Goal: Communication & Community: Connect with others

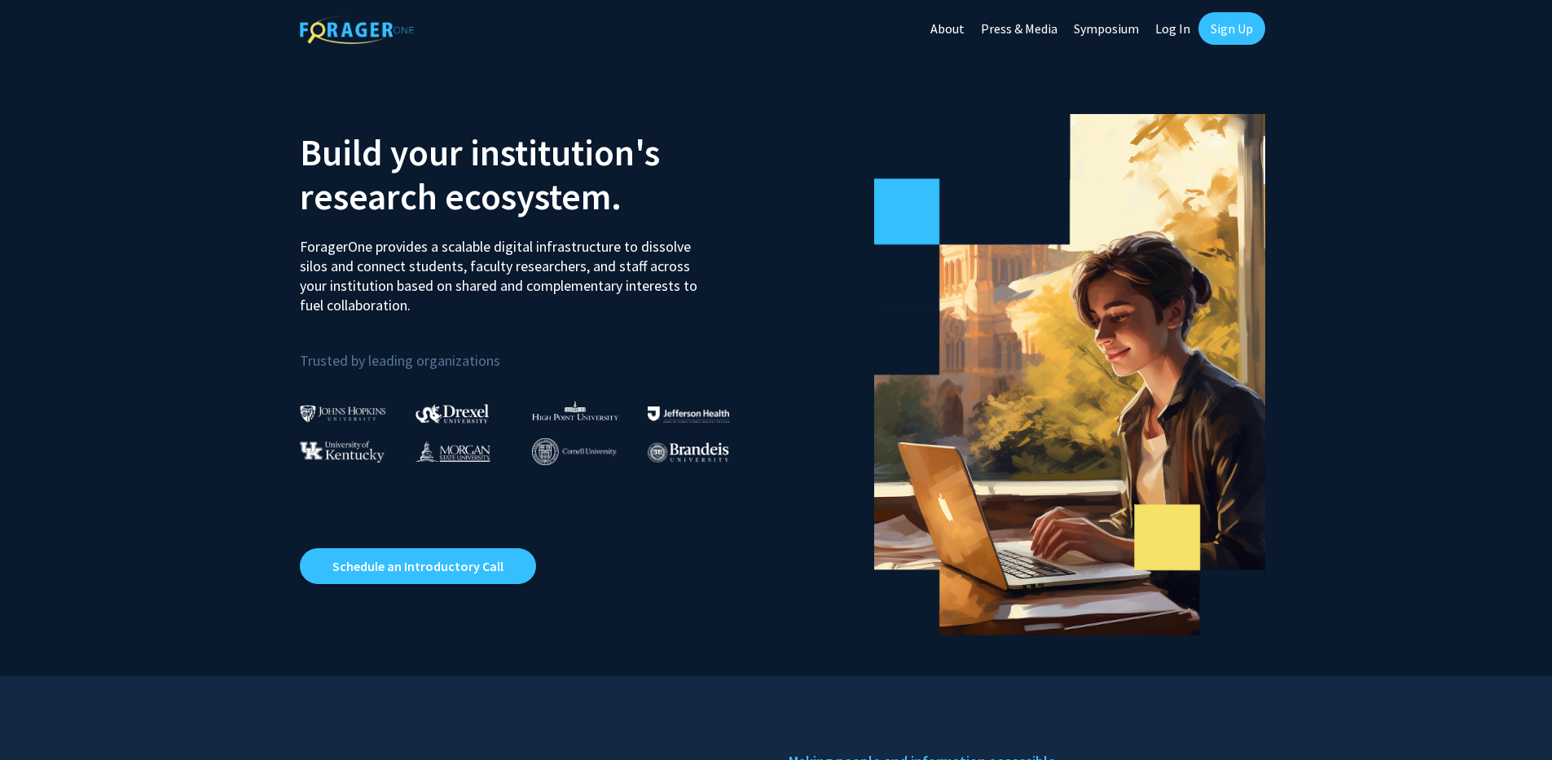
click at [1227, 24] on link "Sign Up" at bounding box center [1231, 28] width 67 height 33
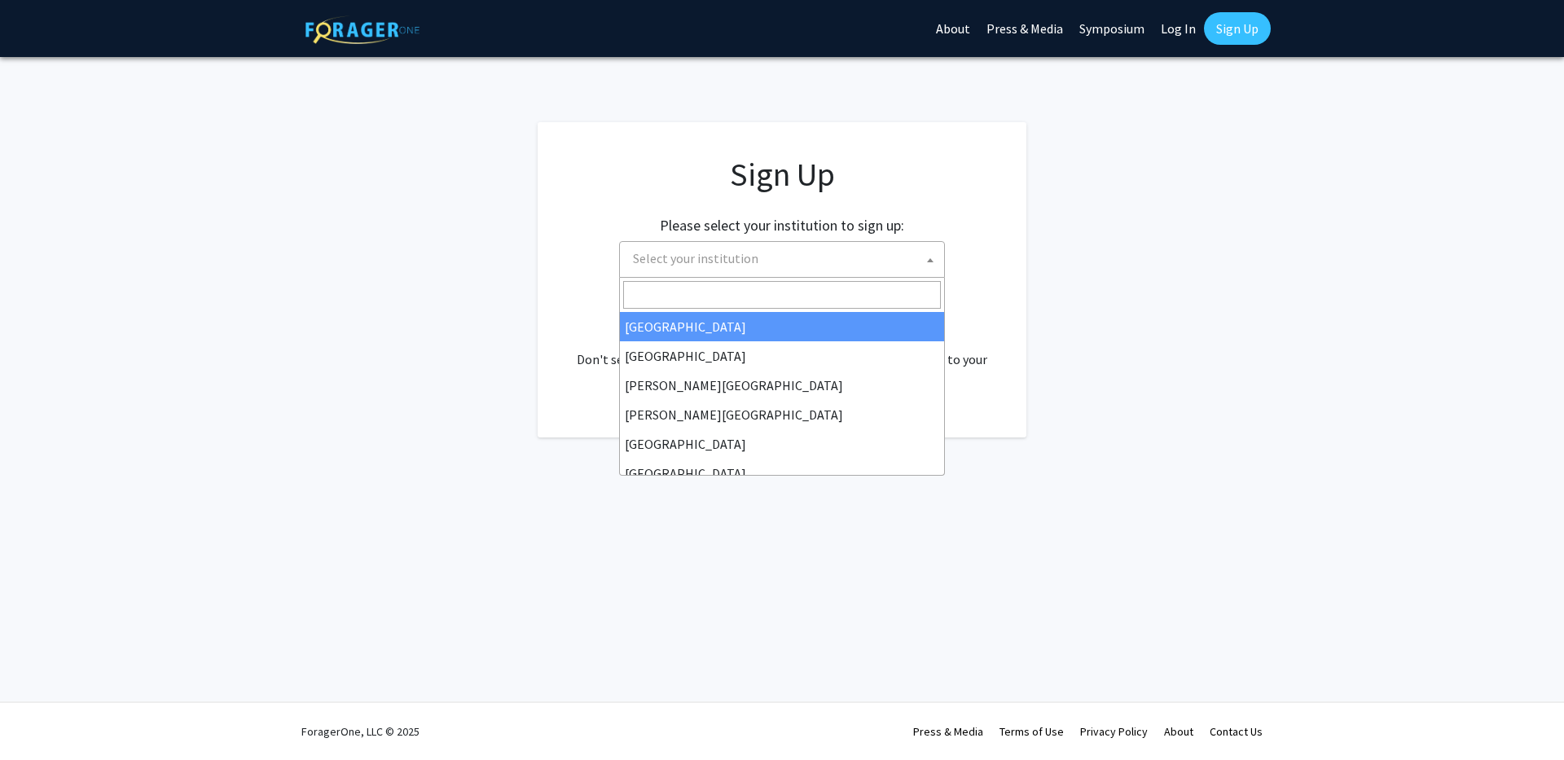
click at [738, 271] on span "Select your institution" at bounding box center [785, 258] width 318 height 33
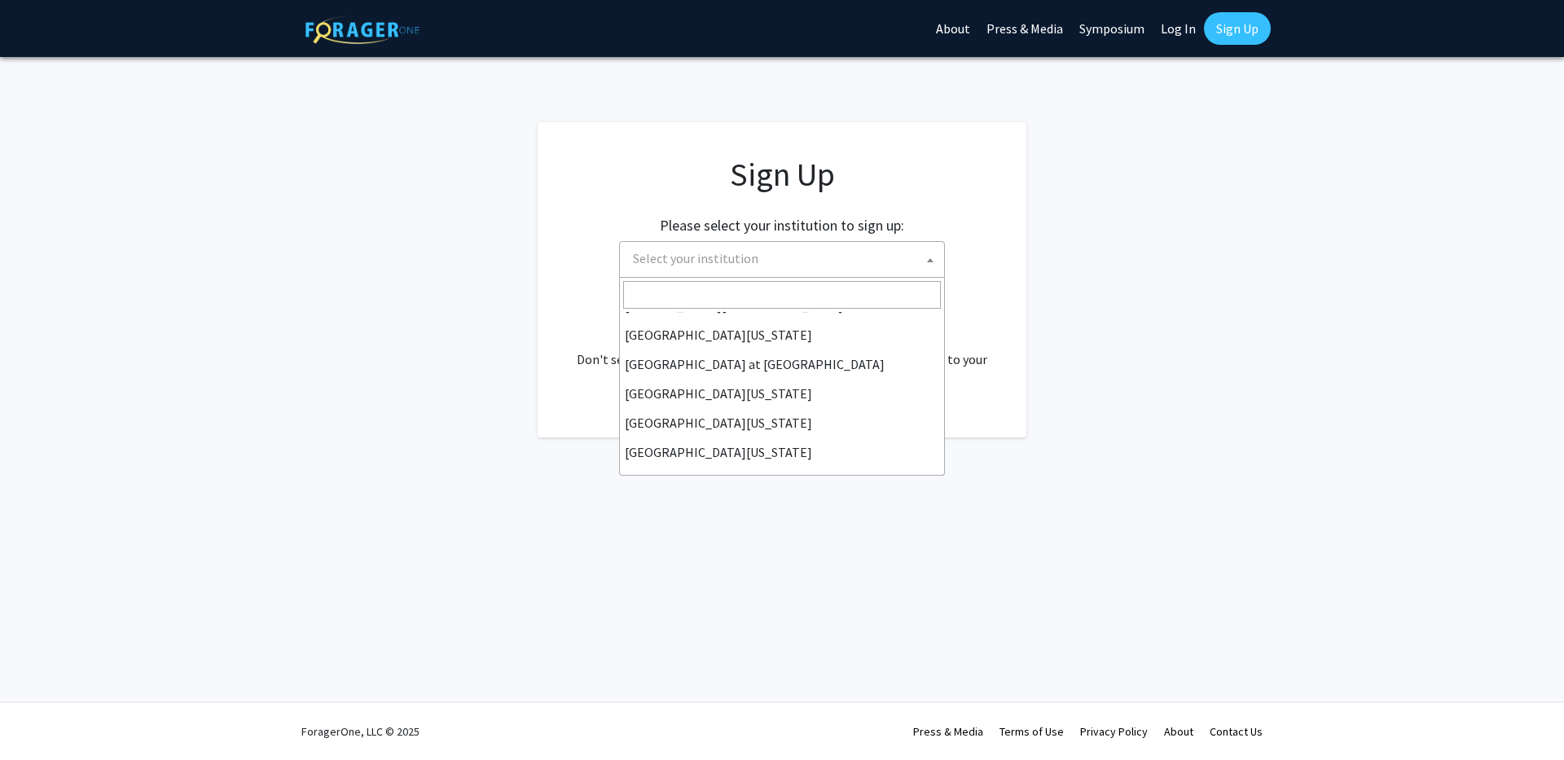
scroll to position [570, 0]
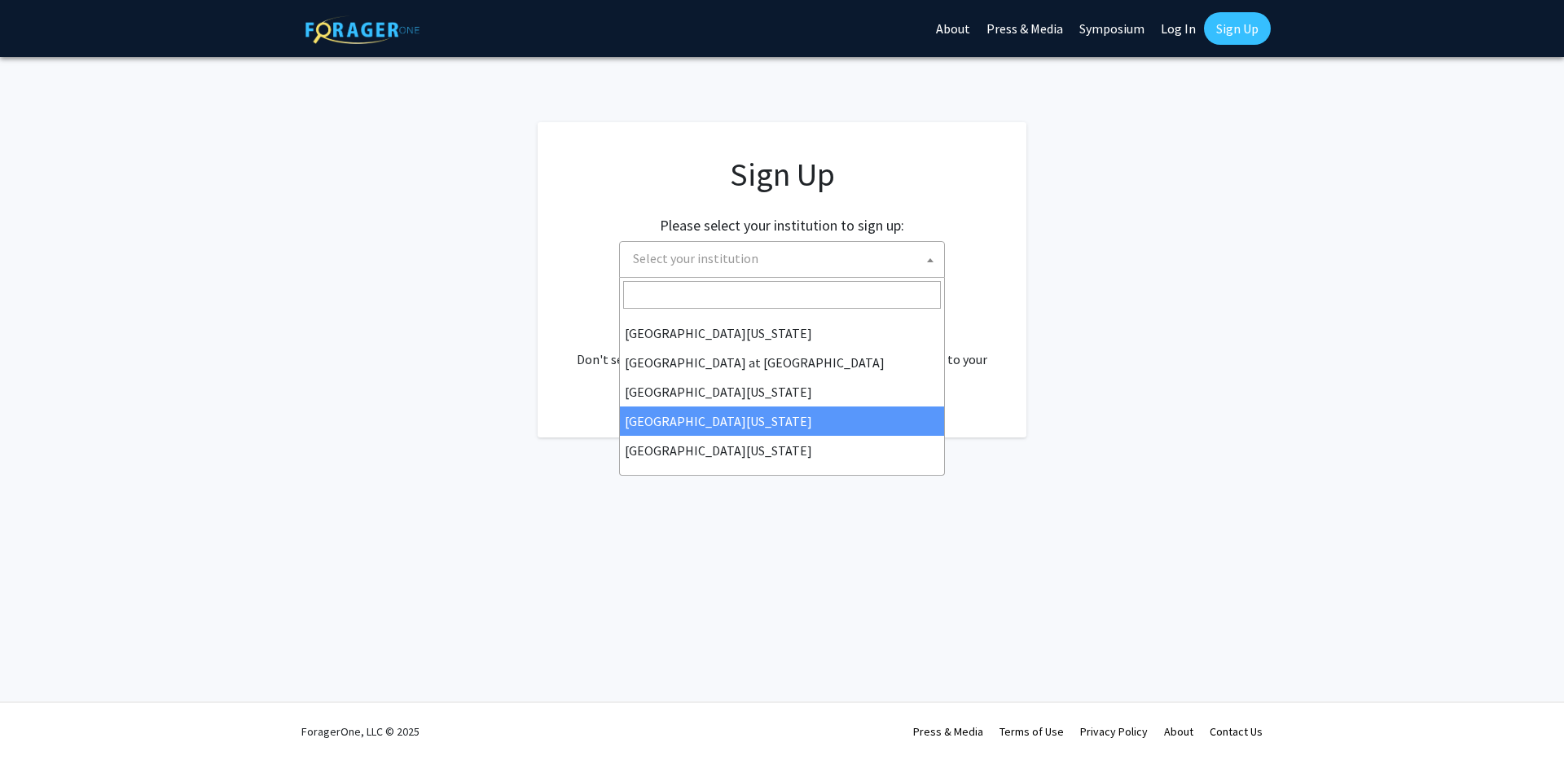
select select "31"
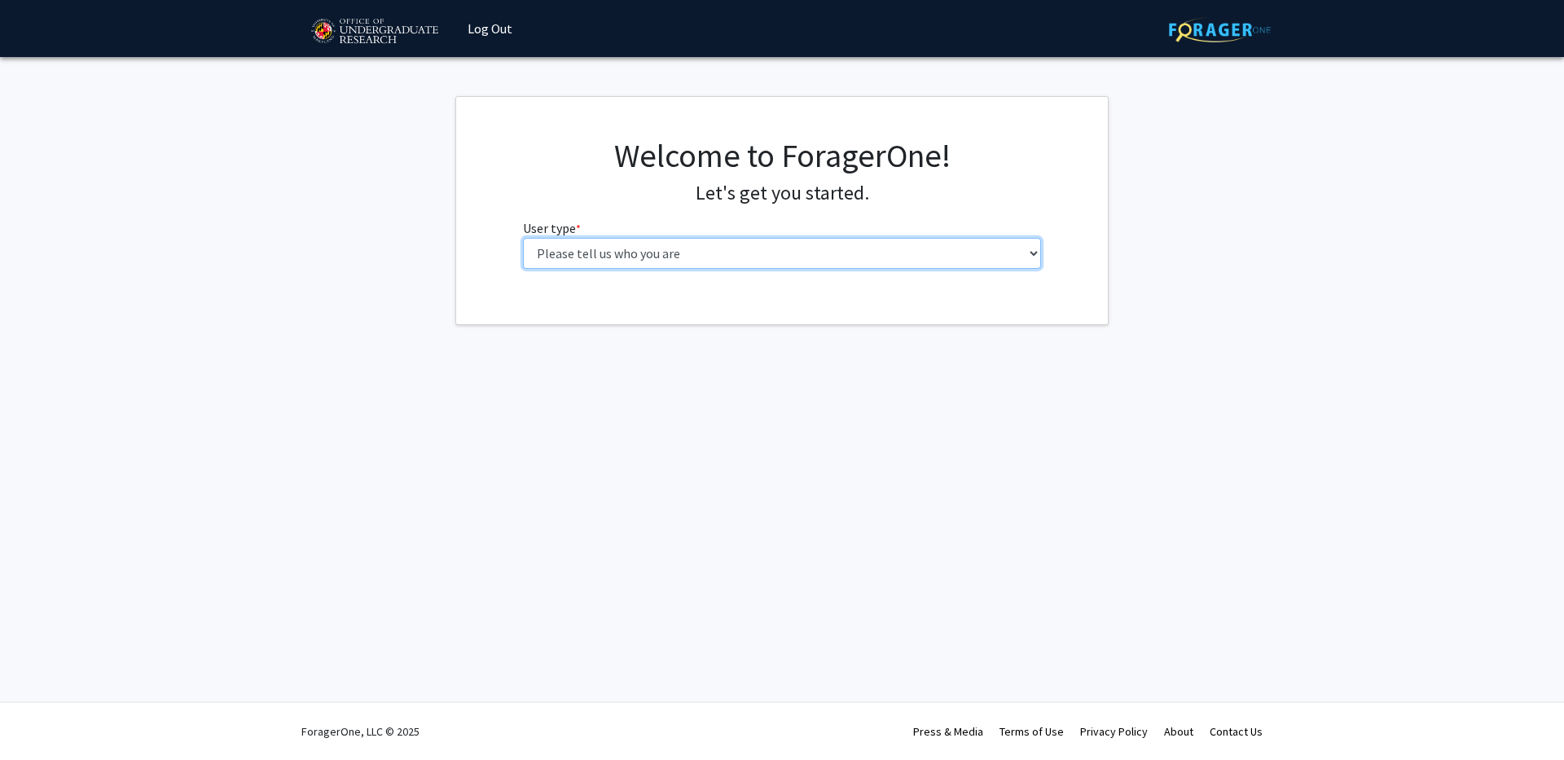
click at [736, 250] on select "Please tell us who you are Undergraduate Student Master's Student Doctoral Cand…" at bounding box center [782, 253] width 519 height 31
select select "2: masters"
click at [523, 238] on select "Please tell us who you are Undergraduate Student Master's Student Doctoral Cand…" at bounding box center [782, 253] width 519 height 31
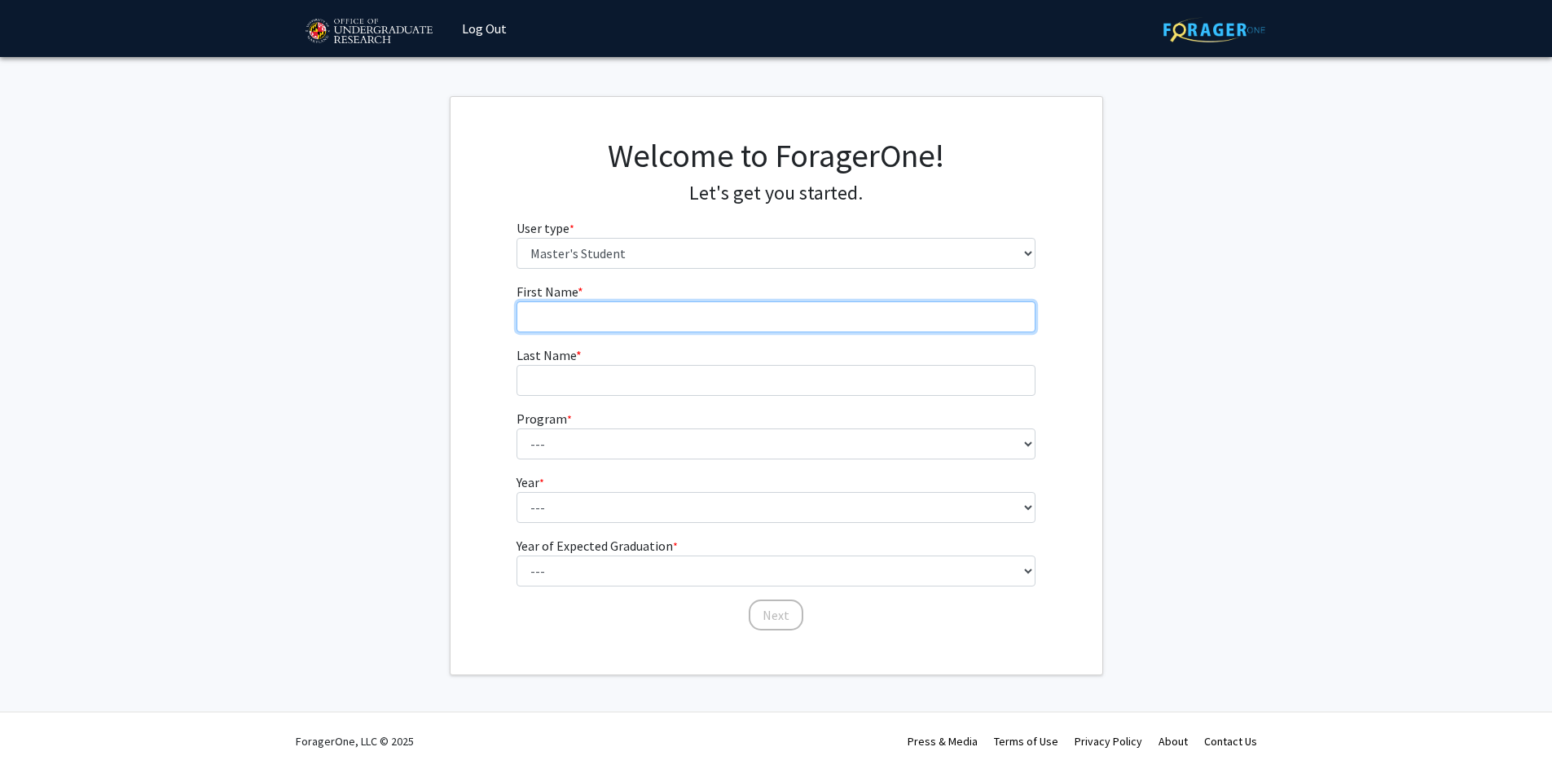
click at [714, 328] on input "First Name * required" at bounding box center [775, 316] width 519 height 31
type input "[PERSON_NAME] [PERSON_NAME]"
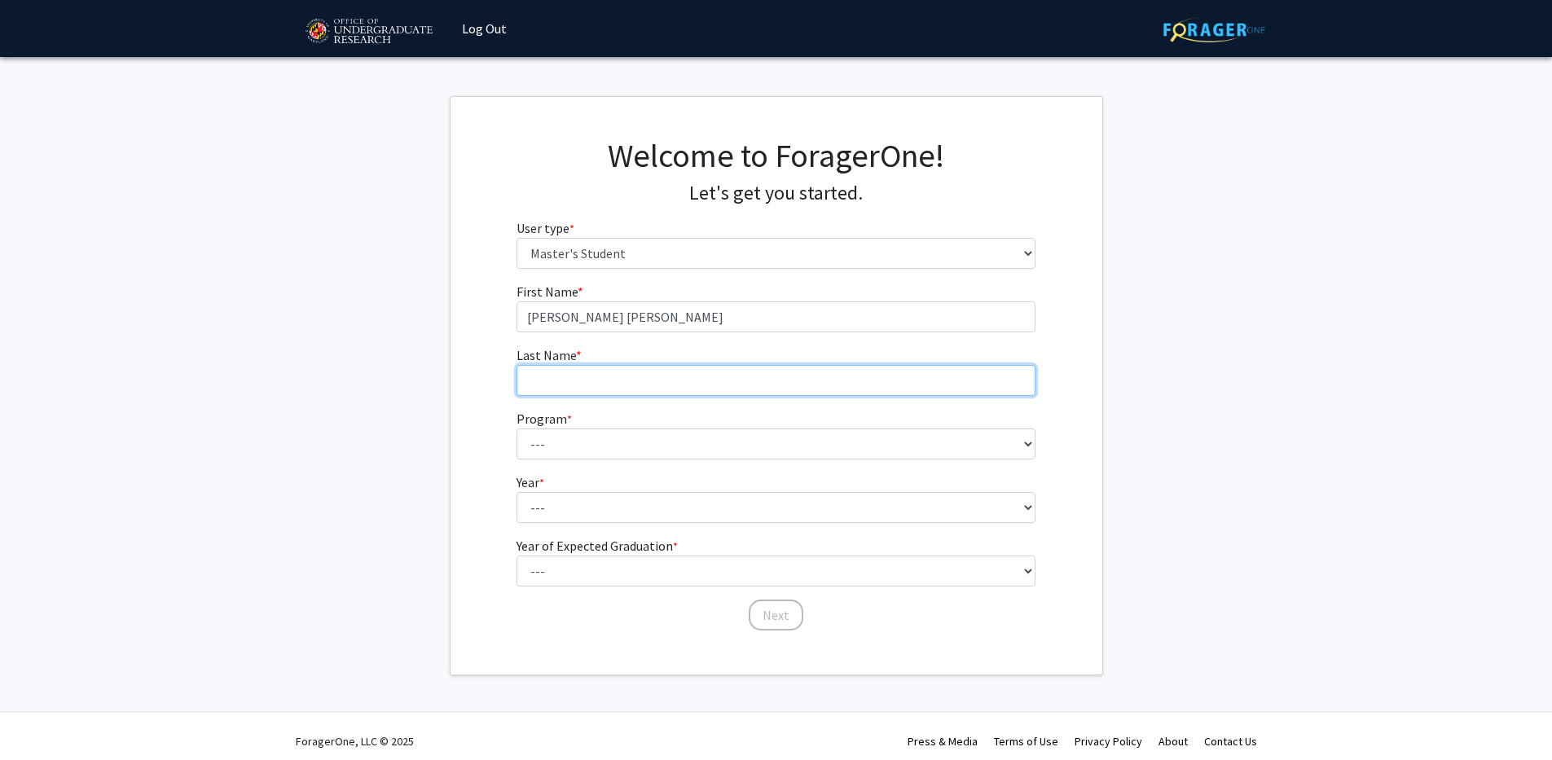
click at [661, 372] on input "Last Name * required" at bounding box center [775, 380] width 519 height 31
type input "[PERSON_NAME]"
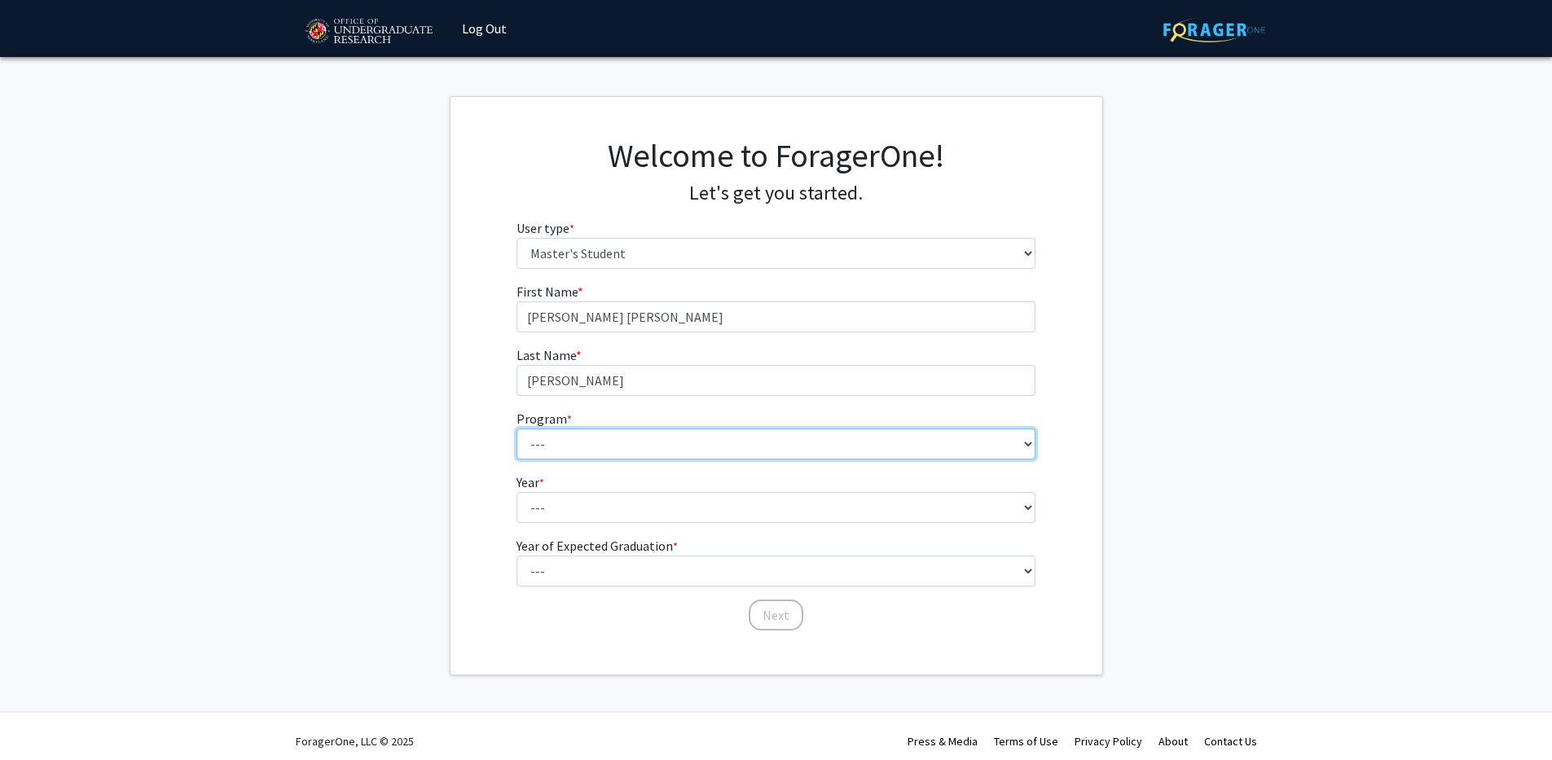
click at [622, 432] on select "--- Accounting Aerospace Engineering Agricultural and Resource Economics Americ…" at bounding box center [775, 443] width 519 height 31
select select "80: 2067"
click at [516, 428] on select "--- Accounting Aerospace Engineering Agricultural and Resource Economics Americ…" at bounding box center [775, 443] width 519 height 31
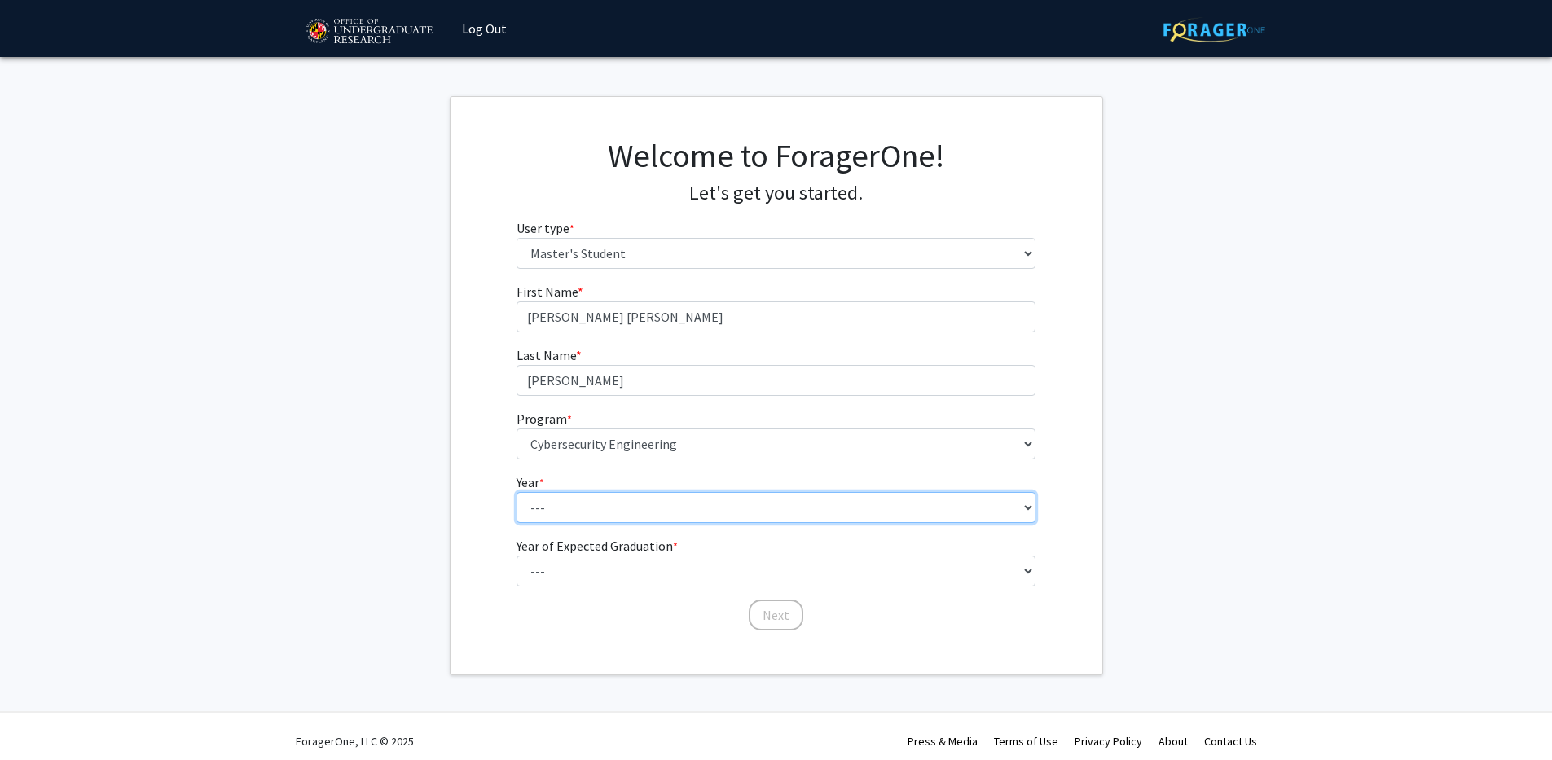
click at [591, 512] on select "--- First Year Second Year" at bounding box center [775, 507] width 519 height 31
select select "1: first_year"
click at [516, 492] on select "--- First Year Second Year" at bounding box center [775, 507] width 519 height 31
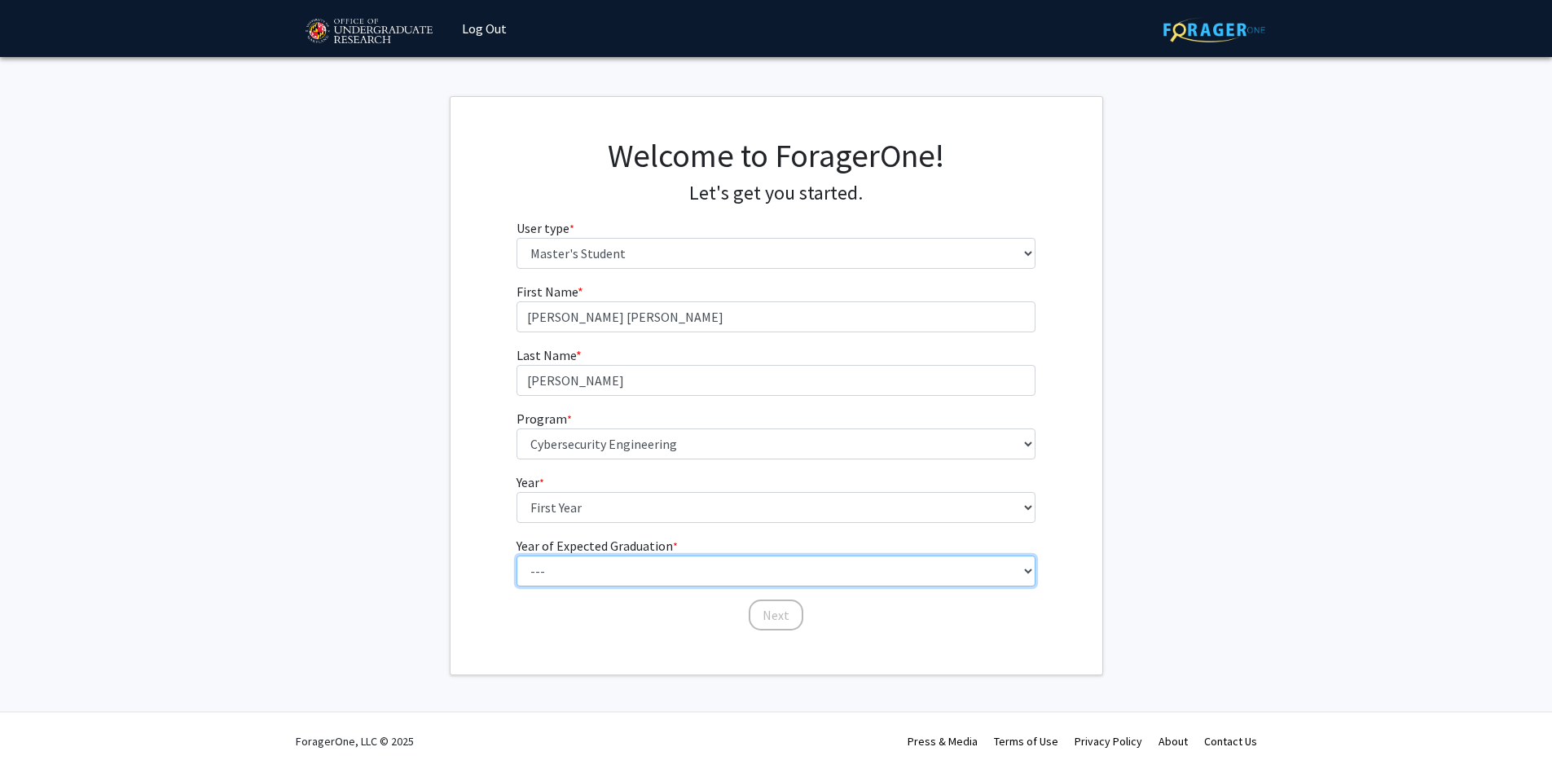
click at [597, 574] on select "--- 2025 2026 2027 2028 2029 2030 2031 2032 2033 2034" at bounding box center [775, 571] width 519 height 31
select select "2: 2026"
click at [516, 556] on select "--- 2025 2026 2027 2028 2029 2030 2031 2032 2033 2034" at bounding box center [775, 571] width 519 height 31
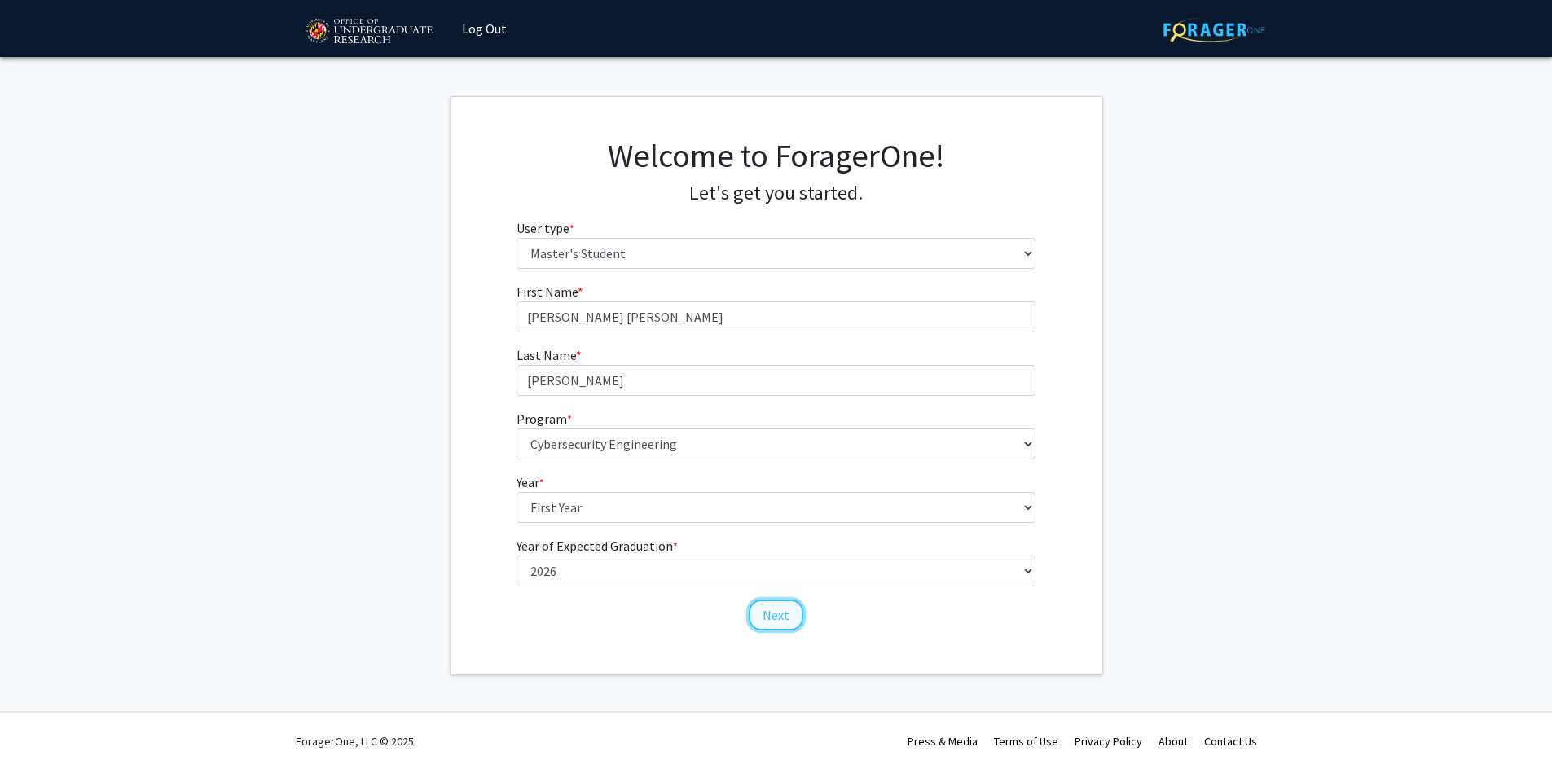
click at [769, 619] on button "Next" at bounding box center [776, 615] width 55 height 31
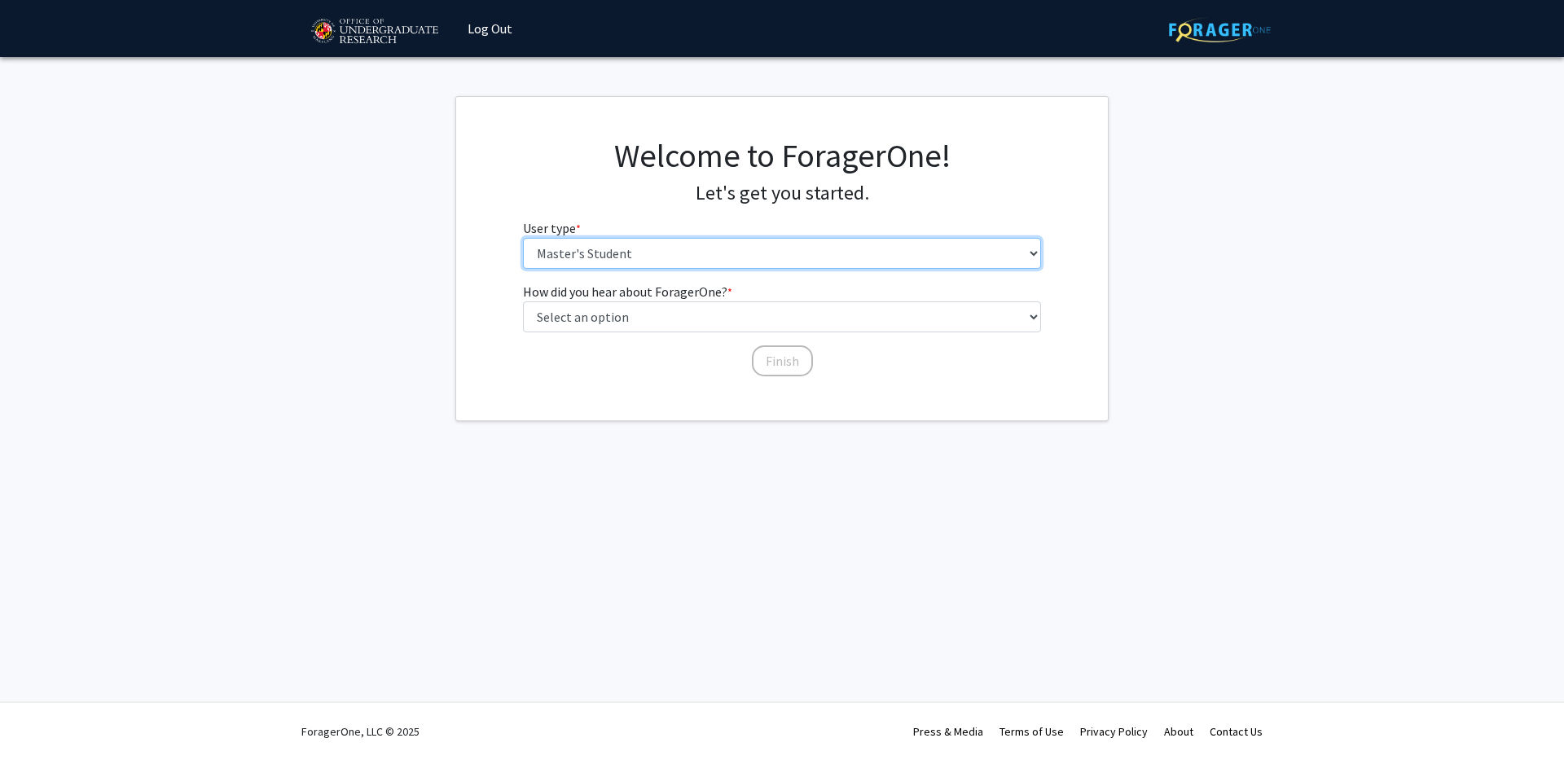
click at [618, 257] on select "Please tell us who you are Undergraduate Student Master's Student Doctoral Cand…" at bounding box center [782, 253] width 519 height 31
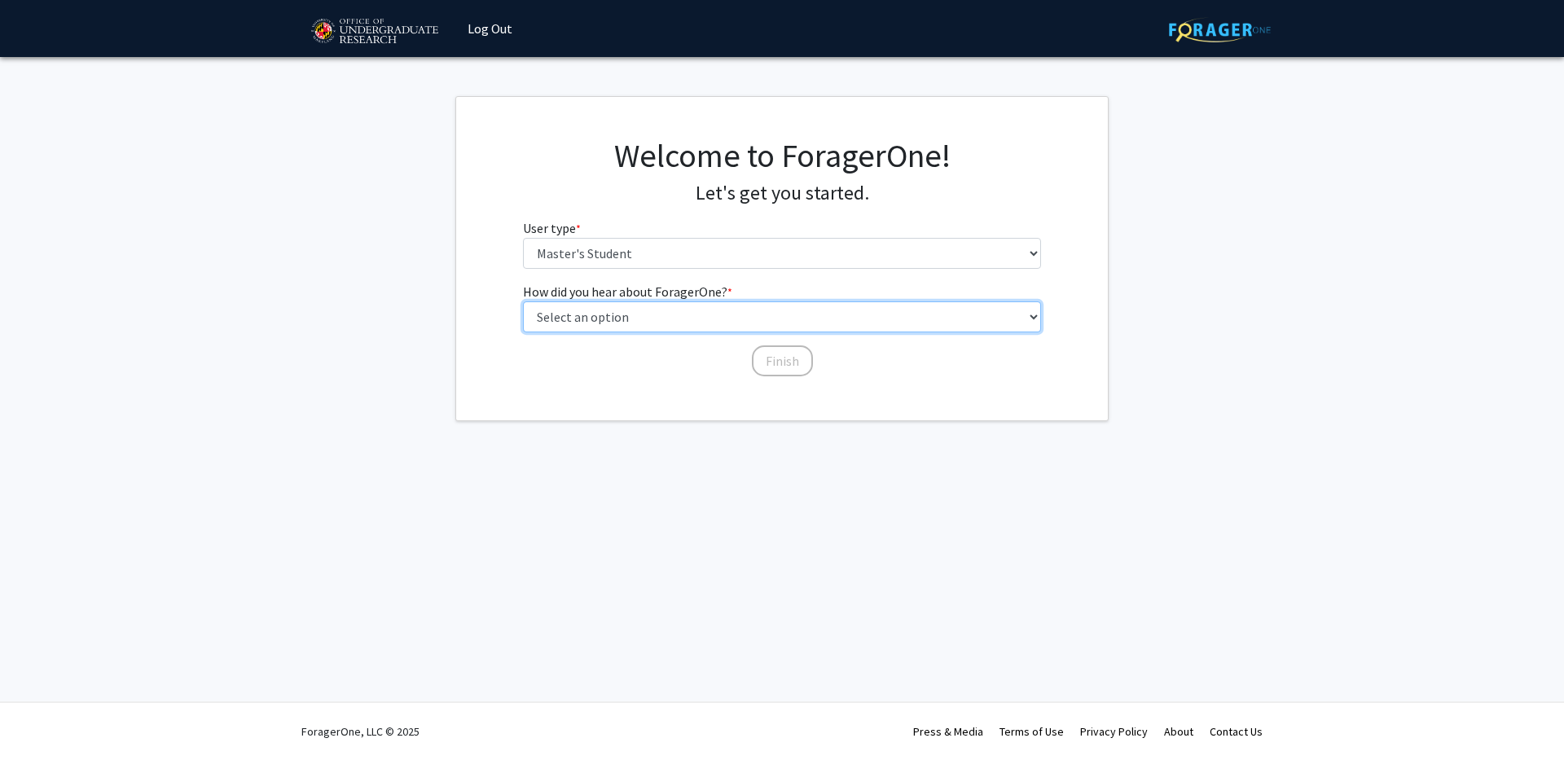
click at [624, 320] on select "Select an option Peer/student recommendation Faculty/staff recommendation Unive…" at bounding box center [782, 316] width 519 height 31
select select "2: faculty_recommendation"
click at [523, 301] on select "Select an option Peer/student recommendation Faculty/staff recommendation Unive…" at bounding box center [782, 316] width 519 height 31
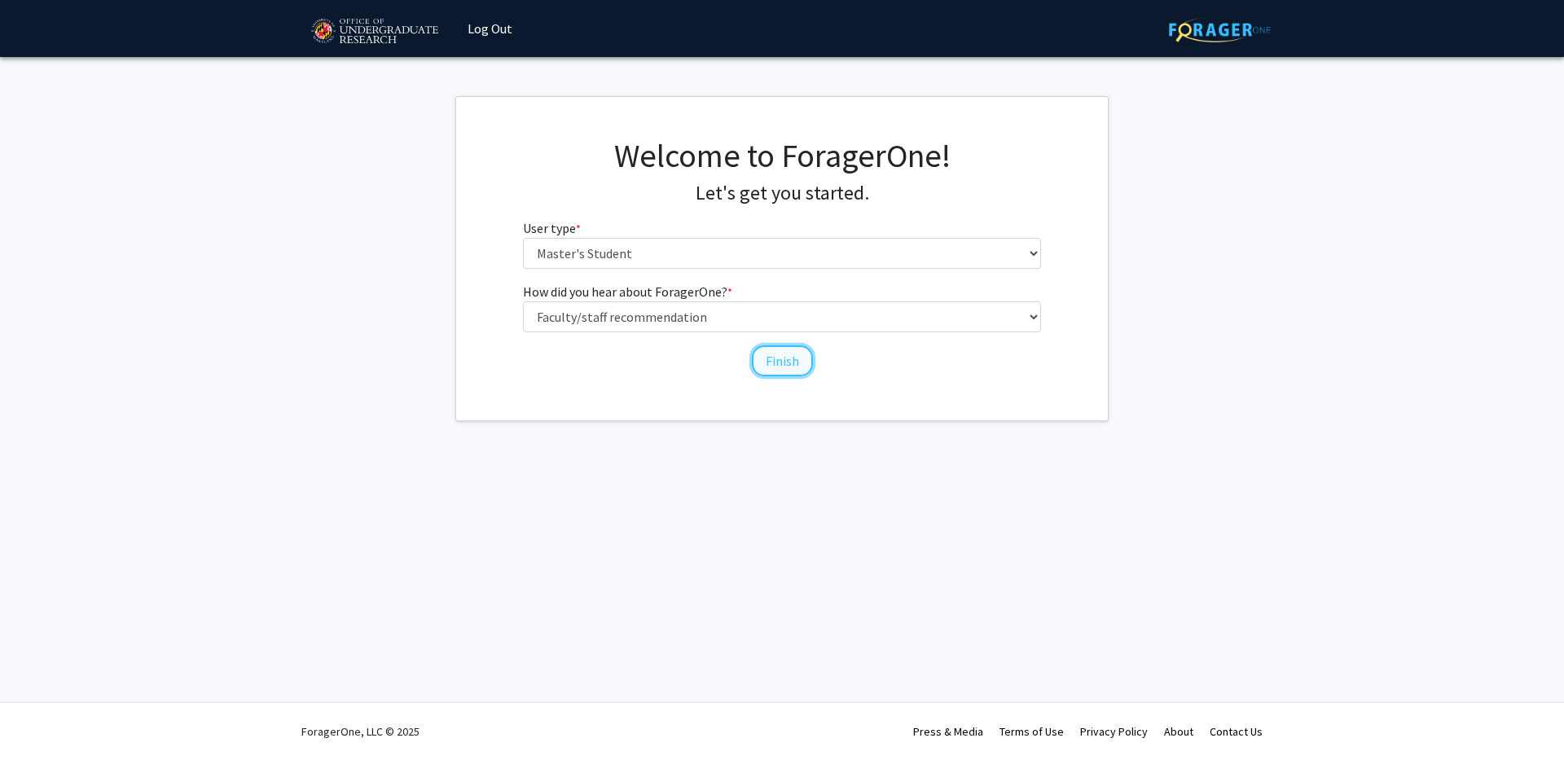
click at [795, 368] on button "Finish" at bounding box center [782, 360] width 61 height 31
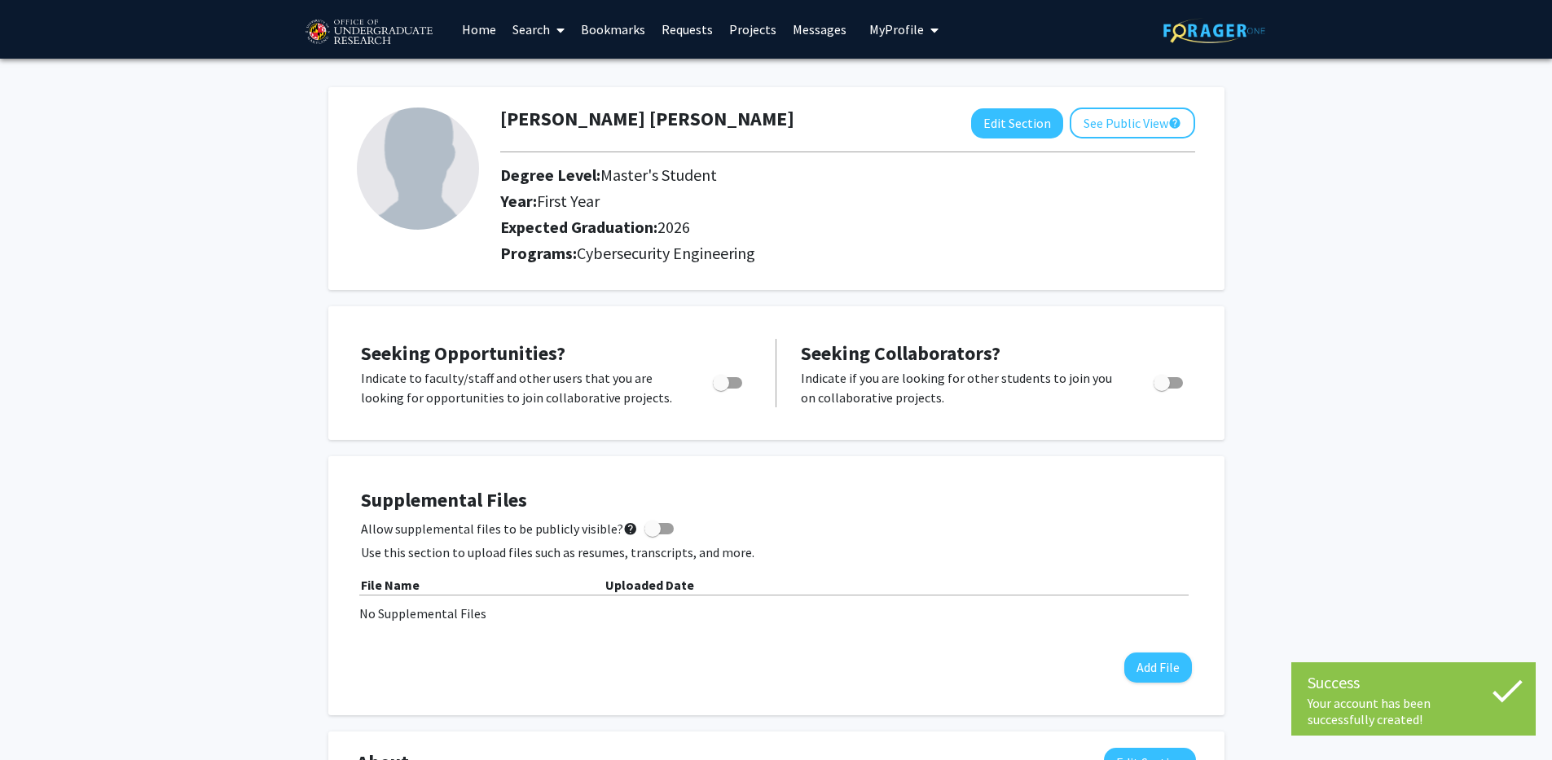
click at [724, 383] on span "Toggle" at bounding box center [721, 383] width 16 height 16
click at [721, 389] on input "Are you actively seeking opportunities?" at bounding box center [720, 389] width 1 height 1
checkbox input "true"
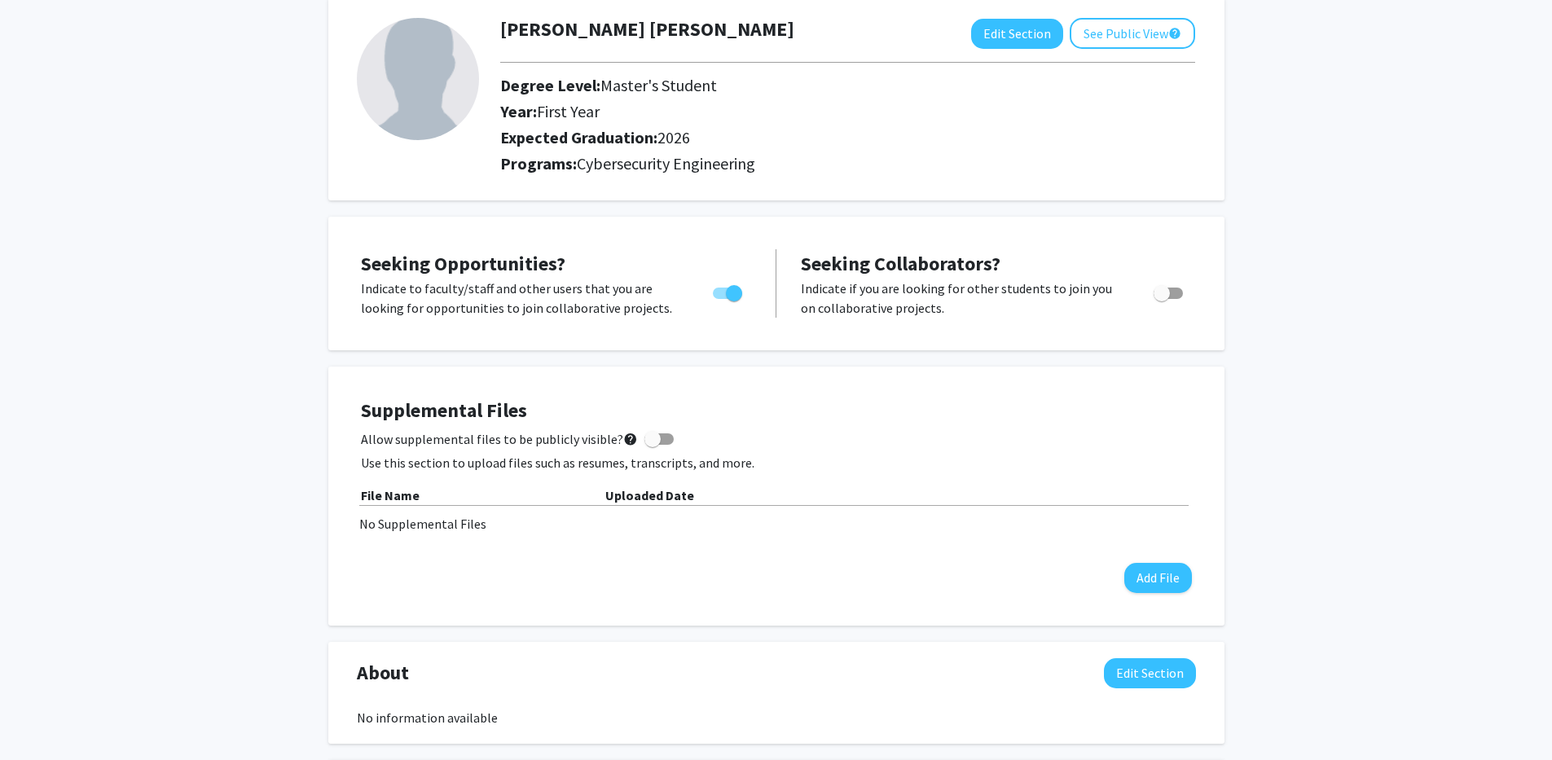
scroll to position [130, 0]
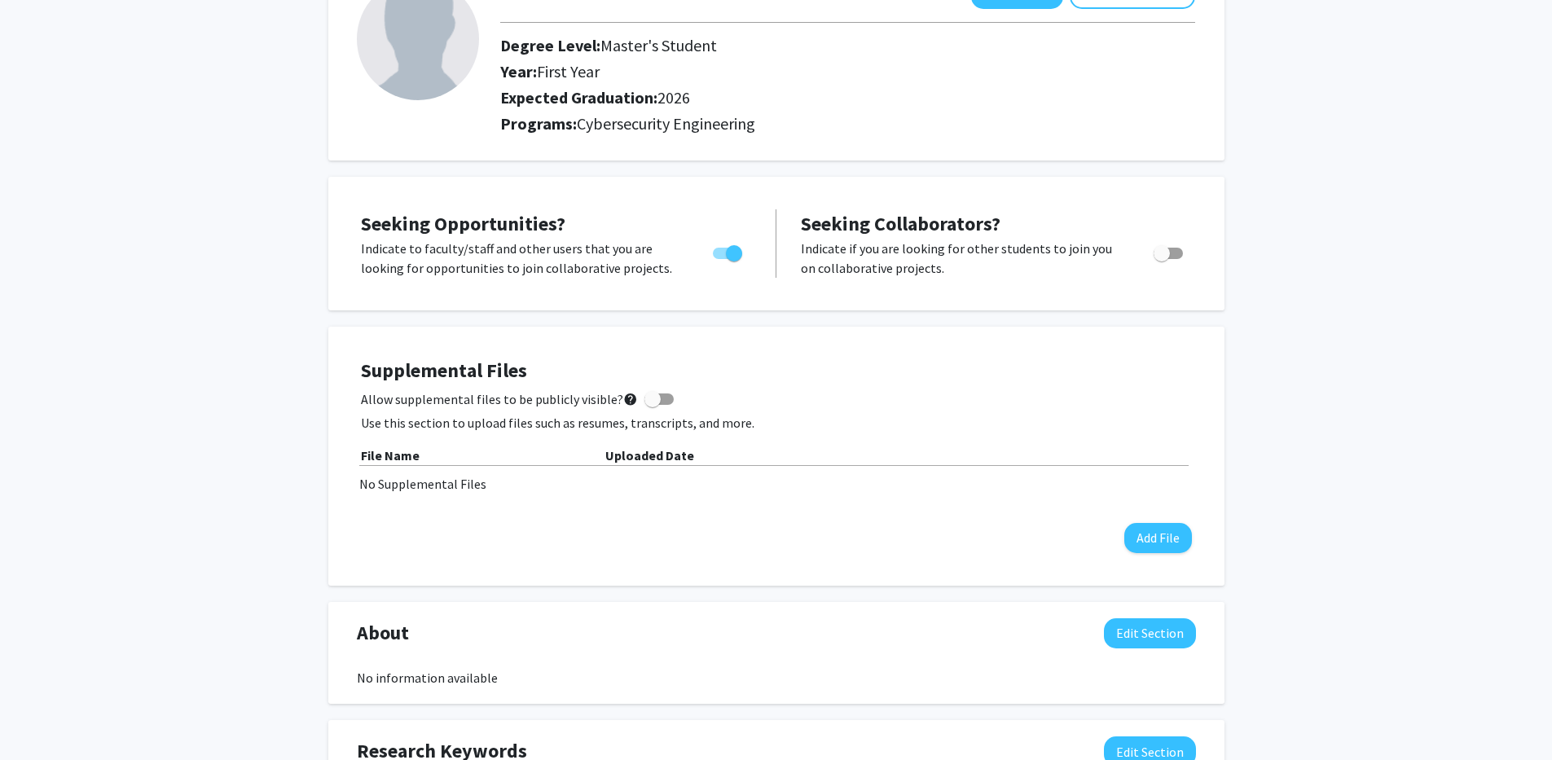
click at [1177, 260] on label "Toggle" at bounding box center [1165, 254] width 36 height 20
click at [1162, 260] on input "Would you like to receive other student requests to work with you?" at bounding box center [1161, 259] width 1 height 1
checkbox input "true"
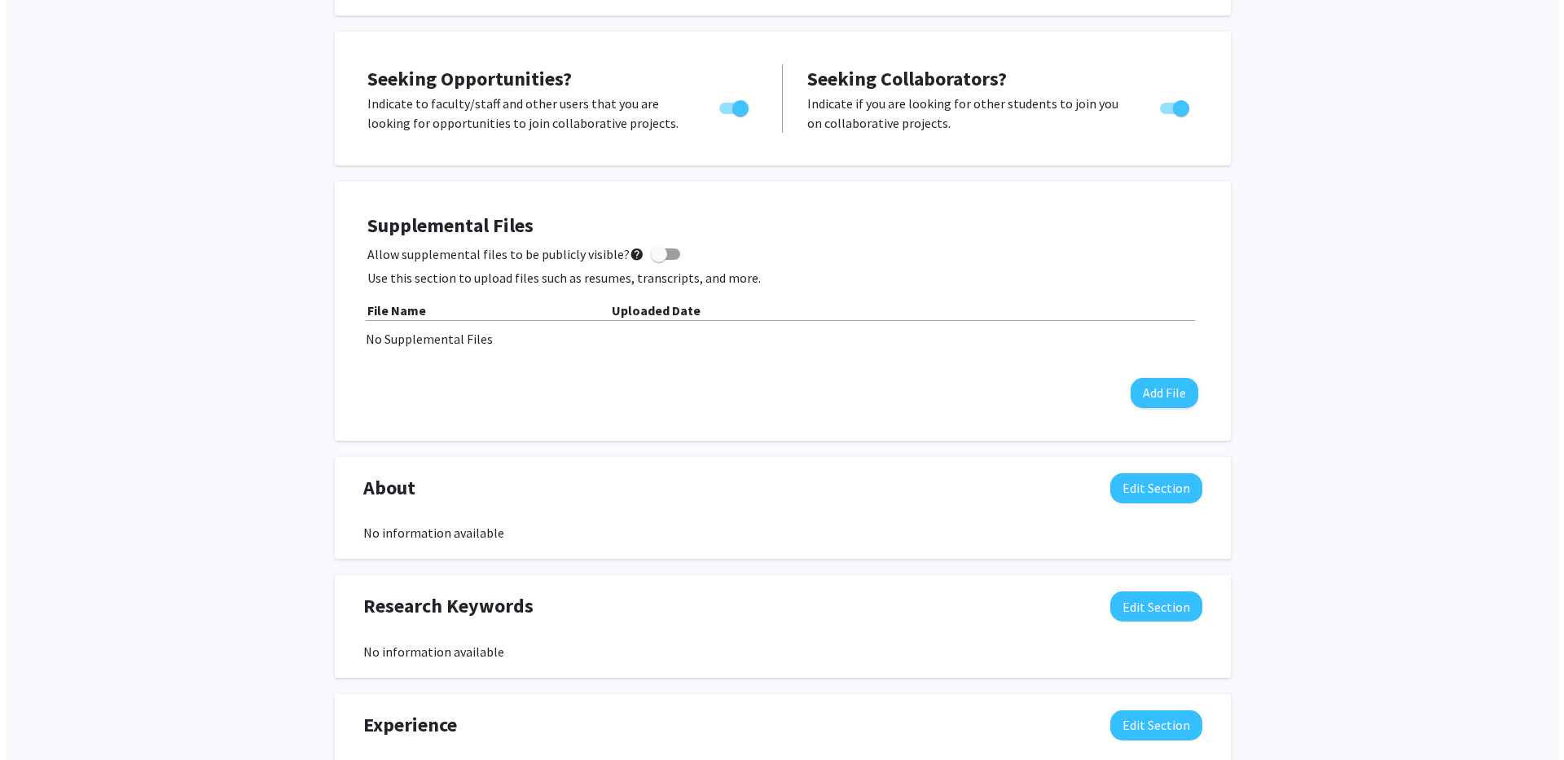
scroll to position [275, 0]
click at [652, 257] on span at bounding box center [652, 253] width 16 height 16
click at [652, 259] on input "Allow supplemental files to be publicly visible? help" at bounding box center [652, 259] width 1 height 1
checkbox input "true"
click at [1158, 383] on button "Add File" at bounding box center [1158, 392] width 68 height 30
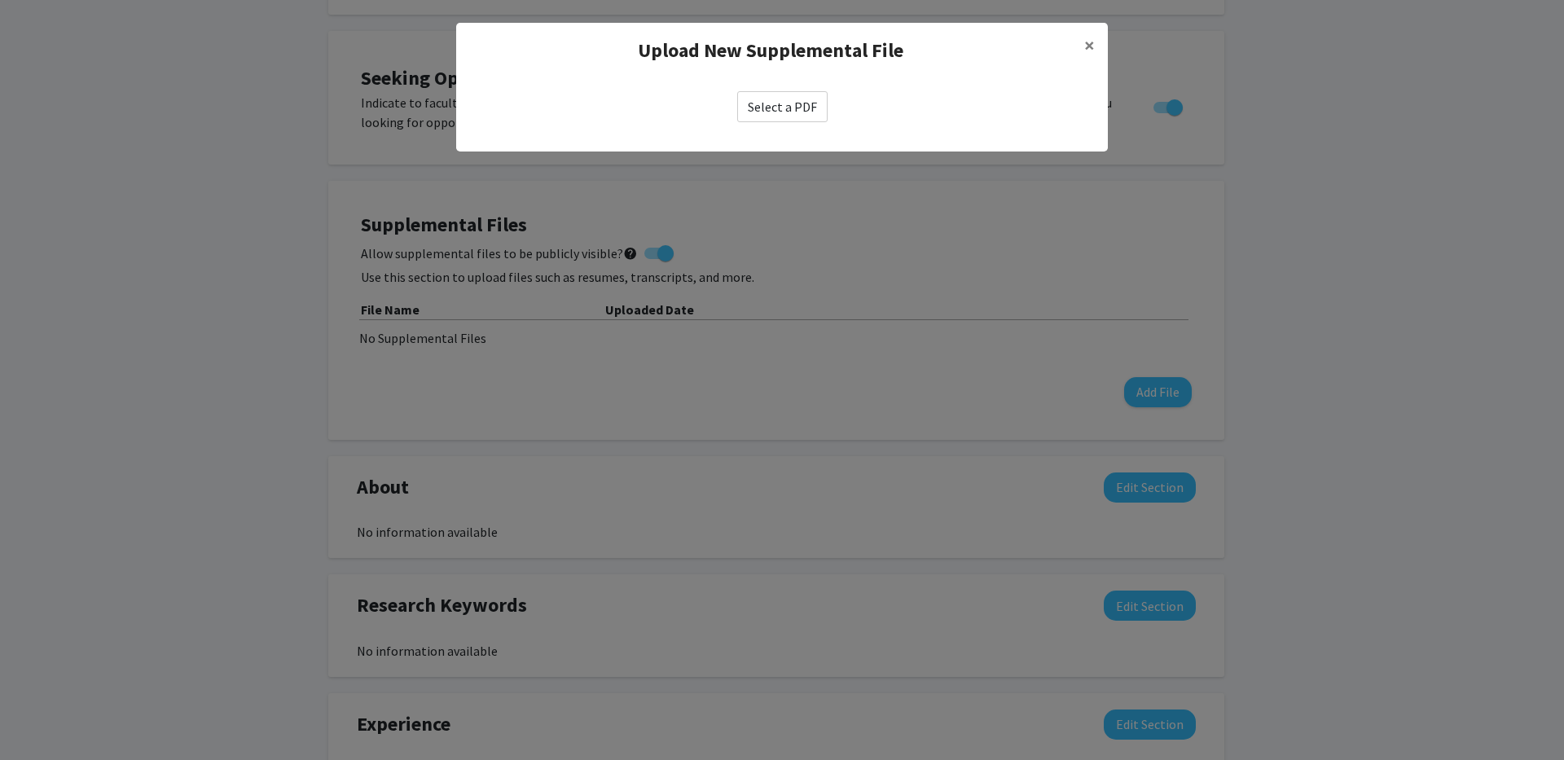
click at [766, 113] on label "Select a PDF" at bounding box center [782, 106] width 90 height 31
click at [0, 0] on input "Select a PDF" at bounding box center [0, 0] width 0 height 0
click at [752, 130] on div "Select a PDF" at bounding box center [782, 106] width 652 height 57
click at [771, 115] on label "Select a PDF" at bounding box center [782, 106] width 90 height 31
click at [0, 0] on input "Select a PDF" at bounding box center [0, 0] width 0 height 0
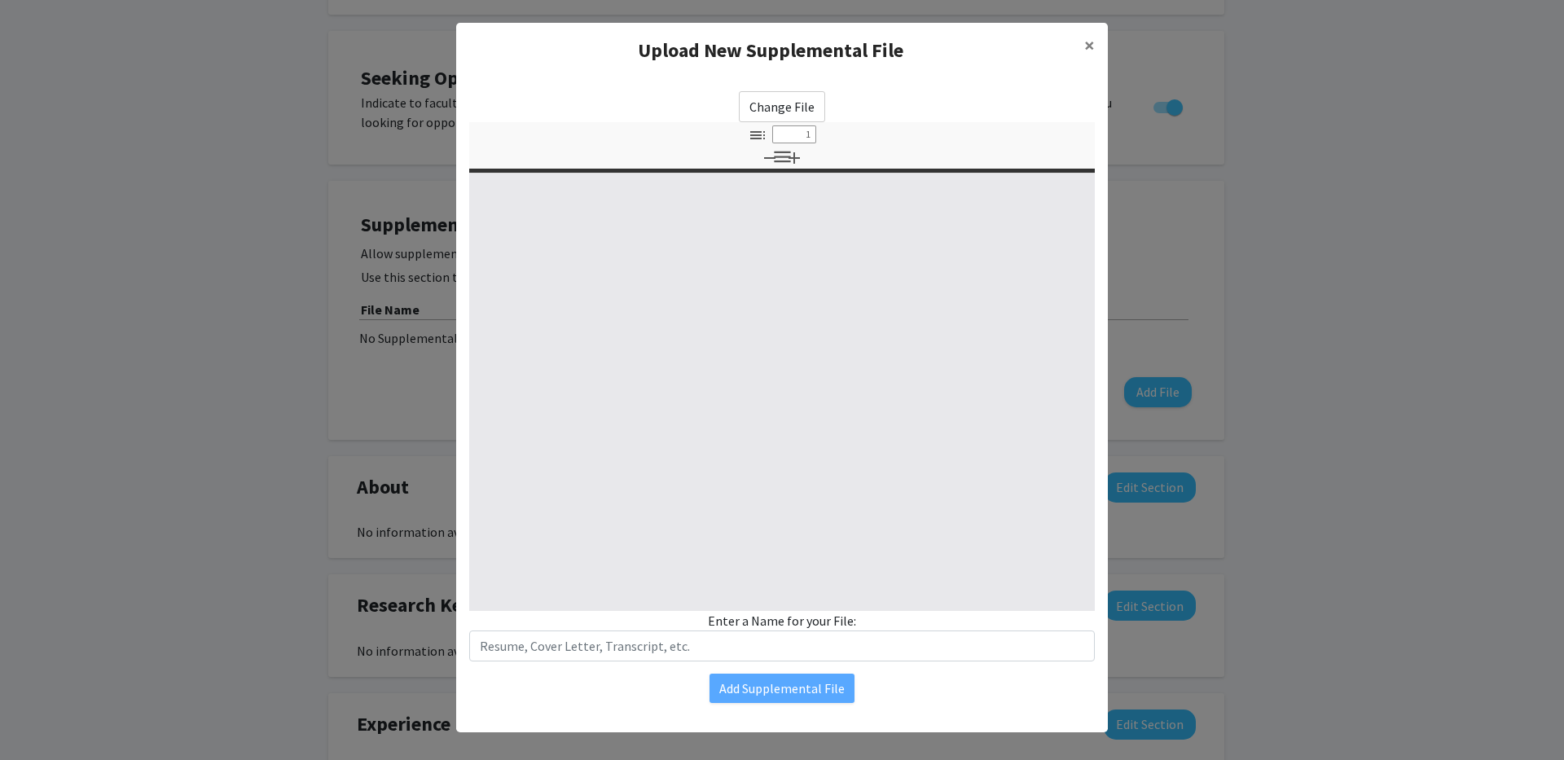
select select "custom"
type input "0"
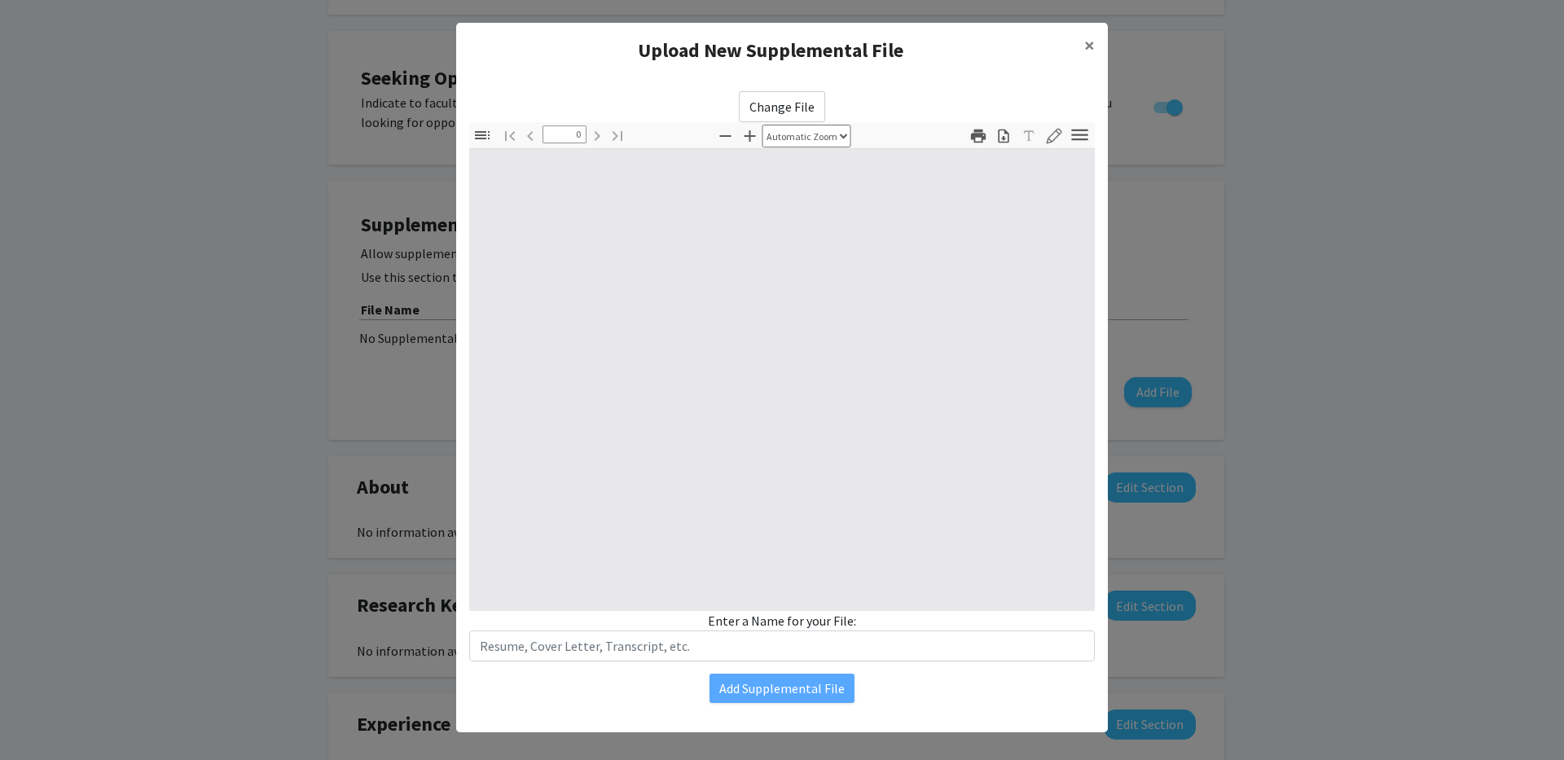
select select "custom"
type input "1"
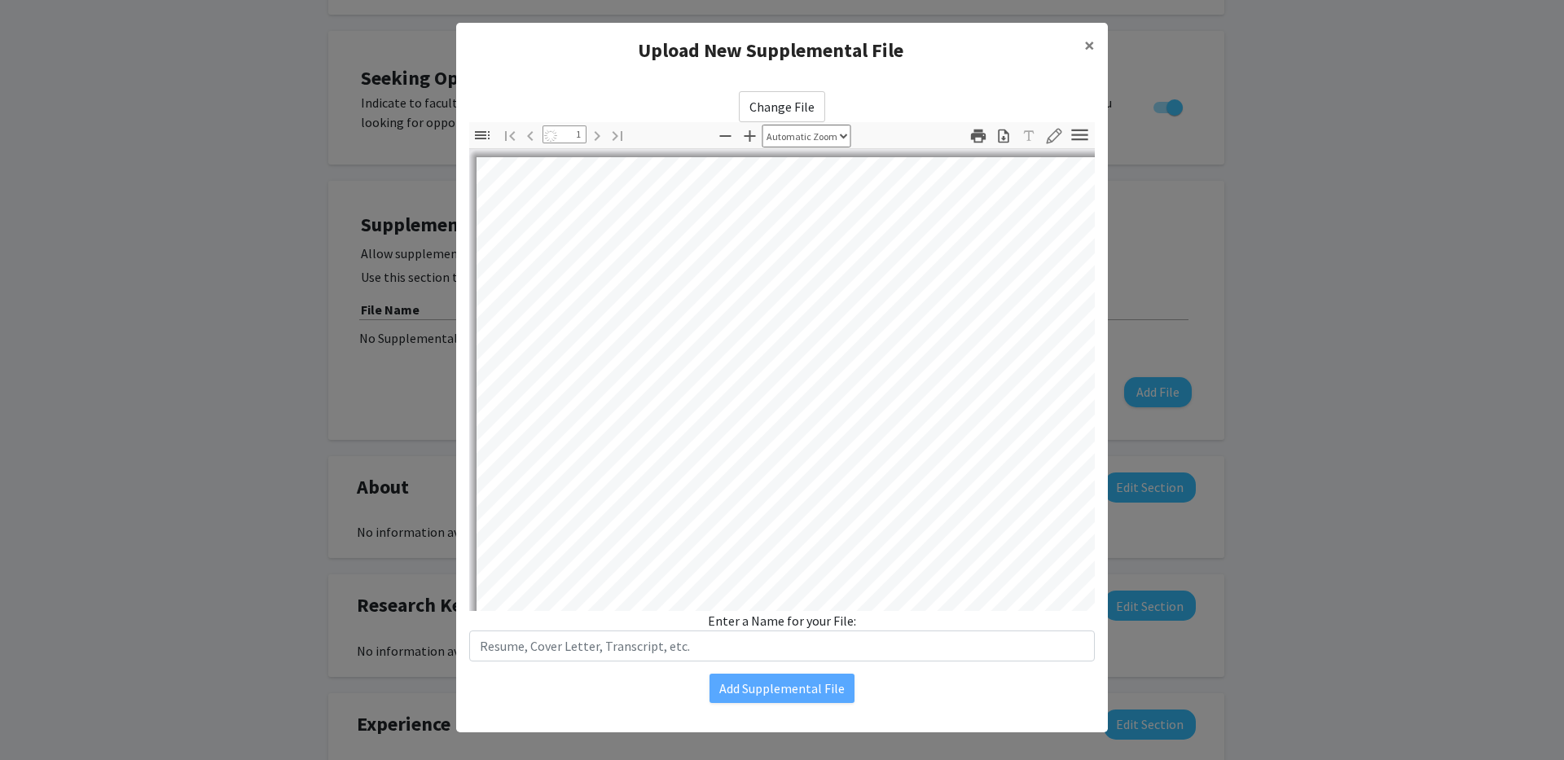
select select "auto"
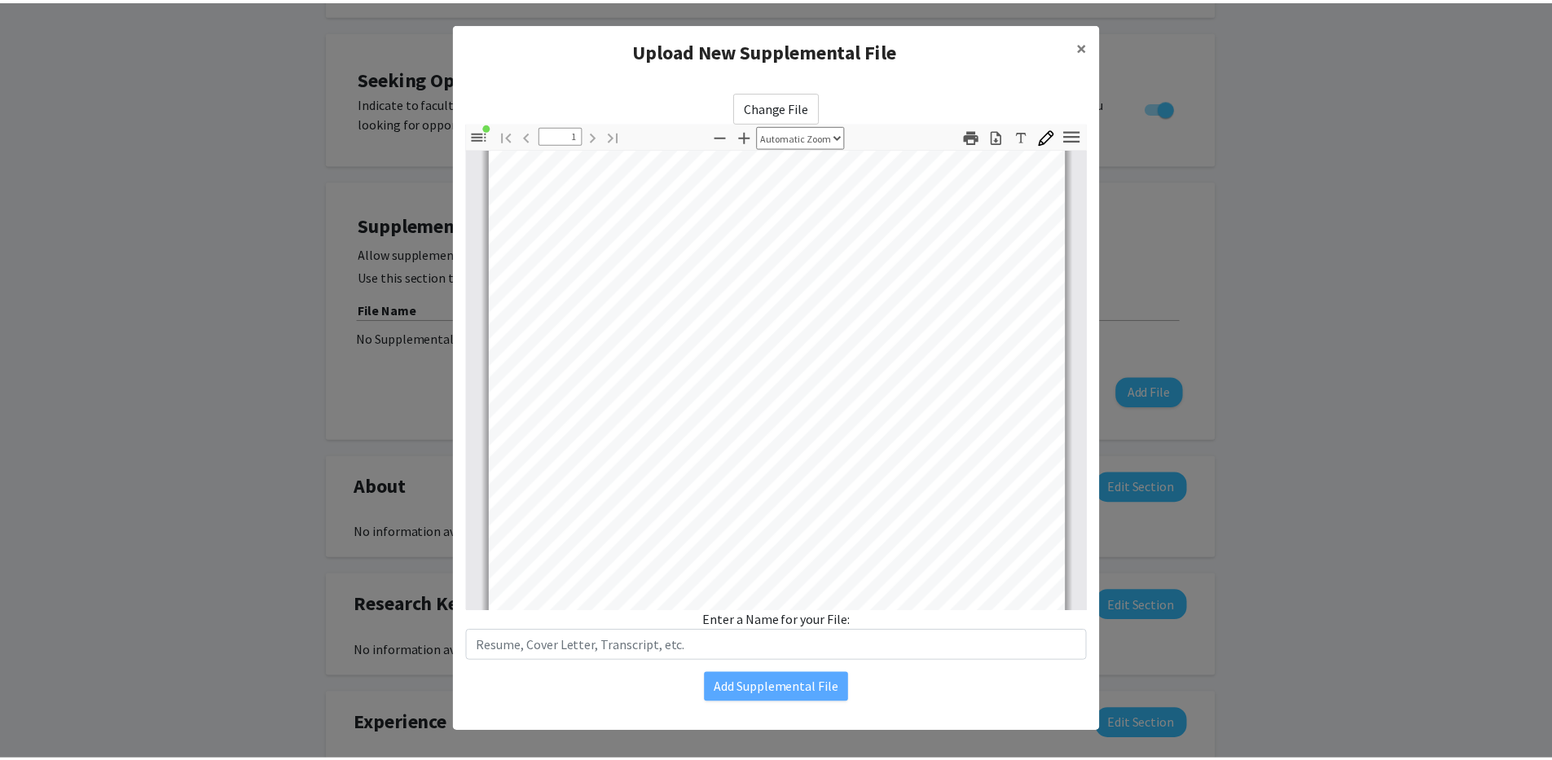
scroll to position [130, 0]
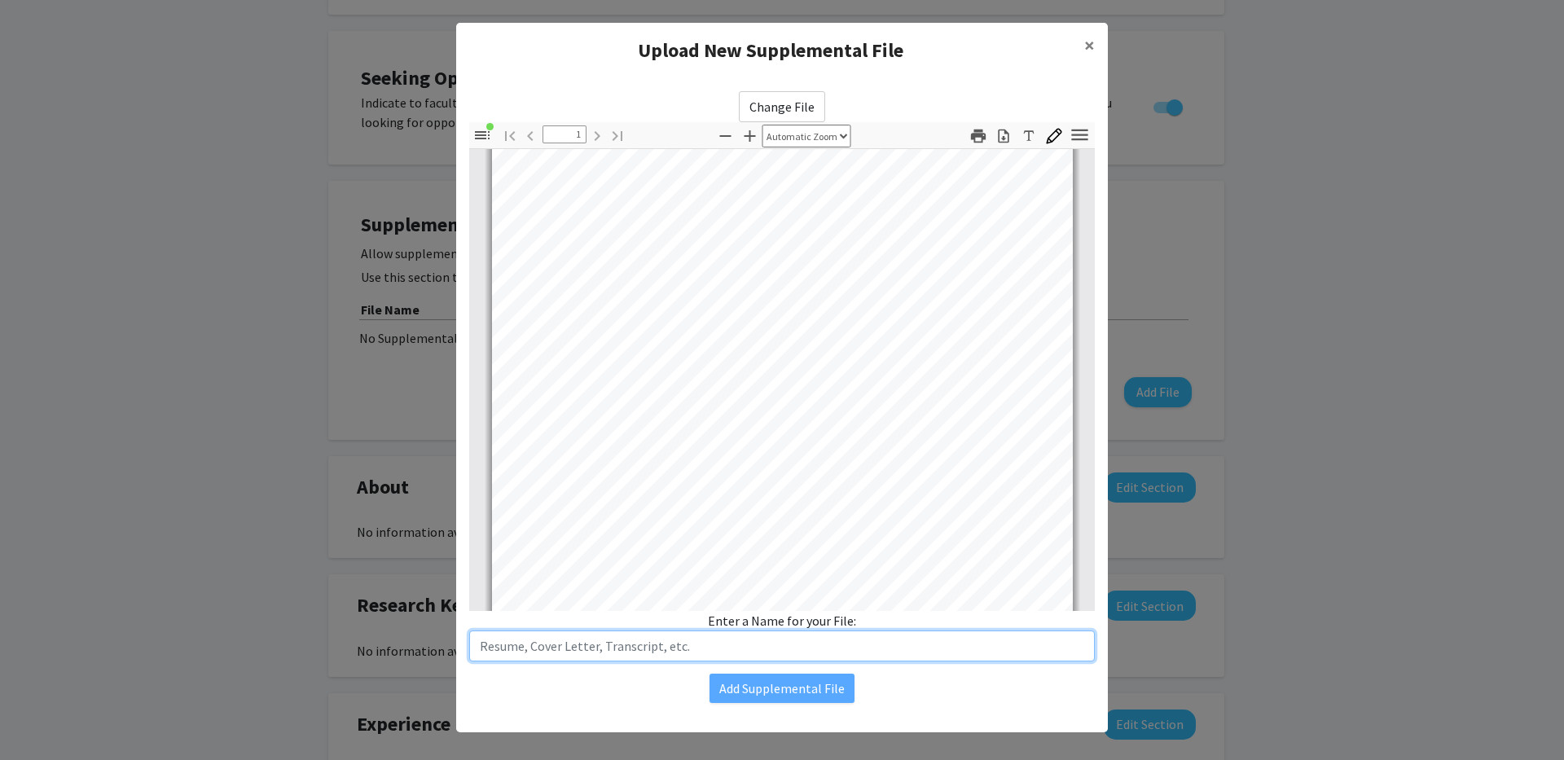
click at [733, 651] on input "text" at bounding box center [782, 645] width 626 height 31
type input "Resume"
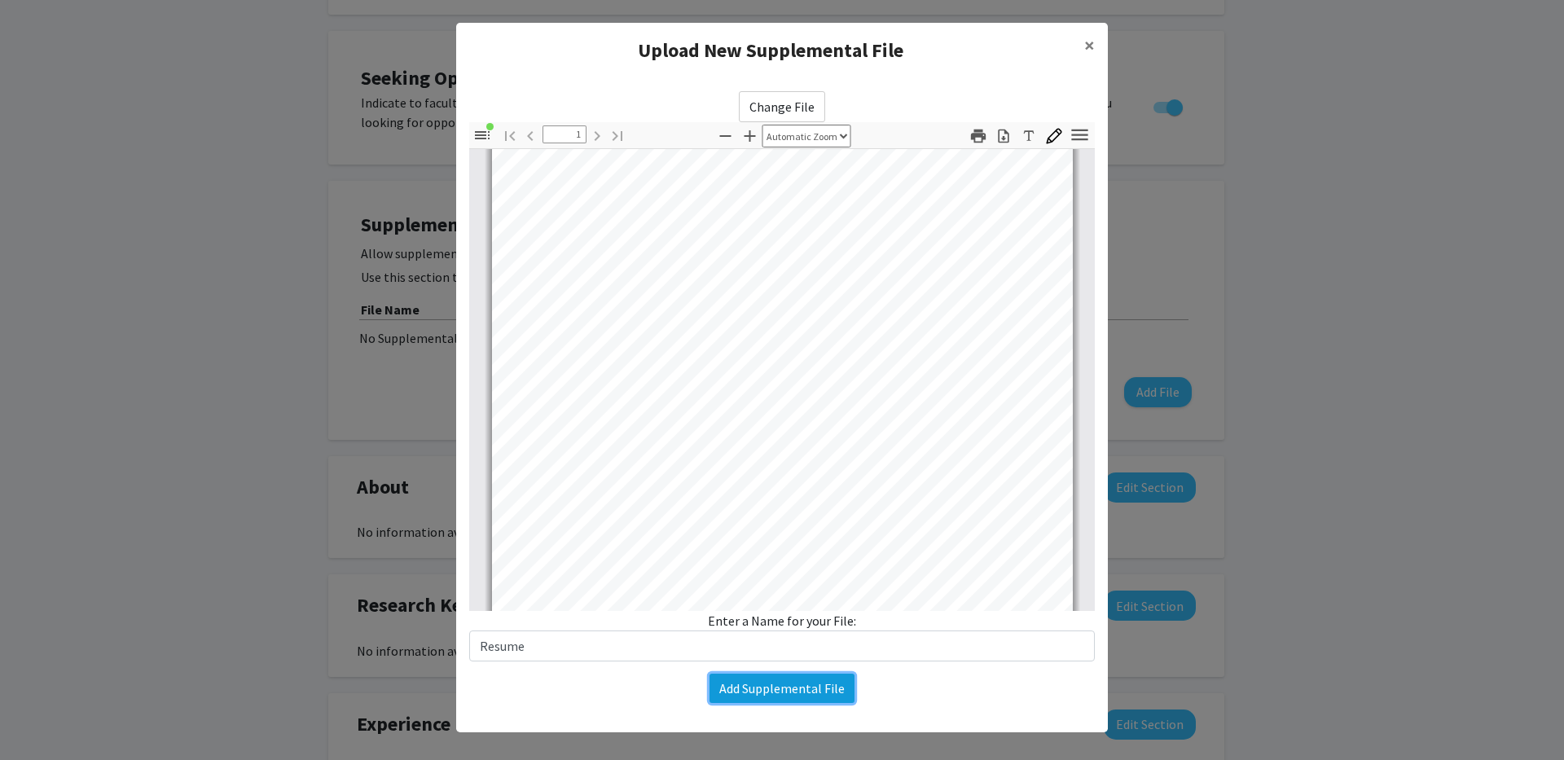
click at [741, 692] on button "Add Supplemental File" at bounding box center [782, 688] width 145 height 29
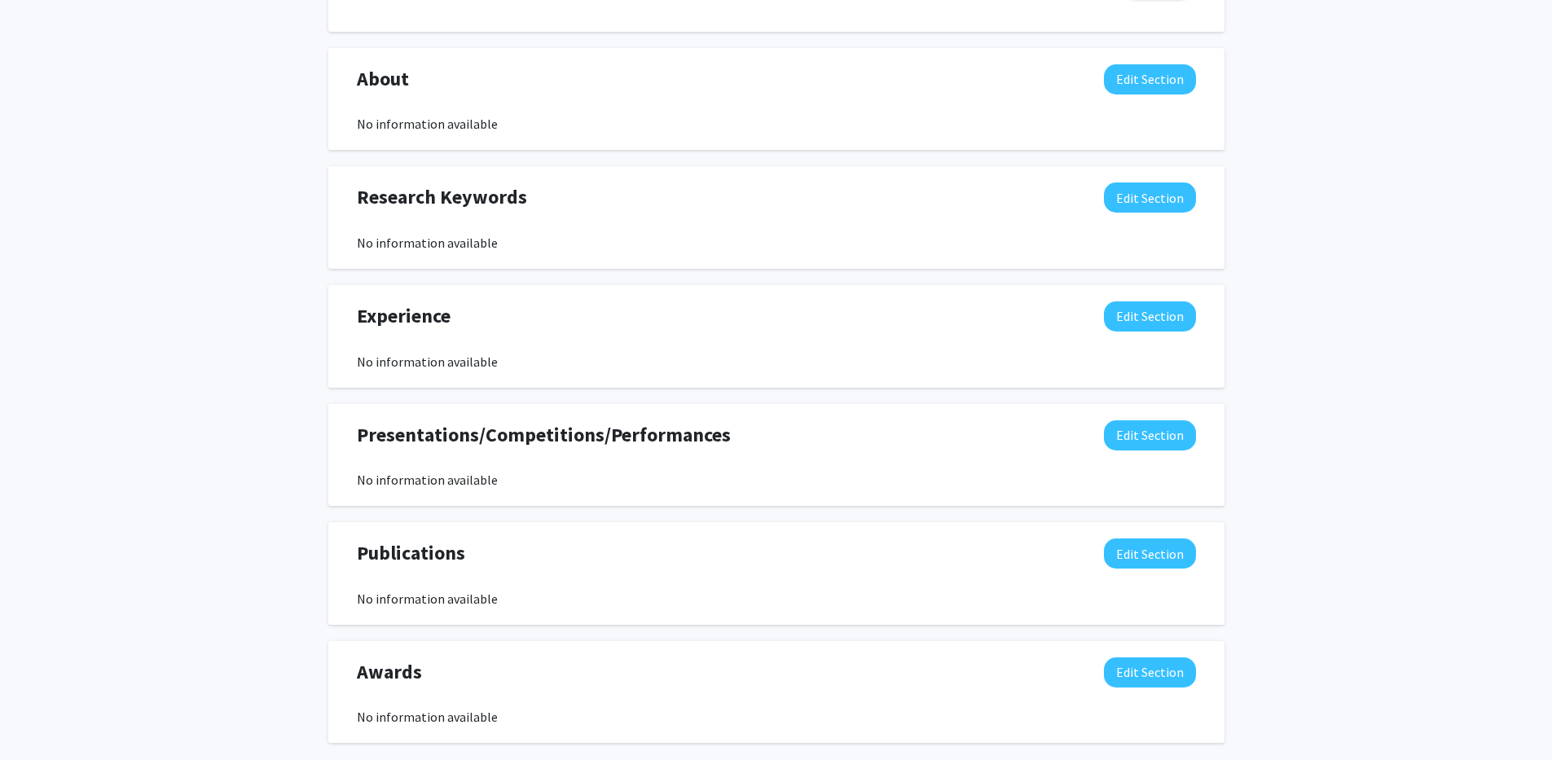
scroll to position [710, 0]
click at [1162, 77] on button "Edit Section" at bounding box center [1150, 80] width 92 height 30
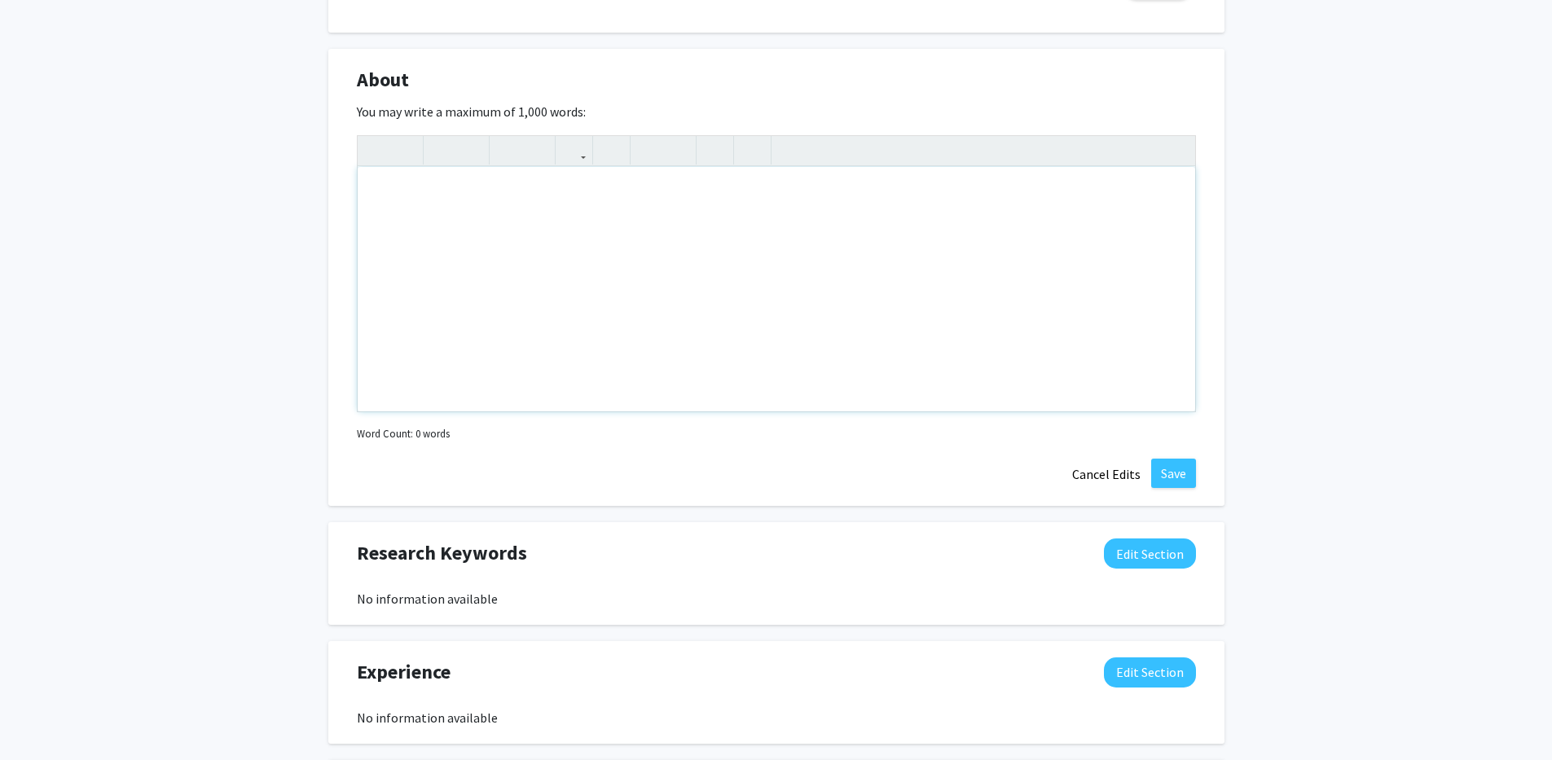
click at [544, 261] on div "Note to users with screen readers: Please deactivate our accessibility plugin f…" at bounding box center [776, 289] width 837 height 244
paste div "Note to users with screen readers: Please deactivate our accessibility plugin f…"
type textarea "<l>I do Sitametc Adip, e Seddoeiu Tempori ut lab Etdolorema al Enimadmi veniamq…"
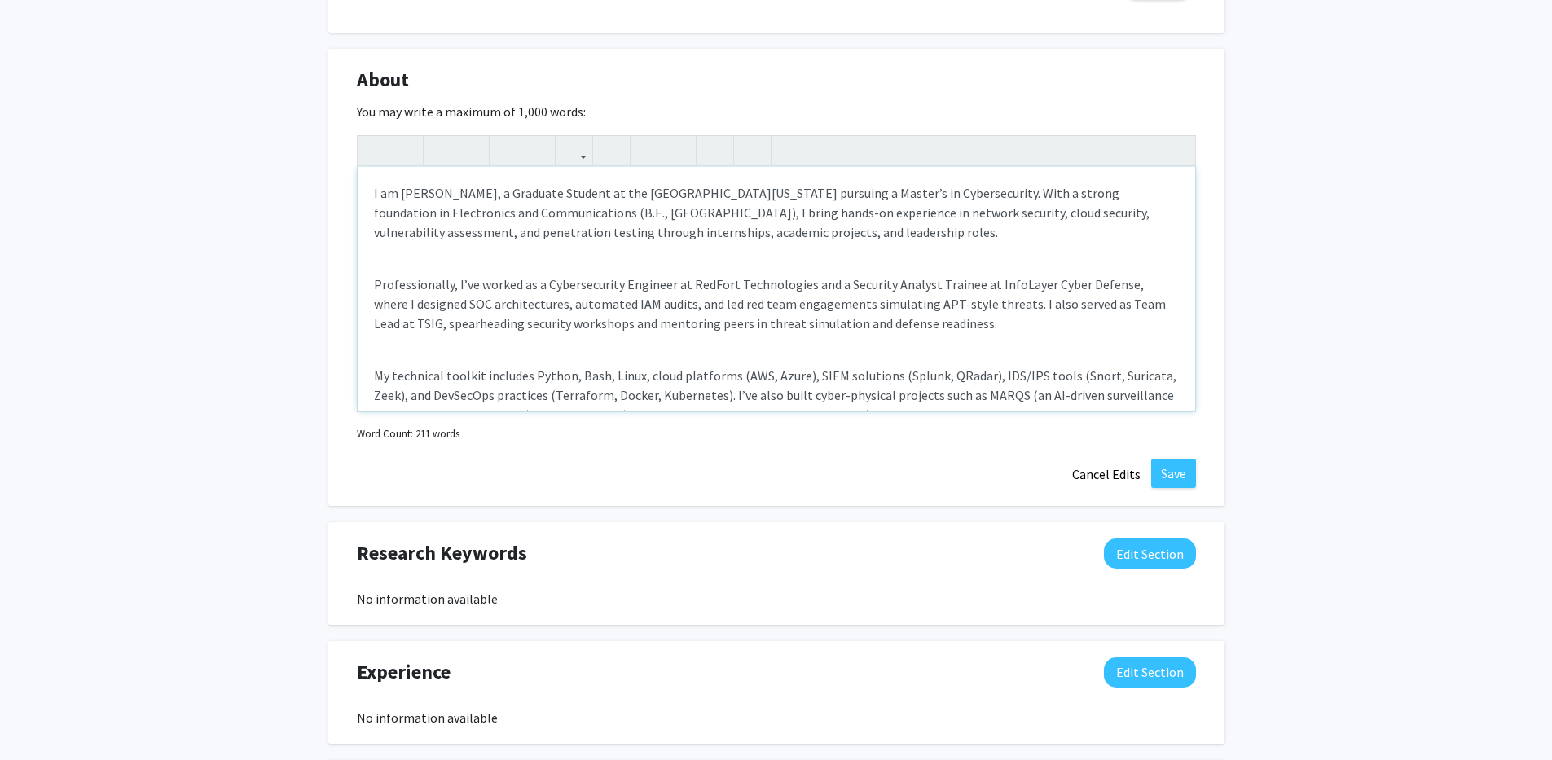
scroll to position [186, 0]
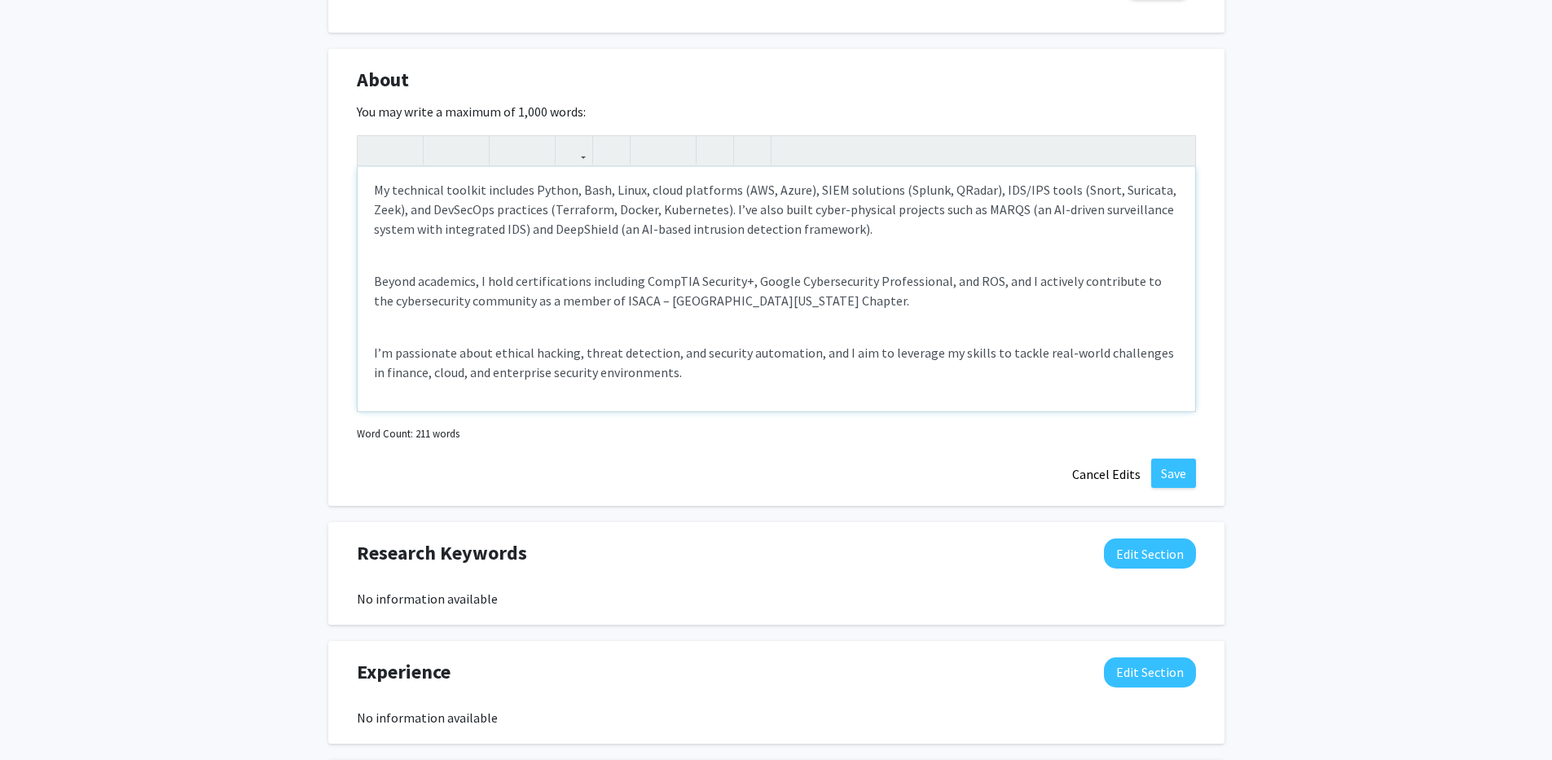
click at [0, 0] on p "7" at bounding box center [0, 0] width 0 height 0
click at [0, 0] on div "Fix all" at bounding box center [0, 0] width 0 height 0
click at [647, 457] on div "About Edit Section You may write a maximum of 1,000 words: I am [PERSON_NAME], …" at bounding box center [776, 278] width 896 height 458
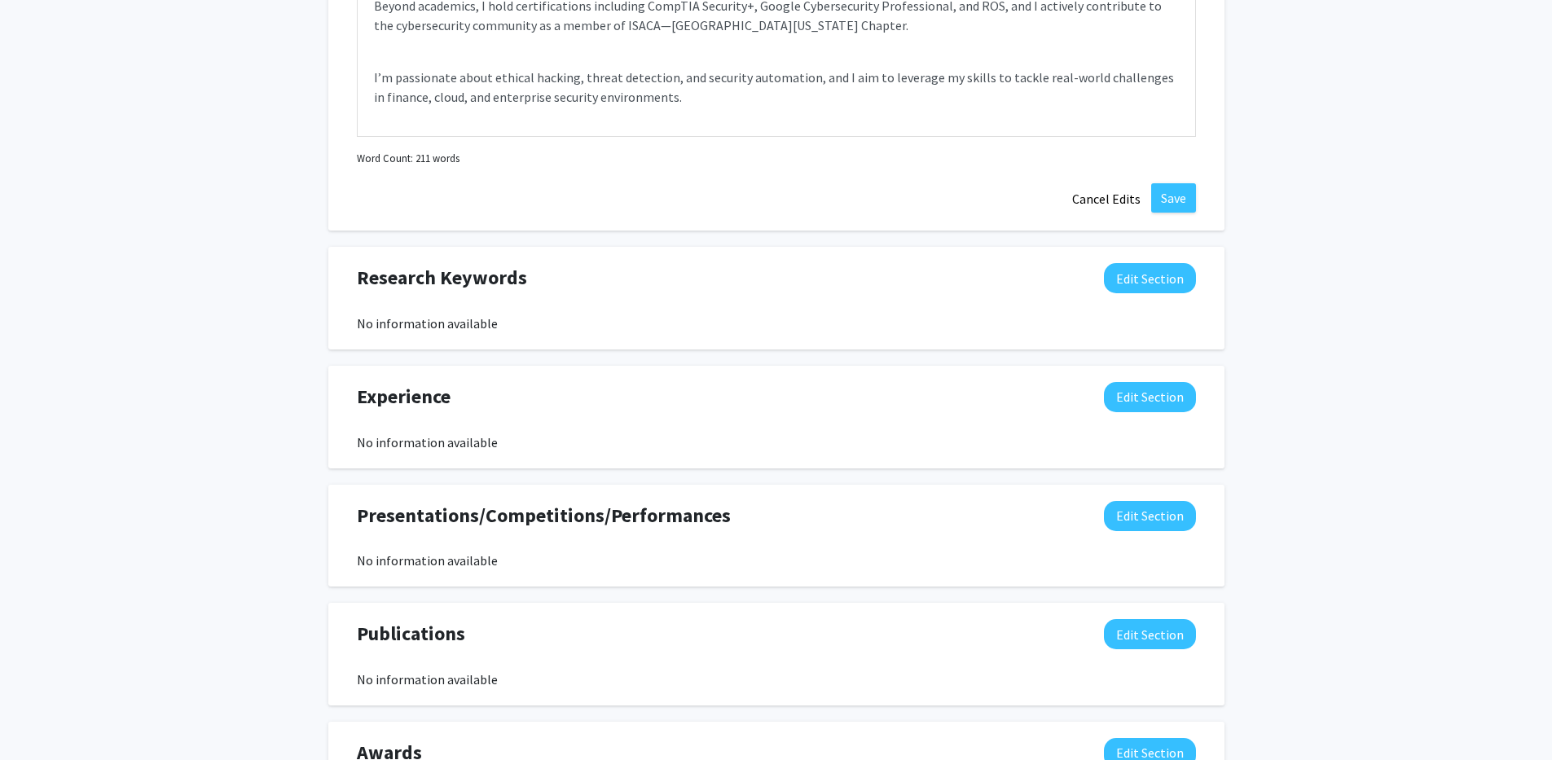
scroll to position [986, 0]
click at [1157, 279] on button "Edit Section" at bounding box center [1150, 277] width 92 height 30
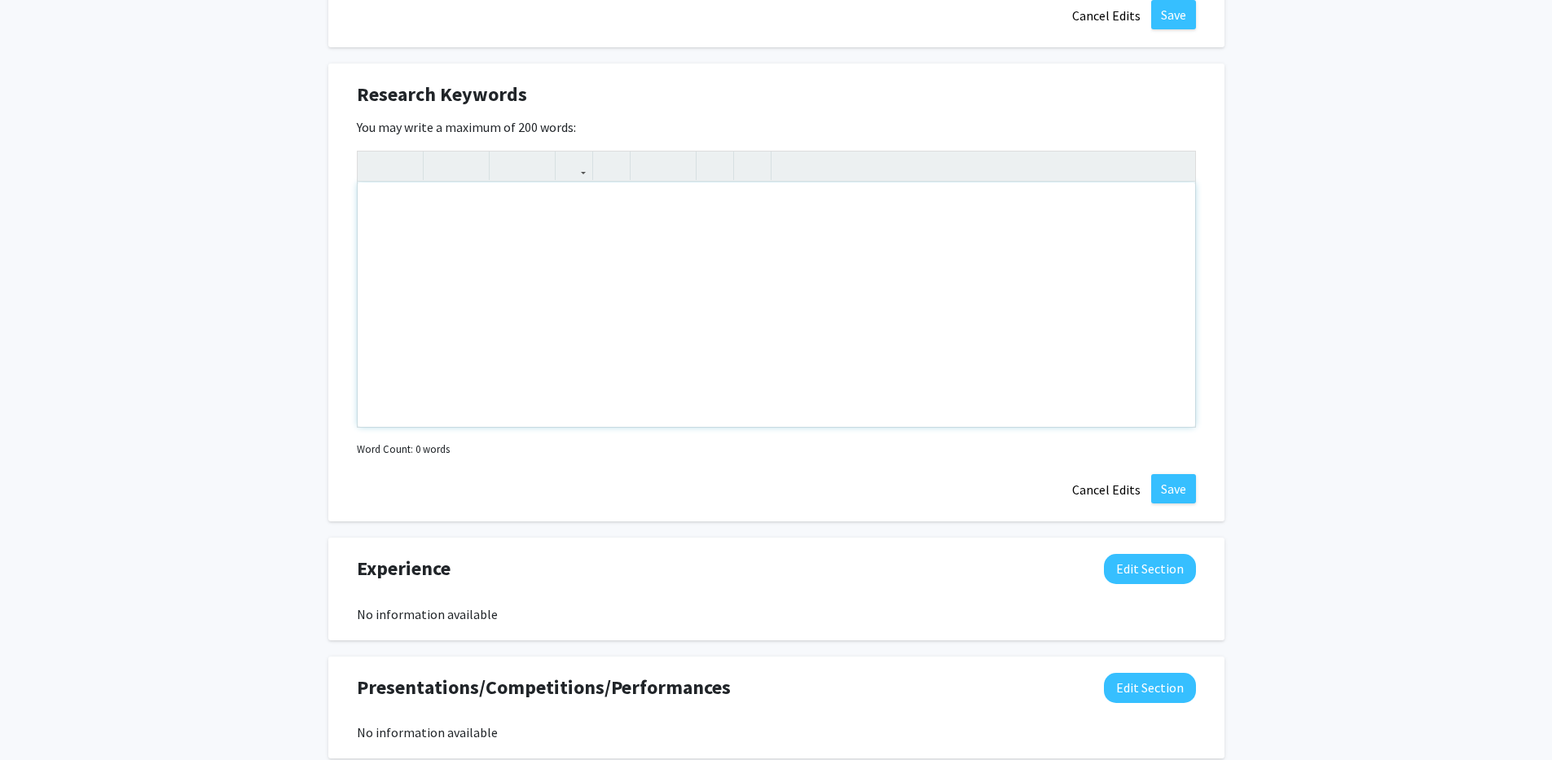
scroll to position [1204, 0]
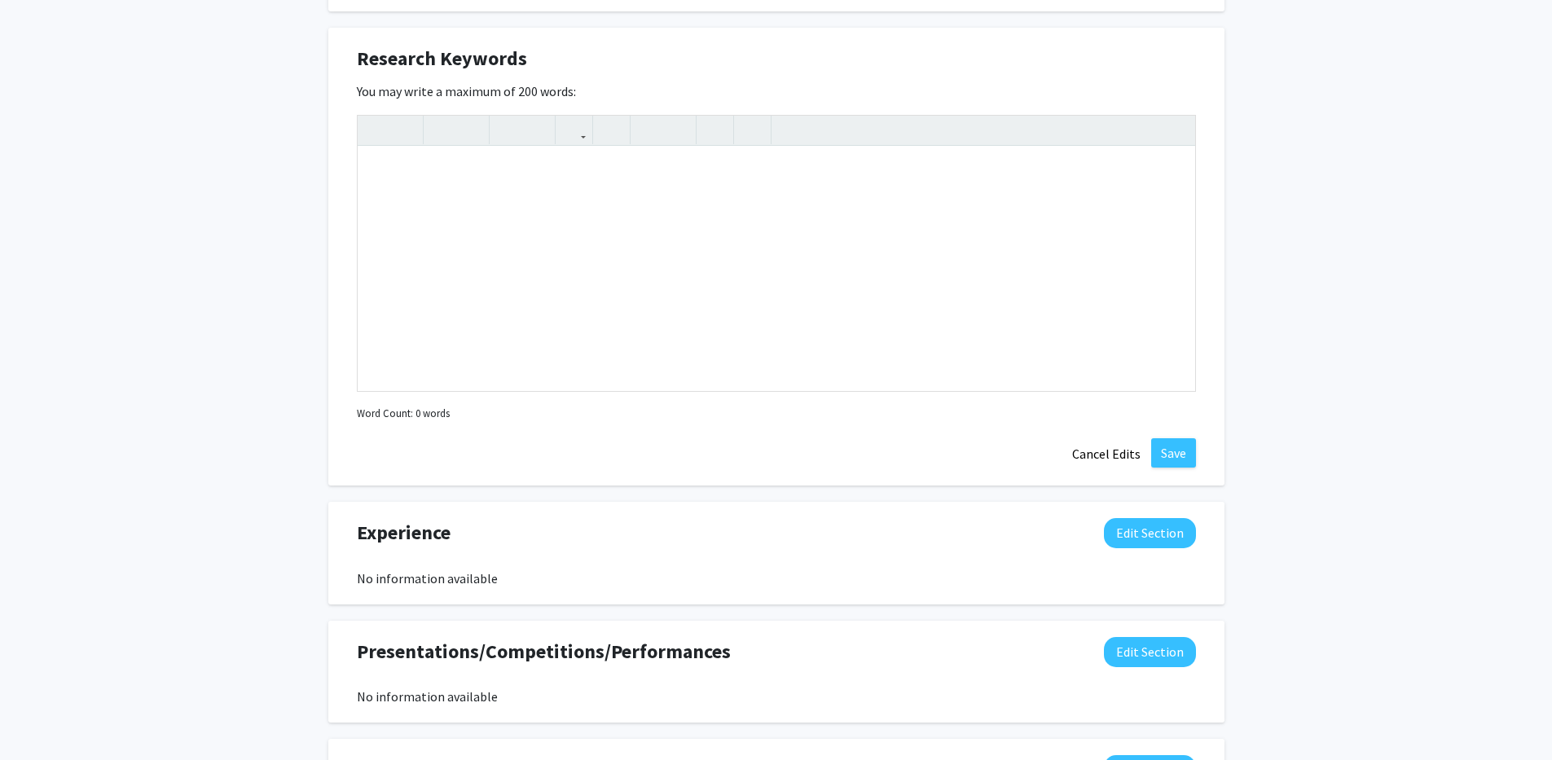
drag, startPoint x: 582, startPoint y: 93, endPoint x: 358, endPoint y: 63, distance: 225.2
click at [358, 63] on div "Research Keywords Edit Section You may write a maximum of 200 words: Insert lin…" at bounding box center [776, 257] width 896 height 458
copy div "Research Keywords Edit Section You may write a maximum of 200 words:"
click at [507, 199] on div "Note to users with screen readers: Please deactivate our accessibility plugin f…" at bounding box center [776, 269] width 837 height 244
paste div "Note to users with screen readers: Please deactivate our accessibility plugin f…"
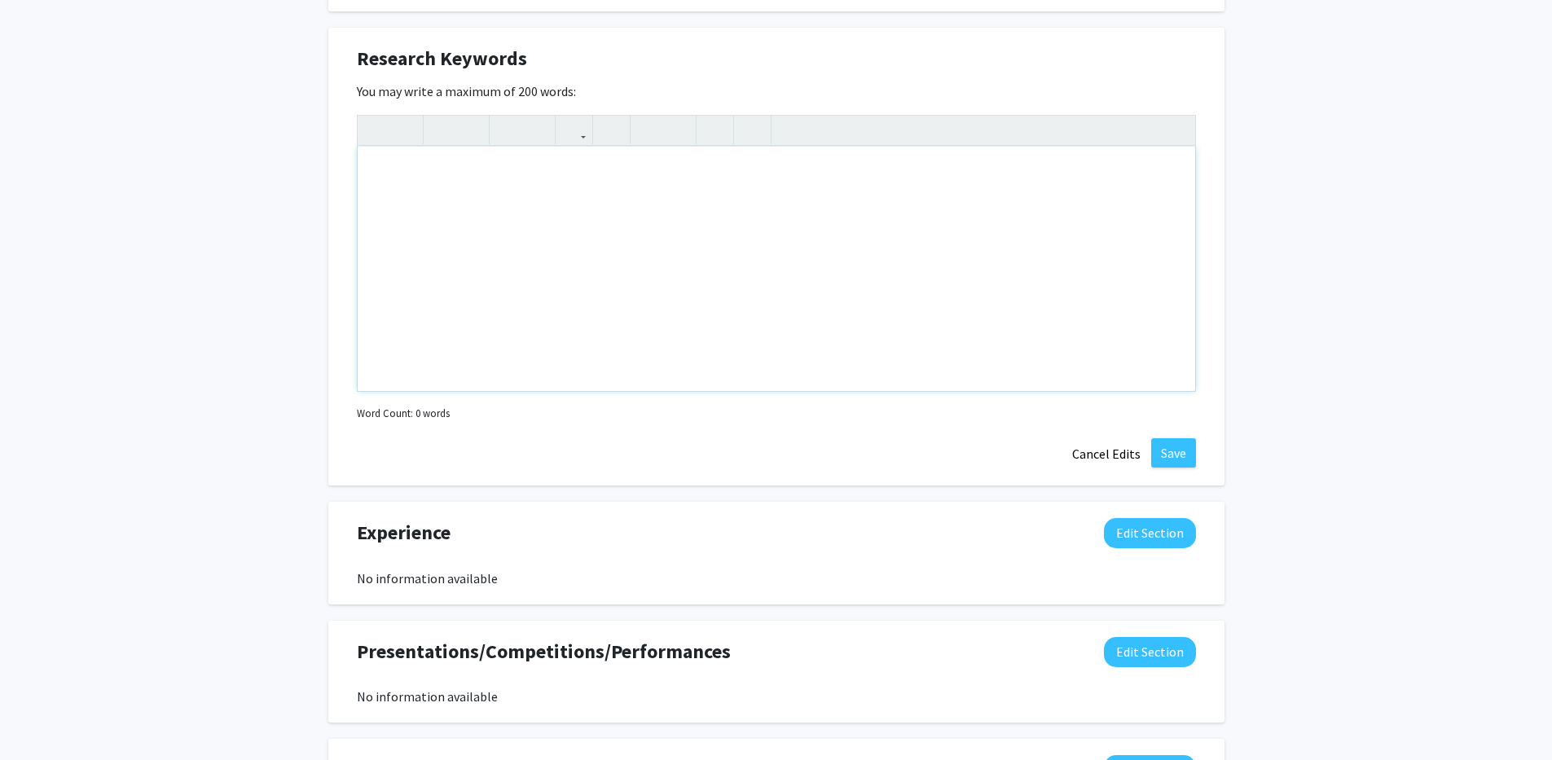
type textarea "<p>Network Security; Vulnerability Assessment; Penetration Testing; Intrusion D…"
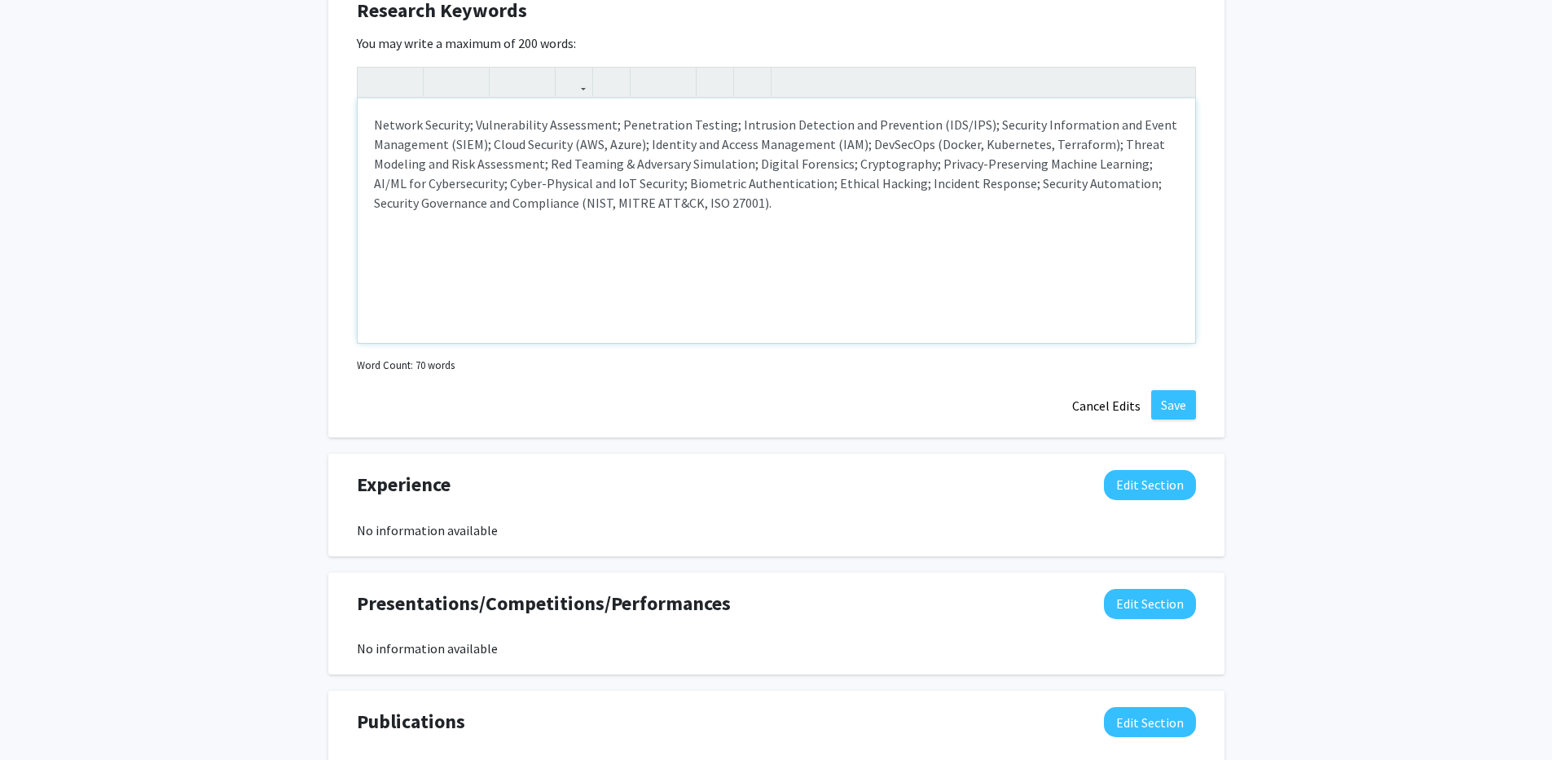
scroll to position [1505, 0]
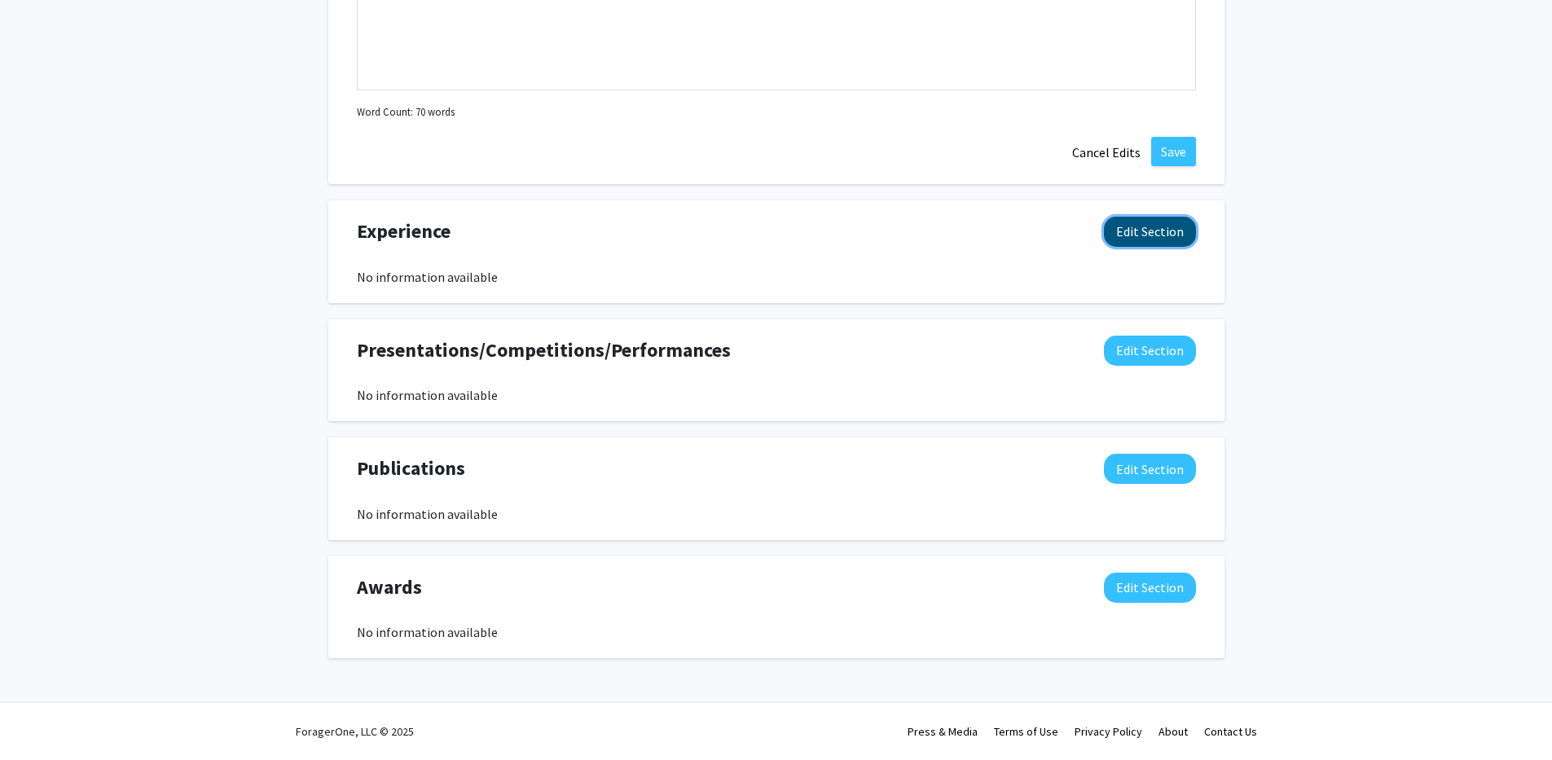
click at [1160, 232] on button "Edit Section" at bounding box center [1150, 232] width 92 height 30
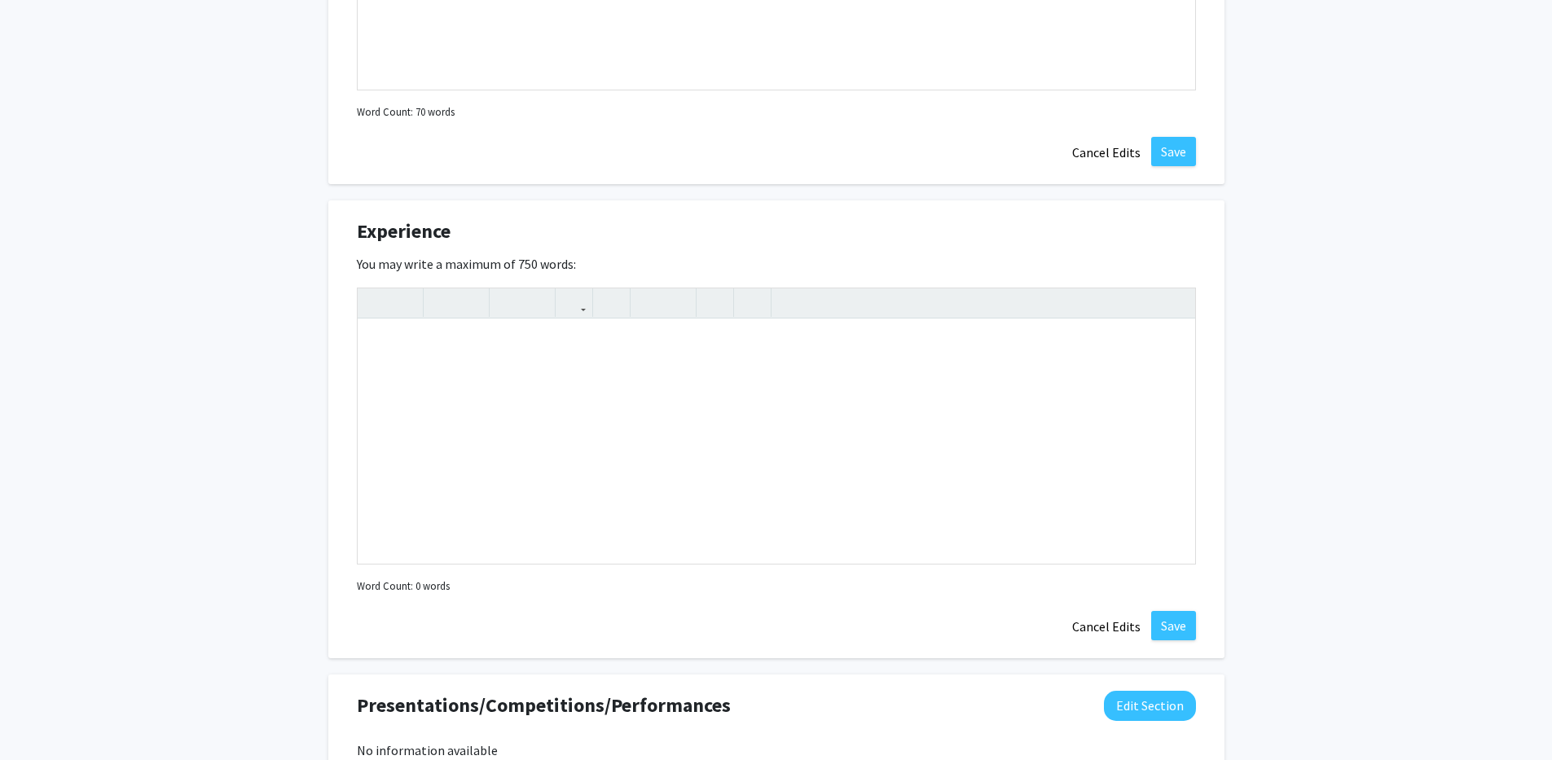
drag, startPoint x: 582, startPoint y: 256, endPoint x: 336, endPoint y: 232, distance: 247.9
click at [336, 232] on div "Experience Edit Section You may write a maximum of 750 words: Insert link Remov…" at bounding box center [776, 429] width 896 height 458
copy div "Experience Edit Section You may write a maximum of 750 words:"
click at [481, 400] on div "Note to users with screen readers: Please deactivate our accessibility plugin f…" at bounding box center [776, 441] width 837 height 244
paste div "Note to users with screen readers: Please deactivate our accessibility plugin f…"
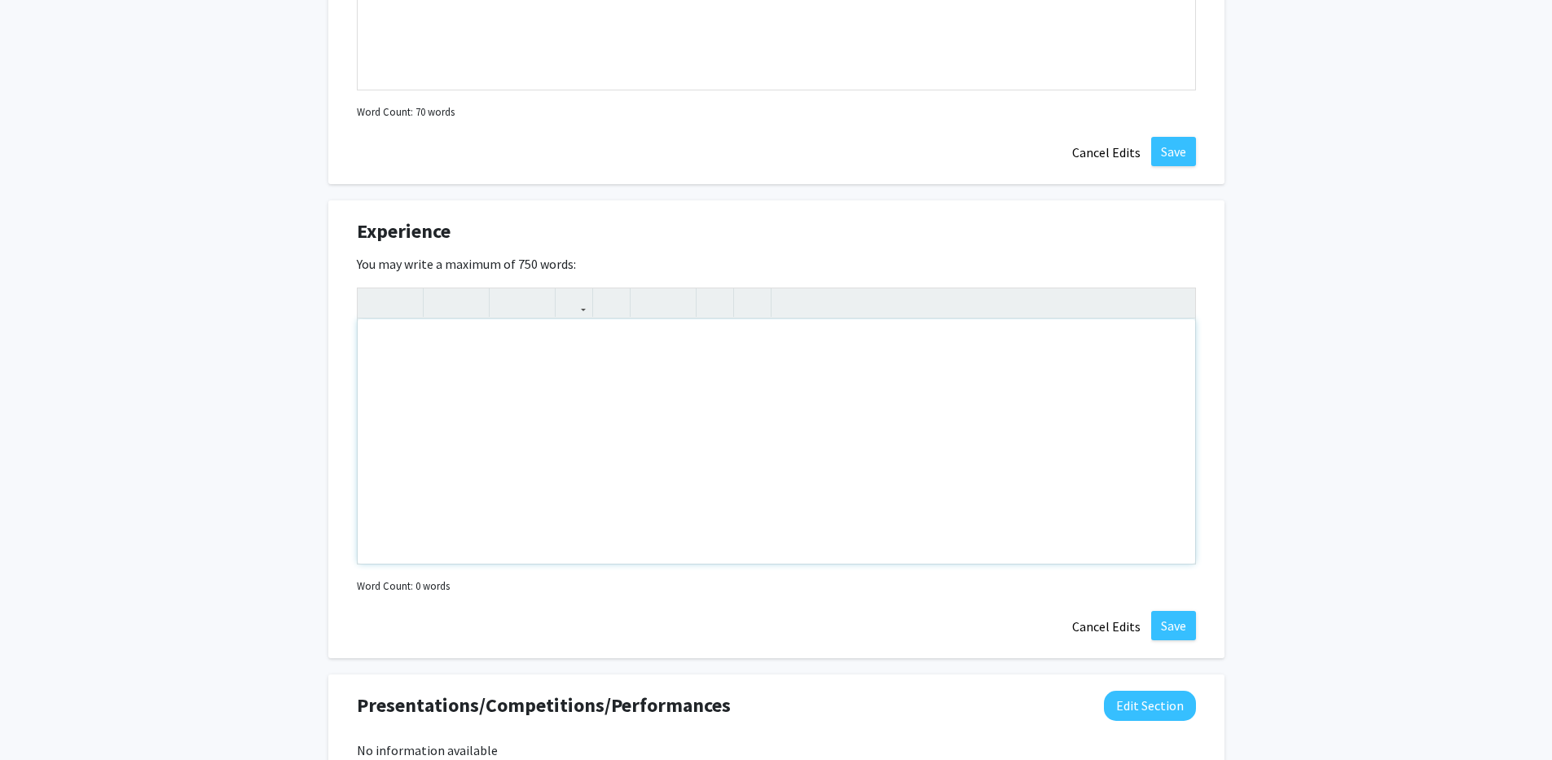
type textarea "<l>Ipsumdolor</s><am><c>Adipiscingeli Seddoeiu – TemPori Utlaboreetdo Mag. Ali.…"
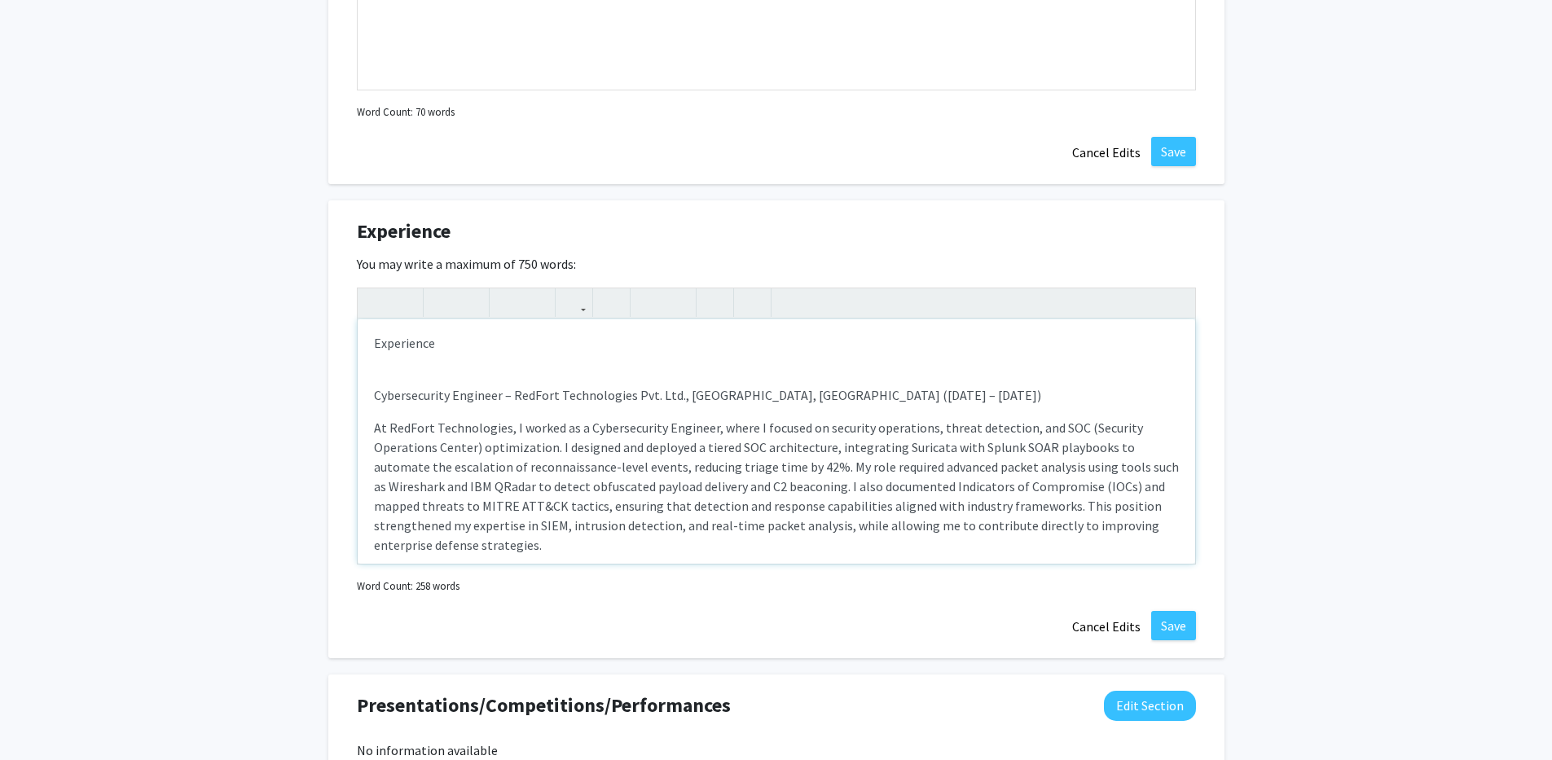
scroll to position [0, 0]
drag, startPoint x: 440, startPoint y: 380, endPoint x: 333, endPoint y: 358, distance: 108.8
click at [333, 358] on div "Experience Edit Section You may write a maximum of 750 words: Experience Cybers…" at bounding box center [776, 429] width 896 height 458
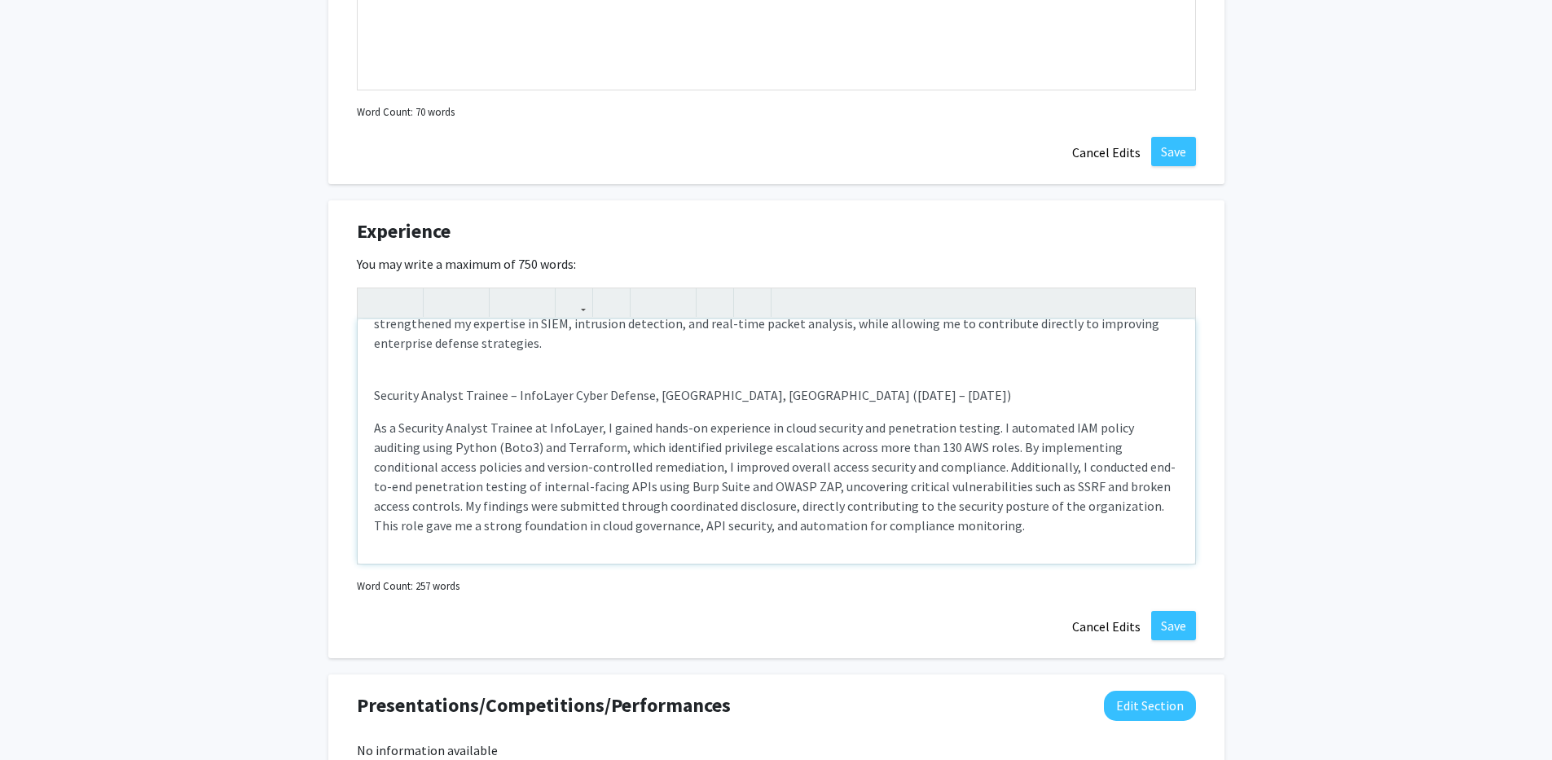
scroll to position [153, 0]
click at [0, 0] on div "1" at bounding box center [0, 0] width 0 height 0
click at [0, 0] on div "Fix all" at bounding box center [0, 0] width 0 height 0
click at [877, 487] on p "As a security analyst trainee at InfoLayer, I gained hands-on experience in clo…" at bounding box center [776, 475] width 805 height 117
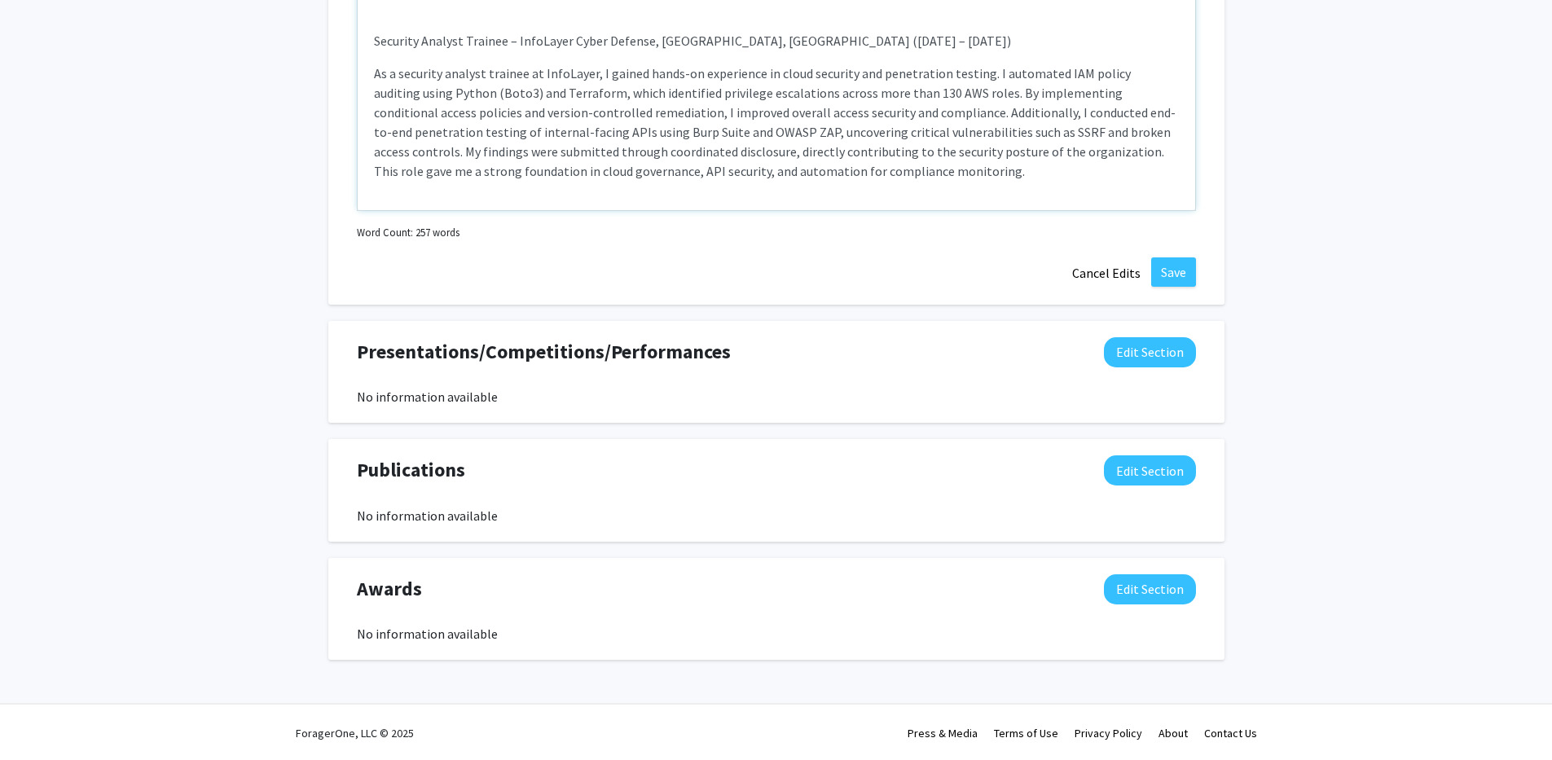
scroll to position [1861, 0]
click at [754, 266] on div "Experience Edit Section You may write a maximum of 750 words: Cybersecurity Eng…" at bounding box center [776, 74] width 896 height 458
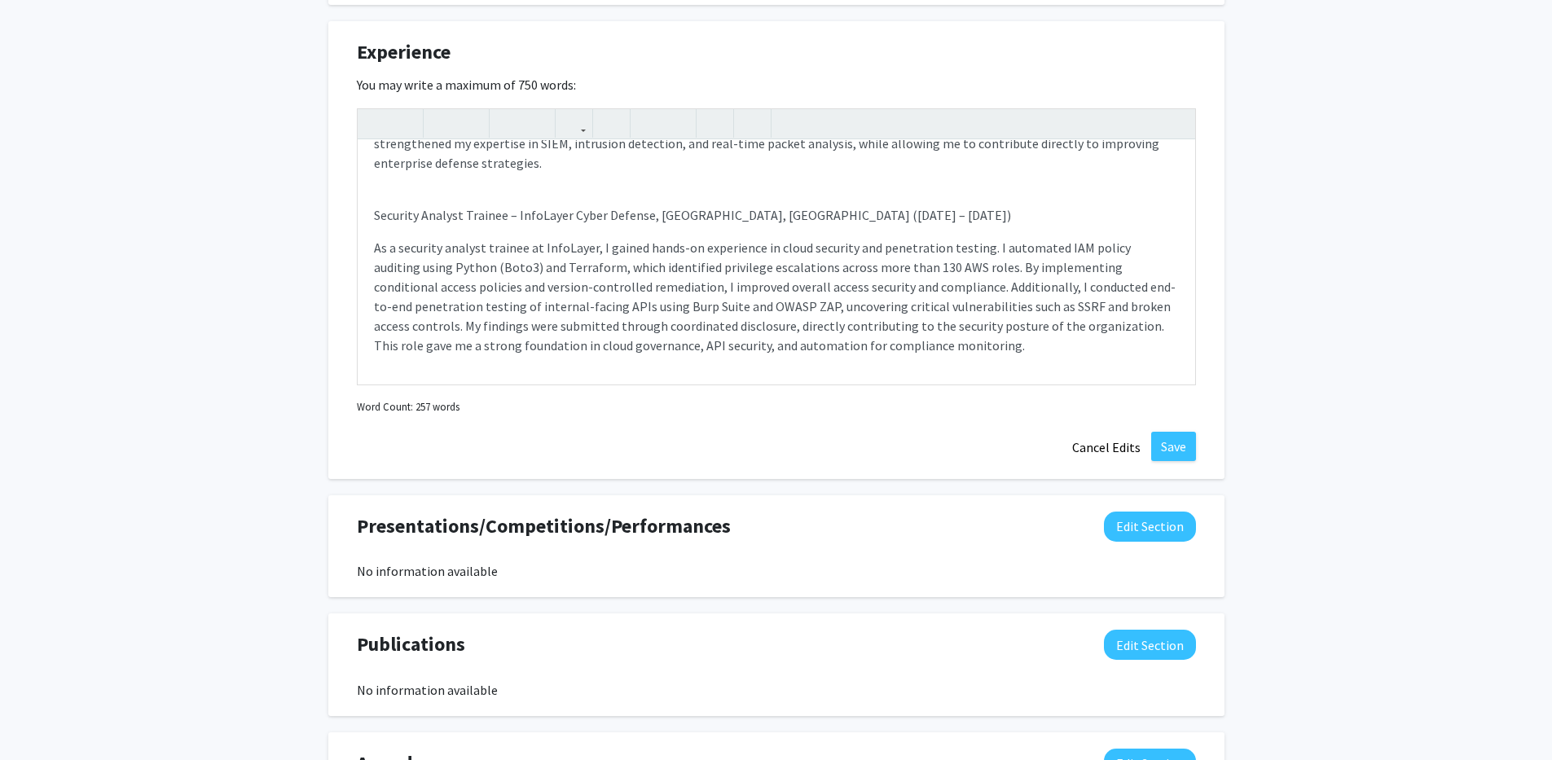
scroll to position [1720, 0]
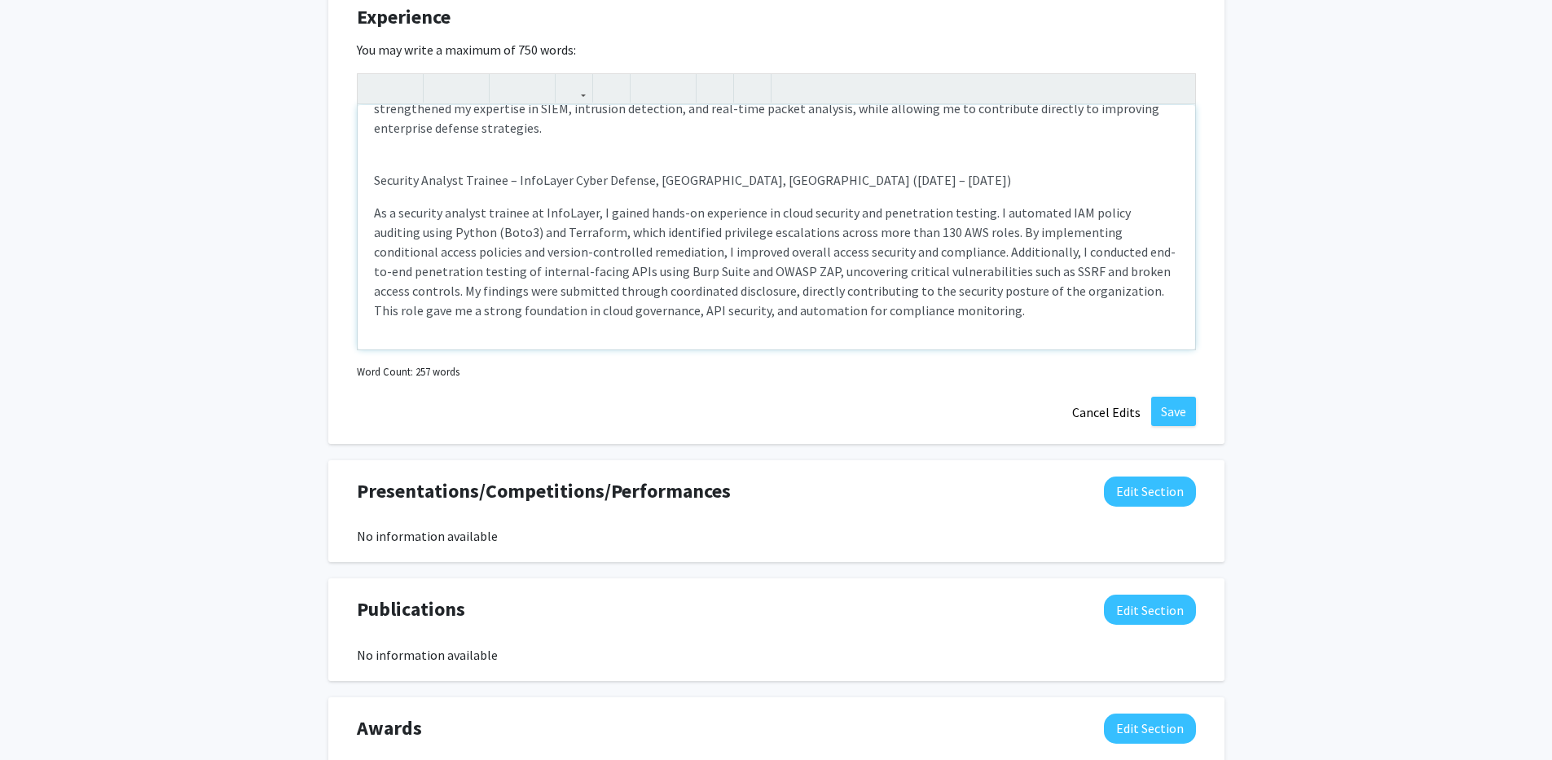
click at [938, 315] on p "As a security analyst trainee at InfoLayer, I gained hands-on experience in clo…" at bounding box center [776, 261] width 805 height 117
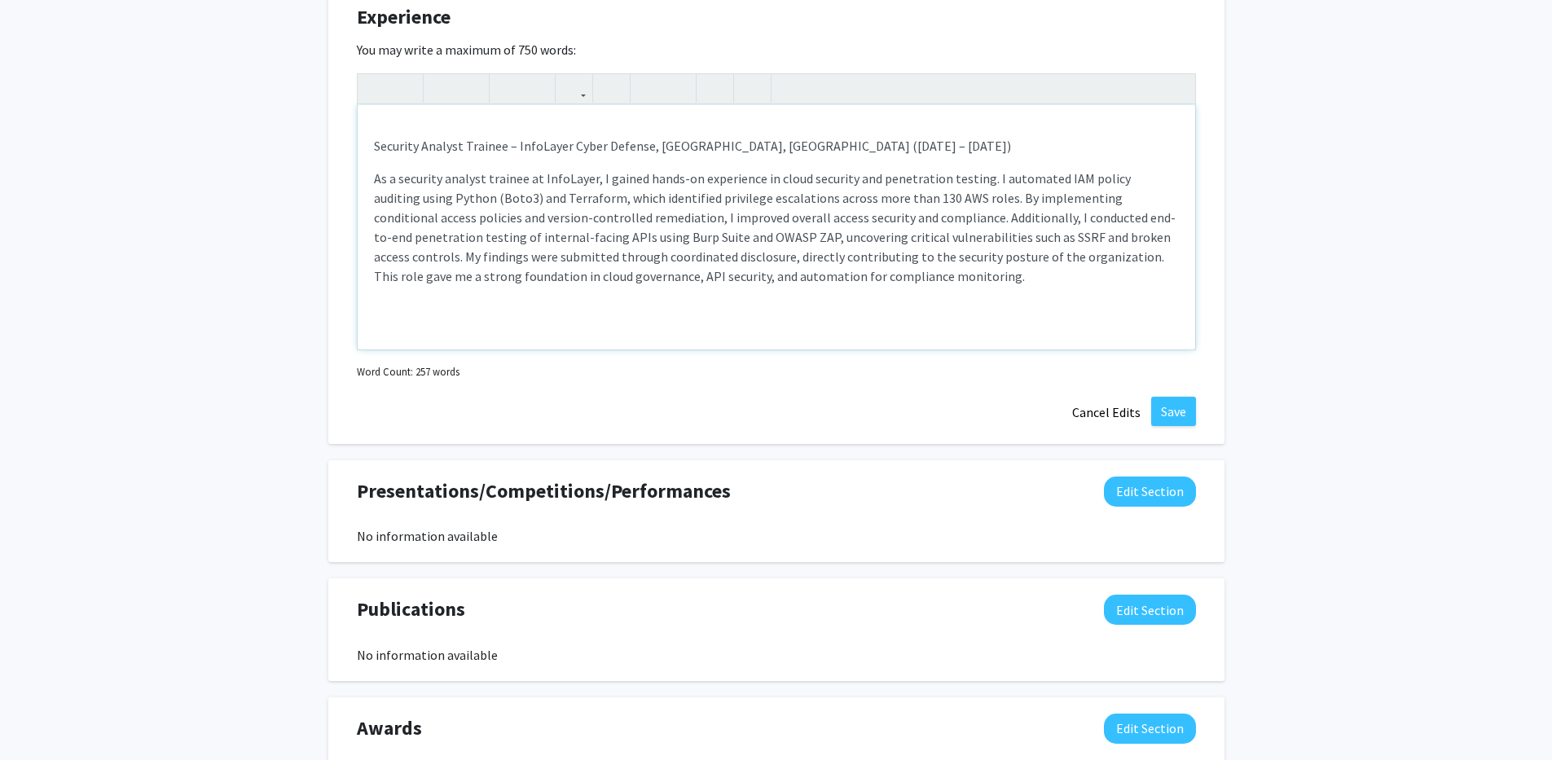
type textarea "<l><ipsu dolor="sita-cons: 4adi;">Elitseddoeius Temporin – UtlAbor Etdoloremagn…"
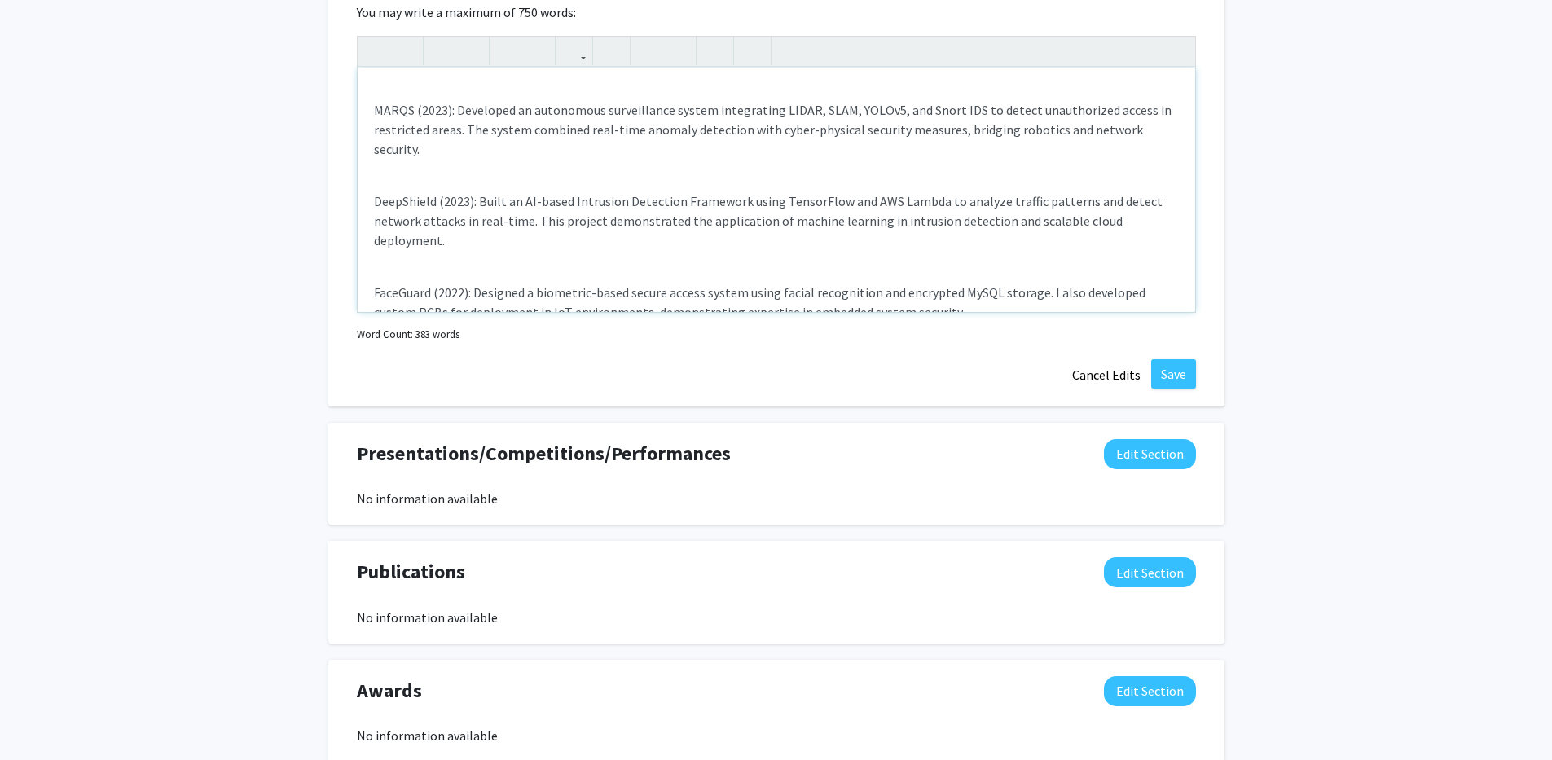
scroll to position [1861, 0]
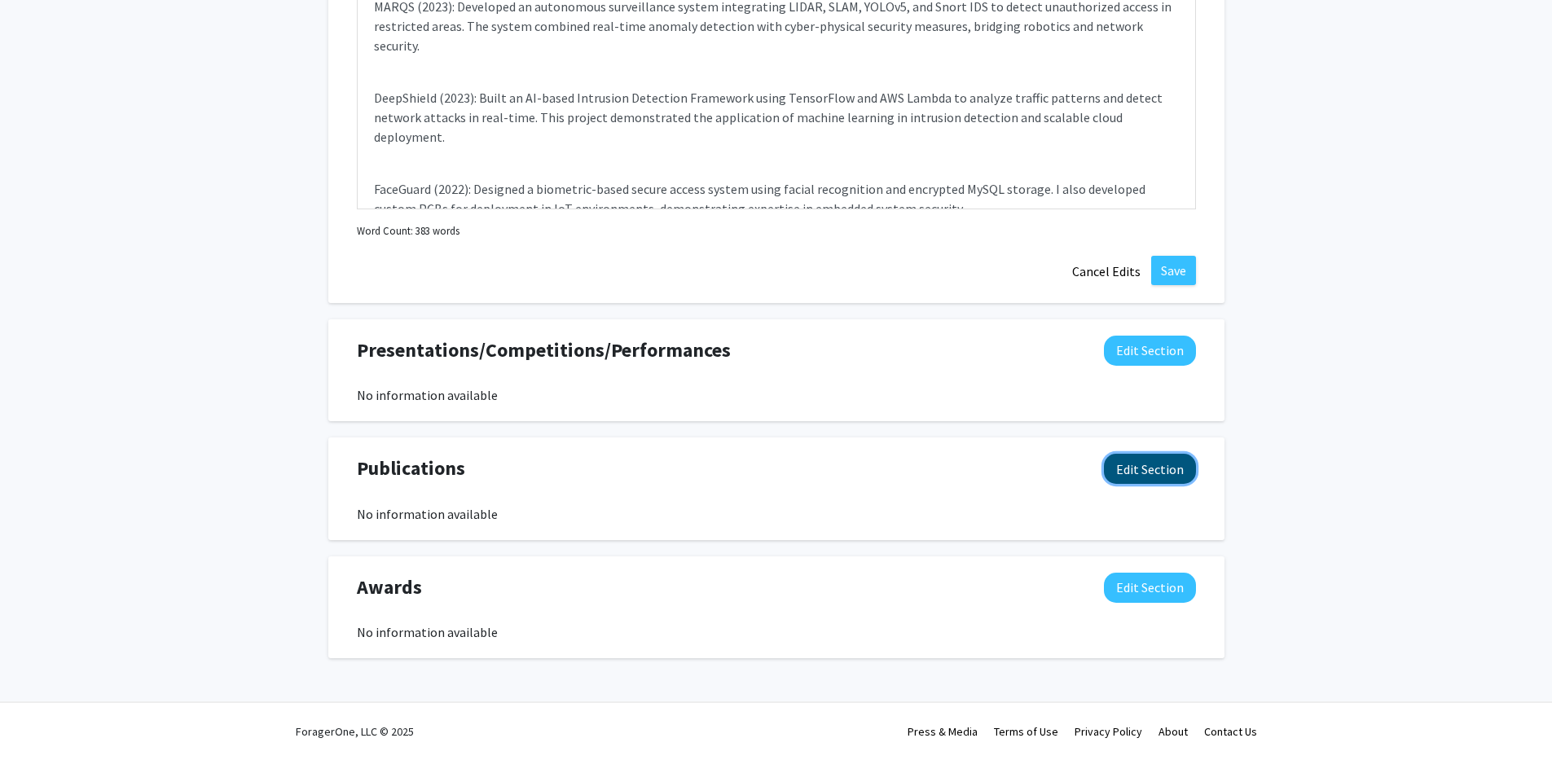
click at [1168, 468] on button "Edit Section" at bounding box center [1150, 469] width 92 height 30
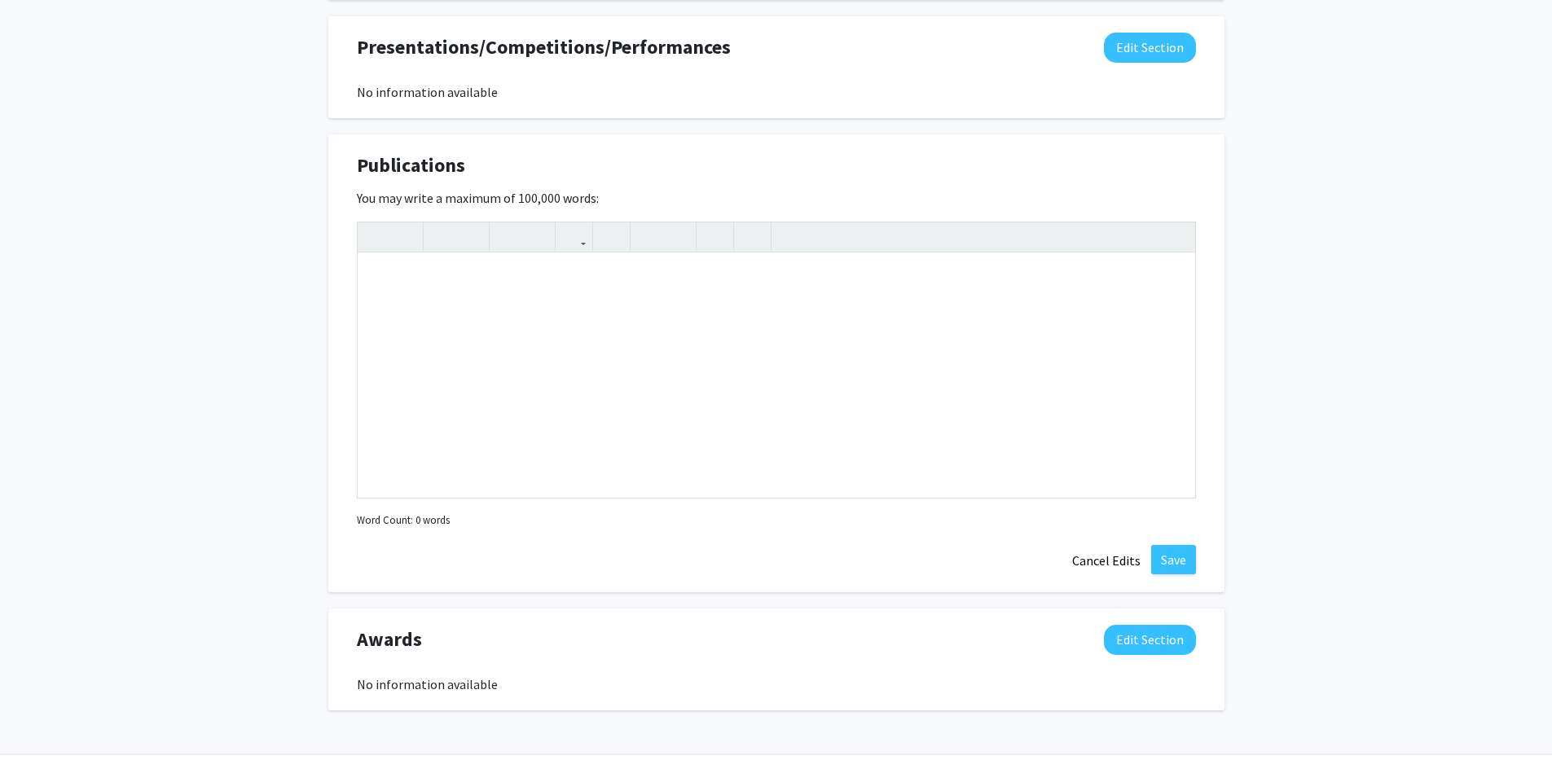
scroll to position [2202, 0]
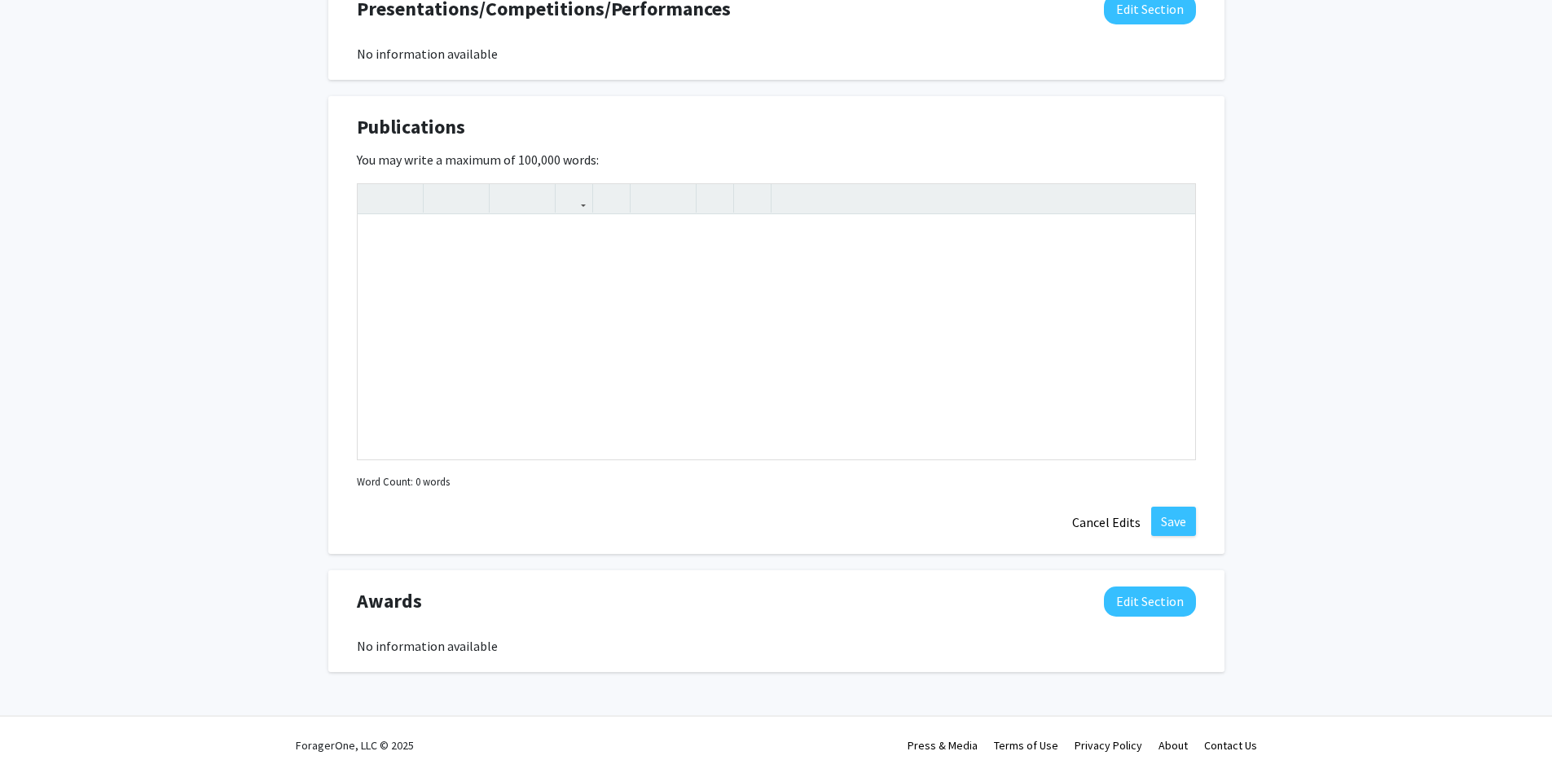
drag, startPoint x: 358, startPoint y: 125, endPoint x: 659, endPoint y: 161, distance: 302.8
click at [659, 161] on div "Publications Edit Section You may write a maximum of 100,000 words: Insert link…" at bounding box center [776, 325] width 896 height 458
copy div "Publications Edit Section You may write a maximum of 100,000 words:"
click at [444, 335] on div "Note to users with screen readers: Please deactivate our accessibility plugin f…" at bounding box center [776, 337] width 837 height 244
paste div "Note to users with screen readers: Please deactivate our accessibility plugin f…"
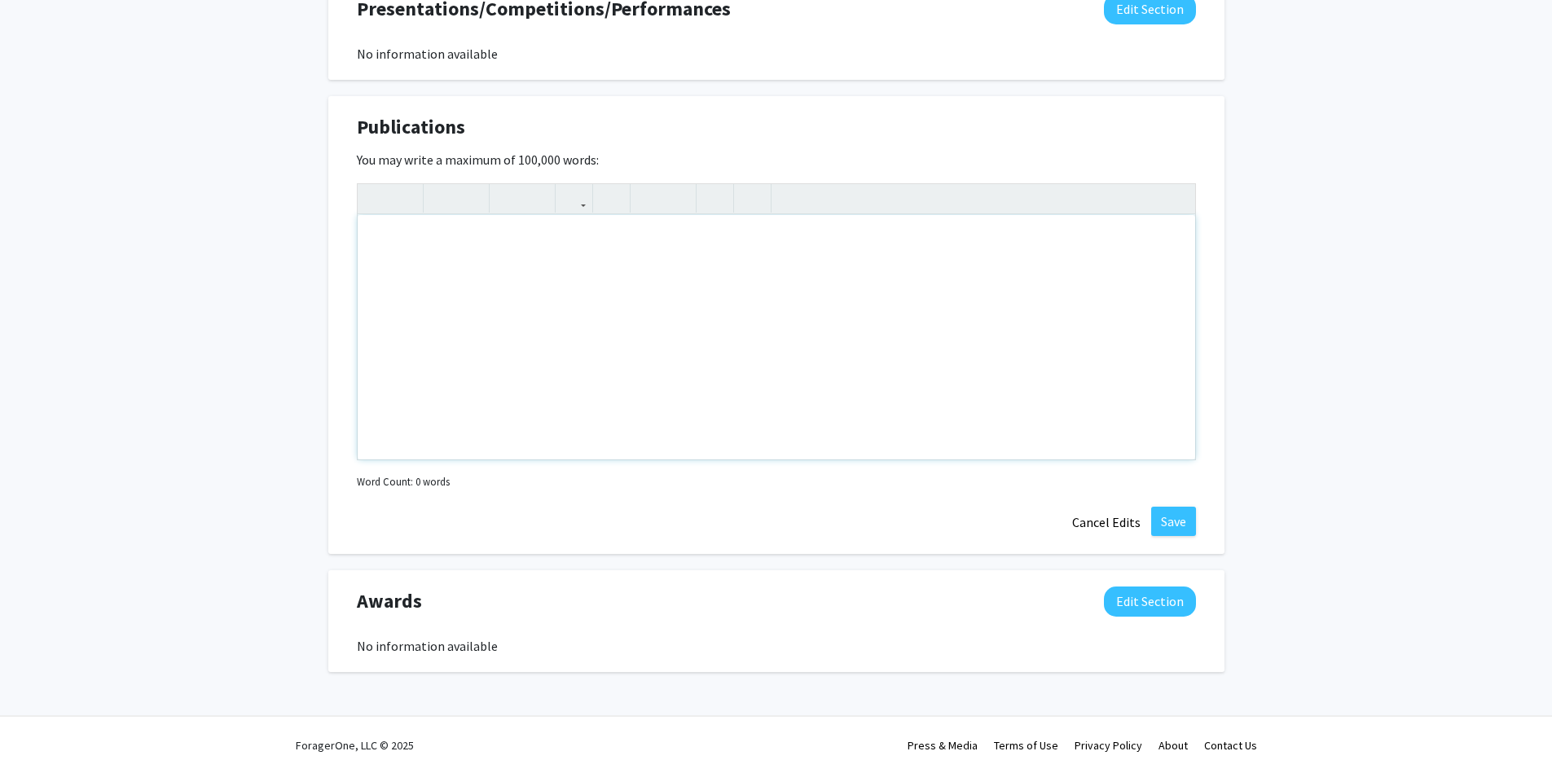
type textarea "<p>Publications</p><br><p>1. Enhancing Data Verification through Privacy-Preser…"
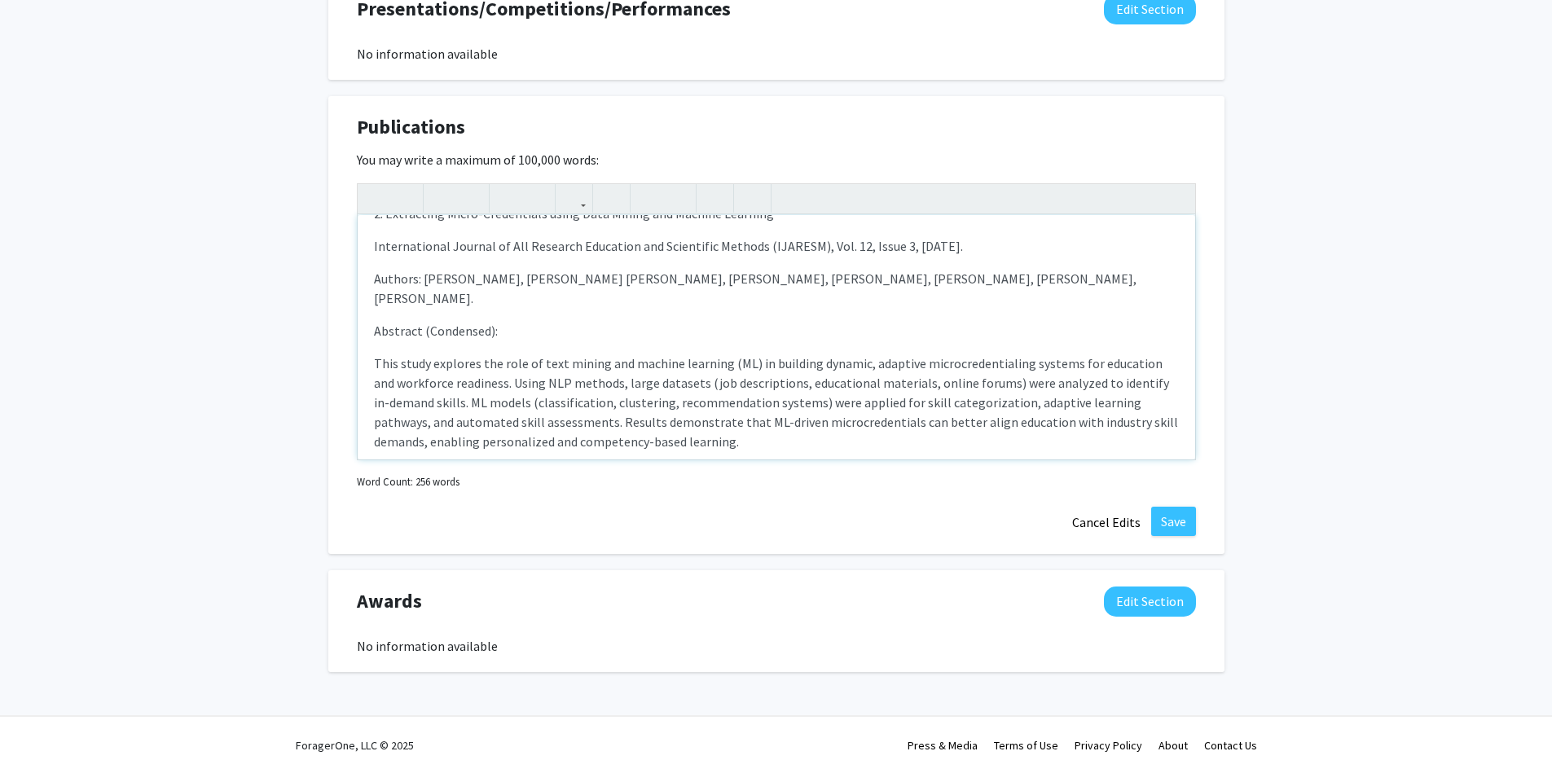
scroll to position [381, 0]
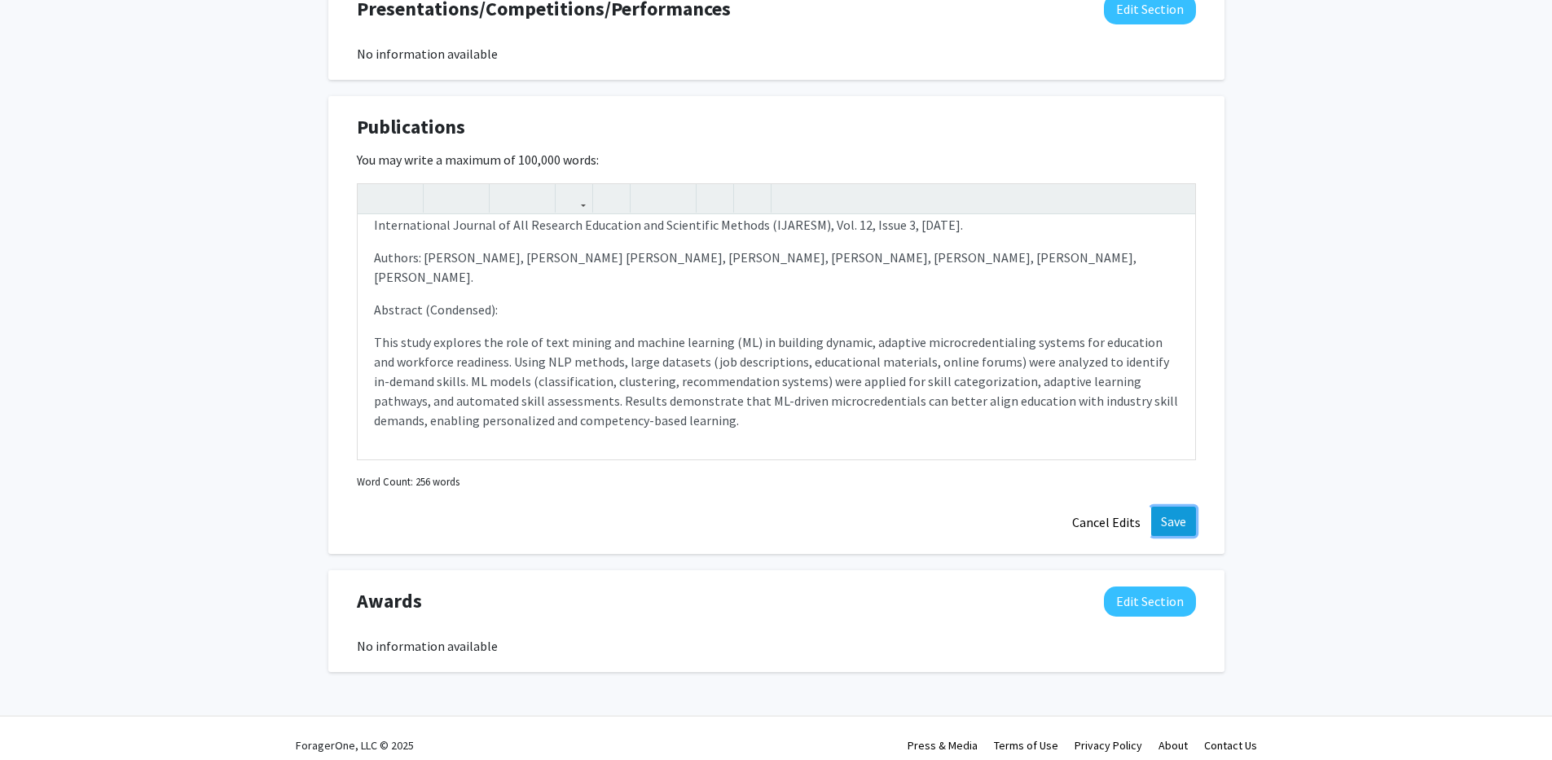
click at [1187, 521] on button "Save" at bounding box center [1173, 521] width 45 height 29
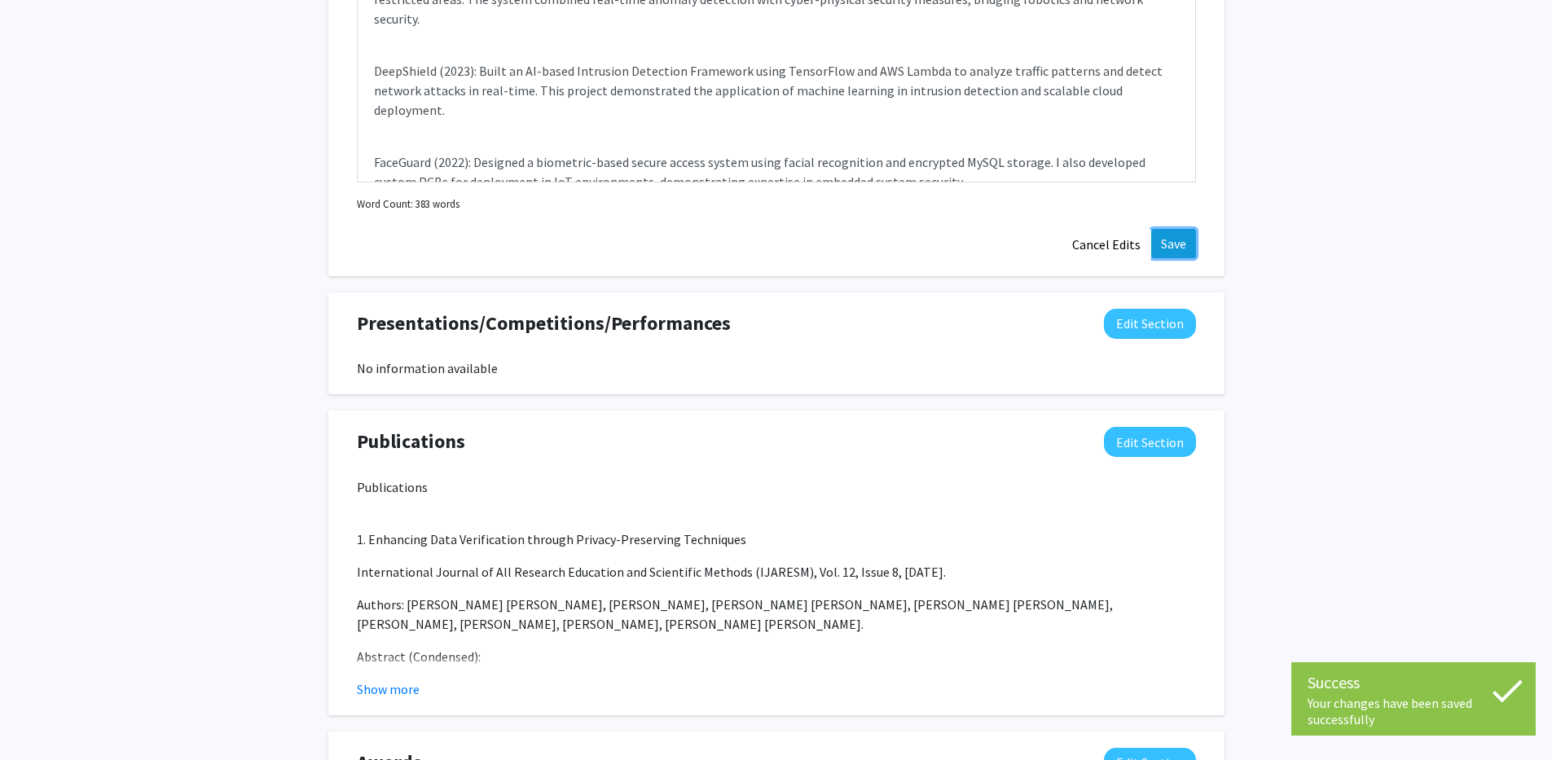
click at [1175, 244] on button "Save" at bounding box center [1173, 243] width 45 height 29
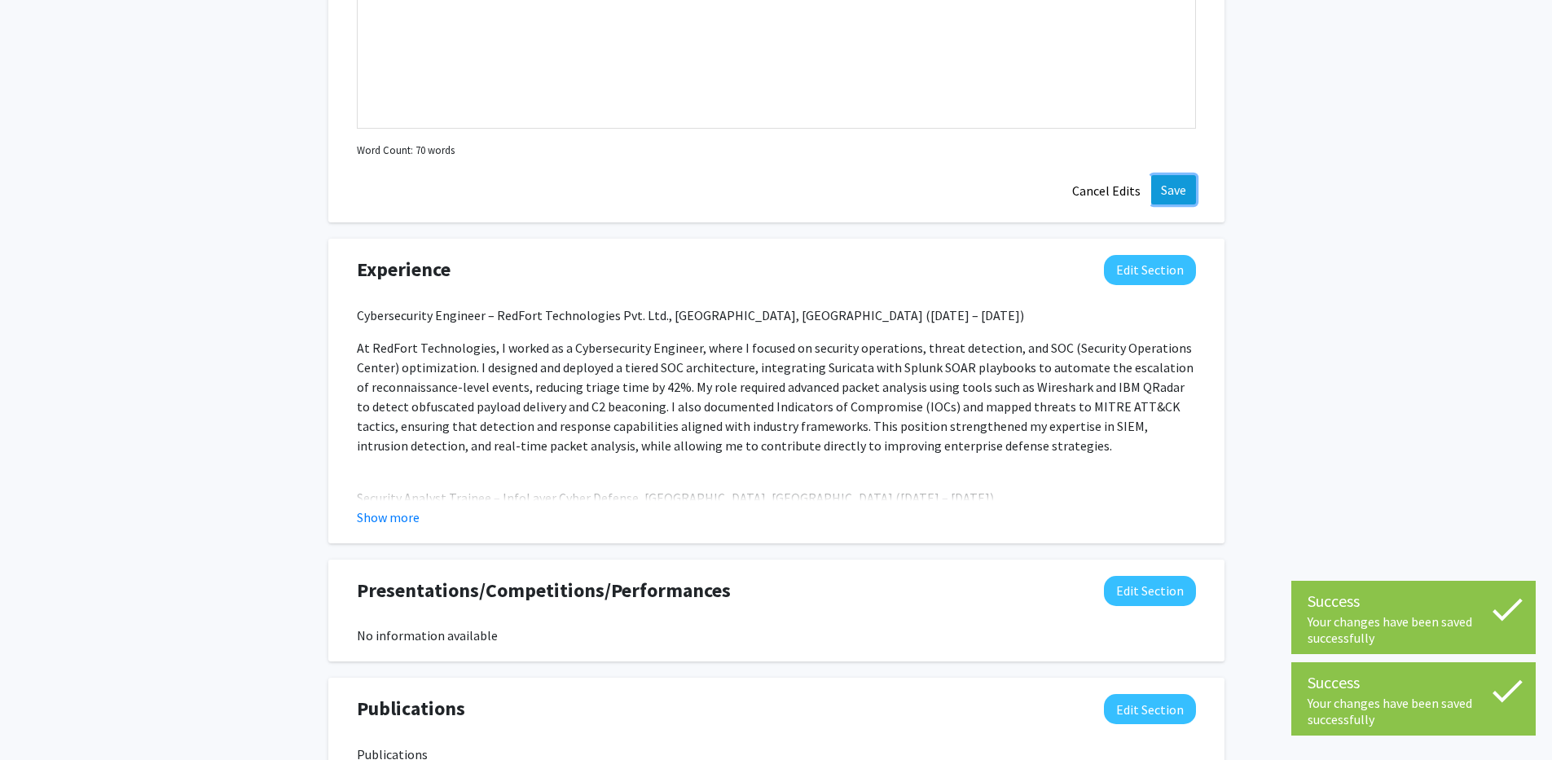
click at [1175, 195] on button "Save" at bounding box center [1173, 189] width 45 height 29
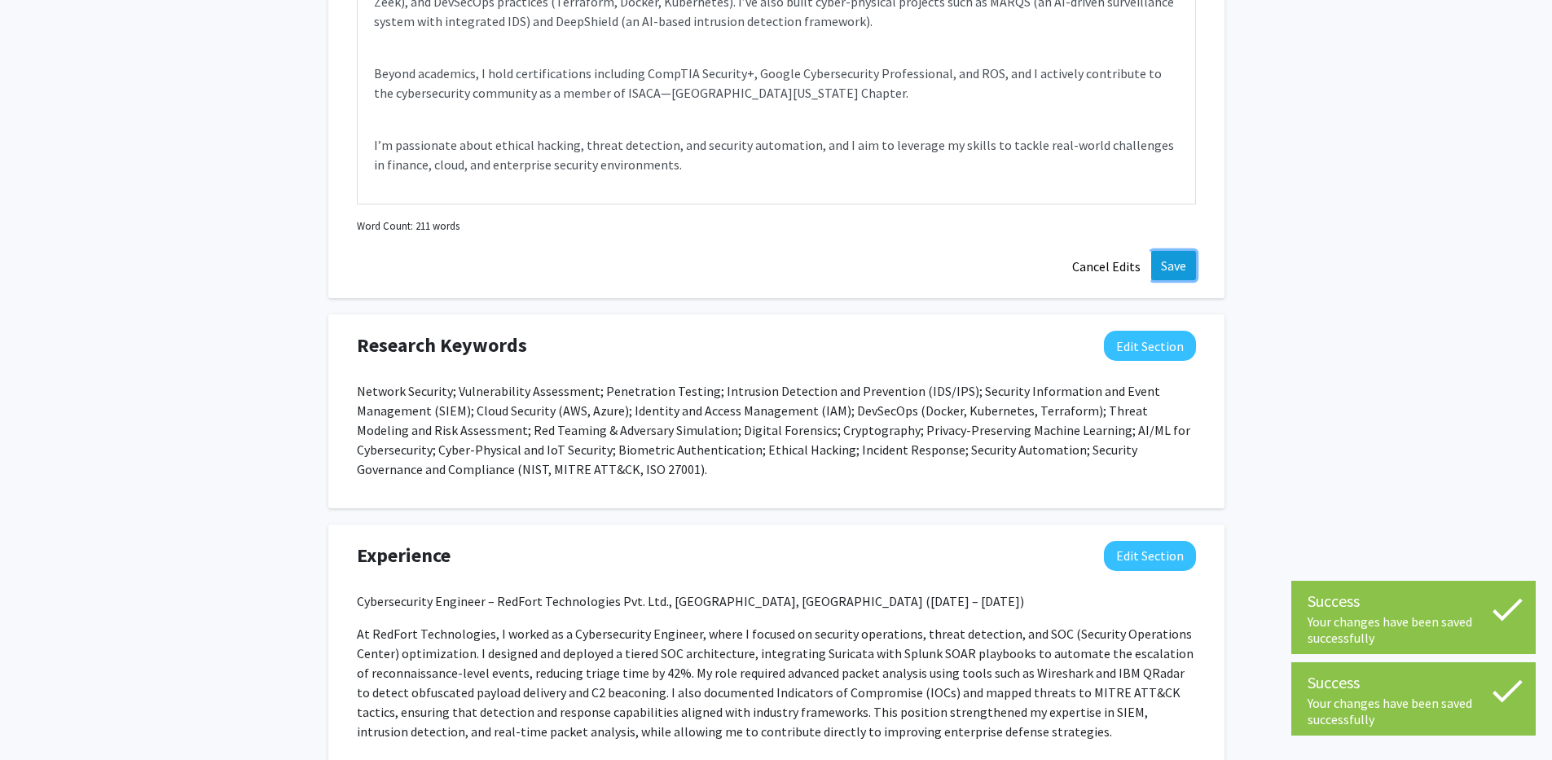
click at [1162, 270] on button "Save" at bounding box center [1173, 265] width 45 height 29
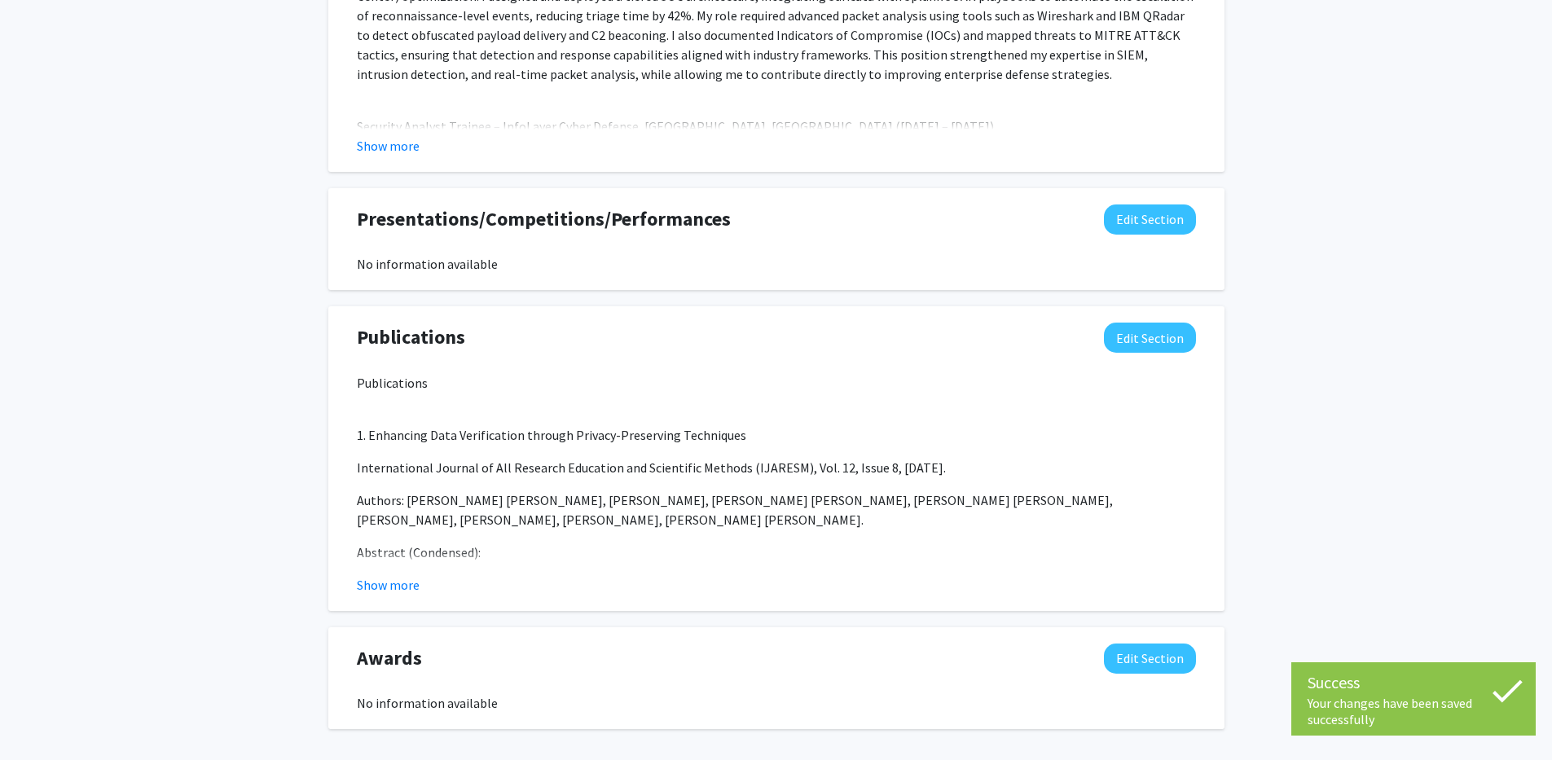
scroll to position [1492, 0]
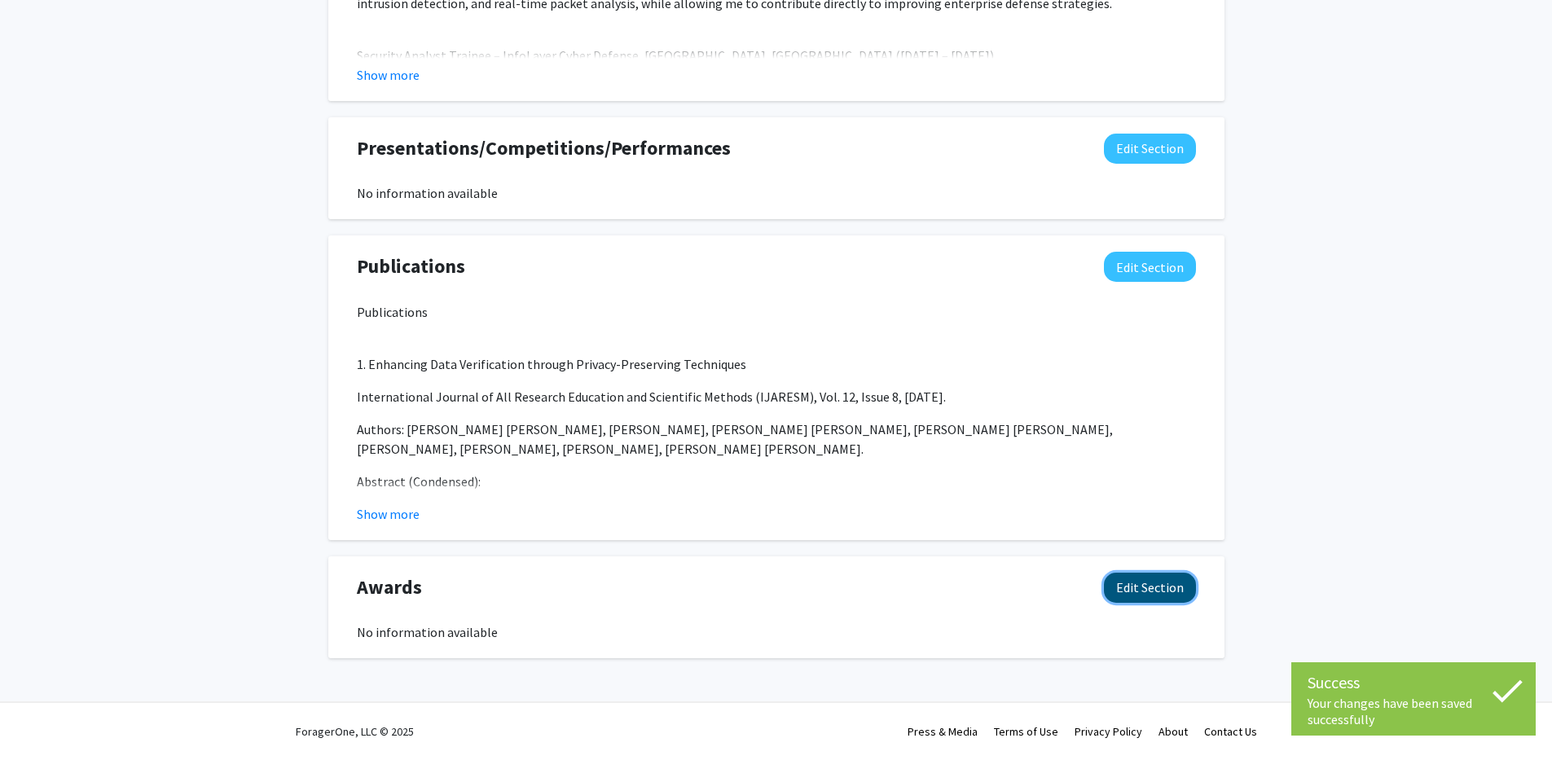
click at [1144, 576] on button "Edit Section" at bounding box center [1150, 588] width 92 height 30
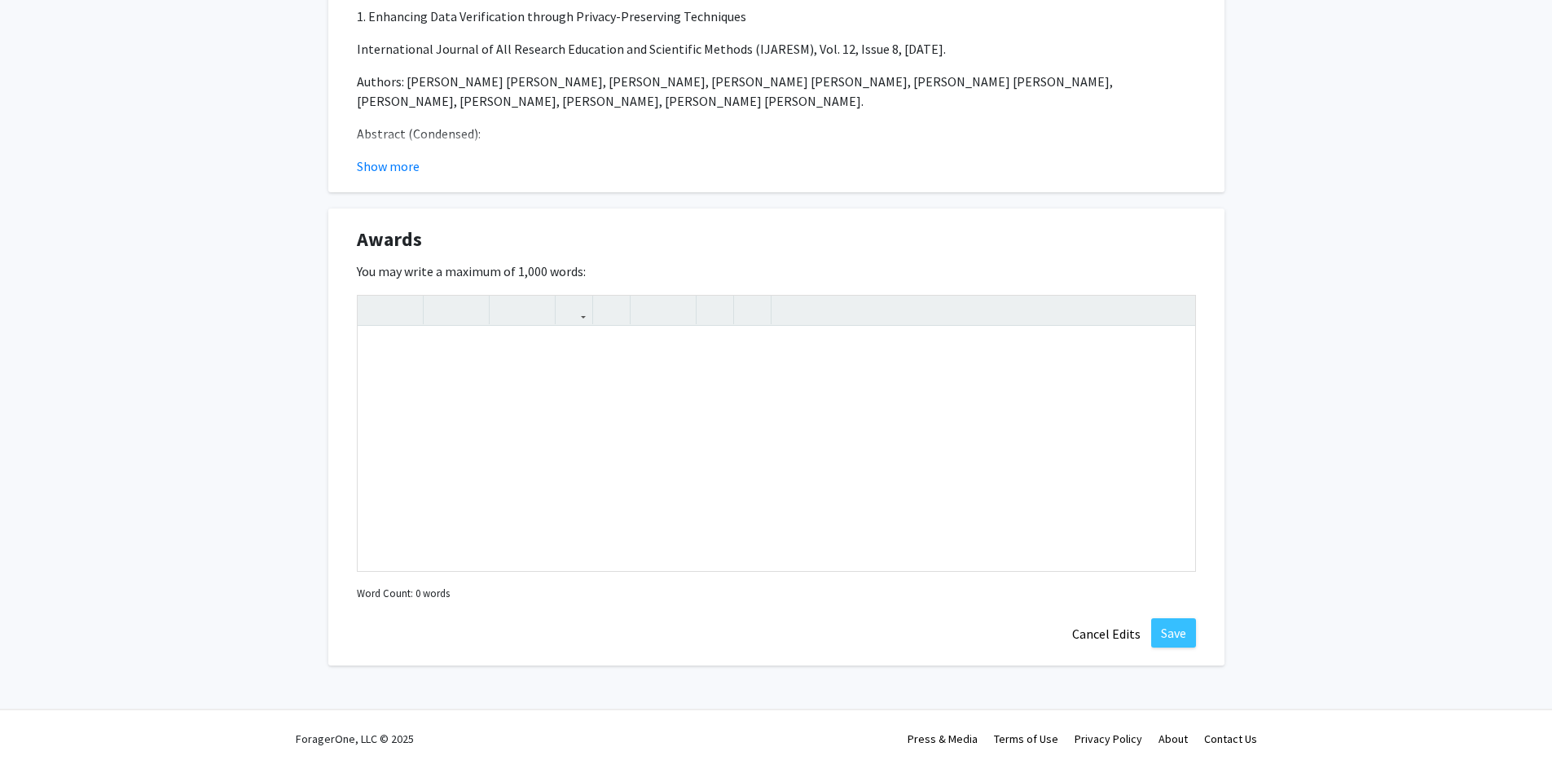
scroll to position [1847, 0]
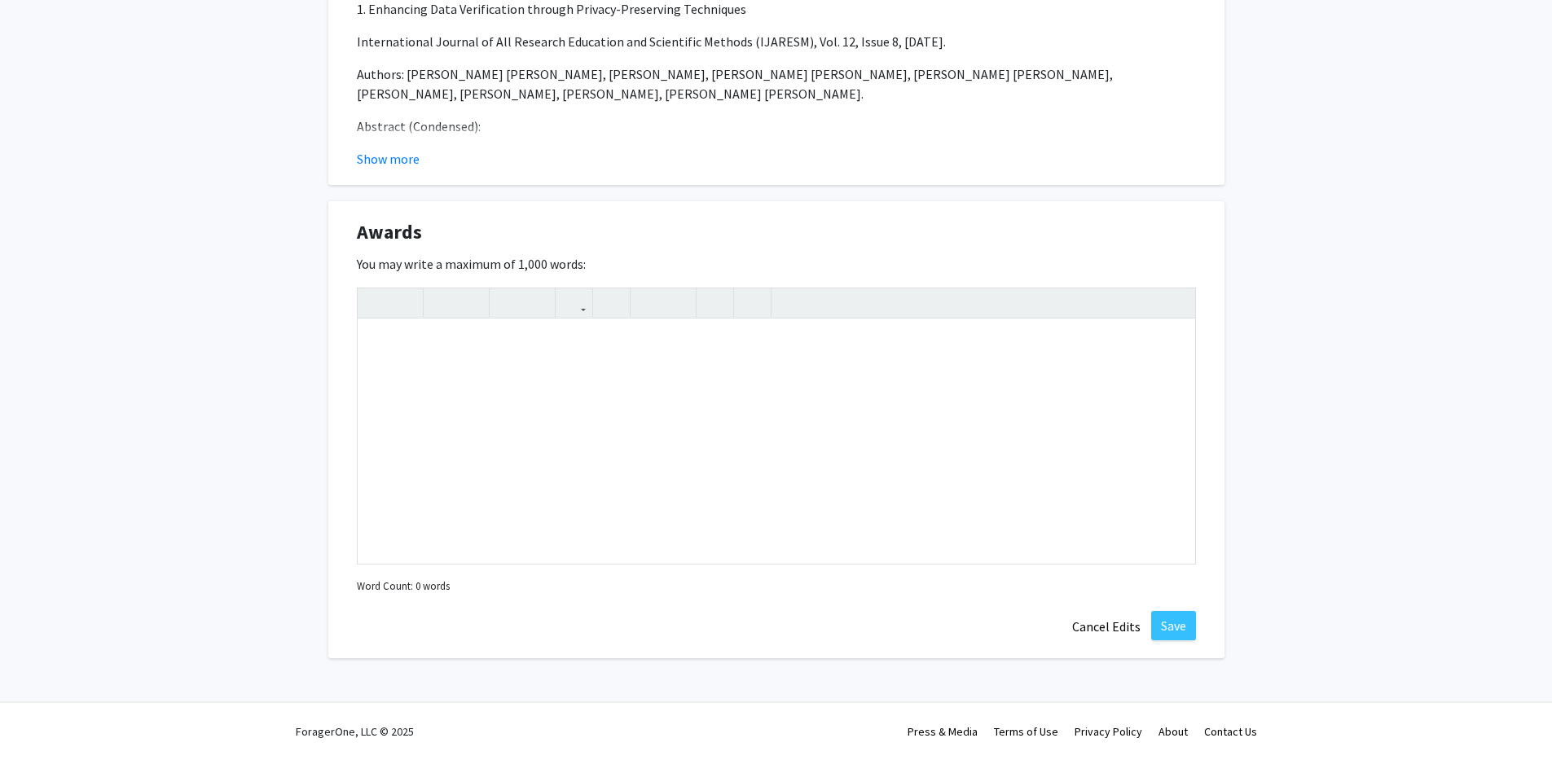
drag, startPoint x: 591, startPoint y: 262, endPoint x: 413, endPoint y: 238, distance: 179.3
click at [413, 238] on div "Awards Edit Section You may write a maximum of 1,000 words: Insert link Remove …" at bounding box center [776, 430] width 896 height 458
click at [588, 286] on div "You may write a maximum of 1,000 words: Insert link Remove link Word Count: 0 w…" at bounding box center [776, 426] width 839 height 344
drag, startPoint x: 591, startPoint y: 260, endPoint x: 329, endPoint y: 231, distance: 263.1
click at [329, 231] on div "Awards Edit Section You may write a maximum of 1,000 words: Insert link Remove …" at bounding box center [776, 430] width 896 height 458
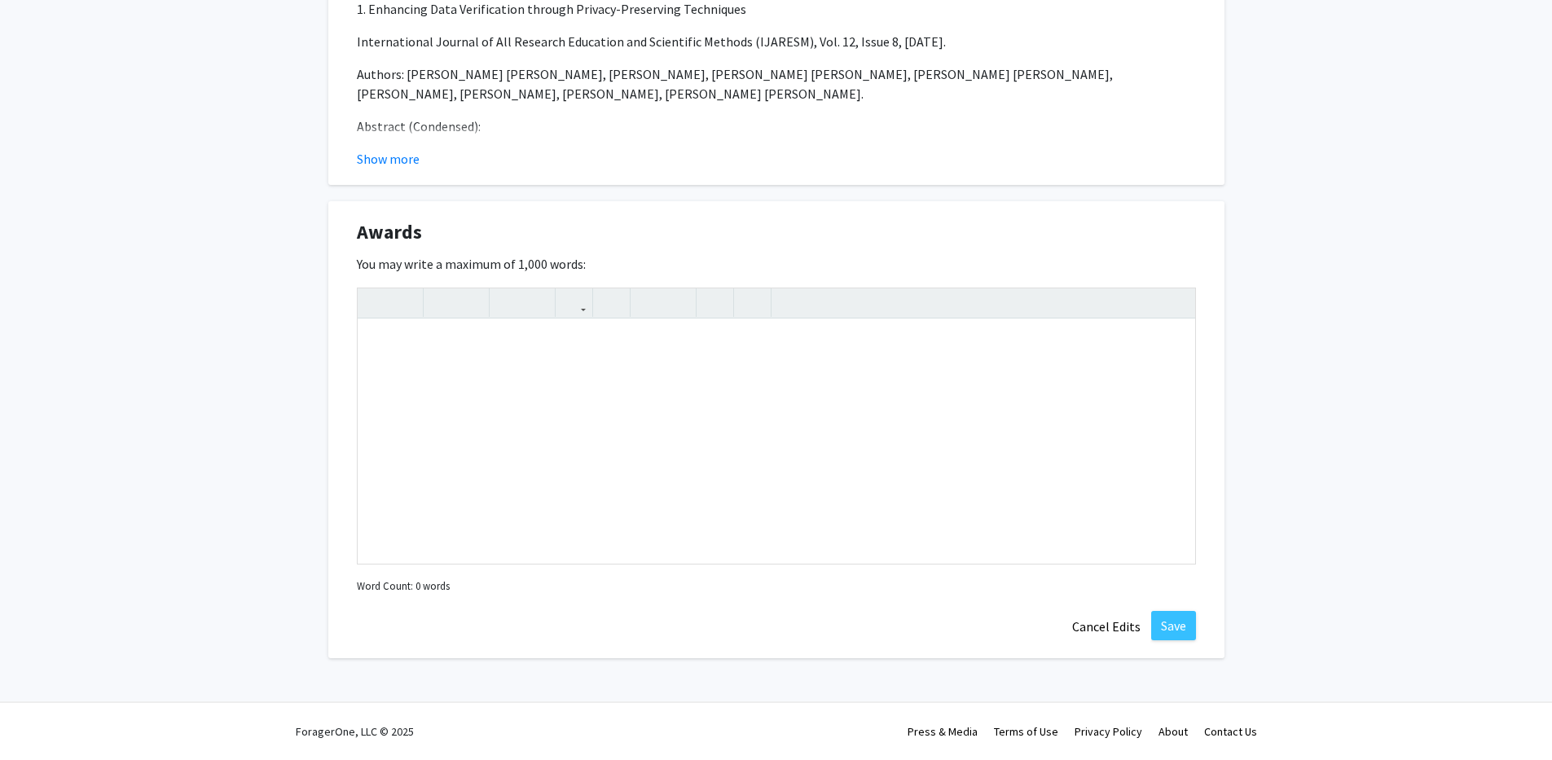
copy div "Awards Edit Section You may write a maximum of 1,000 words:"
click at [568, 485] on div "Note to users with screen readers: Please deactivate our accessibility plugin f…" at bounding box center [776, 441] width 837 height 244
paste div "Note to users with screen readers: Please deactivate our accessibility plugin f…"
type textarea "<l>Ipsu Dolo Sita (Consecteturad) – ELIT SED Doeiusm (8789)</t><i>Utlabor et do…"
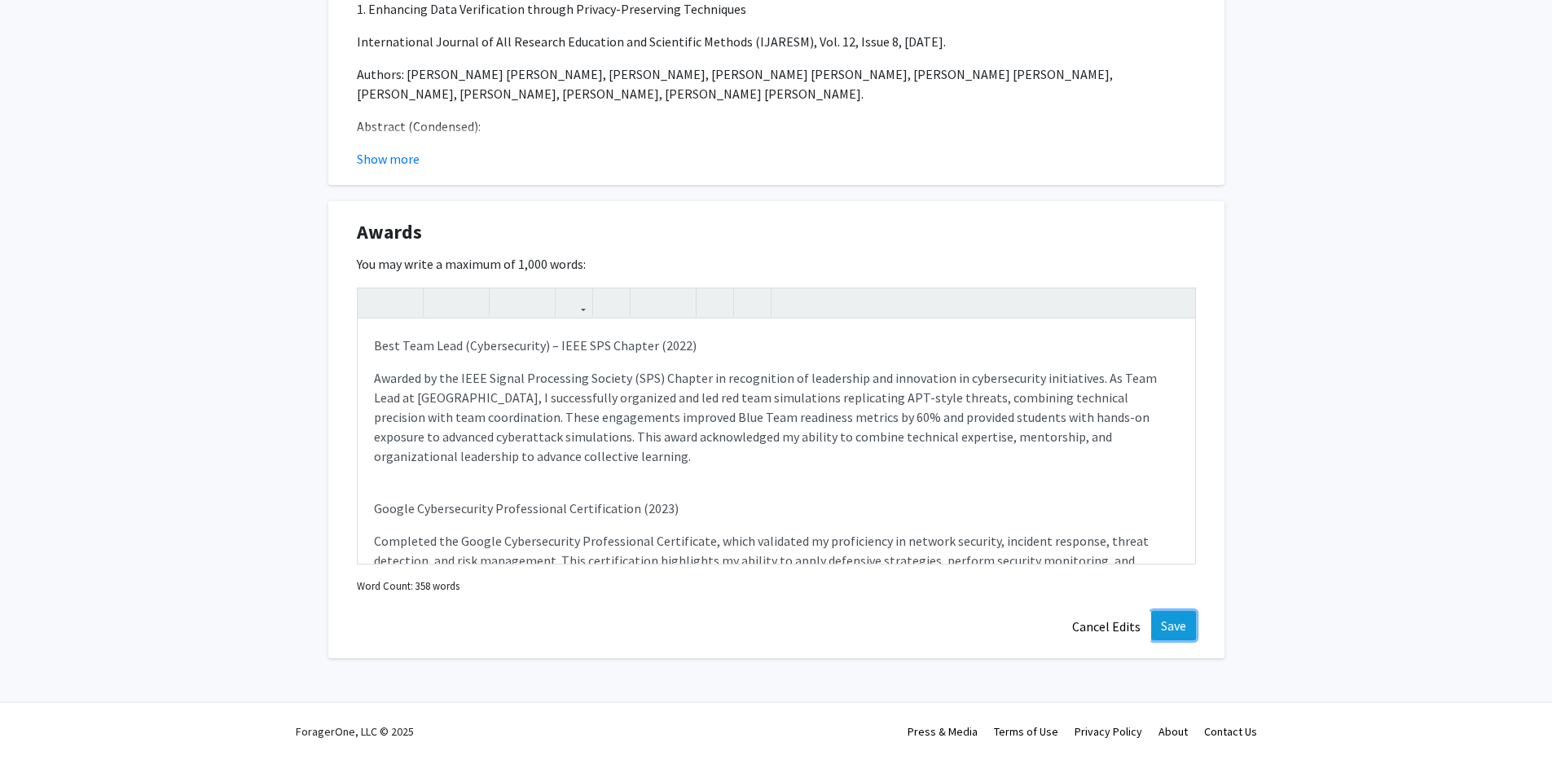
click at [1166, 626] on button "Save" at bounding box center [1173, 625] width 45 height 29
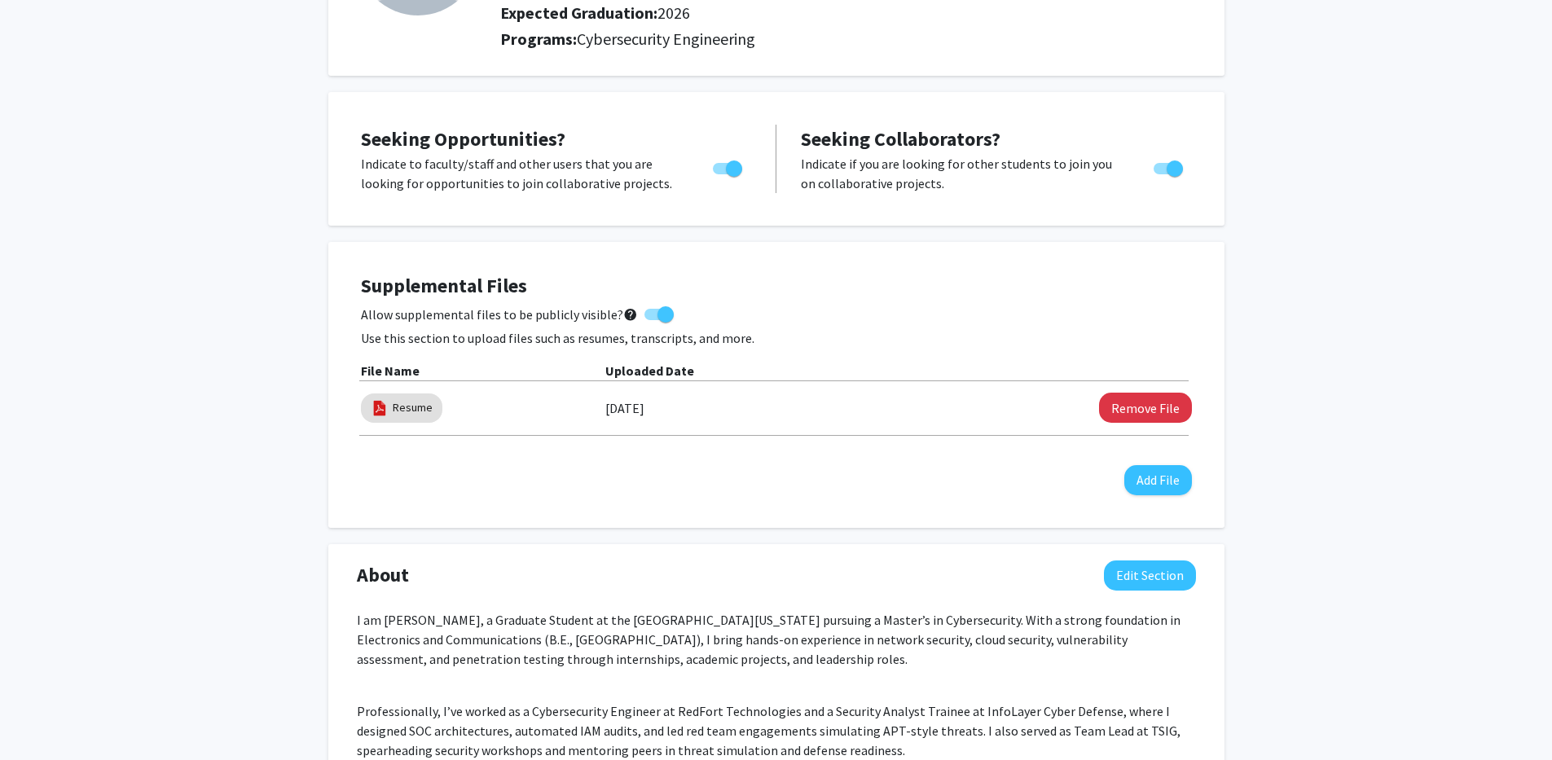
scroll to position [0, 0]
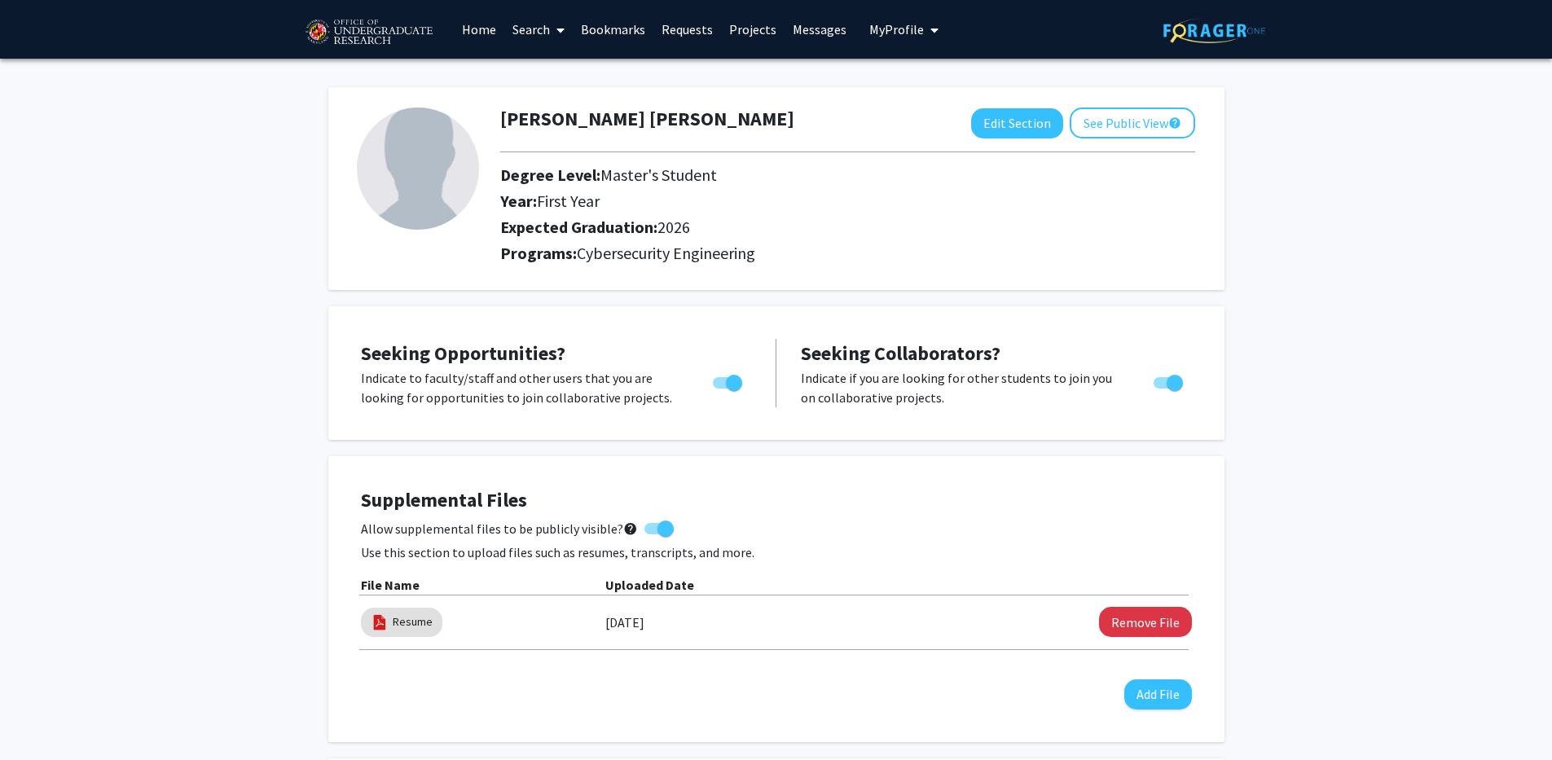
click at [477, 20] on link "Home" at bounding box center [479, 29] width 51 height 57
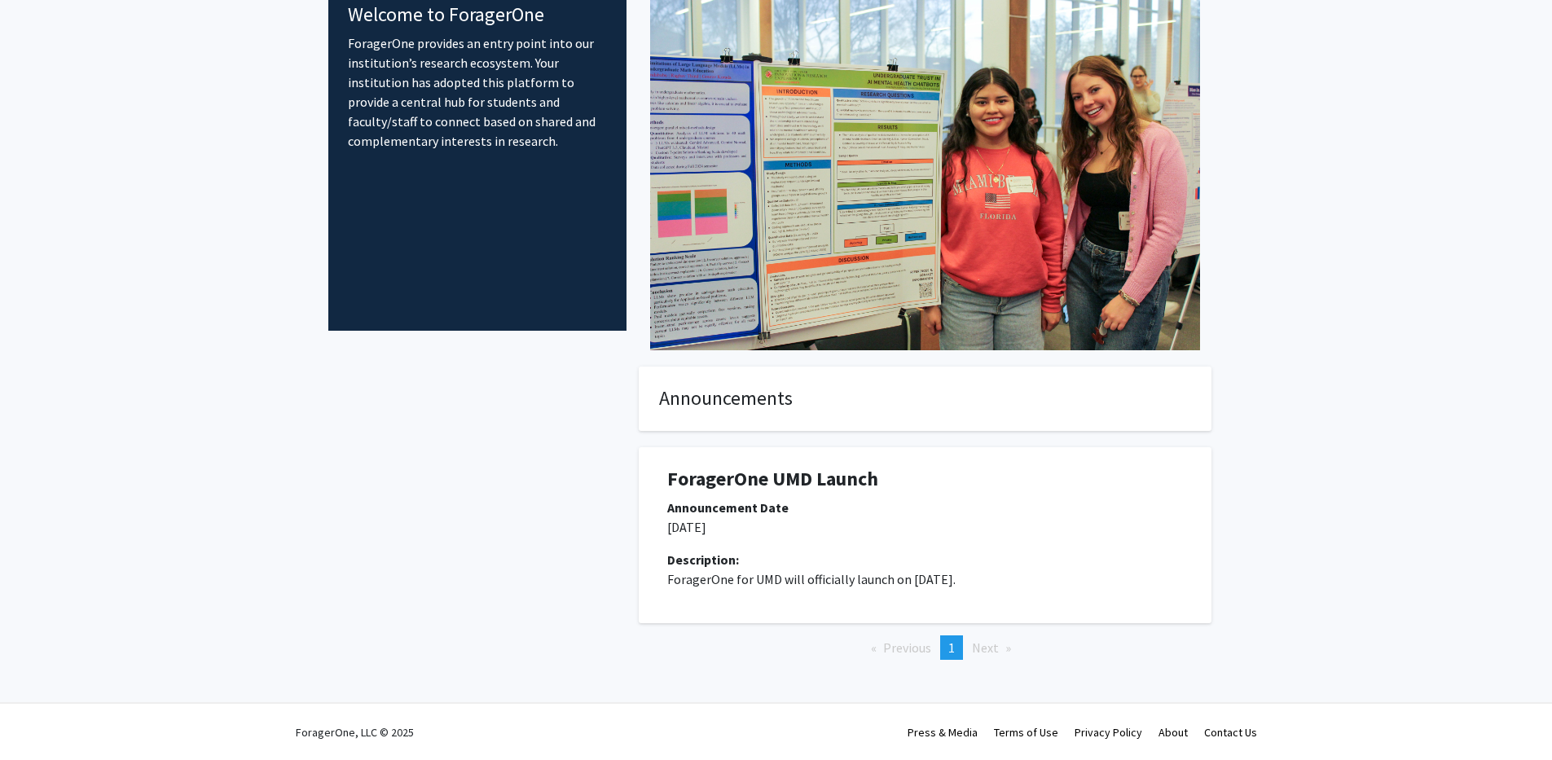
scroll to position [95, 0]
click at [985, 648] on span "Next page" at bounding box center [985, 647] width 27 height 16
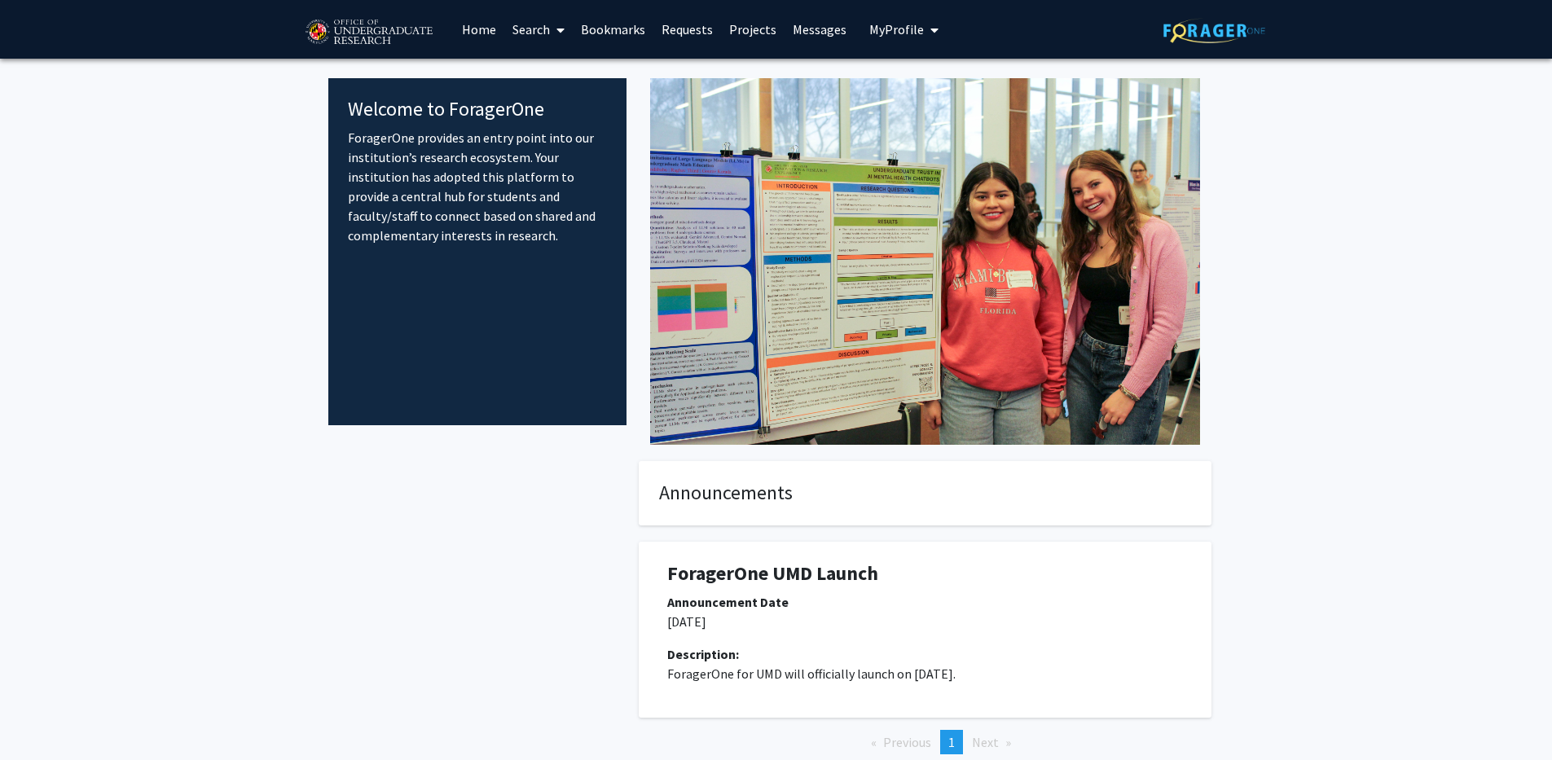
click at [546, 30] on link "Search" at bounding box center [538, 29] width 68 height 57
click at [568, 62] on span "Faculty/Staff" at bounding box center [564, 75] width 120 height 33
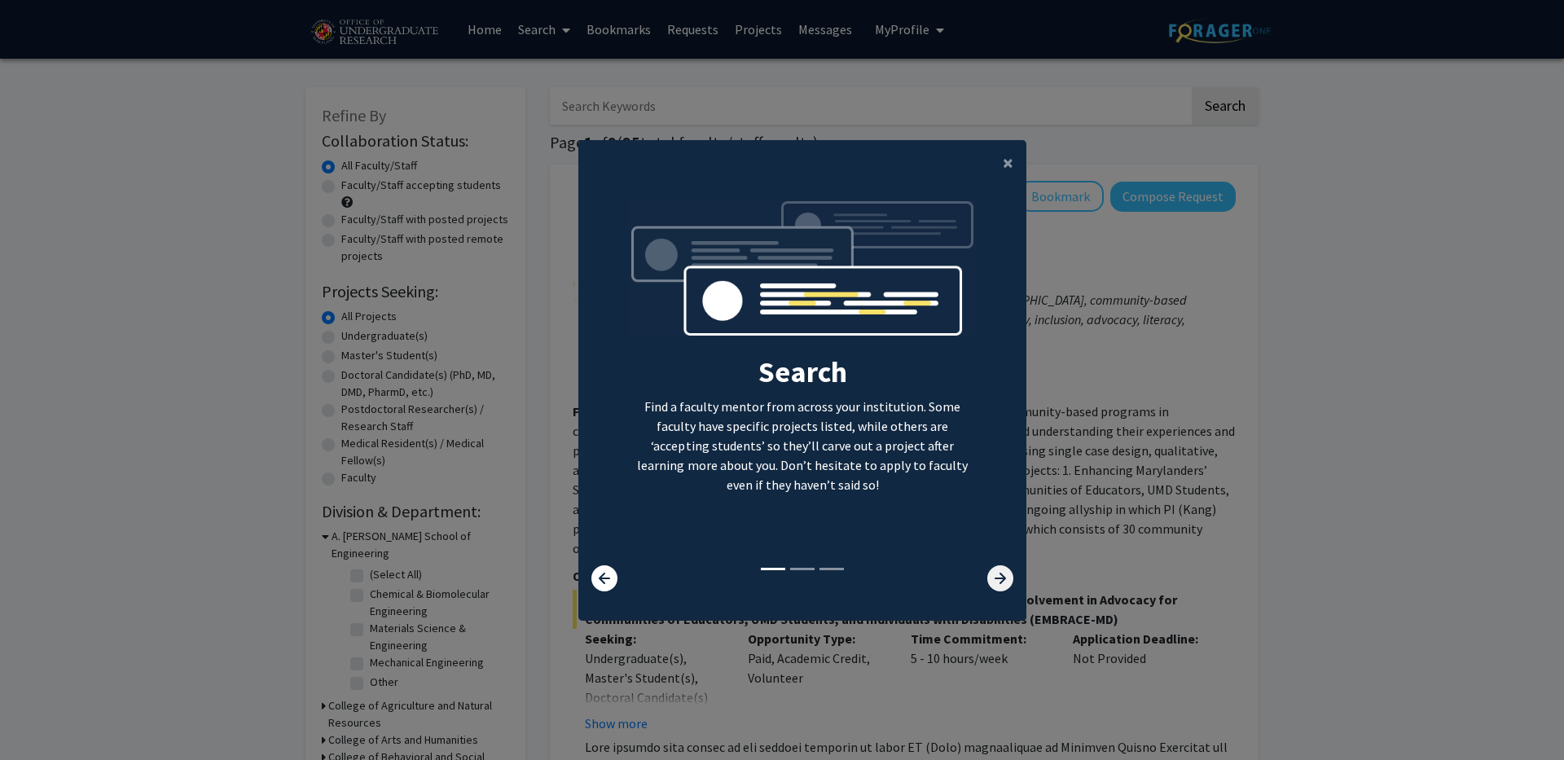
click at [998, 578] on icon at bounding box center [1000, 578] width 26 height 26
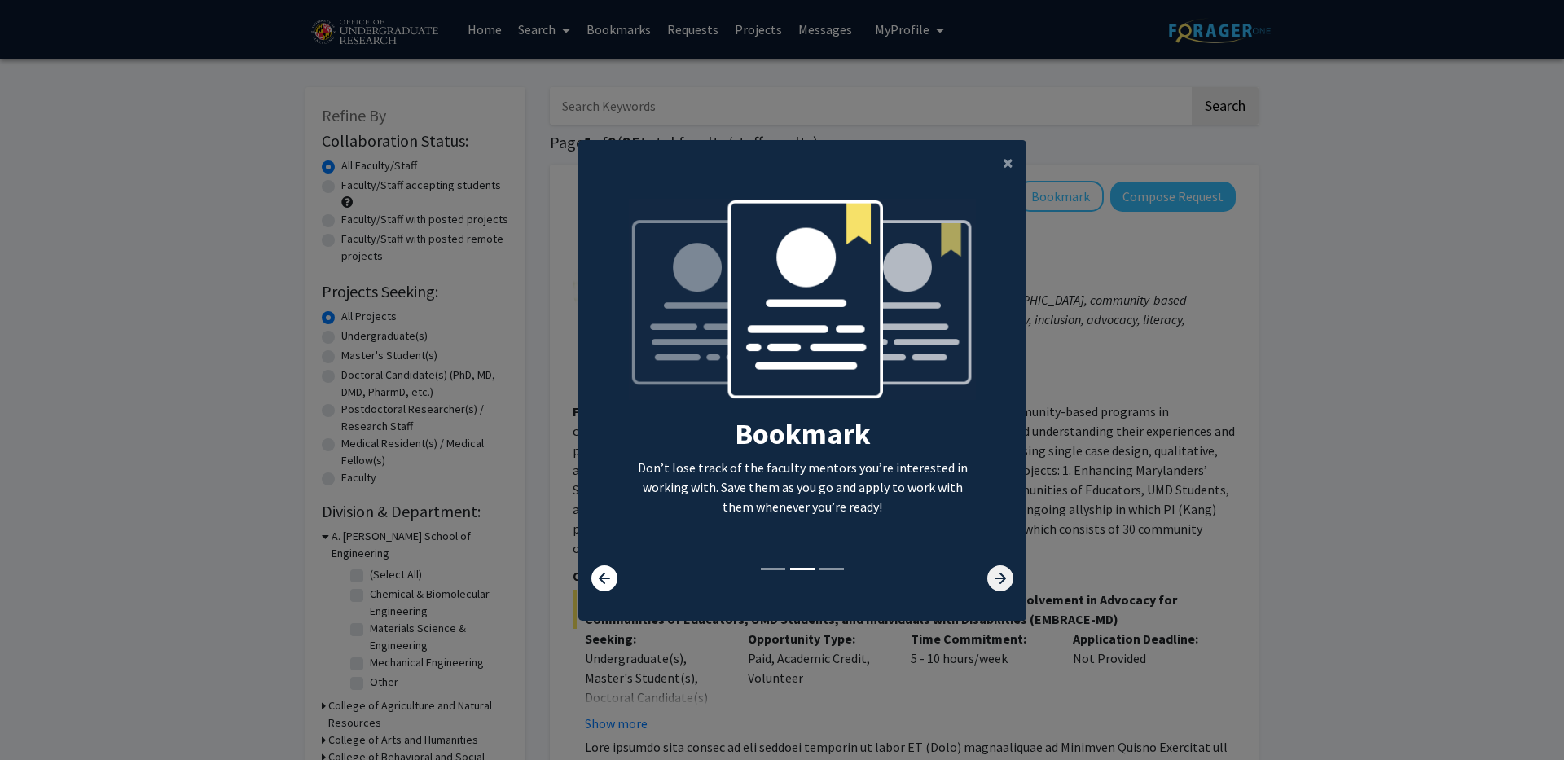
click at [998, 578] on icon at bounding box center [1000, 578] width 26 height 26
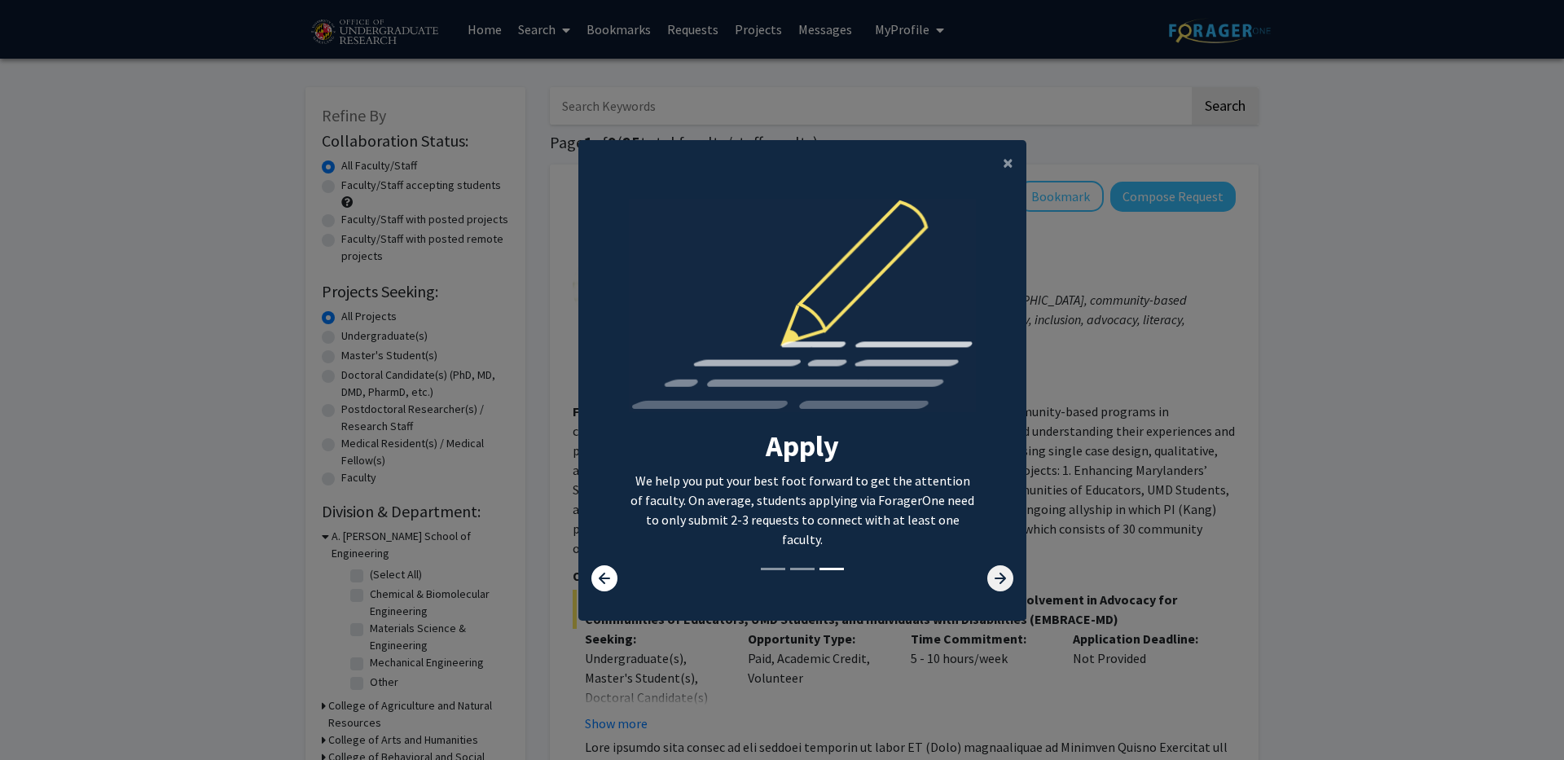
click at [998, 578] on icon at bounding box center [1000, 578] width 26 height 26
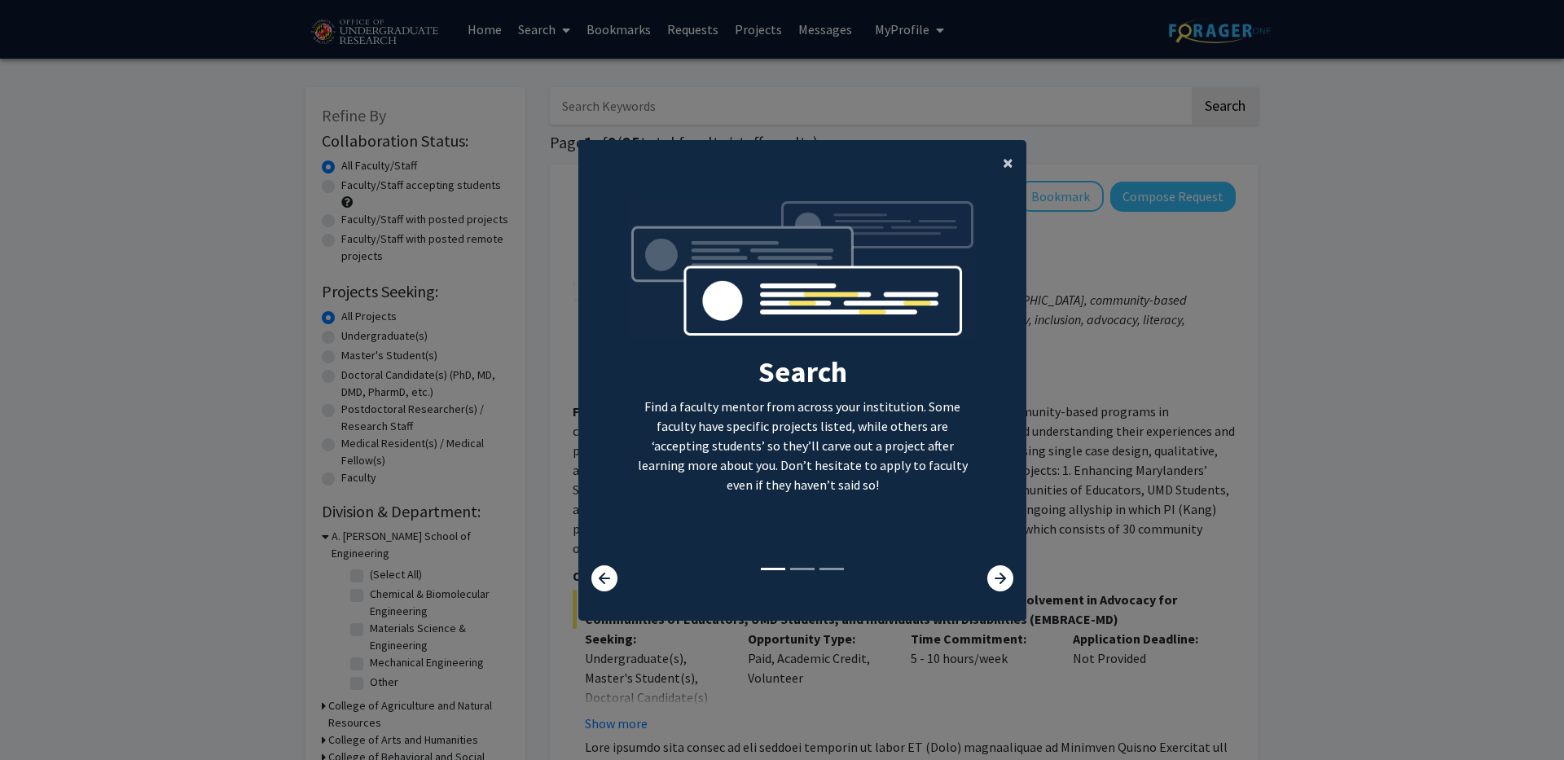
click at [1003, 161] on span "×" at bounding box center [1008, 162] width 11 height 25
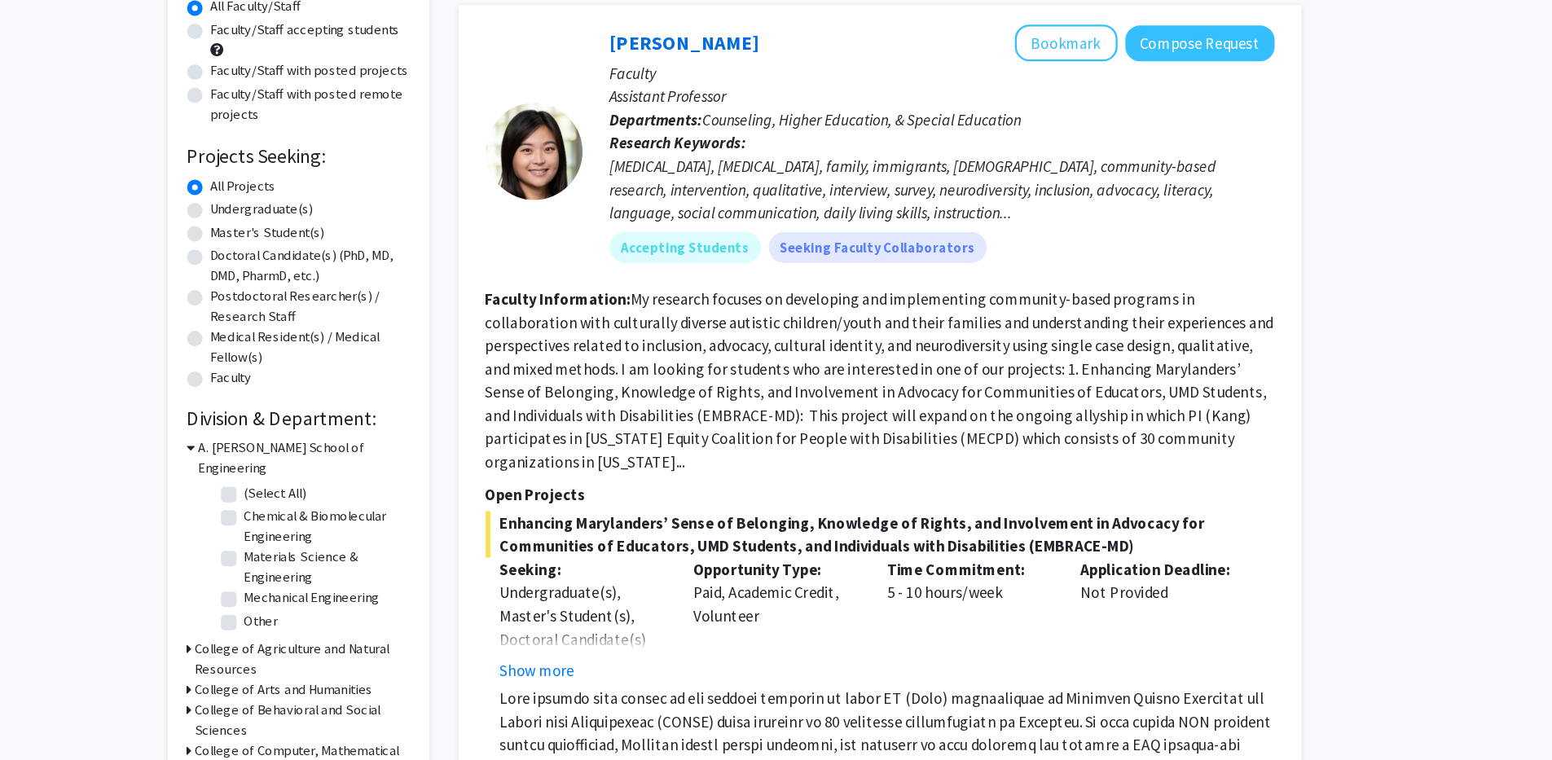
scroll to position [40, 0]
click at [999, 253] on div "[MEDICAL_DATA], [MEDICAL_DATA], family, immigrants, [DEMOGRAPHIC_DATA], communi…" at bounding box center [950, 279] width 559 height 59
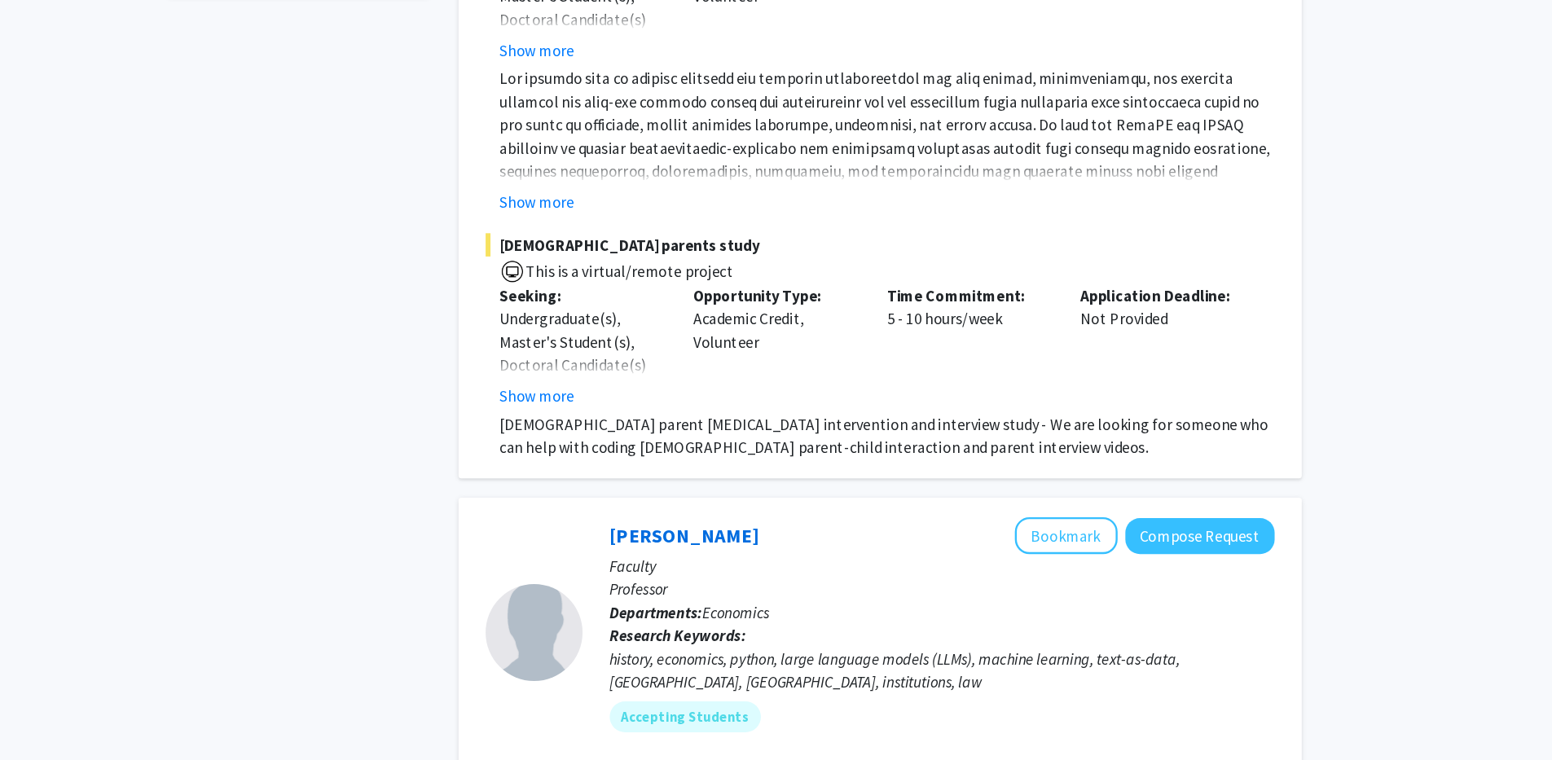
scroll to position [854, 0]
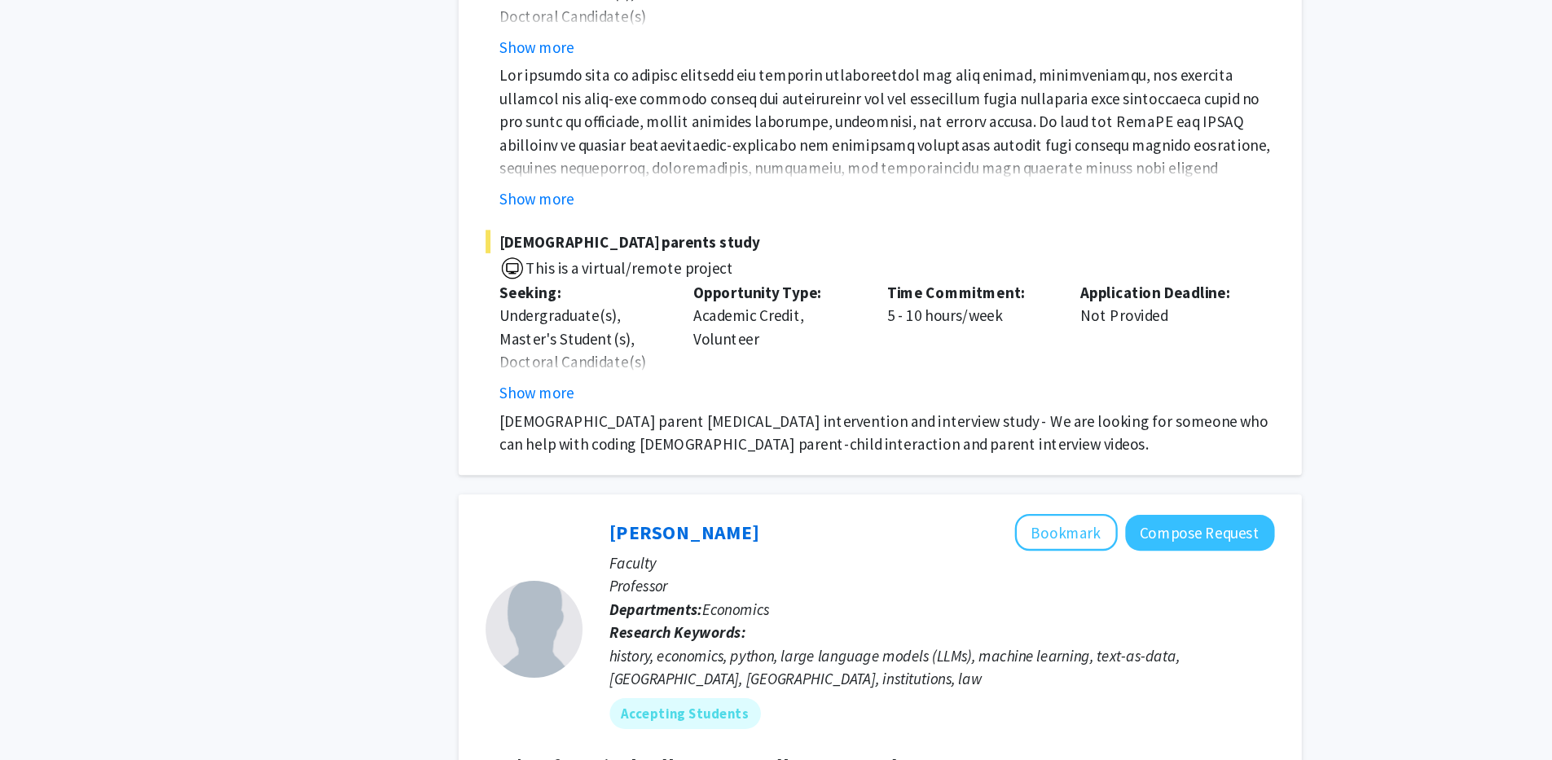
click at [859, 451] on div "Opportunity Type: Academic Credit, Volunteer" at bounding box center [810, 409] width 163 height 104
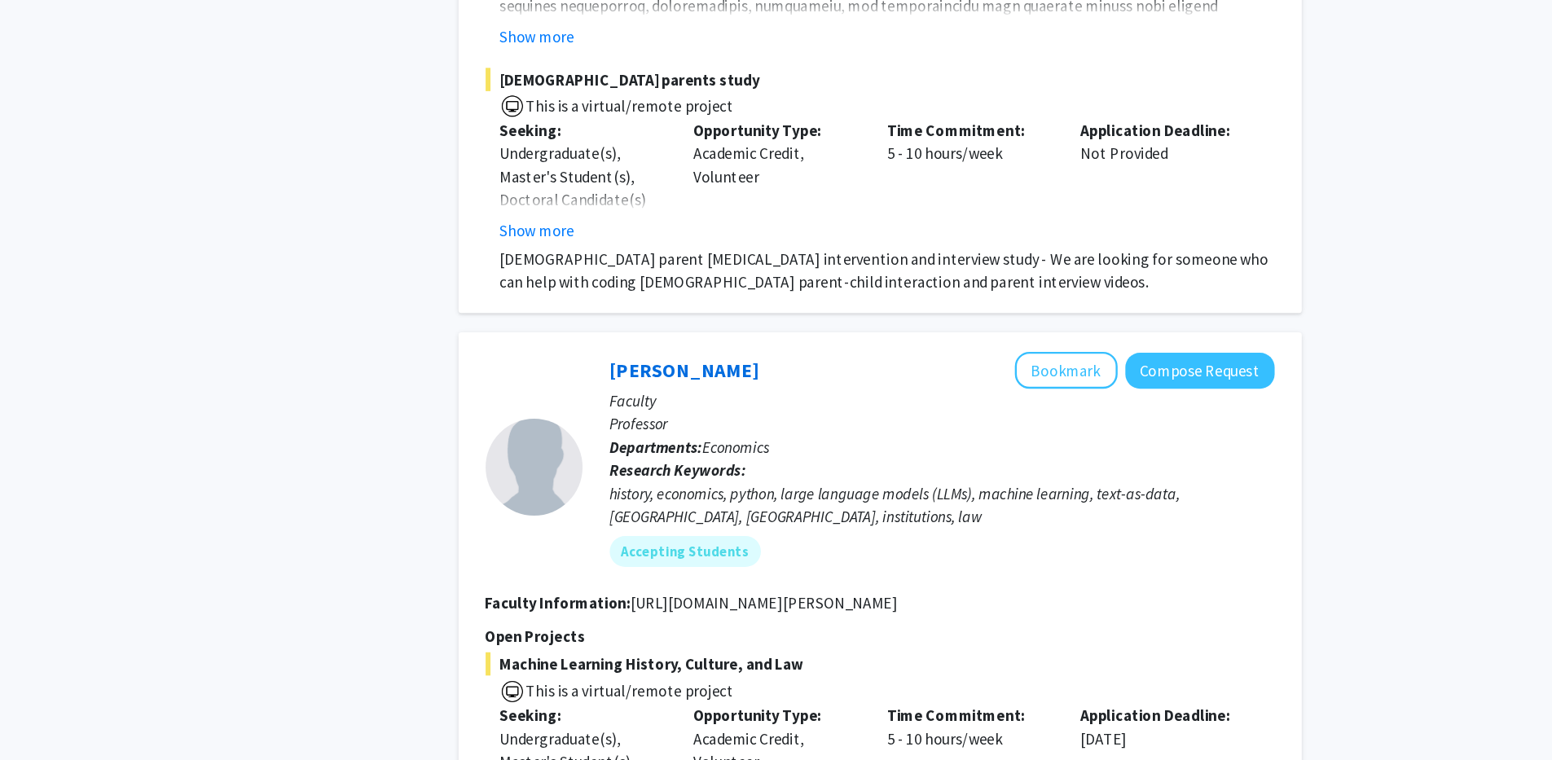
scroll to position [1035, 0]
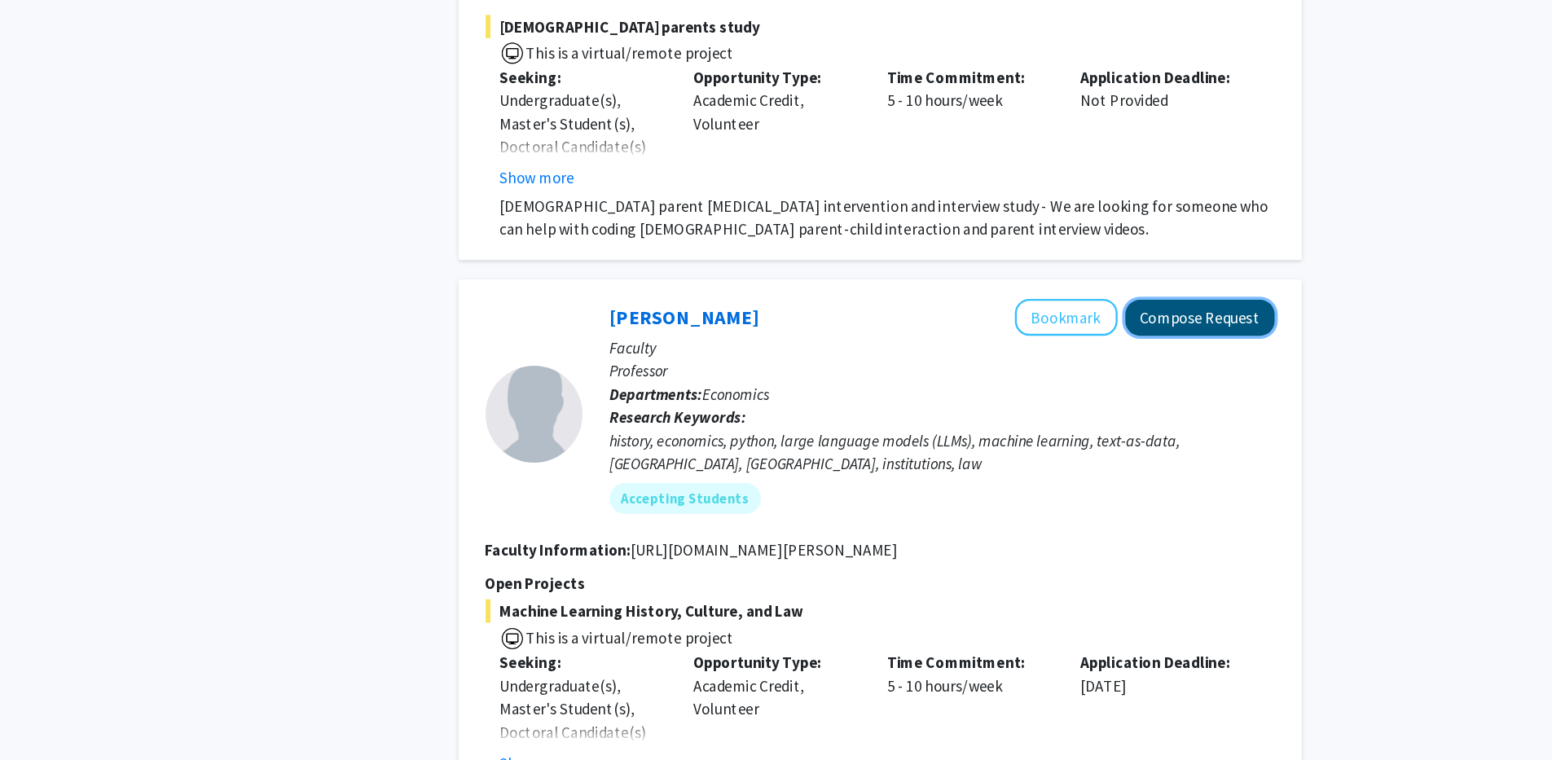
click at [1159, 384] on button "Compose Request" at bounding box center [1167, 388] width 125 height 30
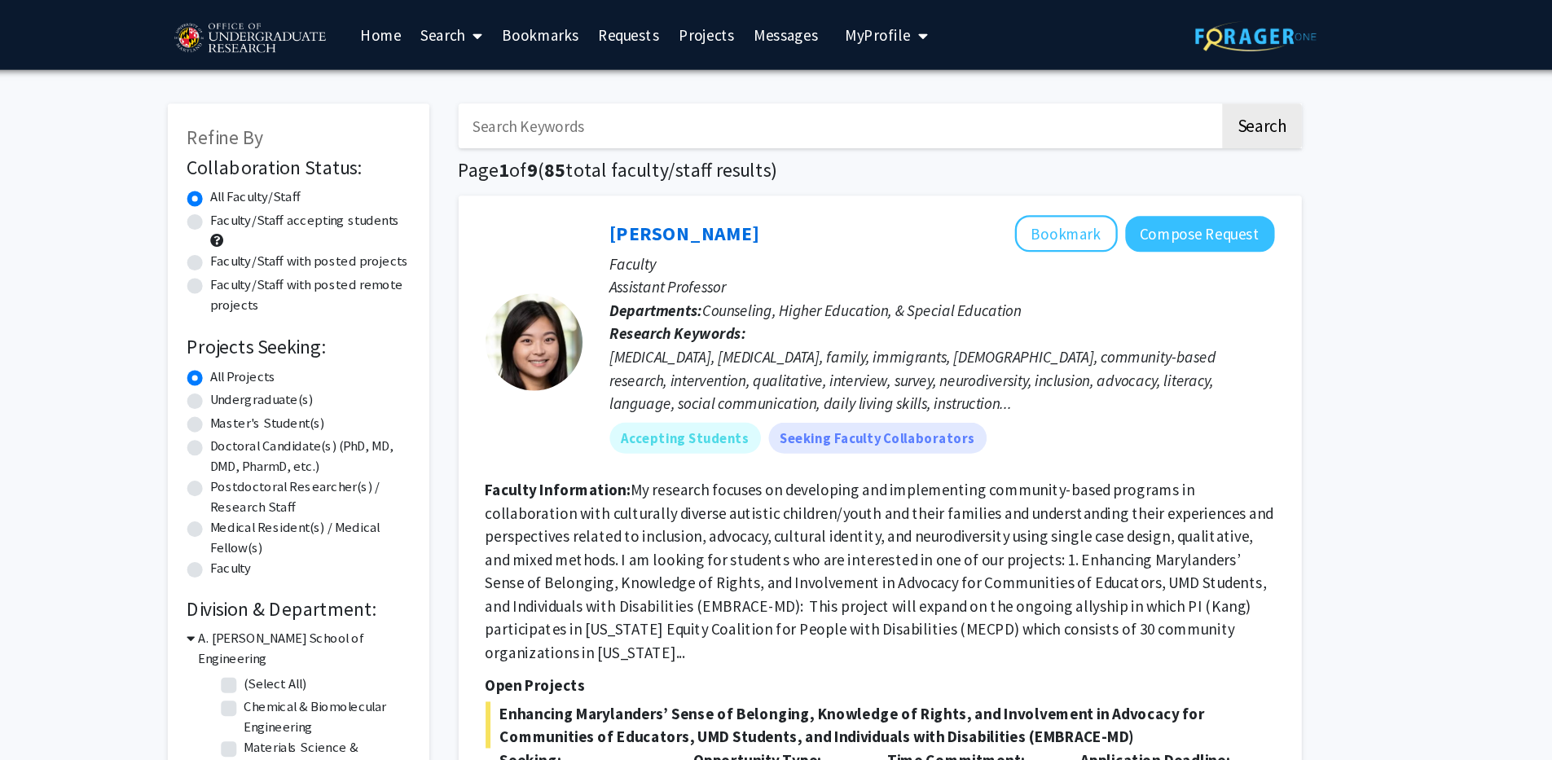
click at [336, 184] on label "Faculty/Staff accepting students" at bounding box center [416, 185] width 160 height 17
click at [336, 184] on input "Faculty/Staff accepting students" at bounding box center [341, 182] width 11 height 11
radio input "true"
click at [332, 356] on div "Master's Student(s)" at bounding box center [409, 357] width 187 height 20
click at [336, 356] on label "Master's Student(s)" at bounding box center [384, 355] width 96 height 17
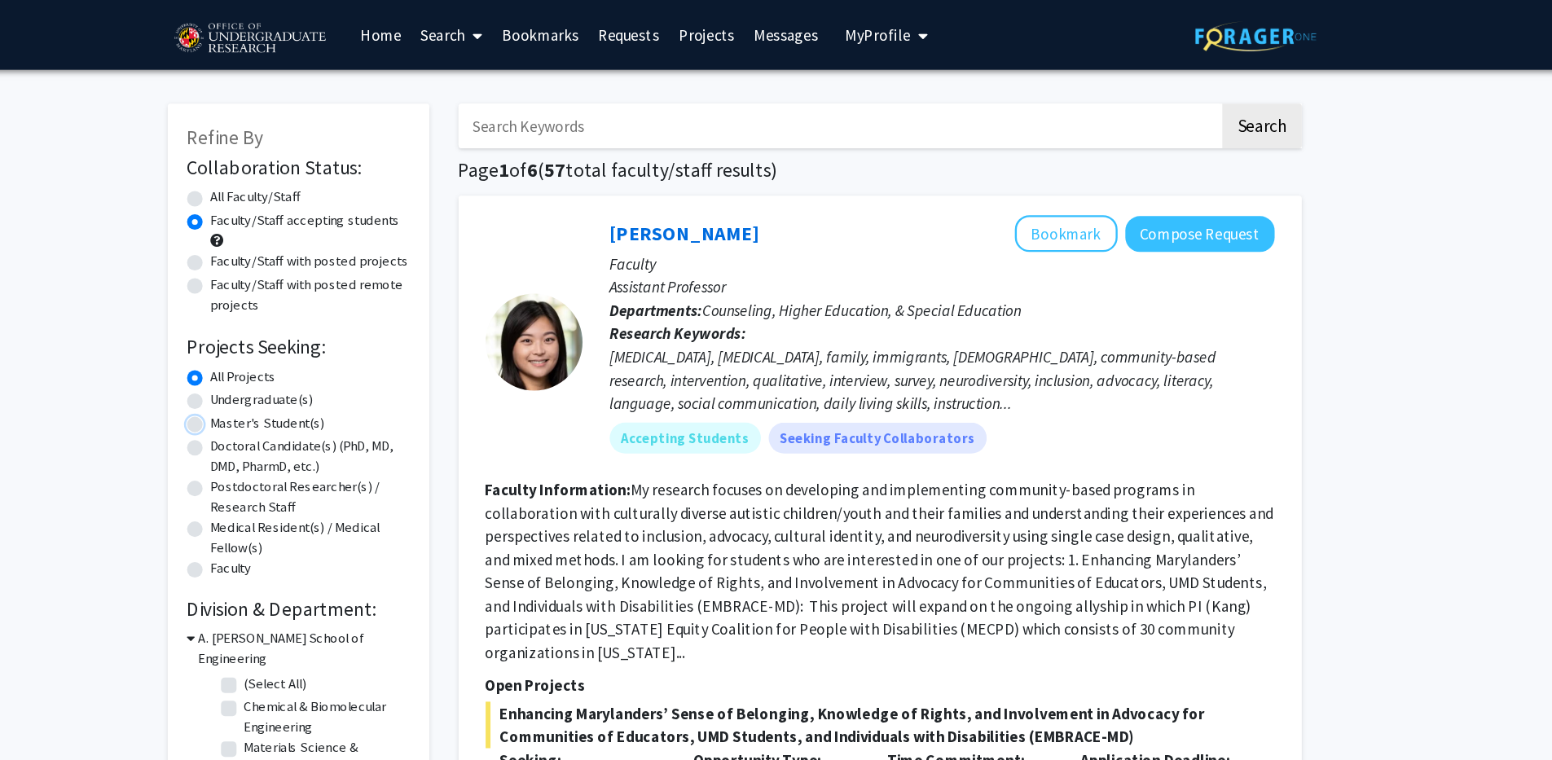
click at [336, 356] on input "Master's Student(s)" at bounding box center [341, 352] width 11 height 11
radio input "true"
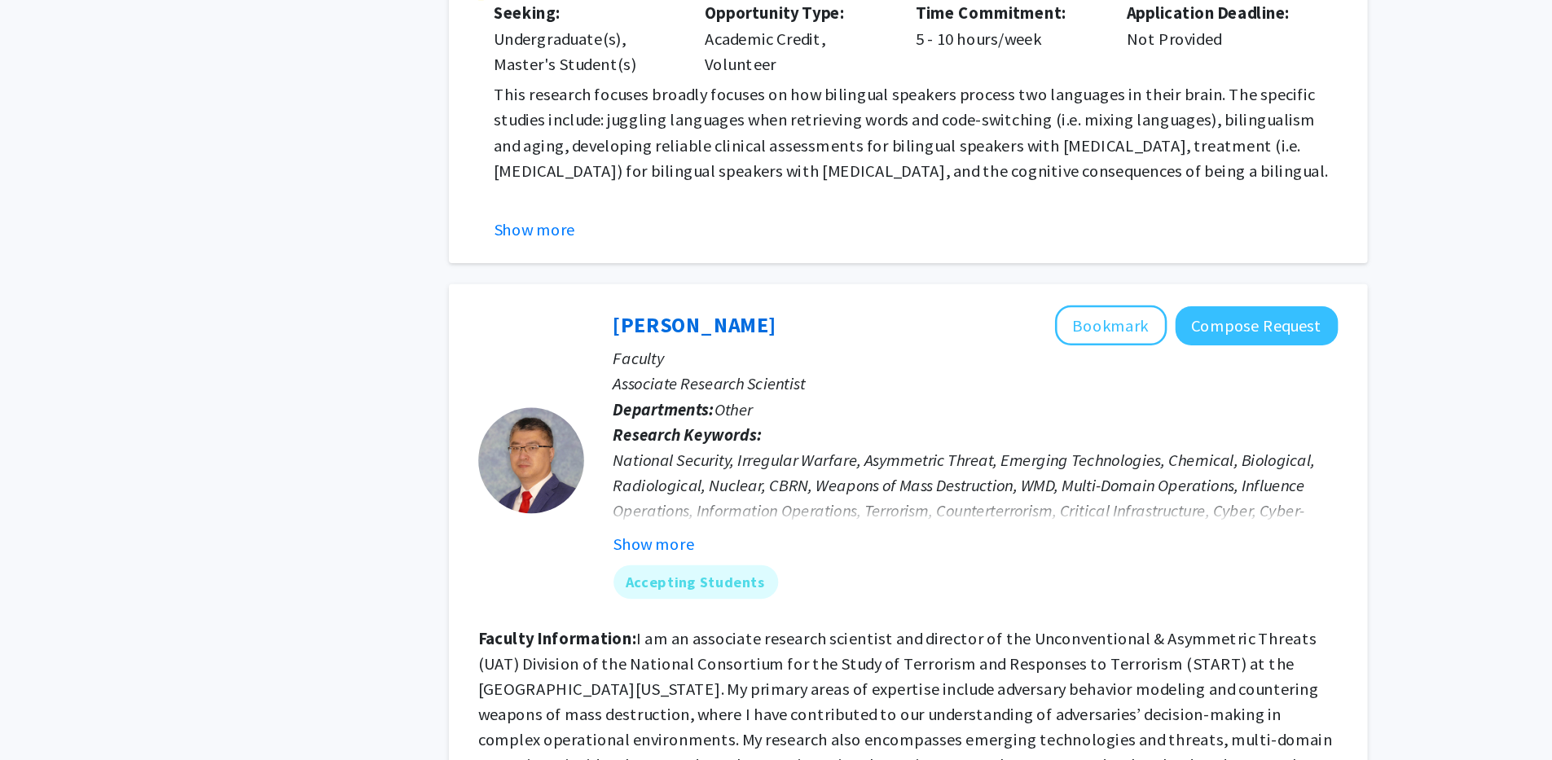
scroll to position [2434, 0]
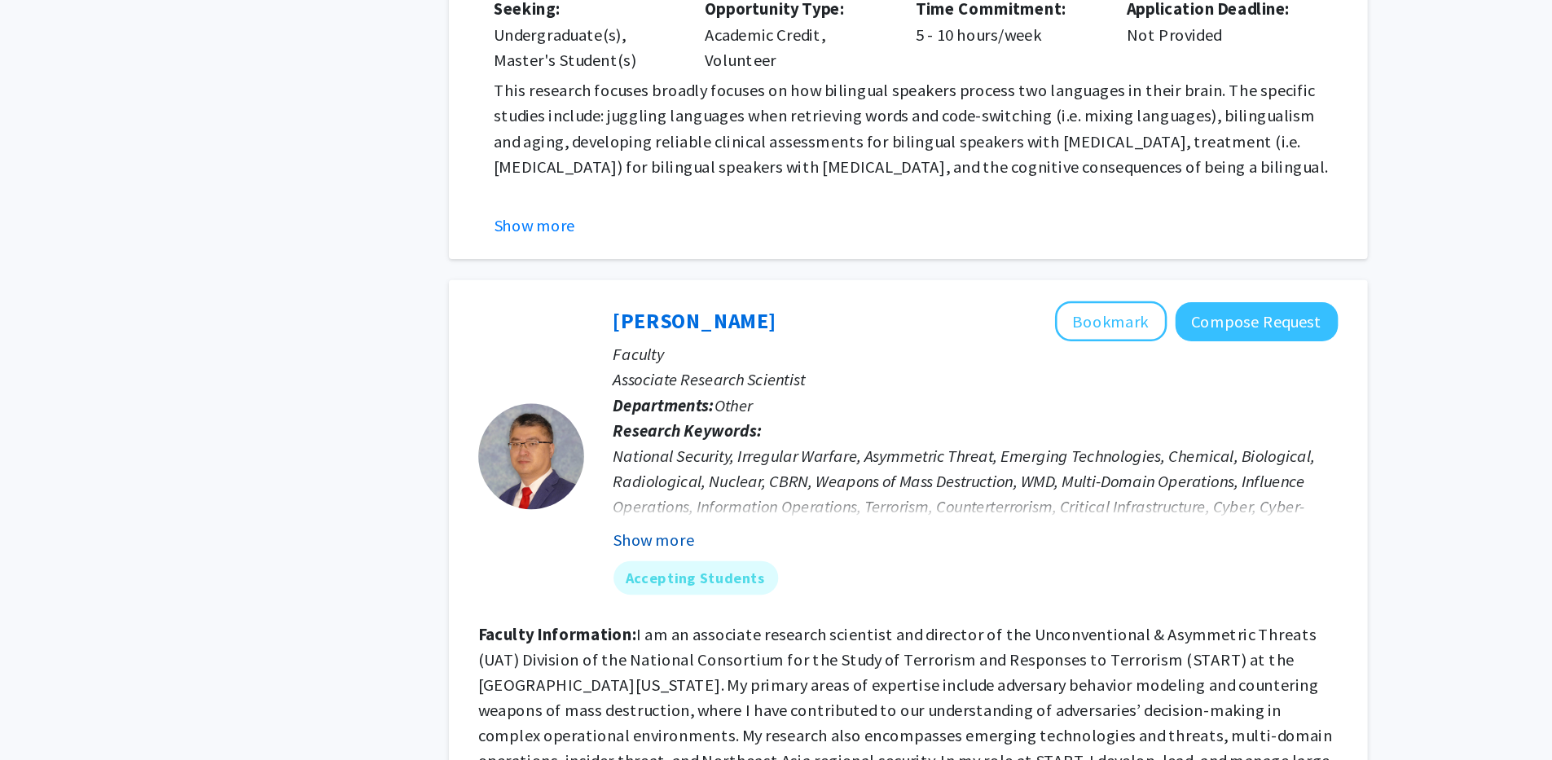
click at [692, 580] on button "Show more" at bounding box center [702, 590] width 63 height 20
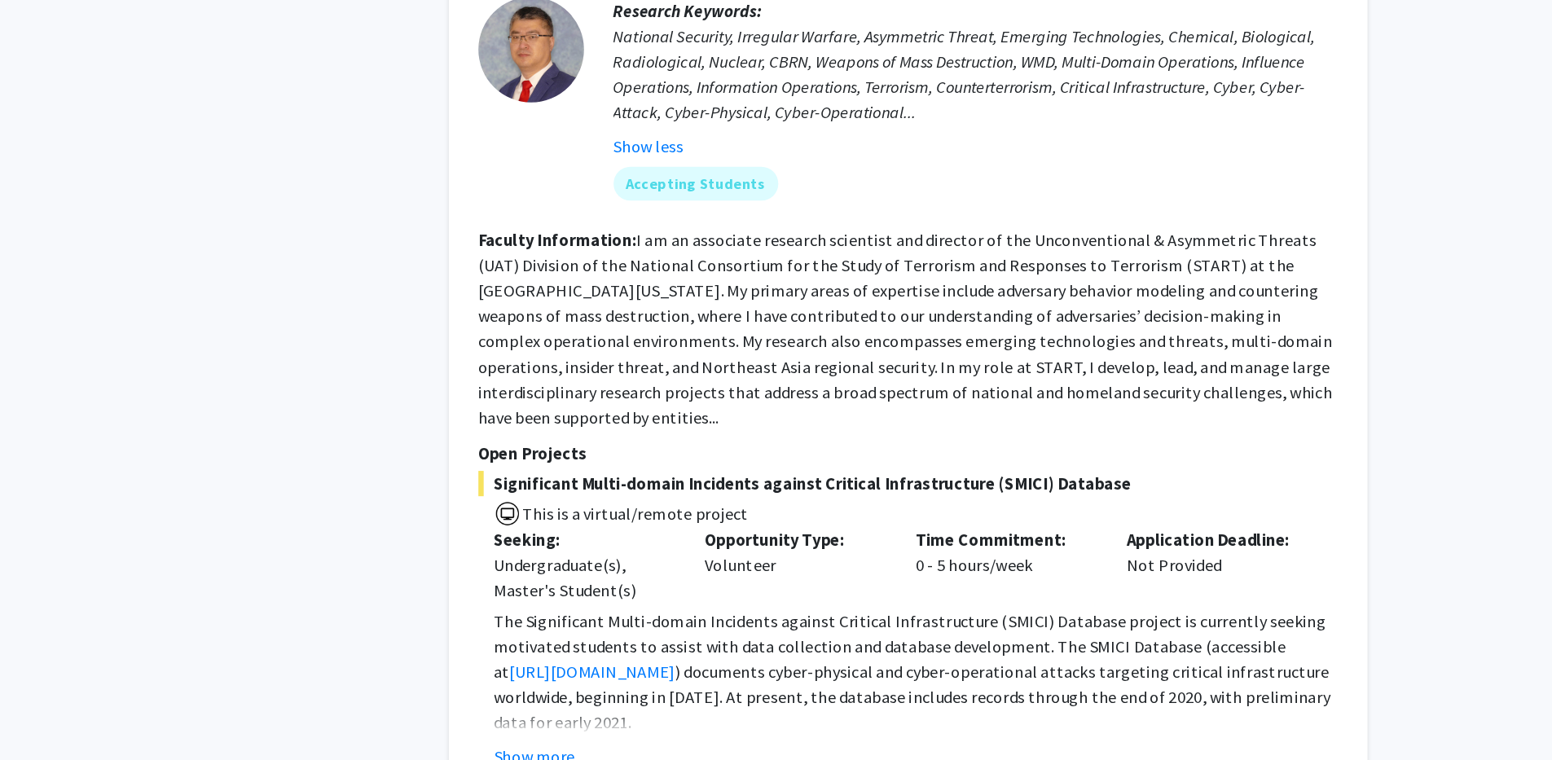
scroll to position [2756, 0]
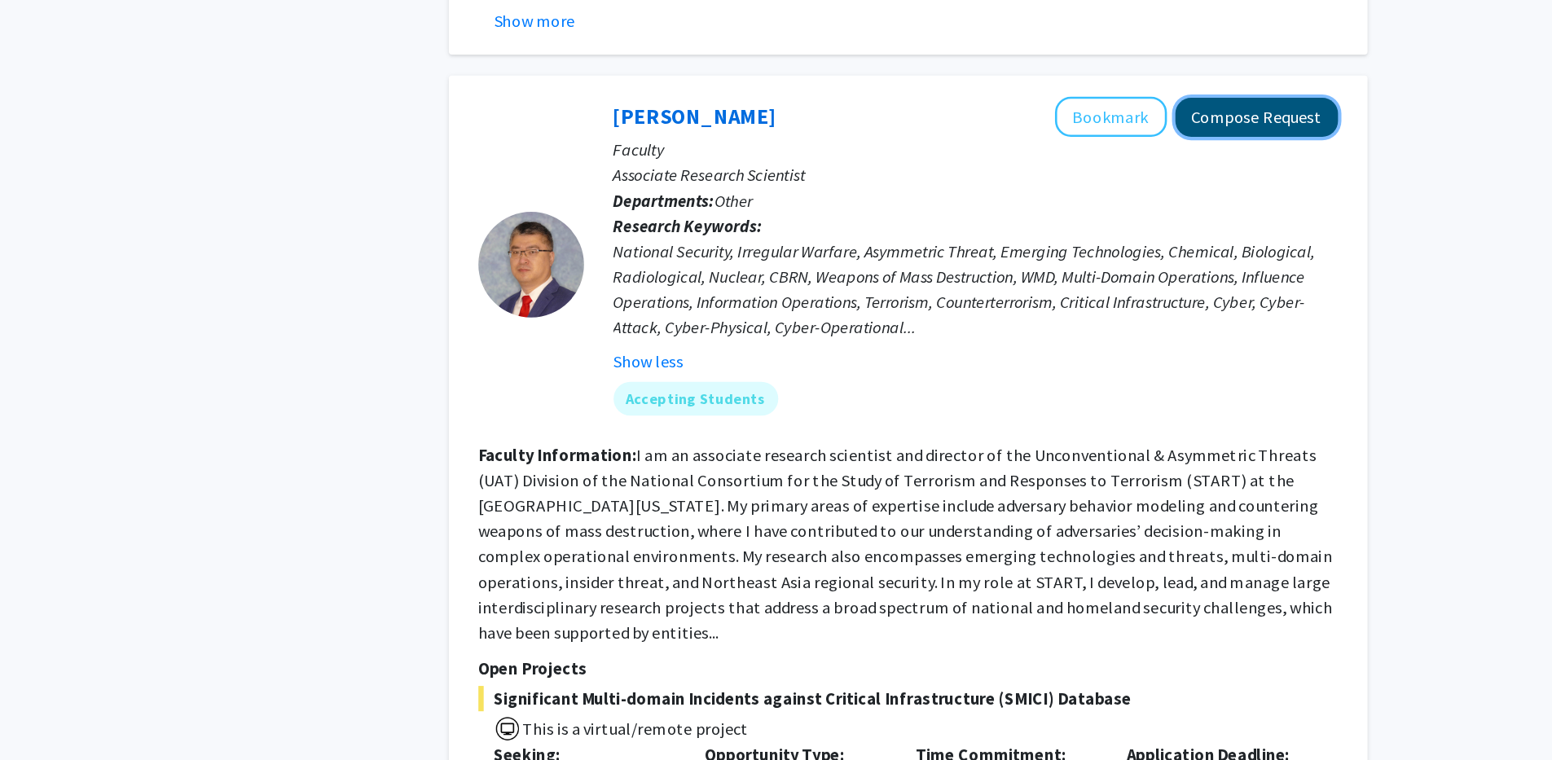
click at [1153, 85] on button "Compose Request" at bounding box center [1167, 100] width 125 height 30
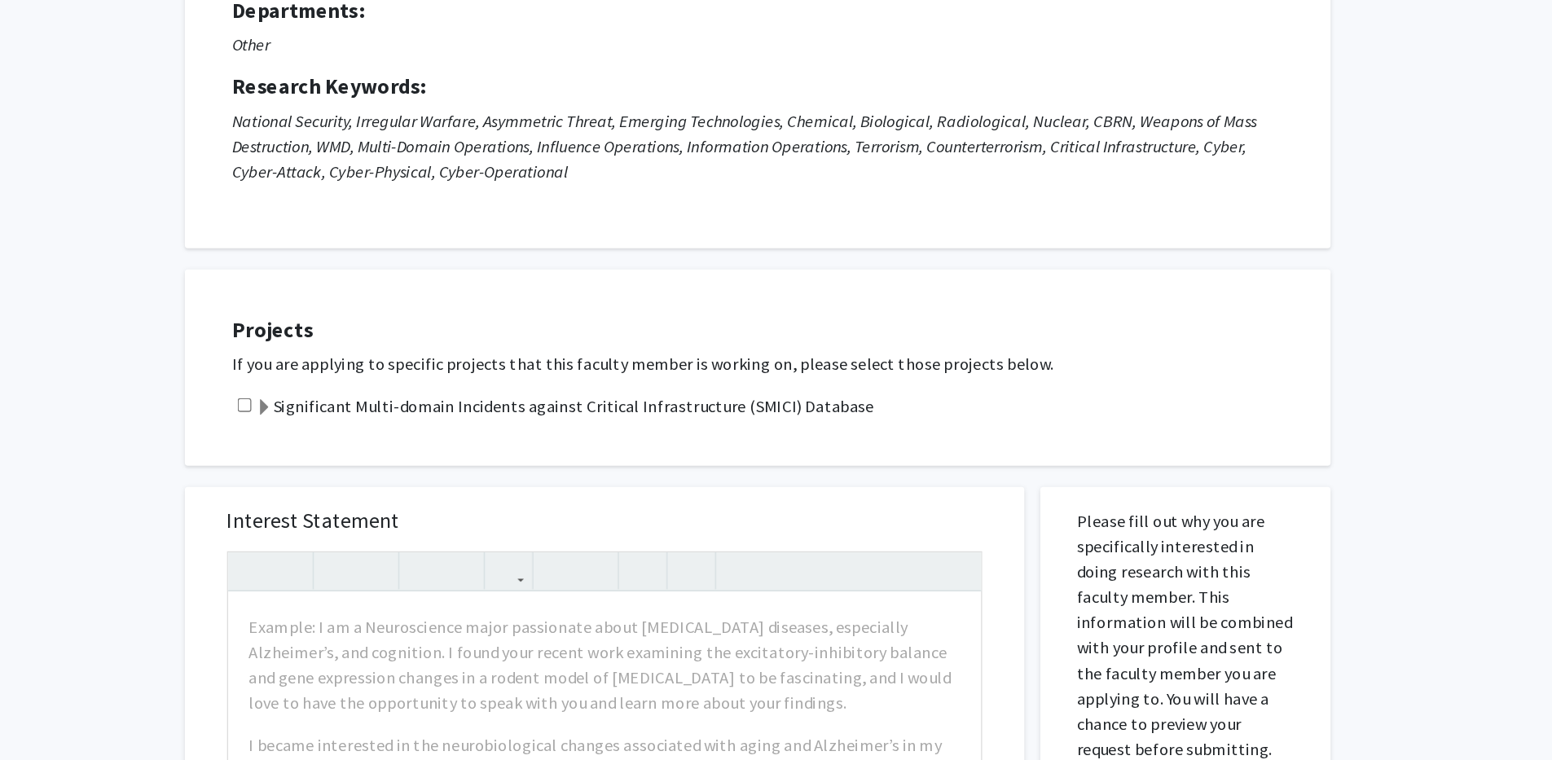
scroll to position [1, 0]
click at [385, 477] on div "Significant Multi-domain Incidents against Critical Infrastructure (SMICI) Data…" at bounding box center [792, 486] width 831 height 20
click at [385, 481] on input "checkbox" at bounding box center [386, 485] width 11 height 11
checkbox input "true"
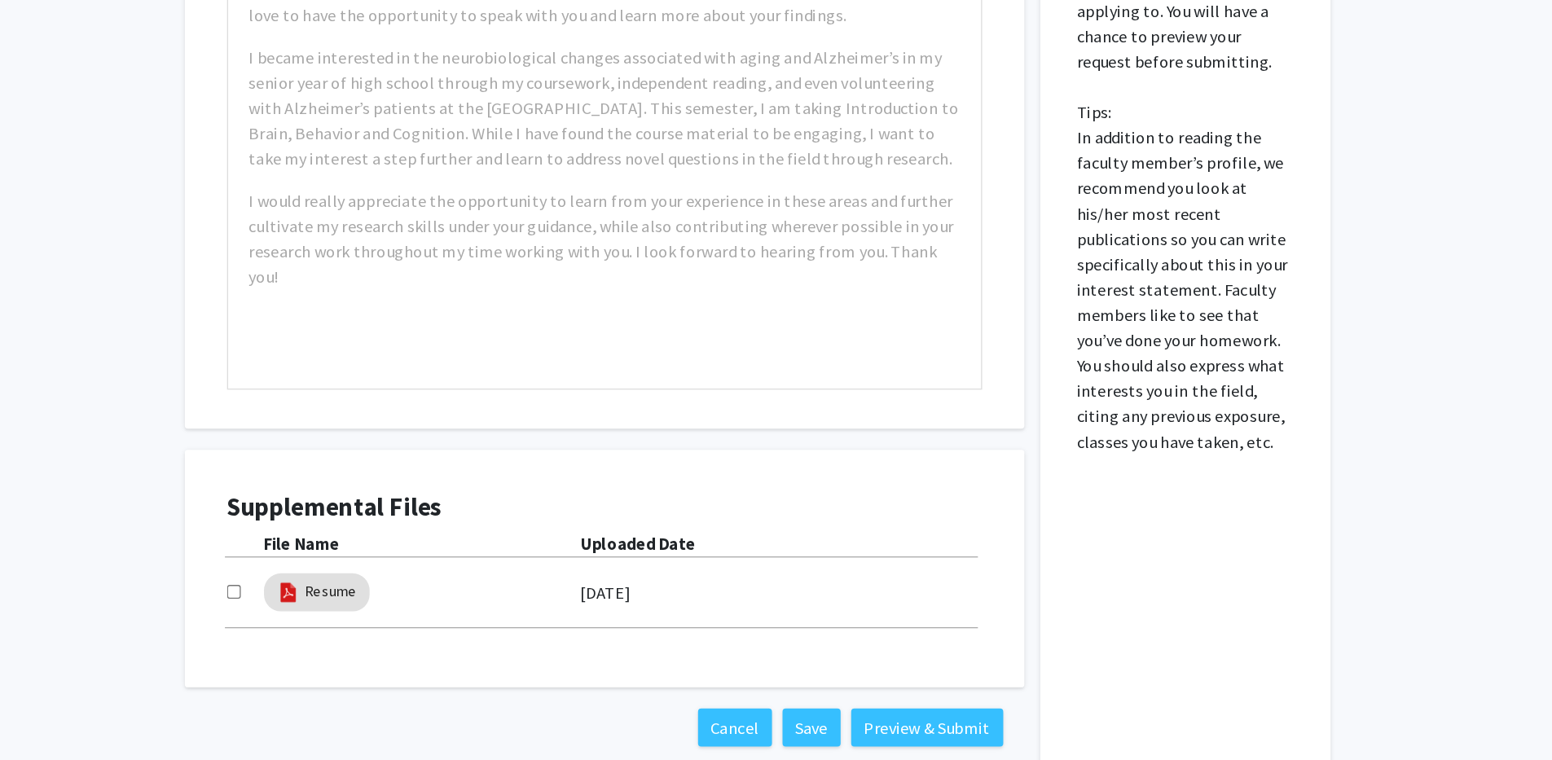
scroll to position [565, 0]
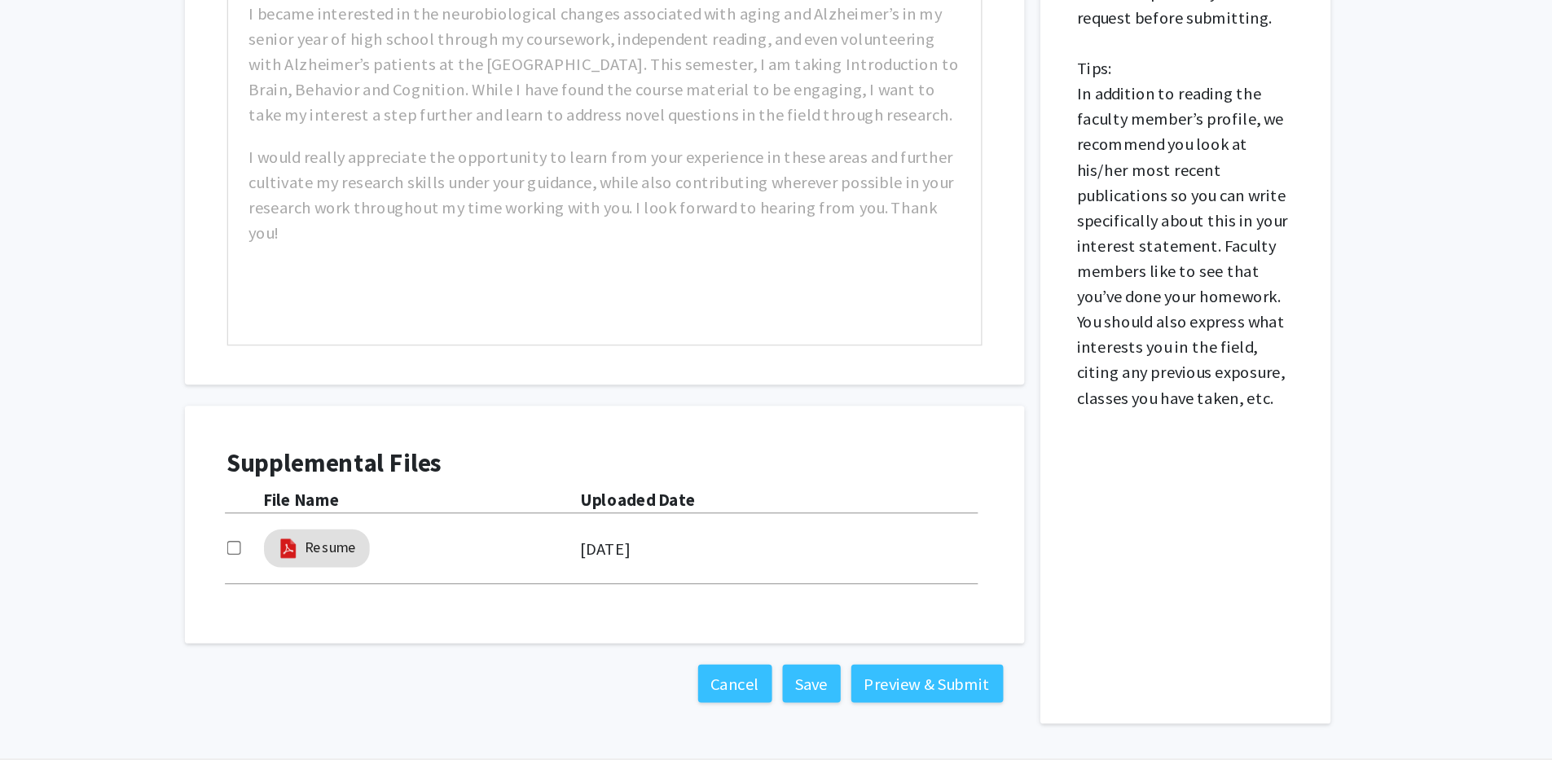
click at [380, 598] on input "checkbox" at bounding box center [378, 596] width 11 height 11
checkbox input "true"
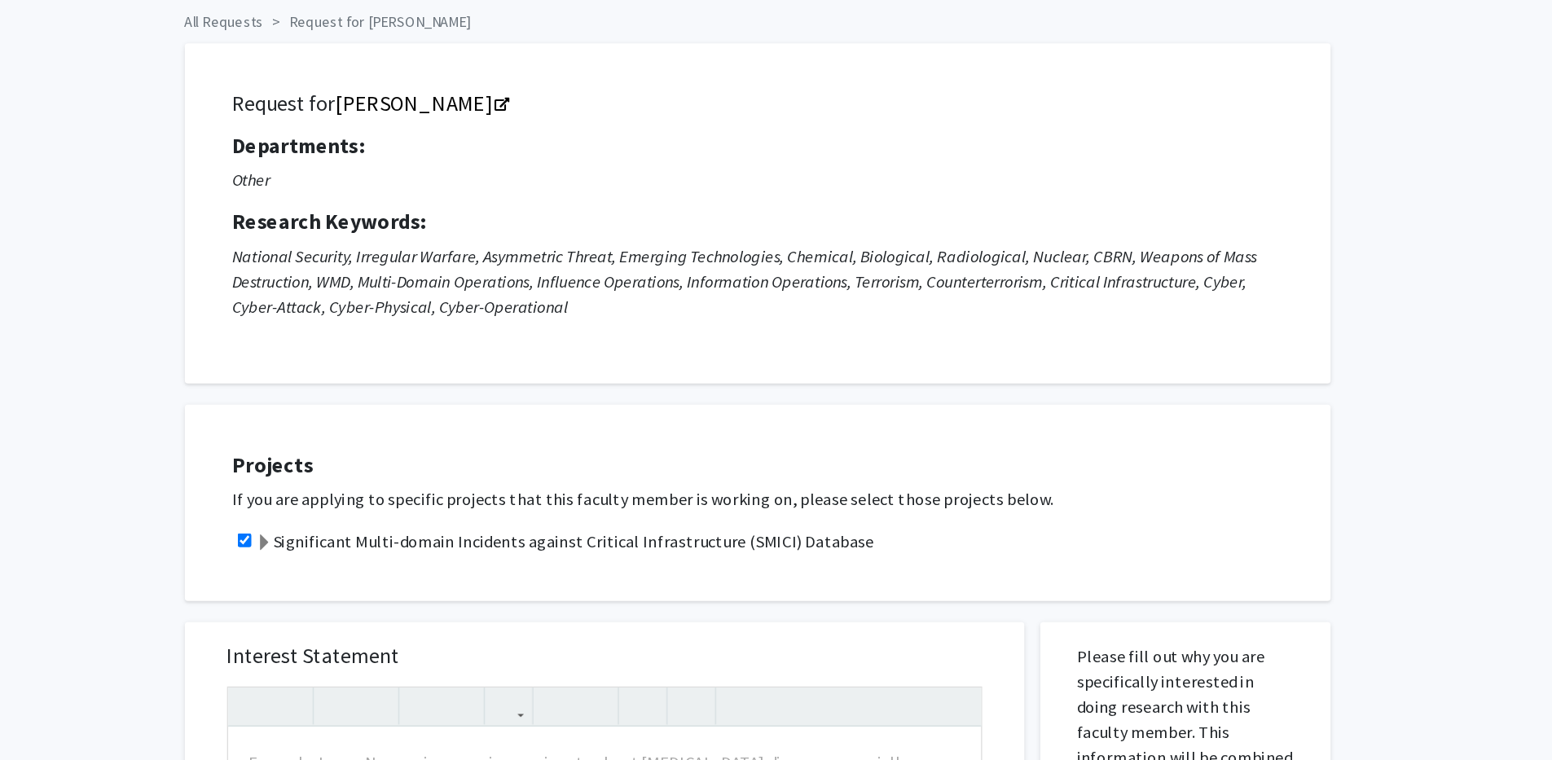
scroll to position [34, 0]
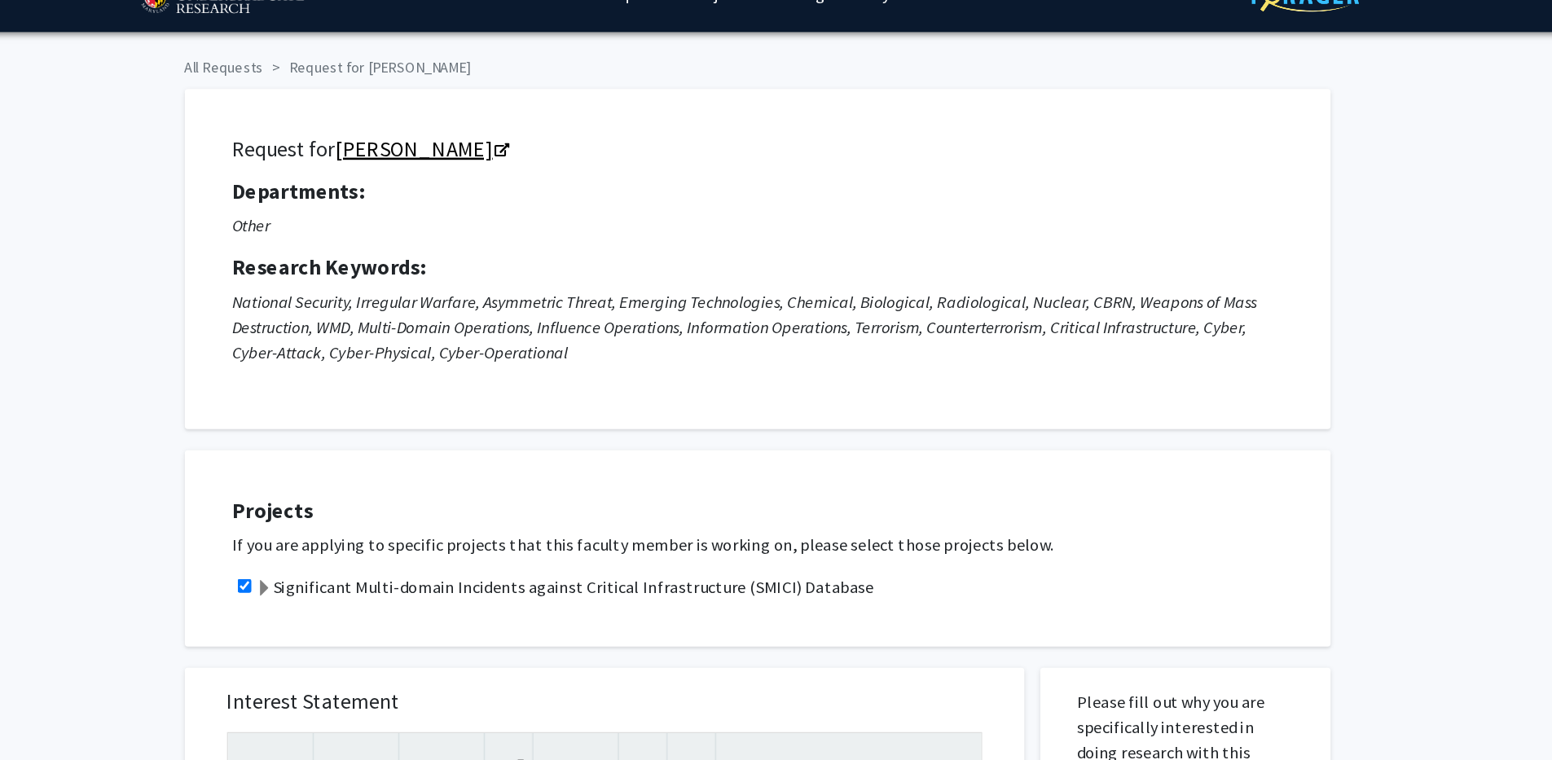
click at [522, 113] on link "[PERSON_NAME]" at bounding box center [523, 114] width 133 height 20
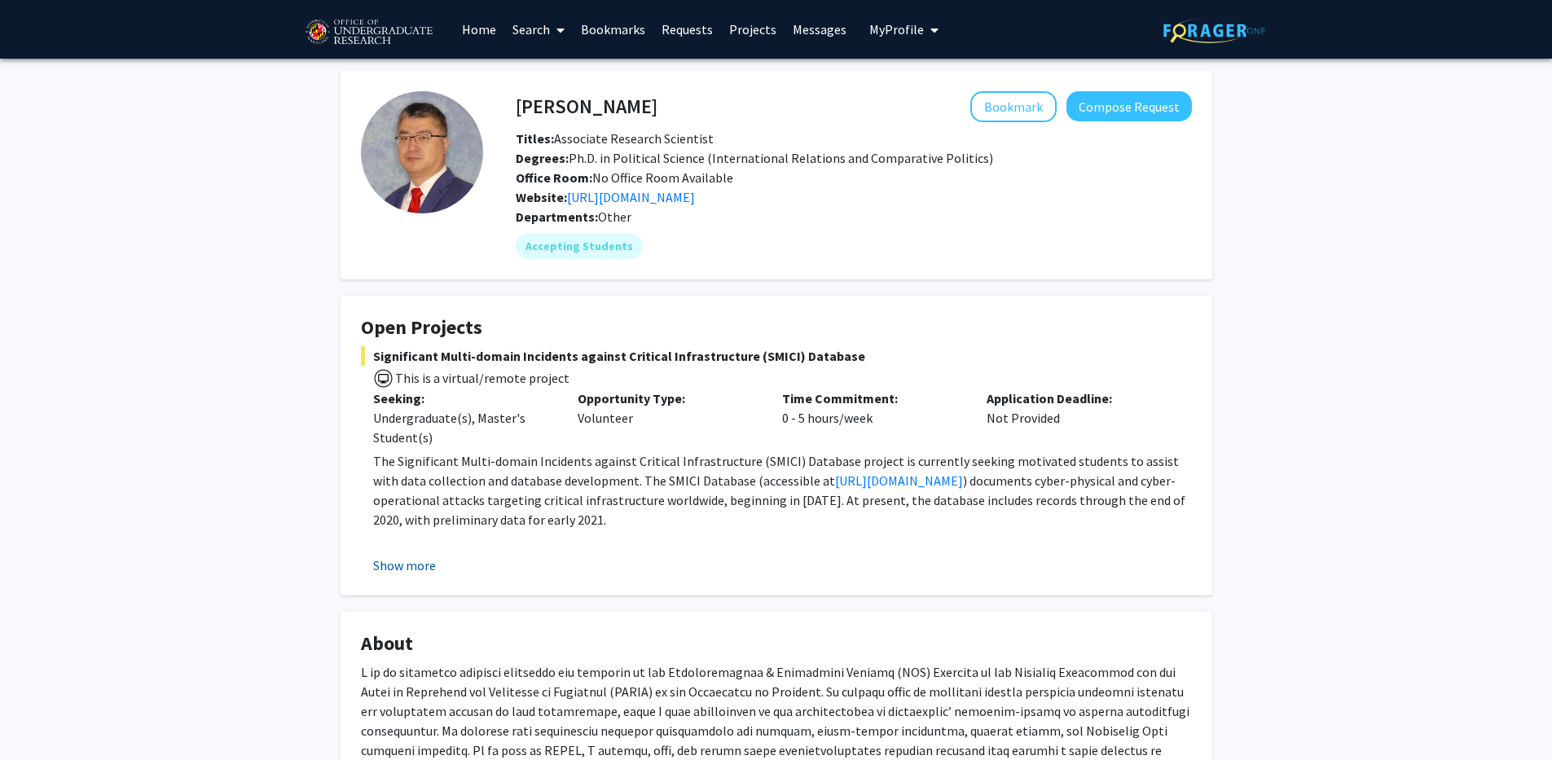
click at [407, 568] on button "Show more" at bounding box center [404, 566] width 63 height 20
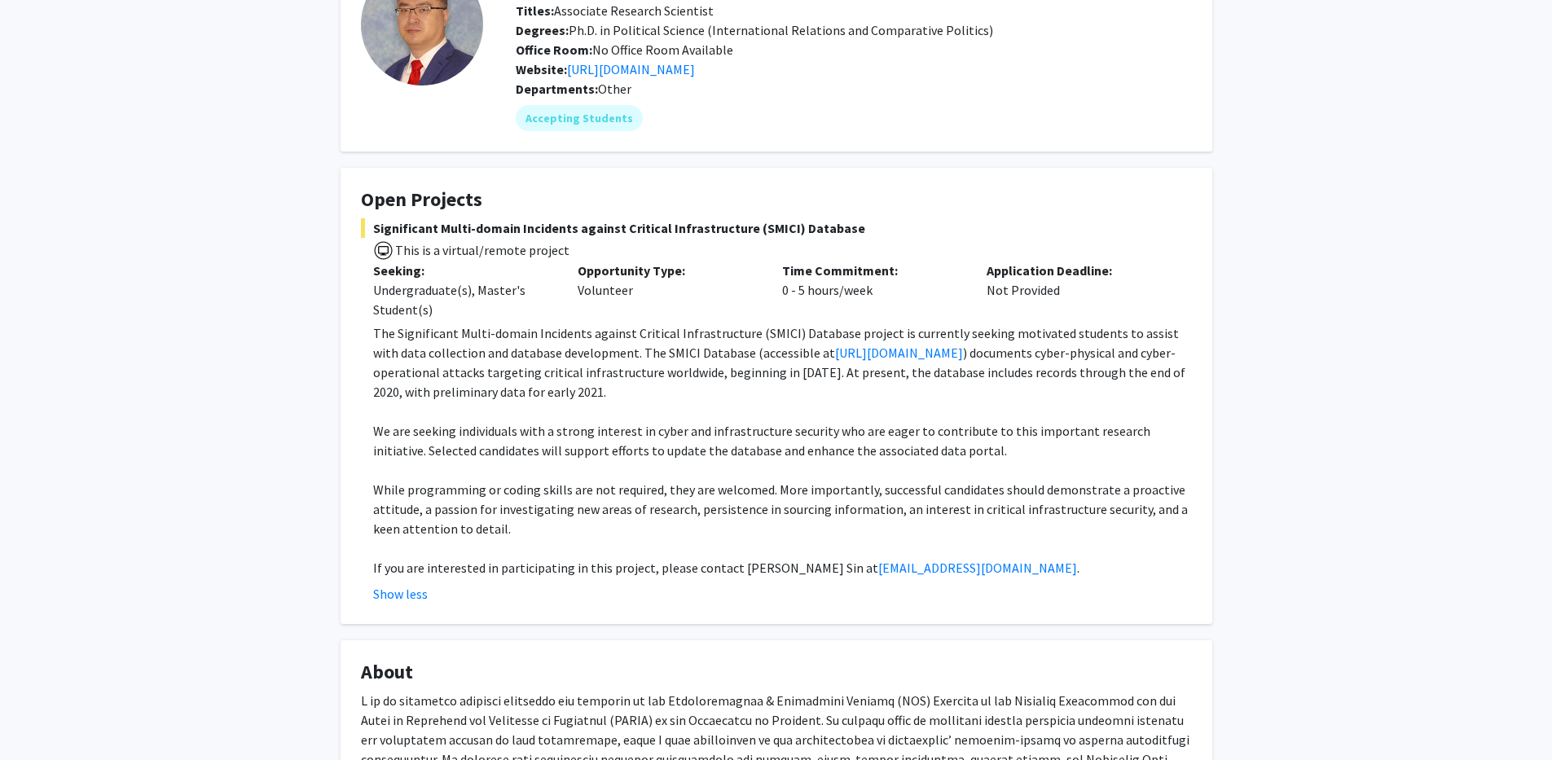
scroll to position [182, 0]
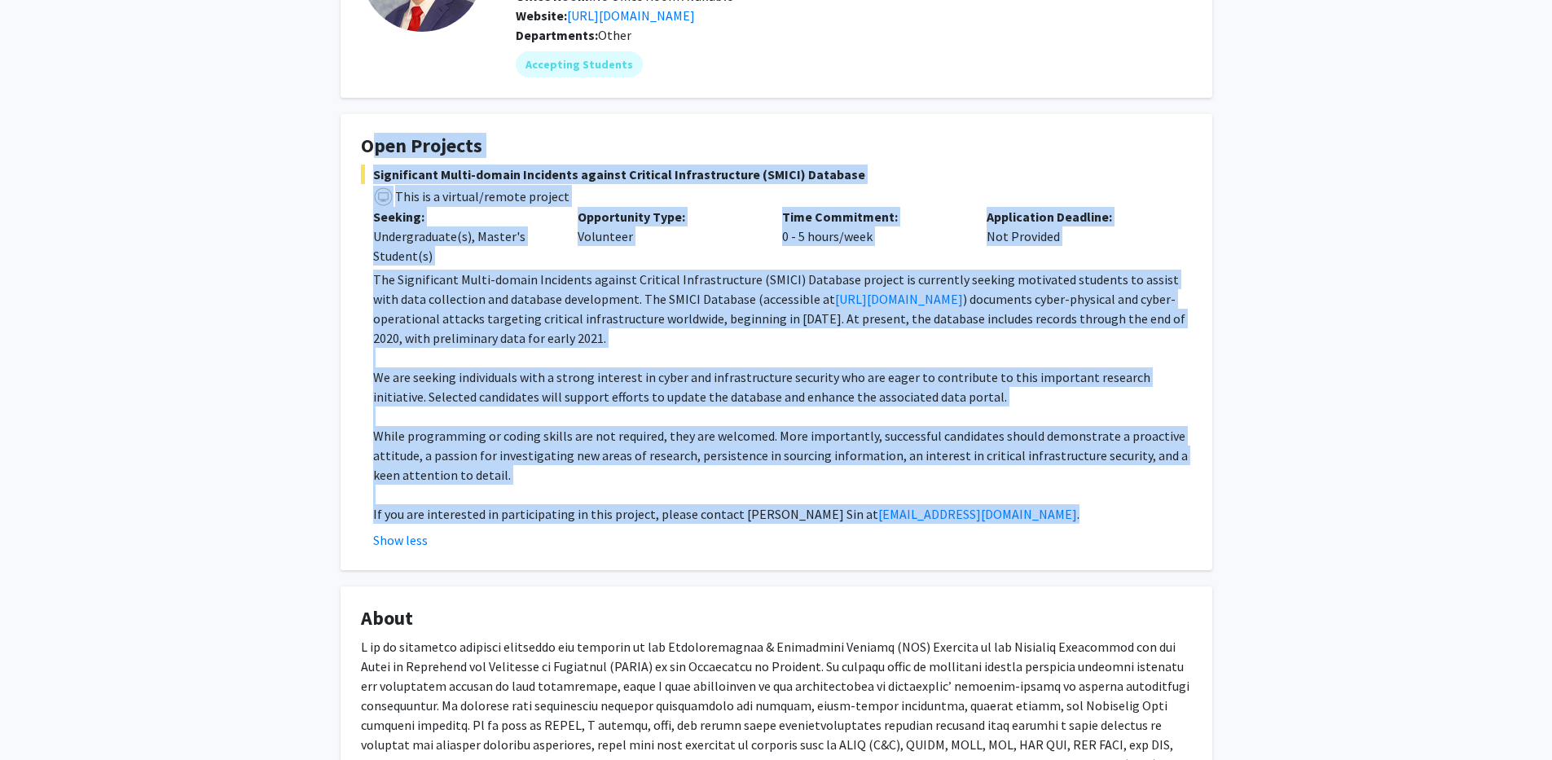
drag, startPoint x: 360, startPoint y: 143, endPoint x: 920, endPoint y: 524, distance: 677.8
click at [920, 524] on fg-card "Open Projects Significant Multi-domain Incidents against Critical Infrastructur…" at bounding box center [776, 342] width 872 height 456
copy fg-card "Open Projects Significant Multi-domain Incidents against Critical Infrastructur…"
click at [581, 455] on p "While programming or coding skills are not required, they are welcomed. More im…" at bounding box center [782, 455] width 819 height 59
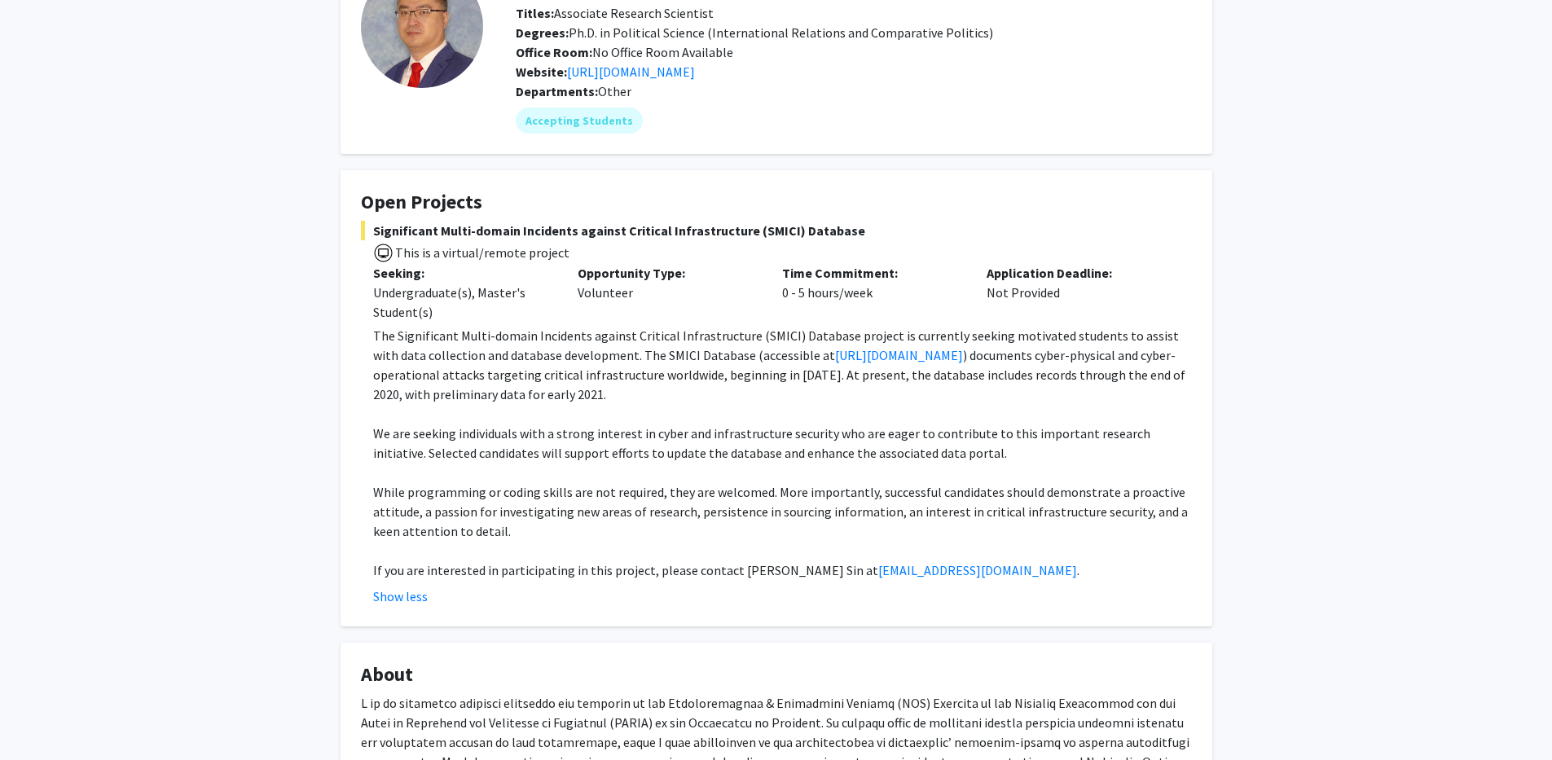
scroll to position [0, 0]
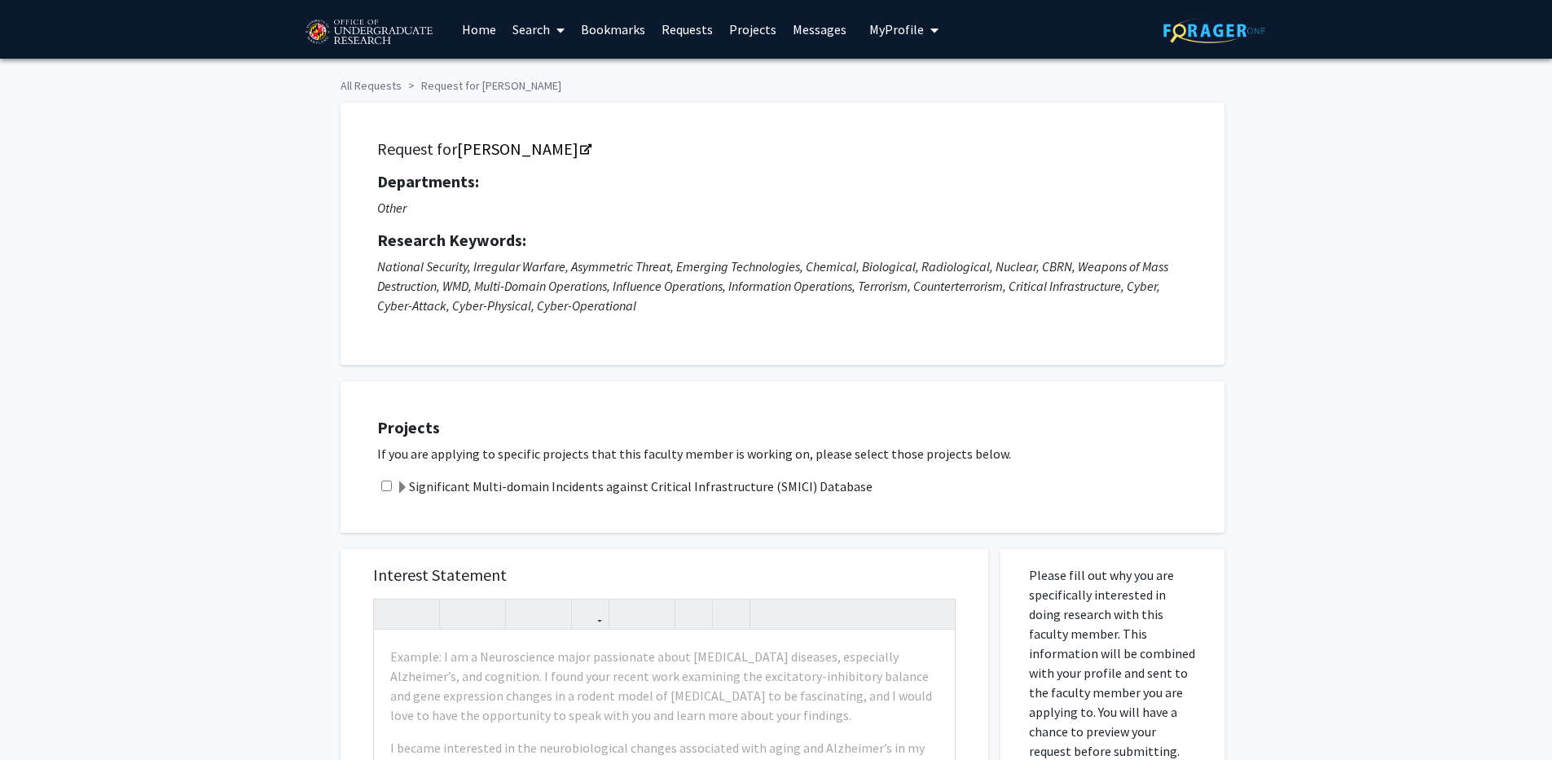
click at [388, 485] on input "checkbox" at bounding box center [386, 486] width 11 height 11
checkbox input "true"
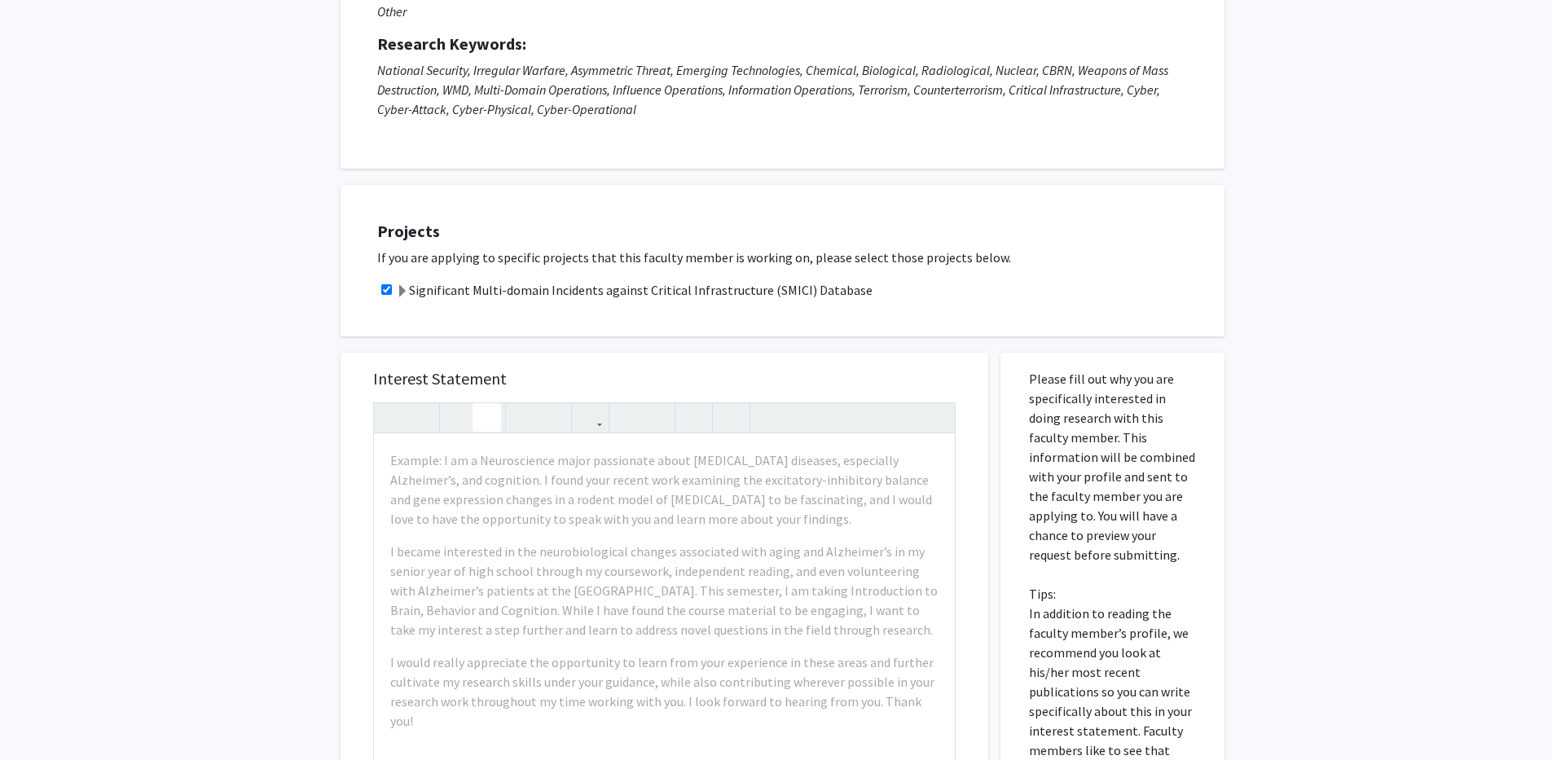
scroll to position [255, 0]
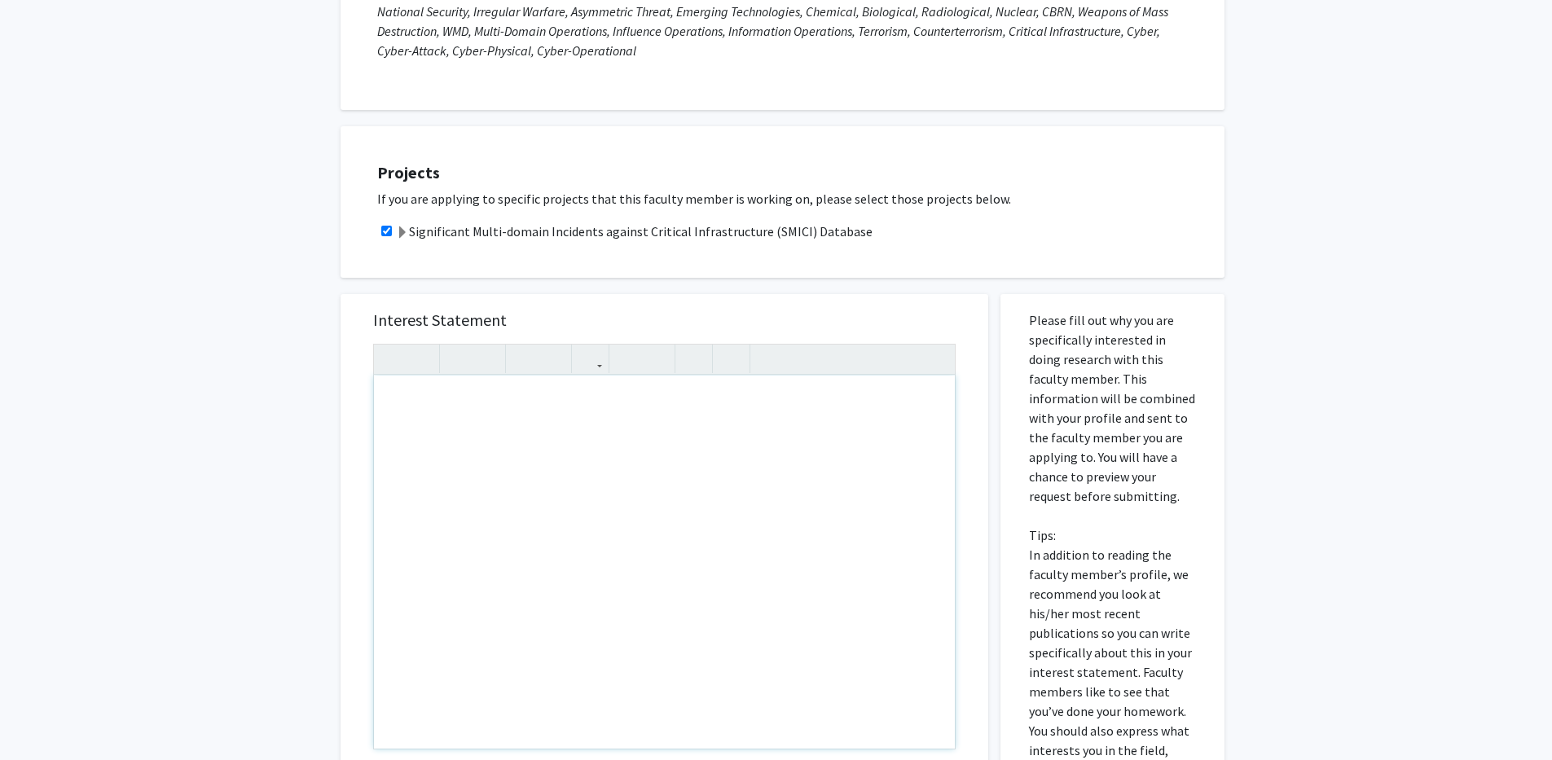
click at [547, 507] on div "Note to users with screen readers: Please press Alt+0 or Option+0 to deactivate…" at bounding box center [664, 562] width 581 height 373
paste div "Note to users with screen readers: Please press Alt+0 or Option+0 to deactivate…"
type textarea "<p>Dear Dr. Sin,</p><br><p>I am writing to express my strong interest in contri…"
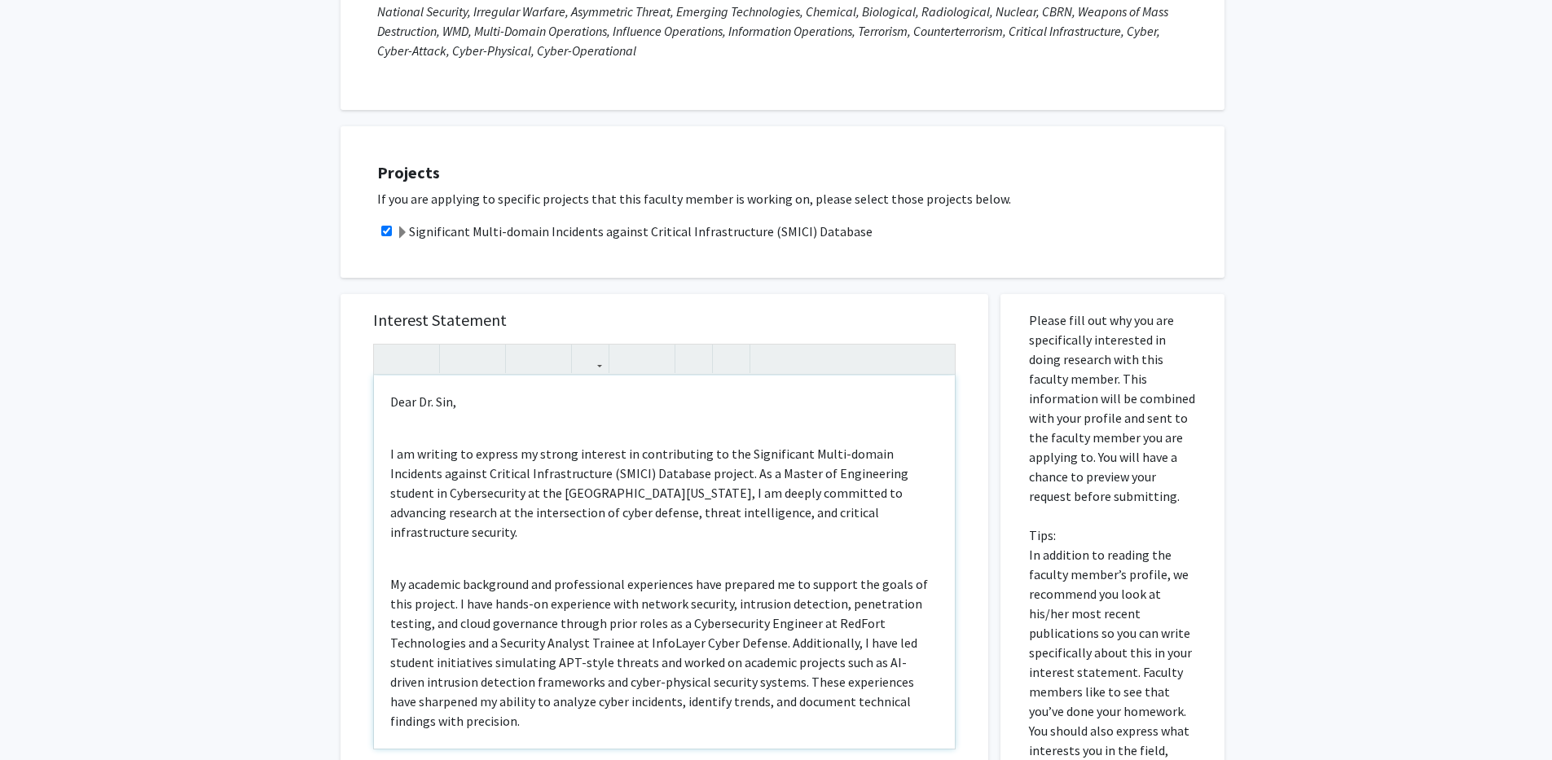
click at [387, 454] on div "Dear Dr. Sin, I am writing to express my strong interest in contributing to the…" at bounding box center [664, 562] width 581 height 373
click at [701, 475] on p "I am writing to express my strong interest in contributing to the Significant M…" at bounding box center [664, 493] width 548 height 98
click at [727, 476] on p "I am writing to express my strong interest in contributing to the Significant M…" at bounding box center [664, 493] width 548 height 98
click at [723, 482] on p "I am writing to express my strong interest in contributing to the Significant M…" at bounding box center [664, 493] width 548 height 98
click at [392, 434] on div "Dear Dr. Sin, I am writing to express my strong interest in contributing to the…" at bounding box center [664, 562] width 581 height 373
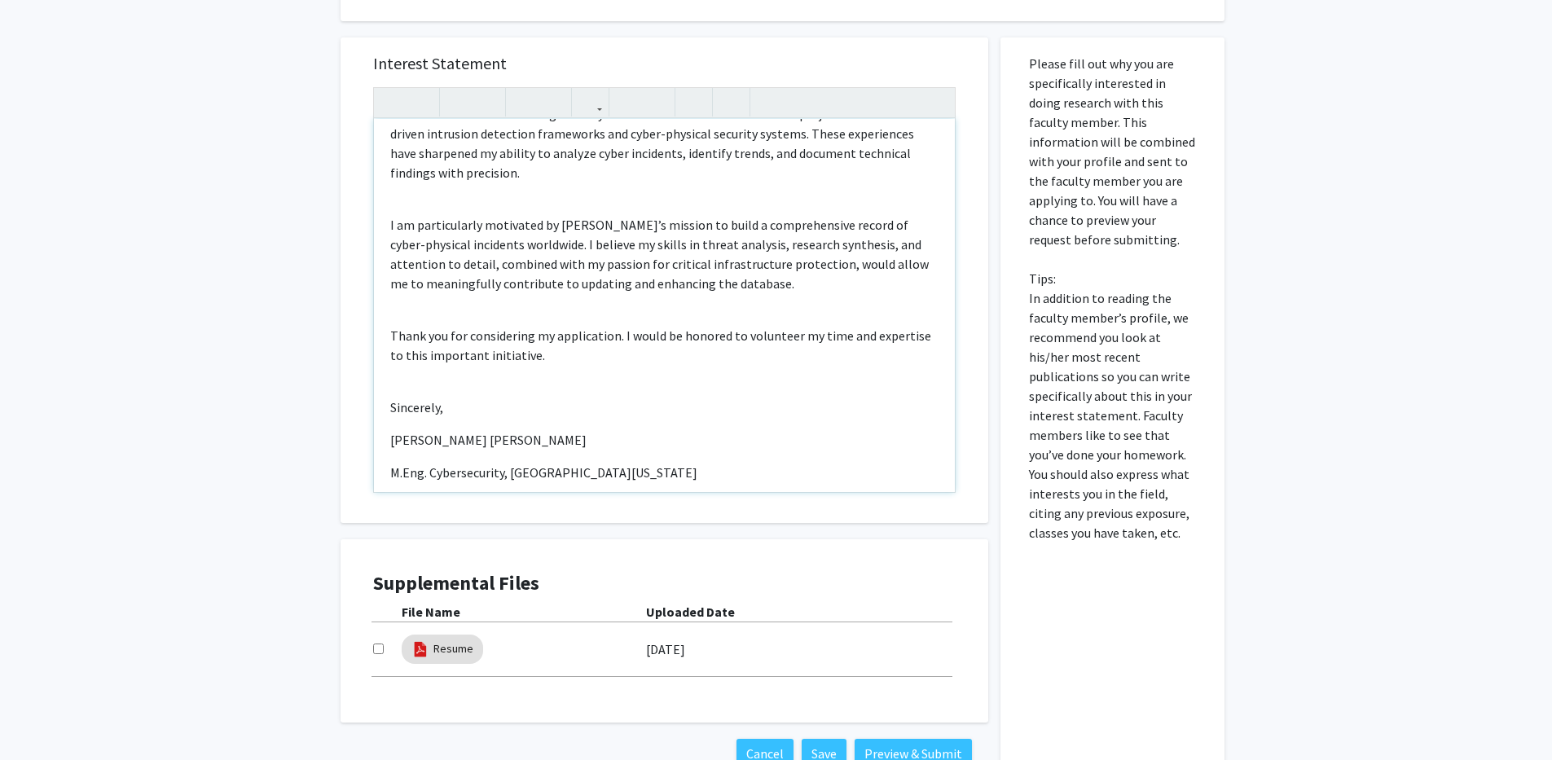
scroll to position [587, 0]
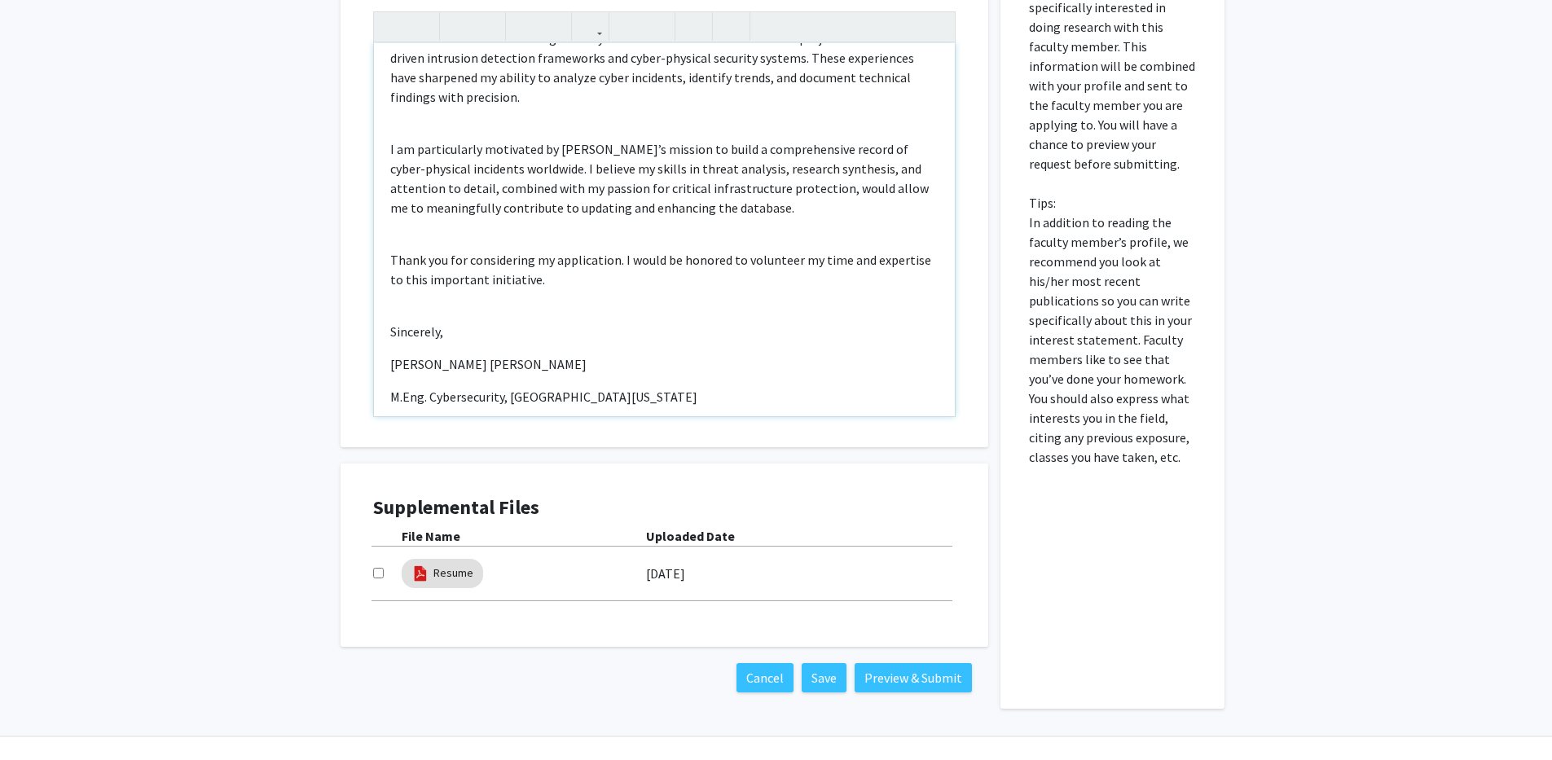
click at [0, 0] on div "4" at bounding box center [0, 0] width 0 height 0
click at [0, 0] on div "Close assistant" at bounding box center [0, 0] width 0 height 0
click at [0, 0] on div "Fix all" at bounding box center [0, 0] width 0 height 0
click at [702, 358] on div "Dear Dr. Sin, I am writing to express my strong interest in contributing to the…" at bounding box center [664, 229] width 581 height 373
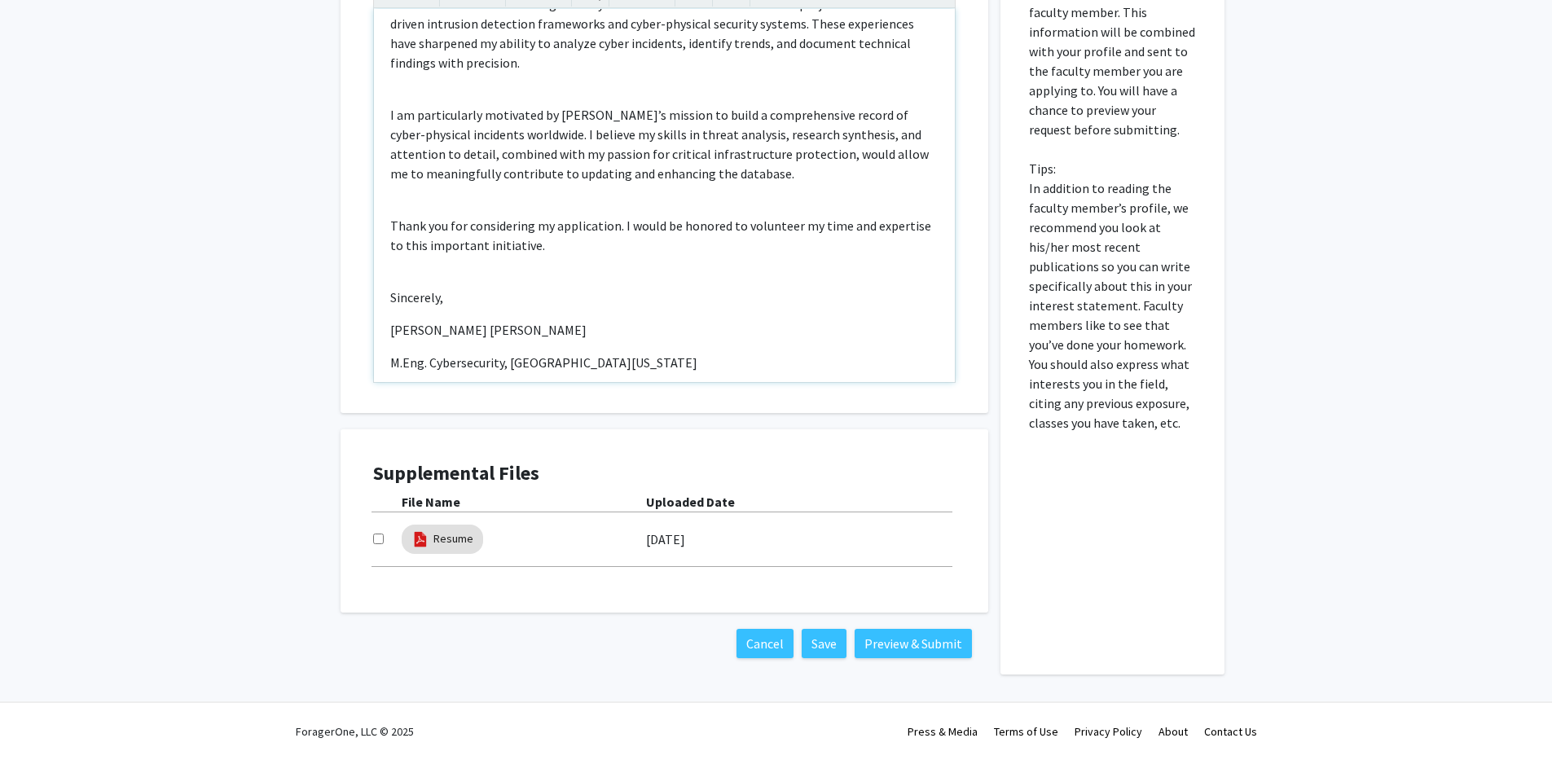
scroll to position [758, 0]
click at [550, 703] on div "ForagerOne, LLC © 2025 Press & Media Terms of Use Privacy Policy About Contact …" at bounding box center [776, 731] width 977 height 57
click at [389, 307] on div "Dear Dr. Sin, I am writing to express my strong interest in contributing to the…" at bounding box center [664, 195] width 581 height 373
click at [446, 288] on p "Sincerely," at bounding box center [664, 298] width 548 height 20
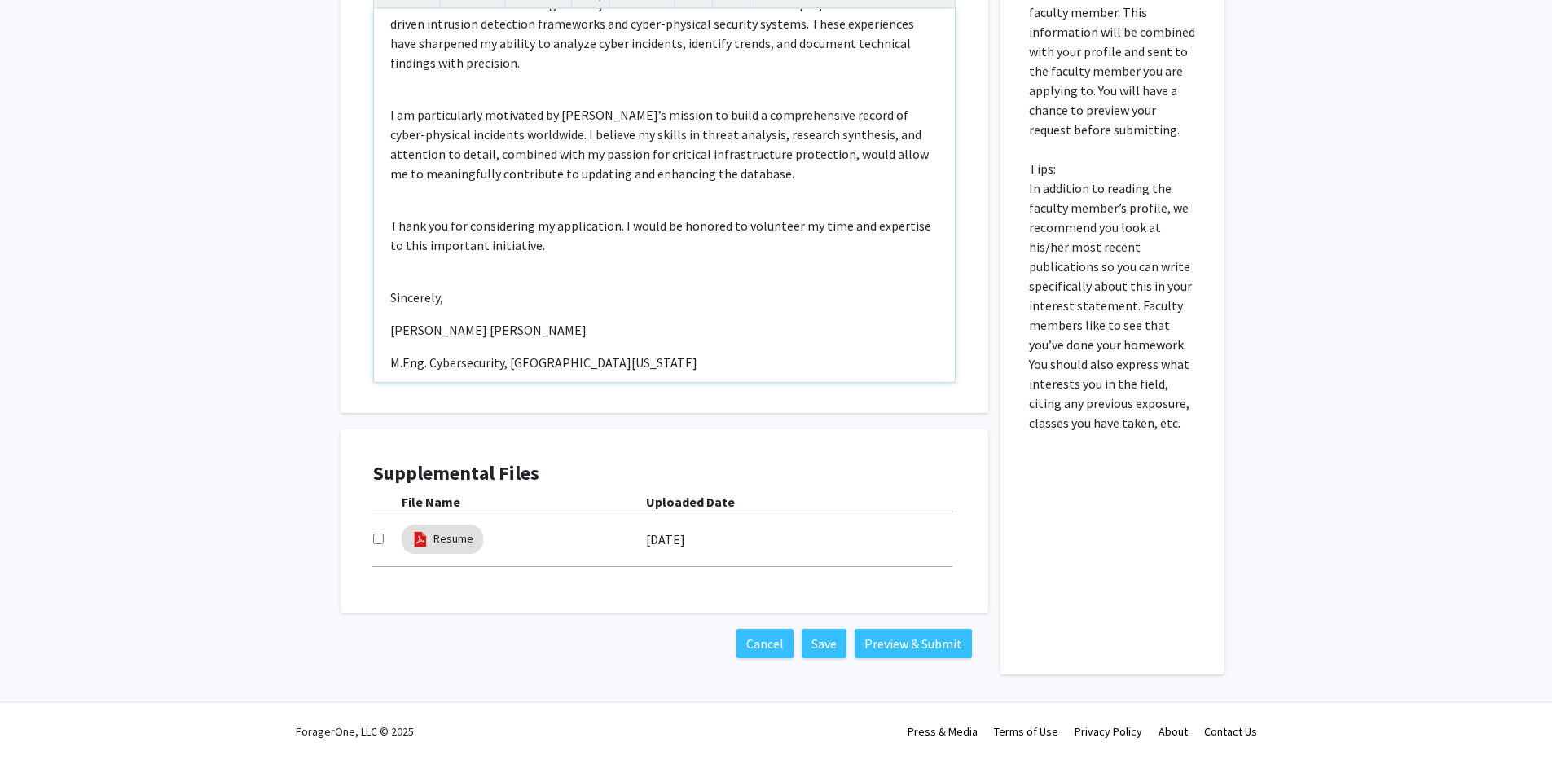
type textarea "<p>Dear Dr. Sin,</p><br><p>I am writing to express my strong interest in contri…"
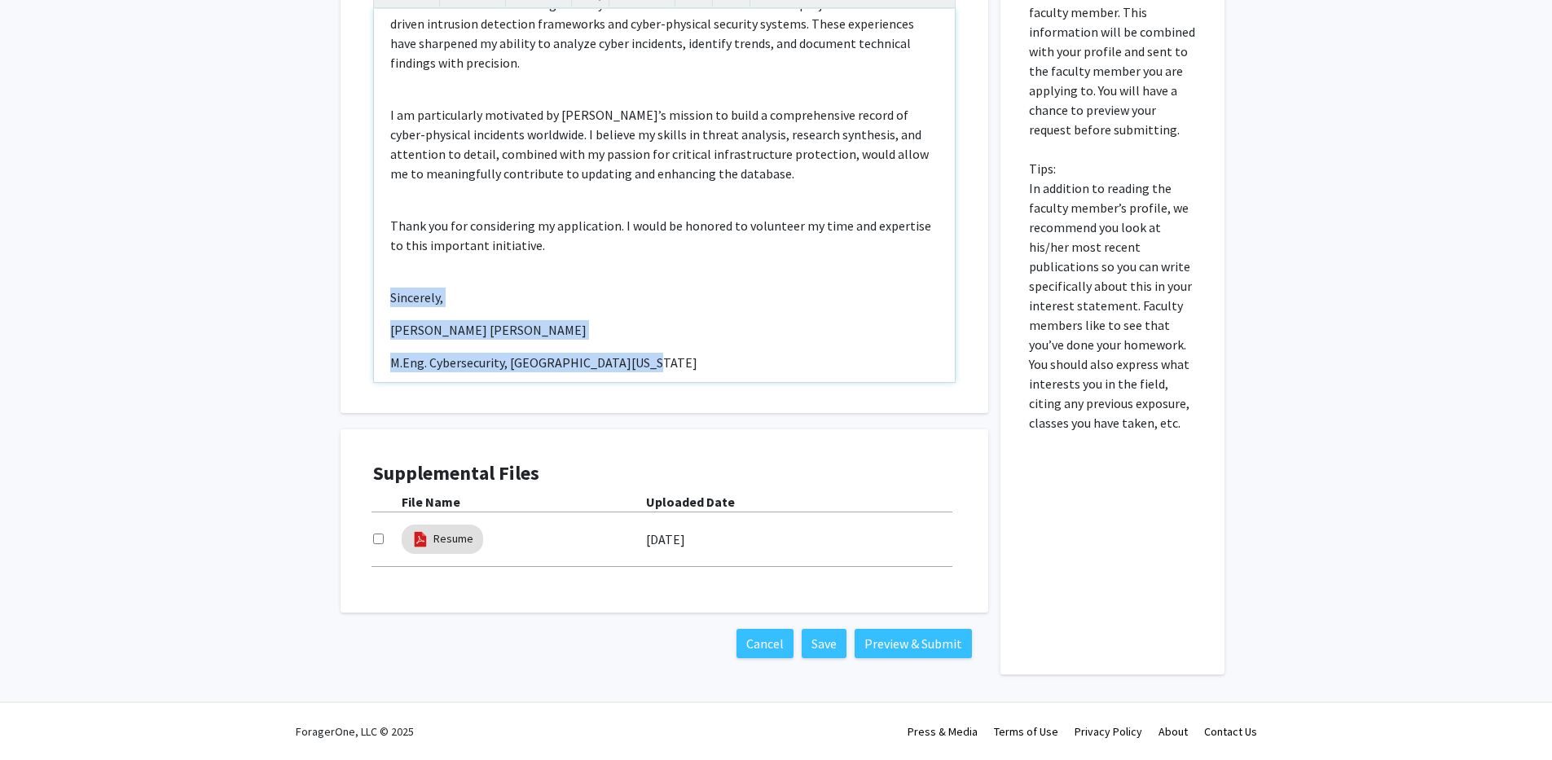
drag, startPoint x: 653, startPoint y: 363, endPoint x: 386, endPoint y: 273, distance: 282.1
click at [386, 273] on div "Dear Dr. Sin, I am writing to express my strong interest in contributing to the…" at bounding box center [664, 195] width 581 height 373
click at [525, 297] on div "Dear Dr. Sin, I am writing to express my strong interest in contributing to the…" at bounding box center [664, 195] width 581 height 373
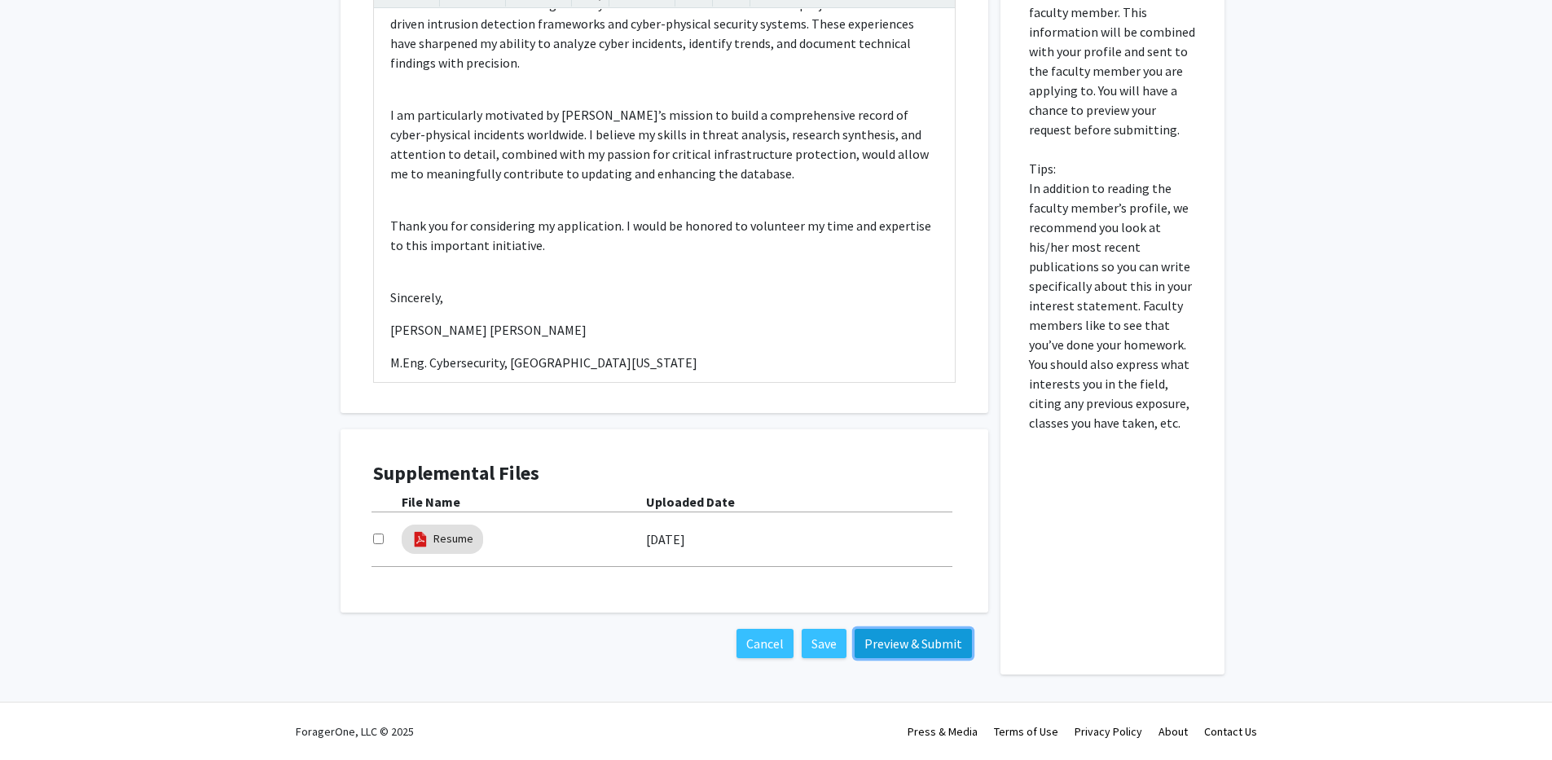
click at [913, 652] on button "Preview & Submit" at bounding box center [912, 643] width 117 height 29
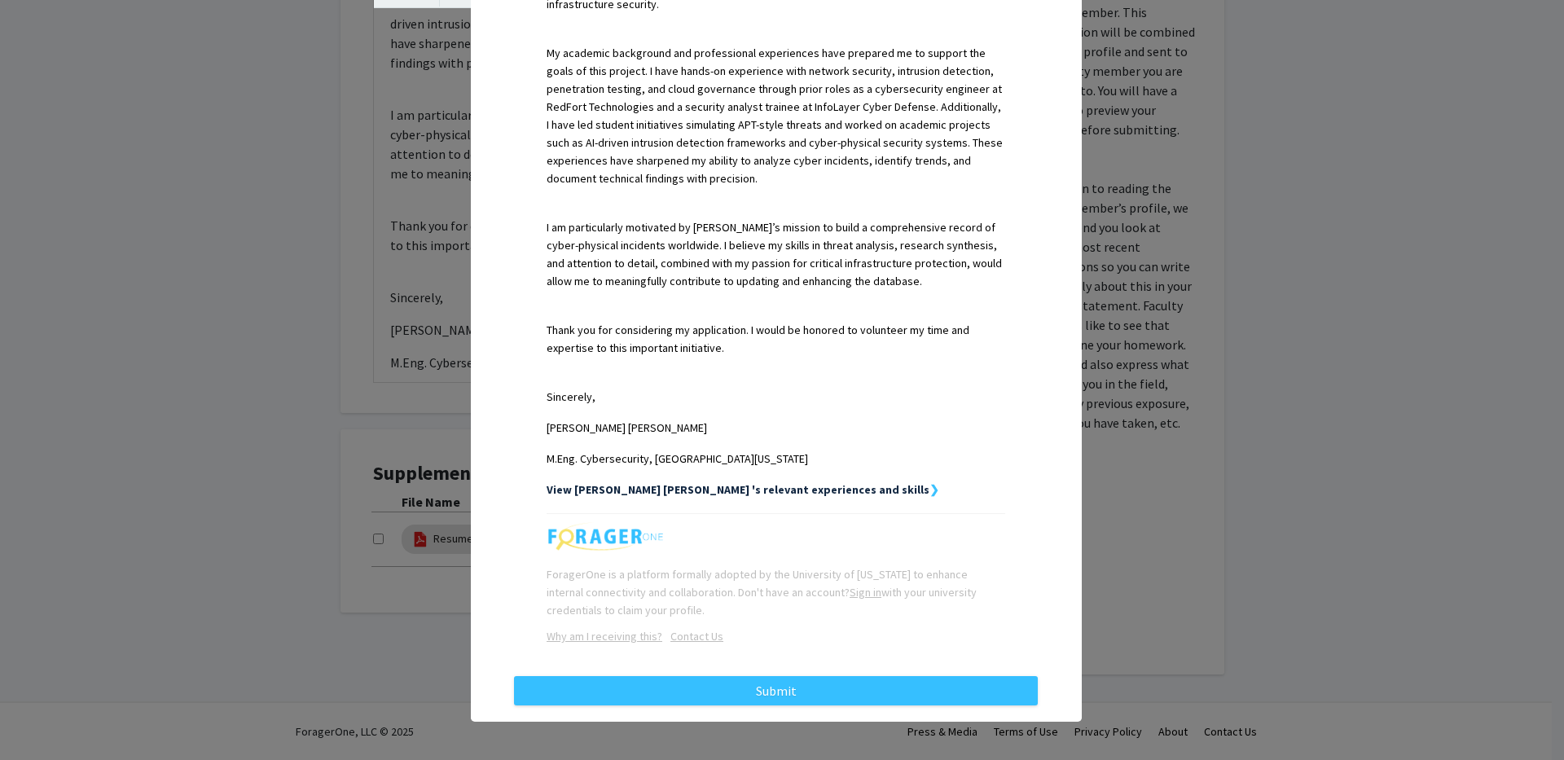
scroll to position [572, 0]
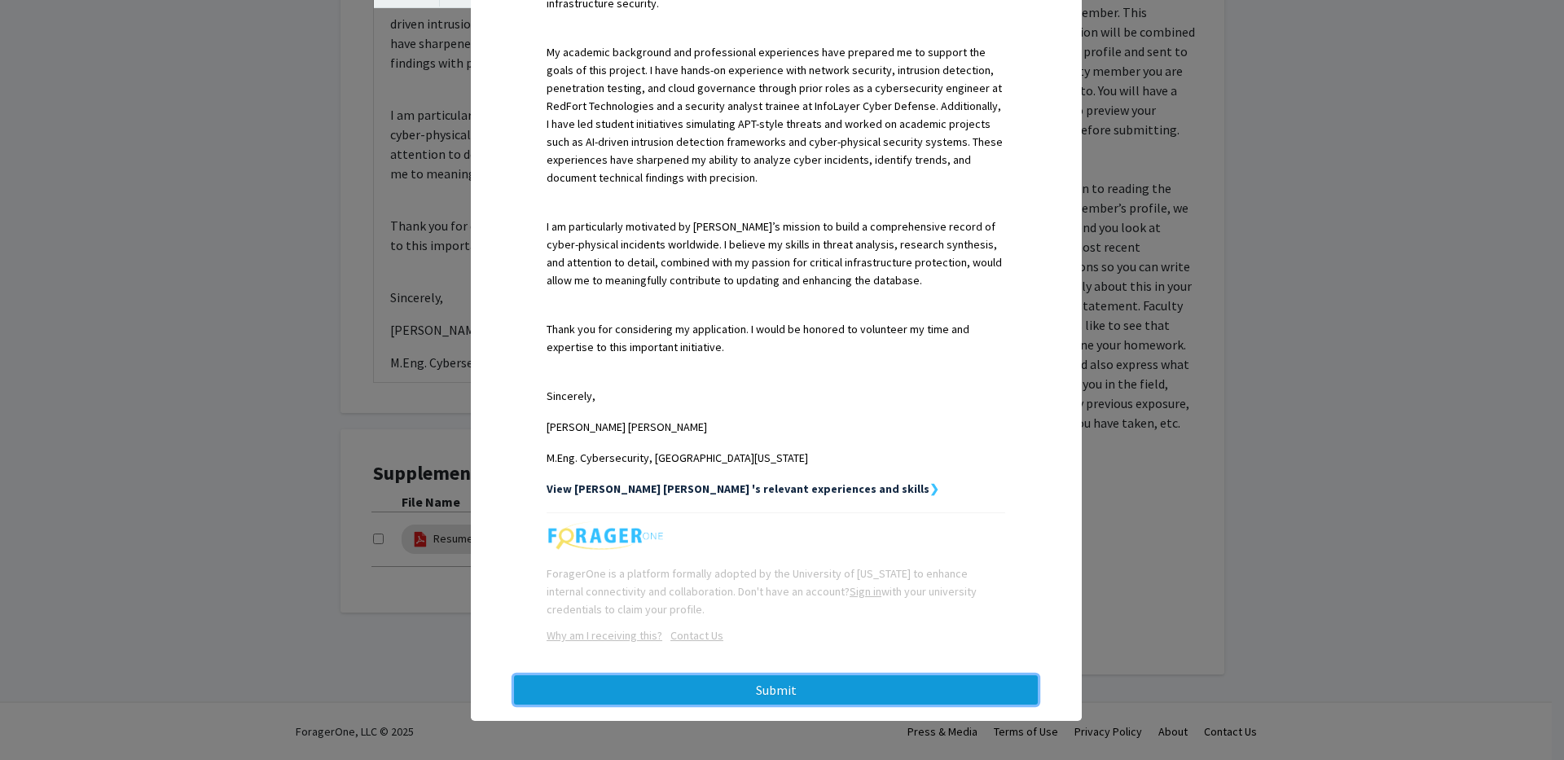
click at [844, 692] on button "Submit" at bounding box center [776, 689] width 524 height 29
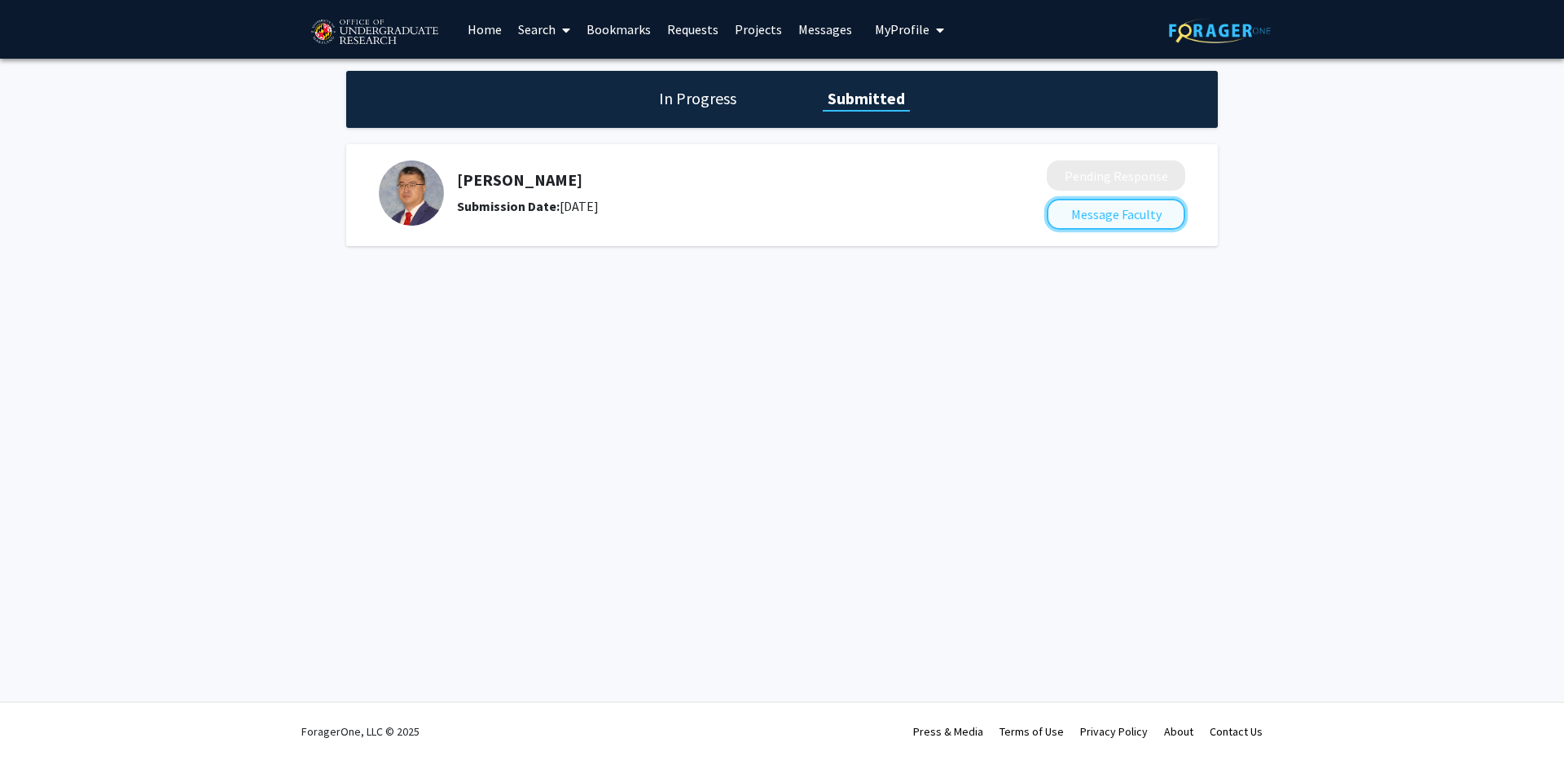
click at [1125, 205] on button "Message Faculty" at bounding box center [1116, 214] width 138 height 31
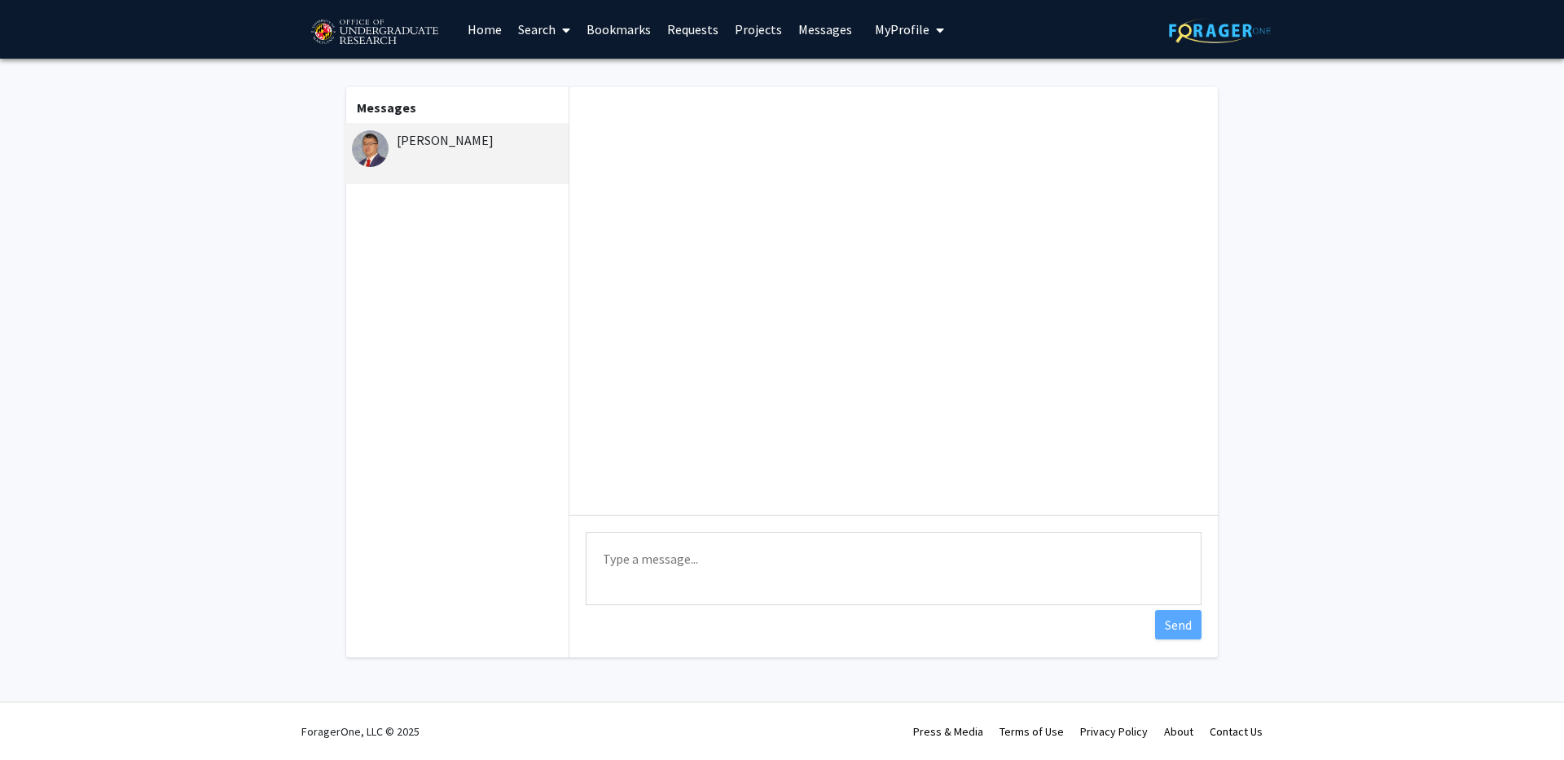
click at [841, 573] on textarea "Type a message" at bounding box center [894, 568] width 616 height 73
type textarea "Hello Sir, Please find my reuqest submitted today for the project."
click at [1193, 625] on button "Send" at bounding box center [1178, 624] width 46 height 29
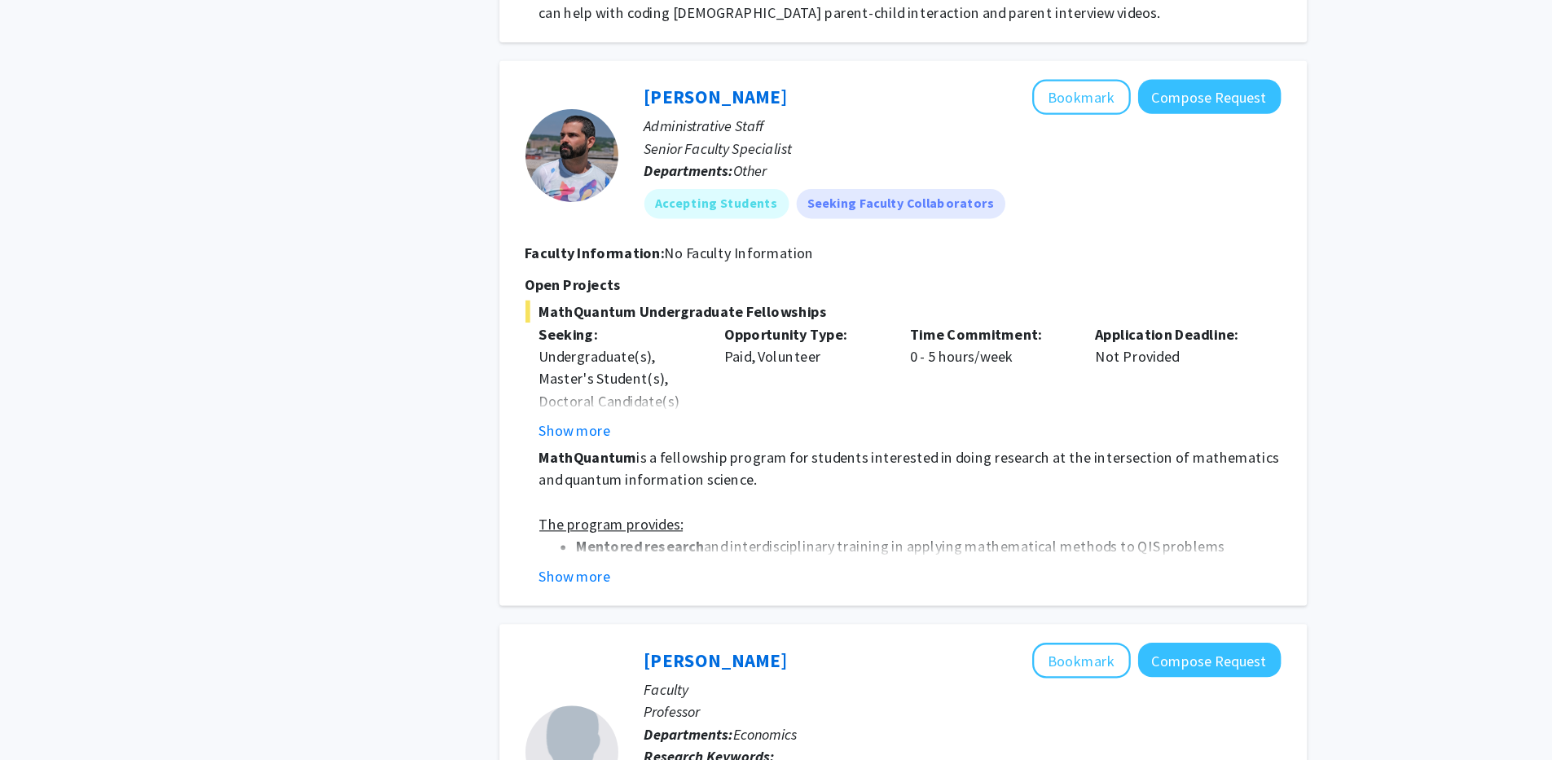
scroll to position [4619, 0]
click at [617, 587] on button "Show more" at bounding box center [610, 597] width 63 height 20
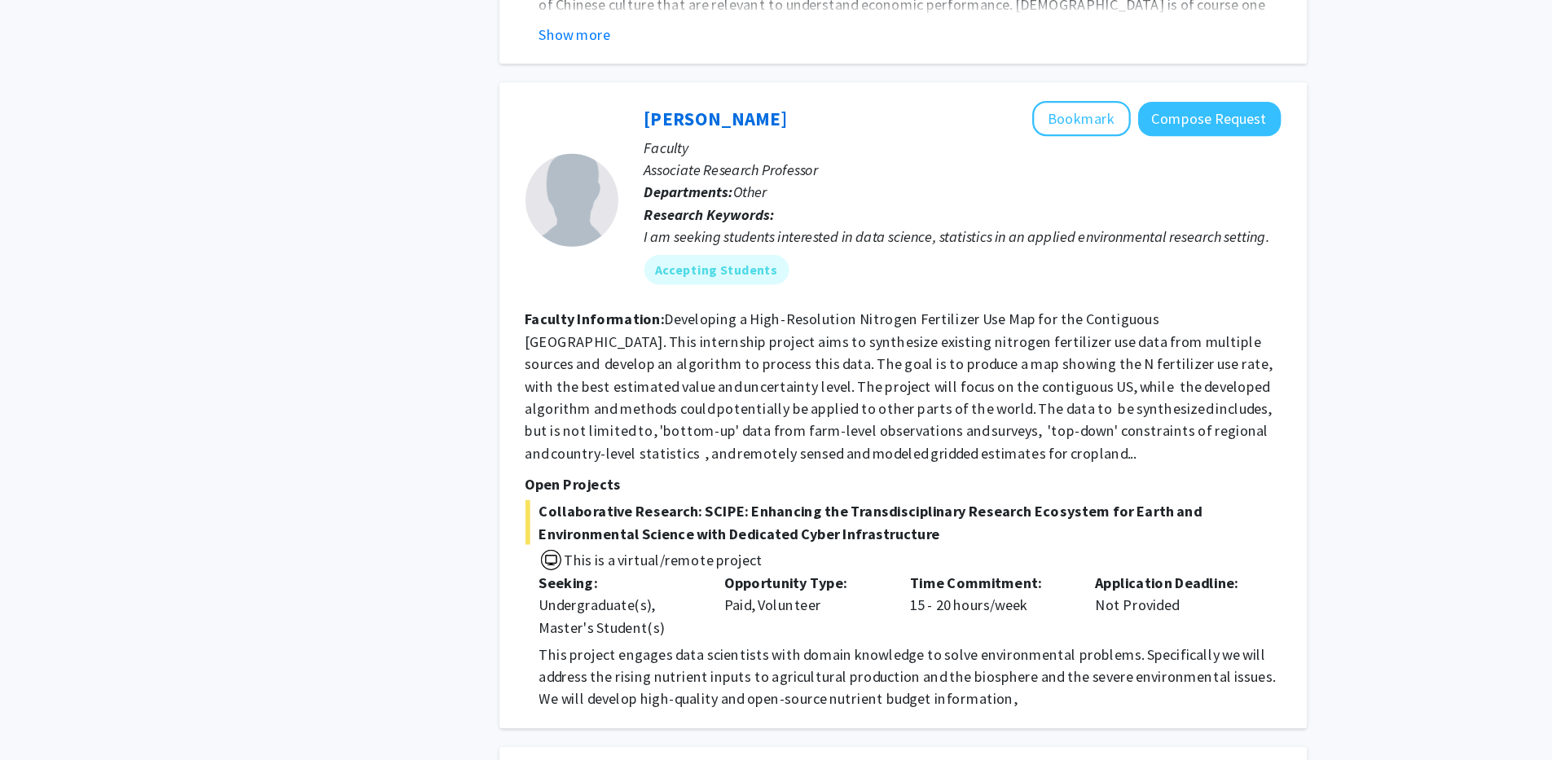
scroll to position [6482, 0]
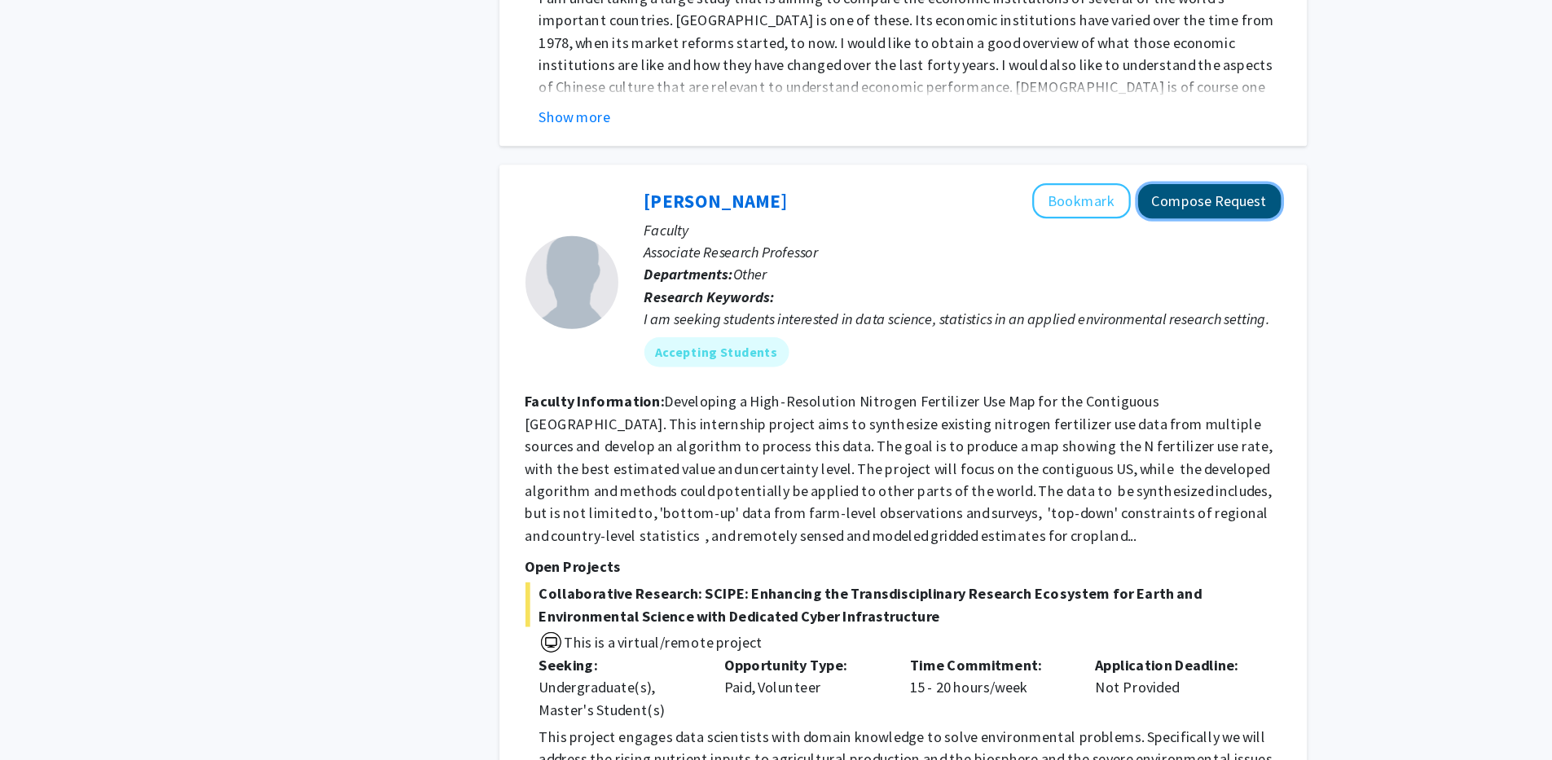
click at [1186, 253] on button "Compose Request" at bounding box center [1167, 268] width 125 height 30
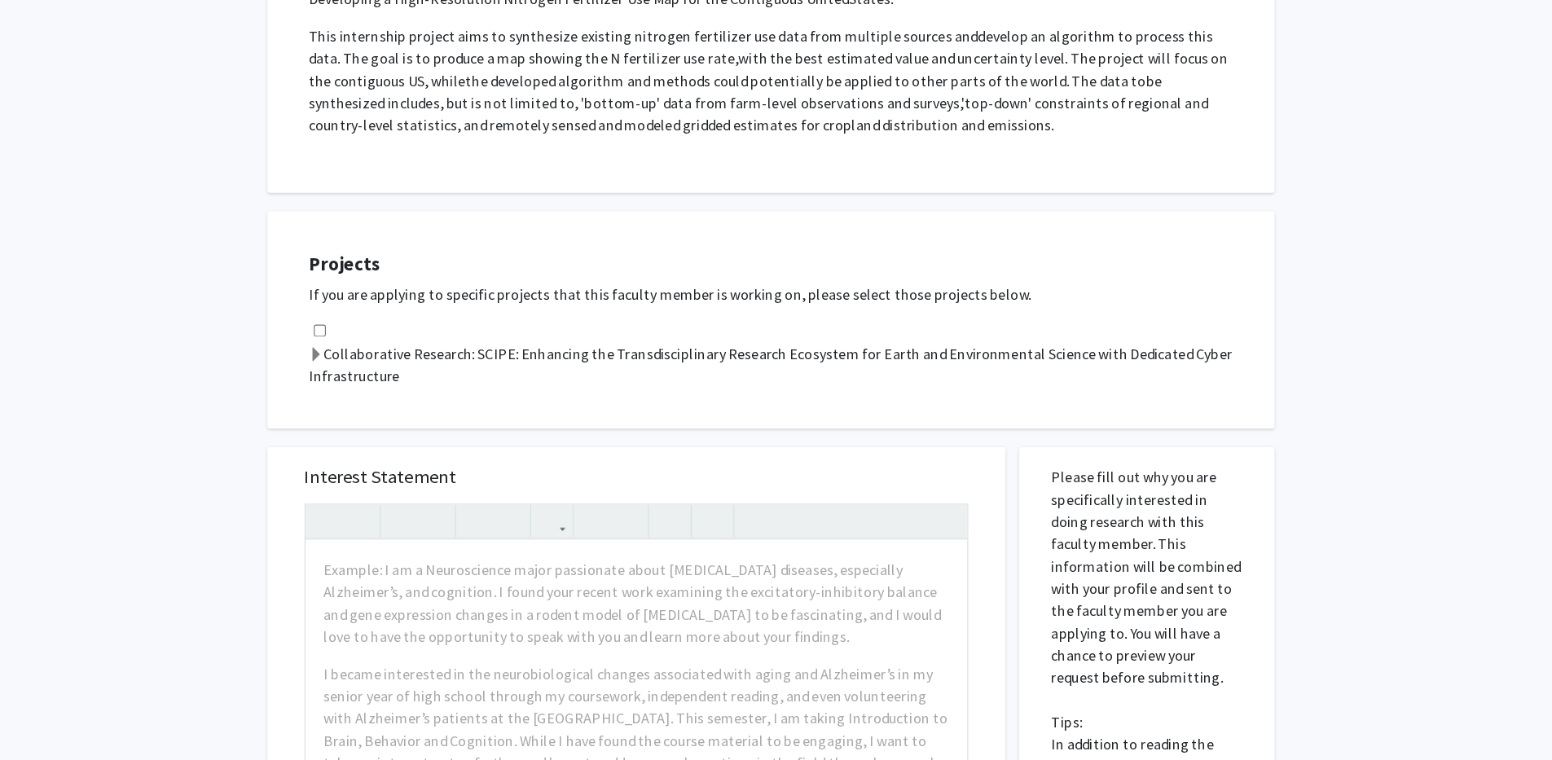
scroll to position [278, 0]
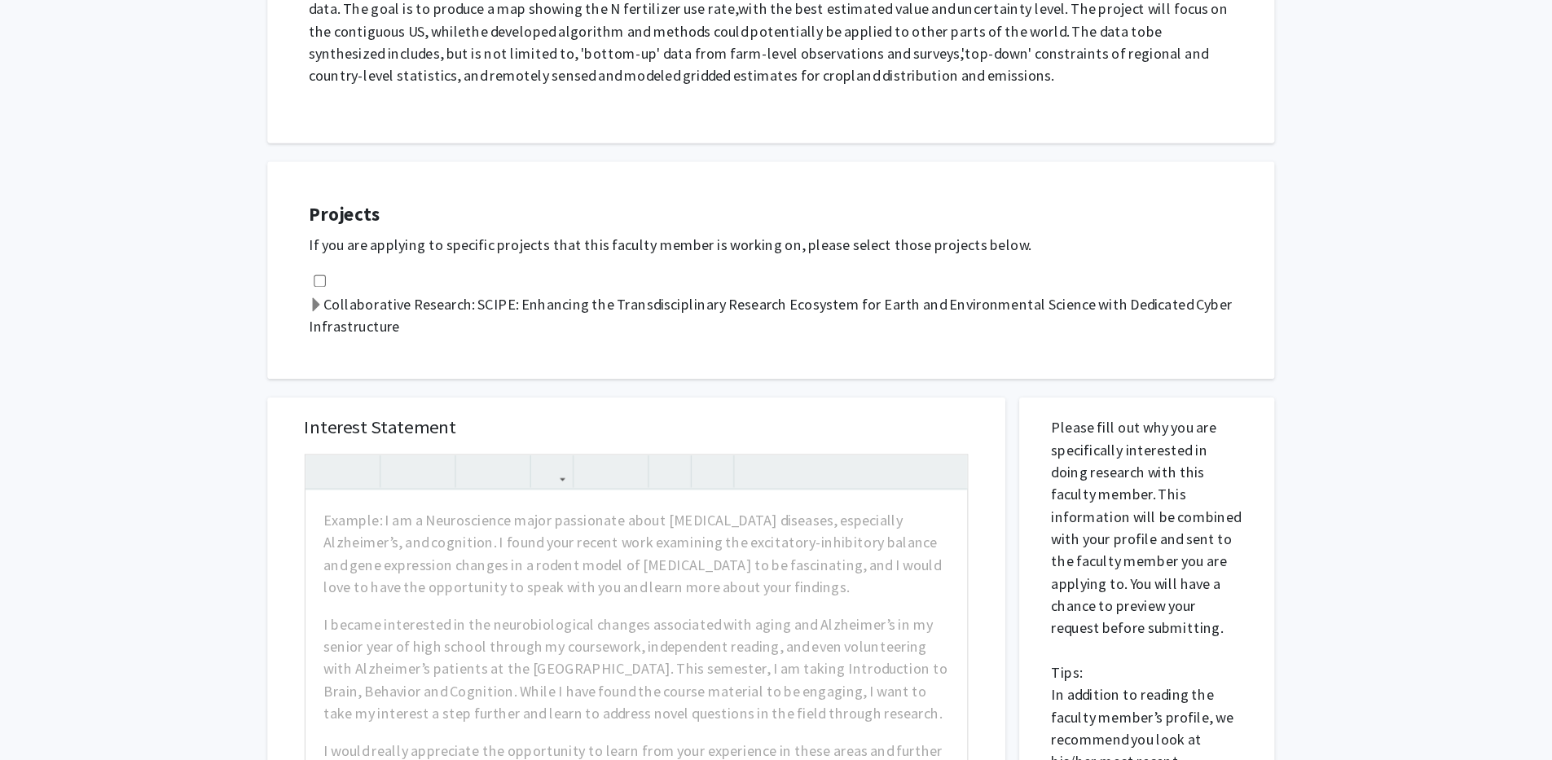
click at [384, 336] on input "checkbox" at bounding box center [386, 338] width 11 height 11
checkbox input "true"
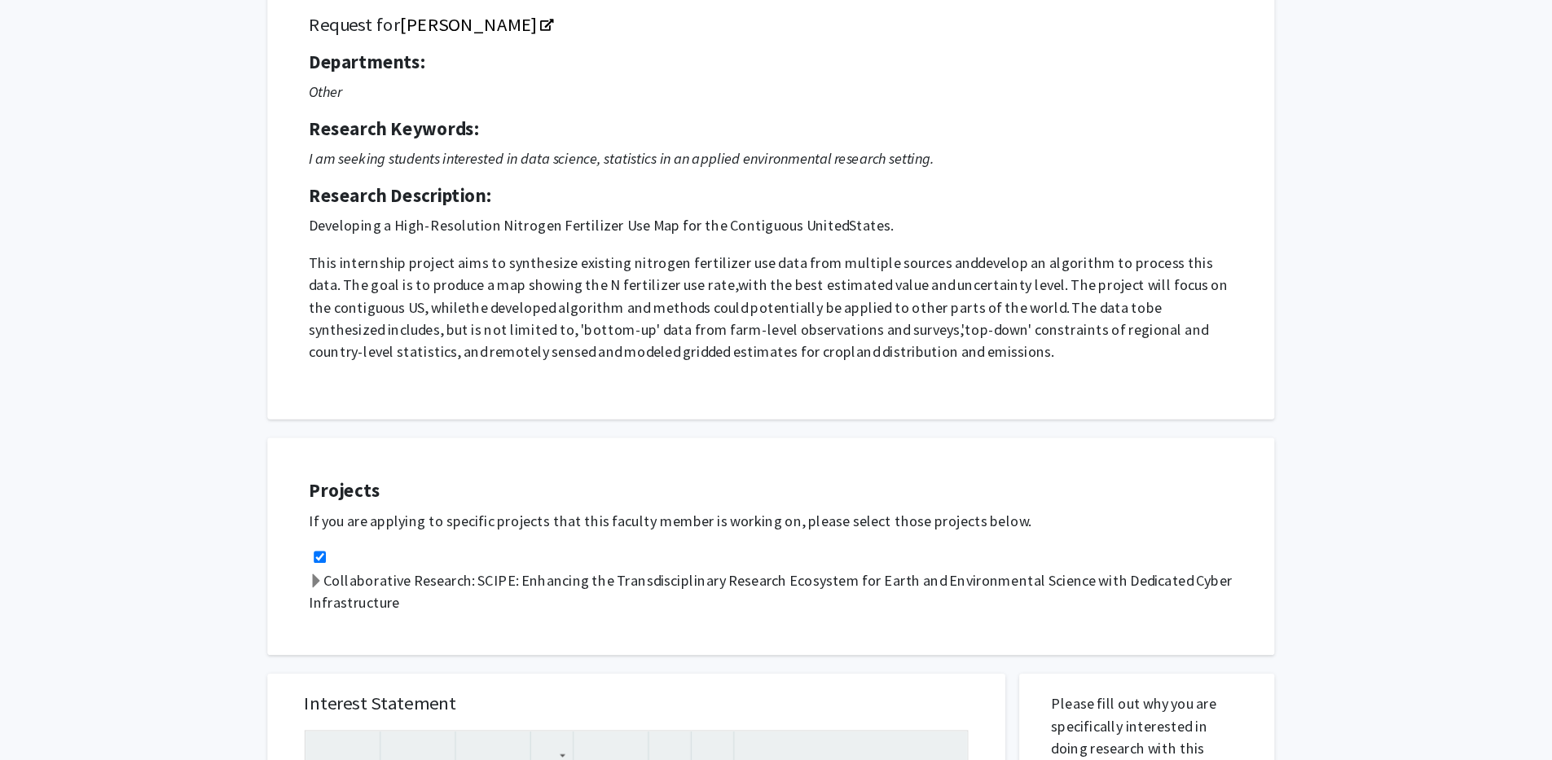
scroll to position [114, 0]
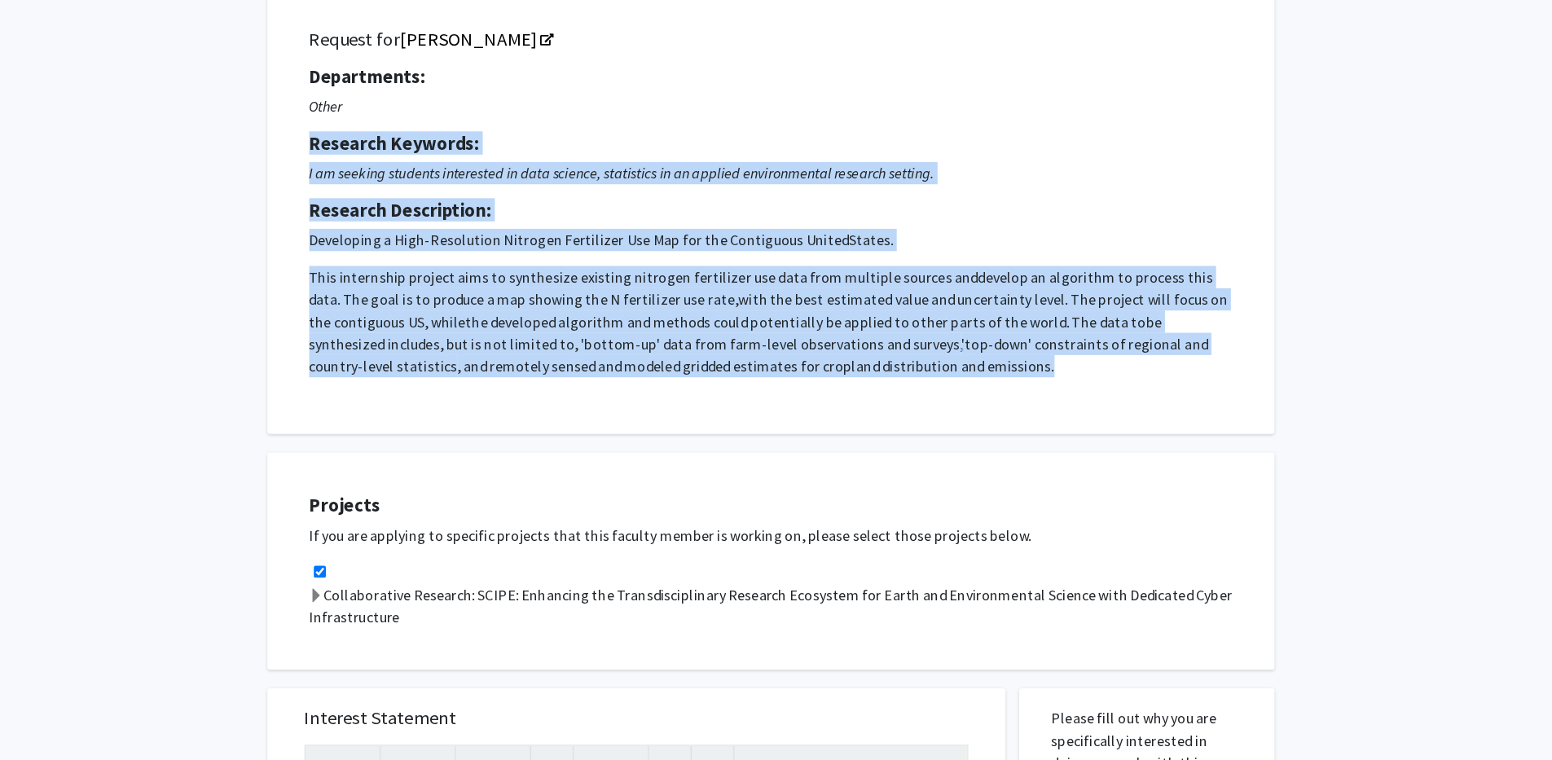
drag, startPoint x: 375, startPoint y: 125, endPoint x: 999, endPoint y: 327, distance: 656.6
click at [999, 327] on div "Request for Dong Liang Departments: Other Research Keywords: I am seeking stude…" at bounding box center [782, 185] width 843 height 352
copy div "Research Keywords: I am seeking students interested in data science, statistics…"
click at [728, 116] on h5 "Research Keywords:" at bounding box center [782, 126] width 811 height 20
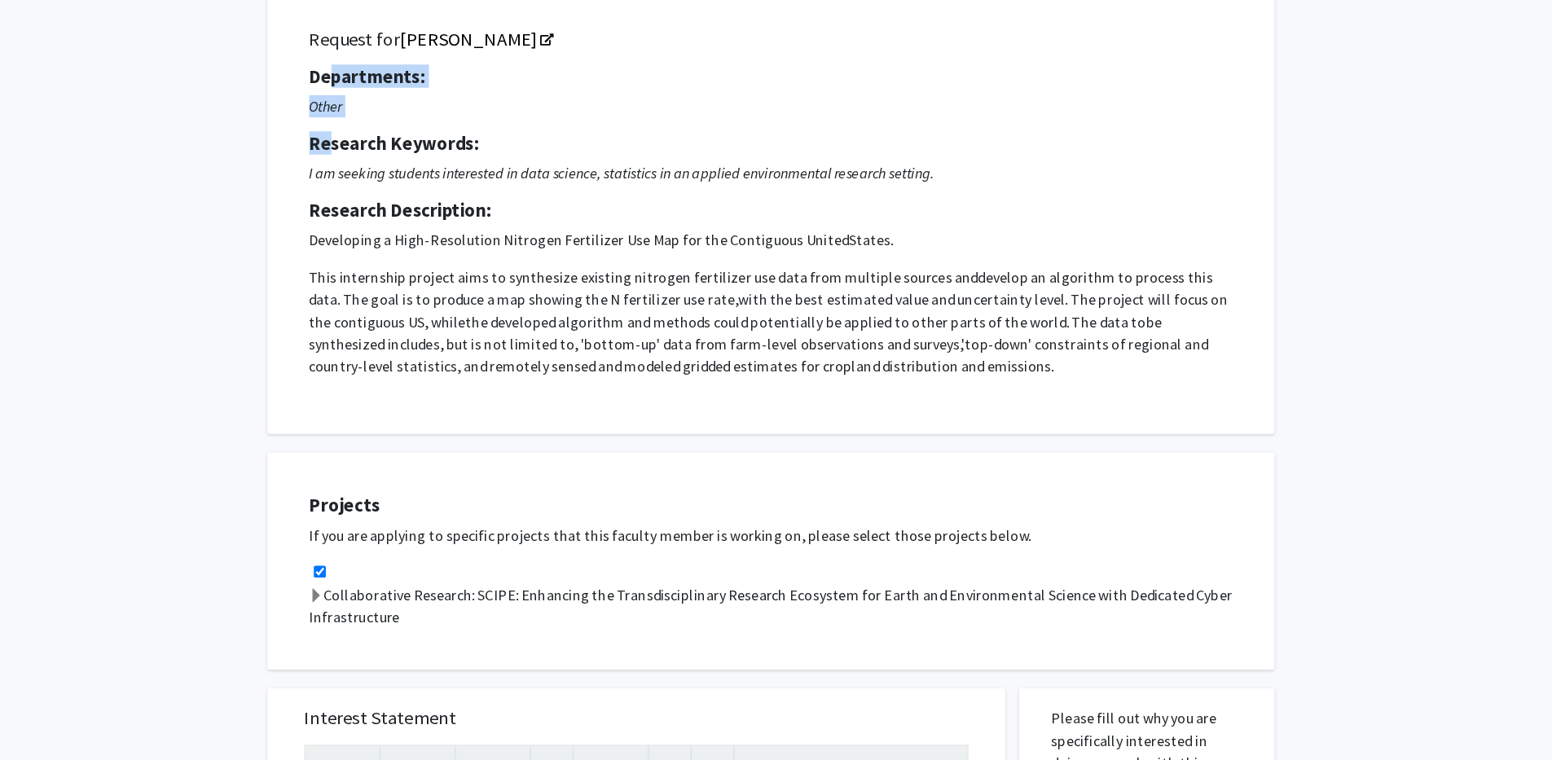
drag, startPoint x: 393, startPoint y: 76, endPoint x: 393, endPoint y: 116, distance: 40.7
click at [393, 116] on div "Departments: Other Research Keywords: I am seeking students interested in data …" at bounding box center [782, 195] width 811 height 274
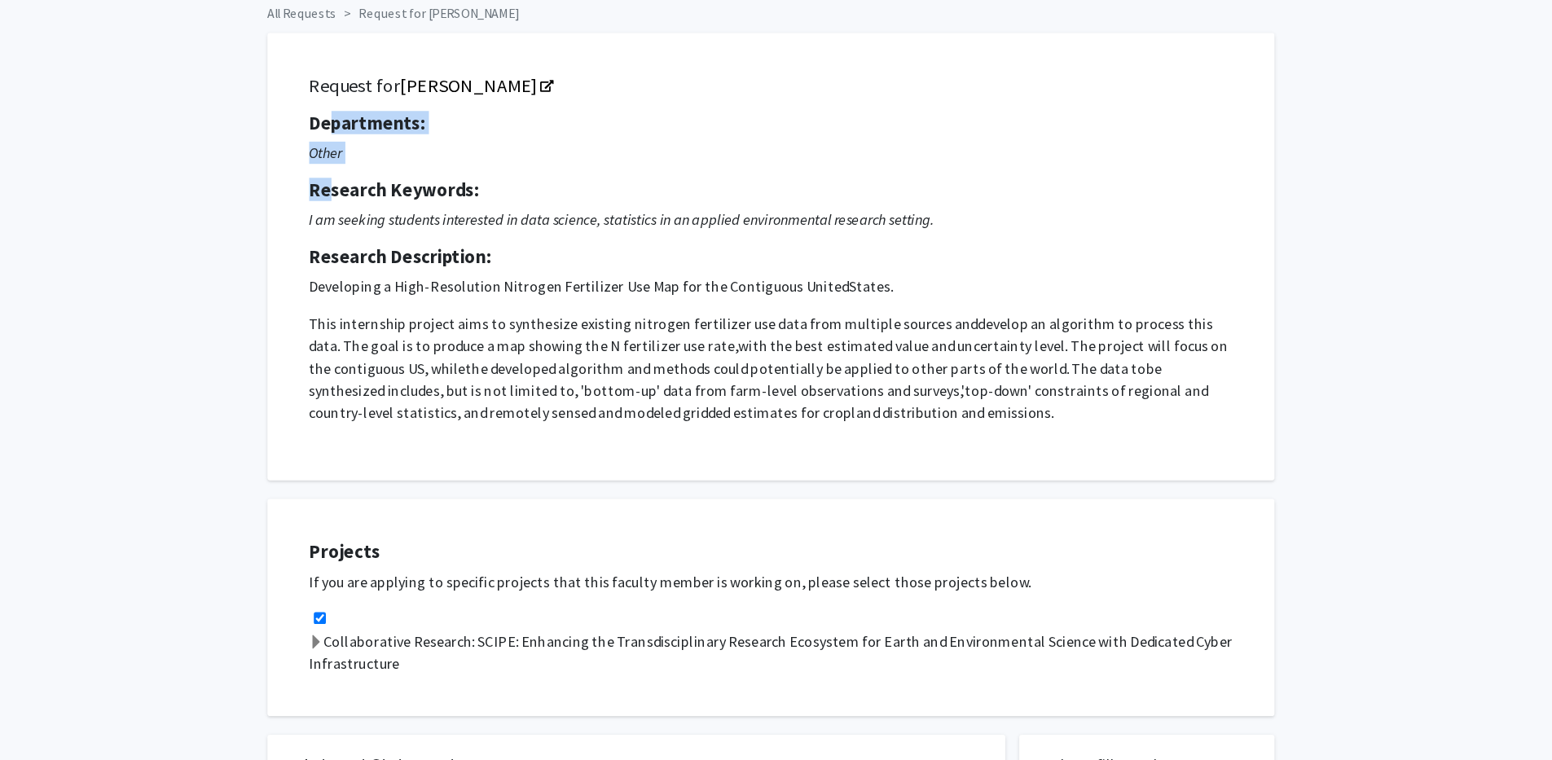
scroll to position [60, 0]
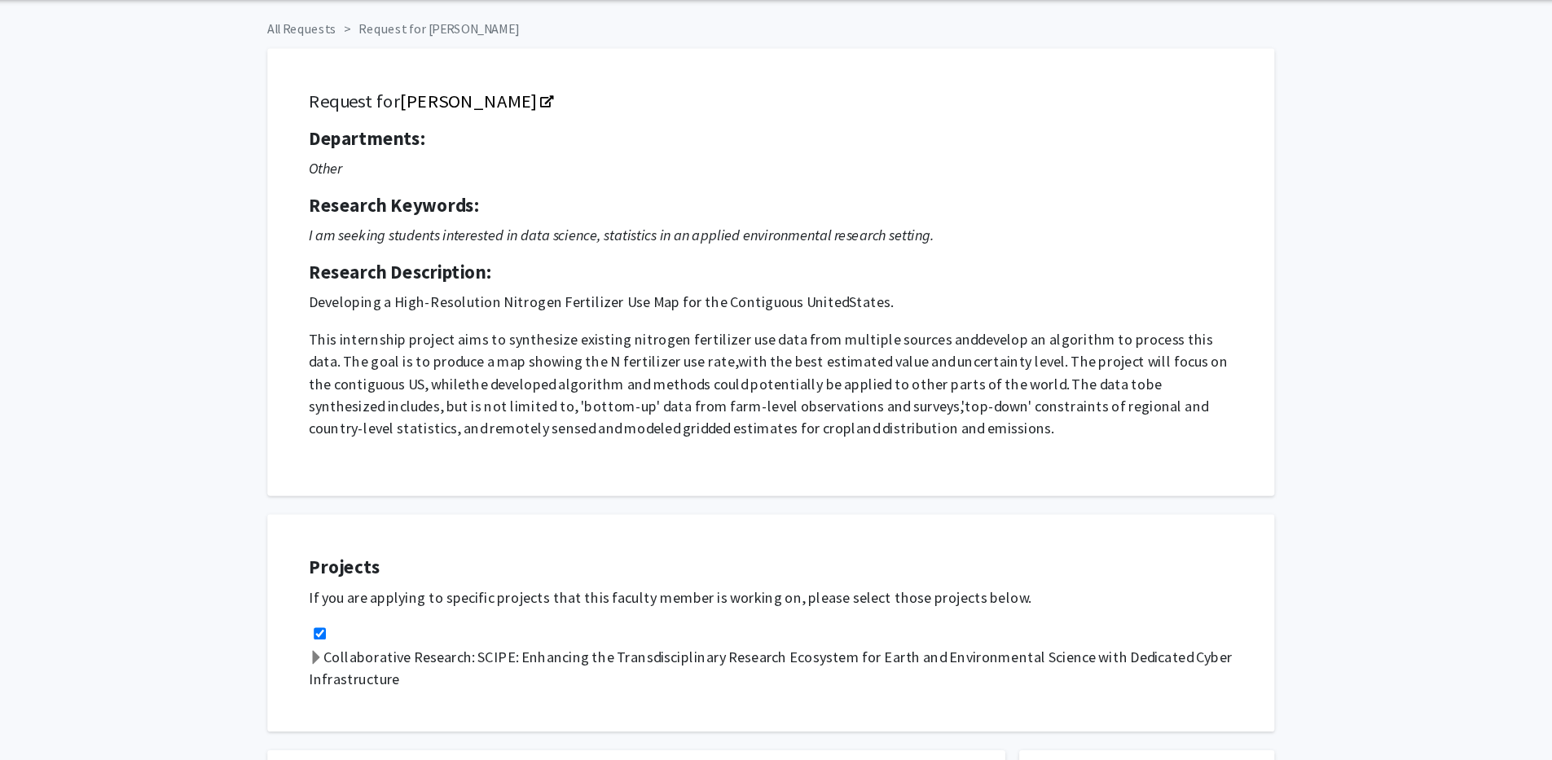
click at [363, 81] on div "Request for Dong Liang Departments: Other Research Keywords: I am seeking stude…" at bounding box center [782, 239] width 843 height 352
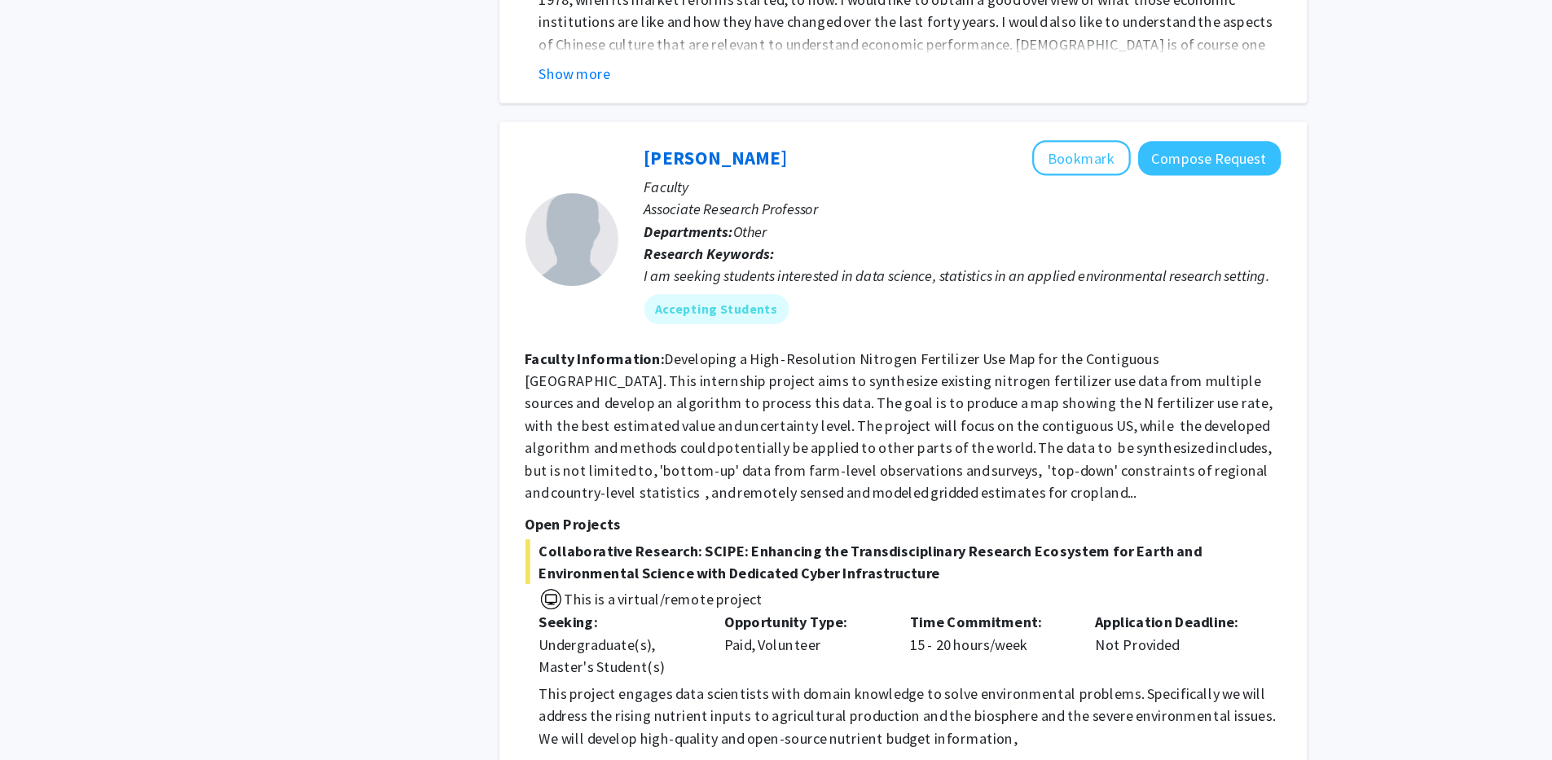
scroll to position [5948, 0]
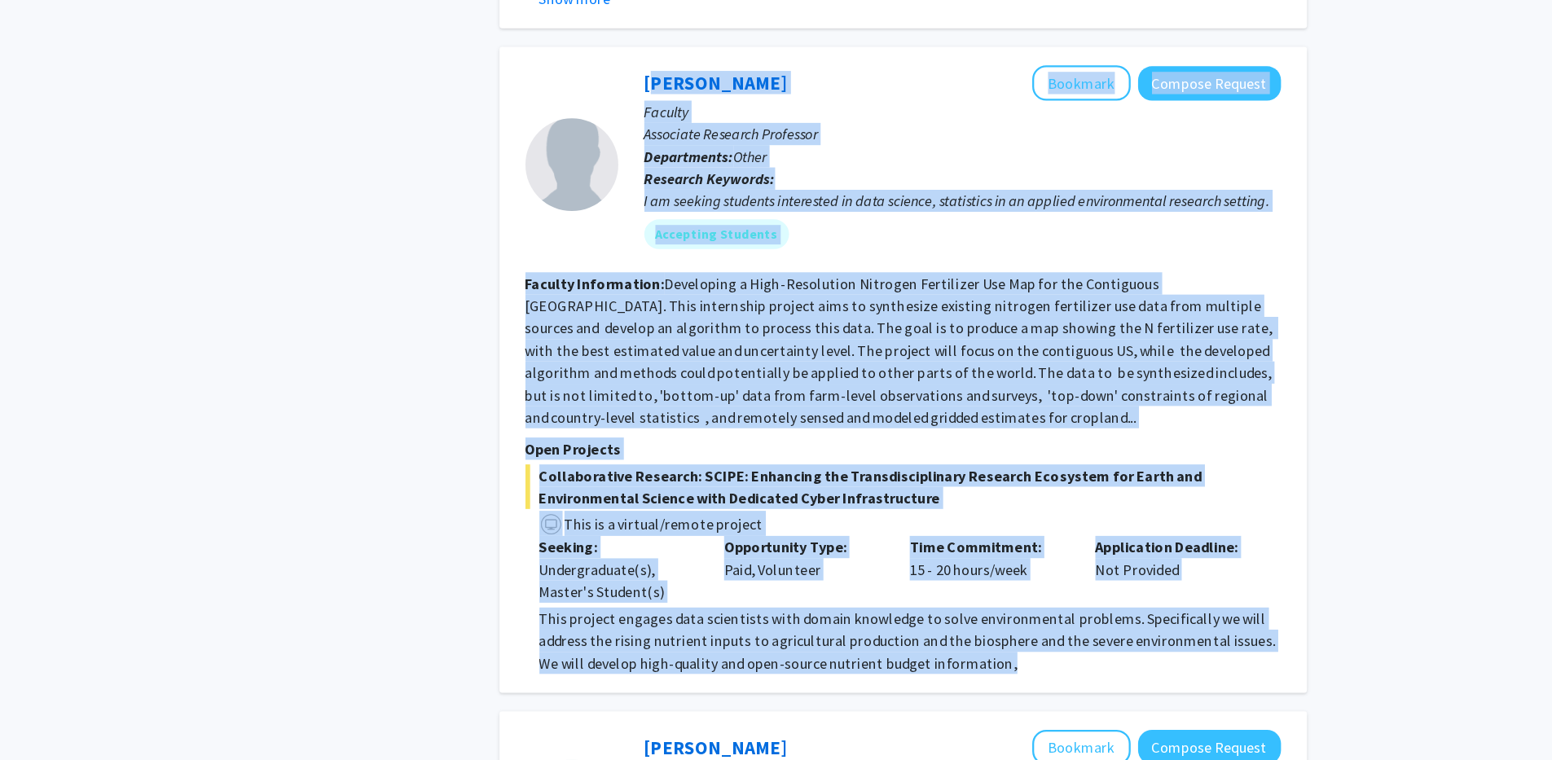
drag, startPoint x: 666, startPoint y: 77, endPoint x: 1054, endPoint y: 603, distance: 654.1
click at [1054, 603] on div "Dong Liang Bookmark Compose Request Faculty Associate Research Professor Depart…" at bounding box center [898, 389] width 709 height 567
copy fg-search-faculty "Dong Liang Bookmark Compose Request Faculty Associate Research Professor Depart…"
click at [701, 360] on fg-read-more "Developing a High-Resolution Nitrogen Fertilizer Use Map for the Contiguous [GE…" at bounding box center [896, 372] width 658 height 134
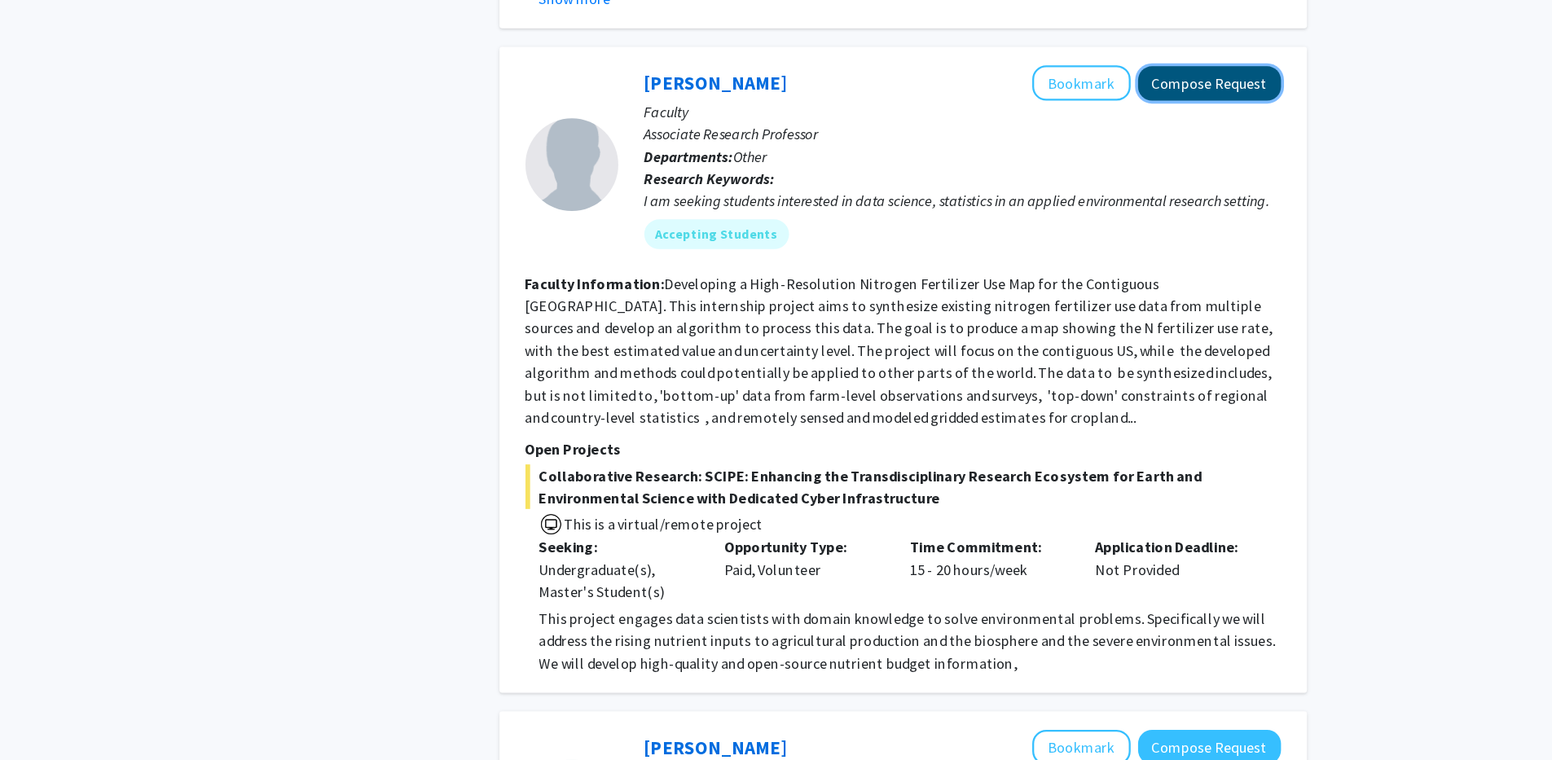
click at [1164, 123] on button "Compose Request" at bounding box center [1167, 138] width 125 height 30
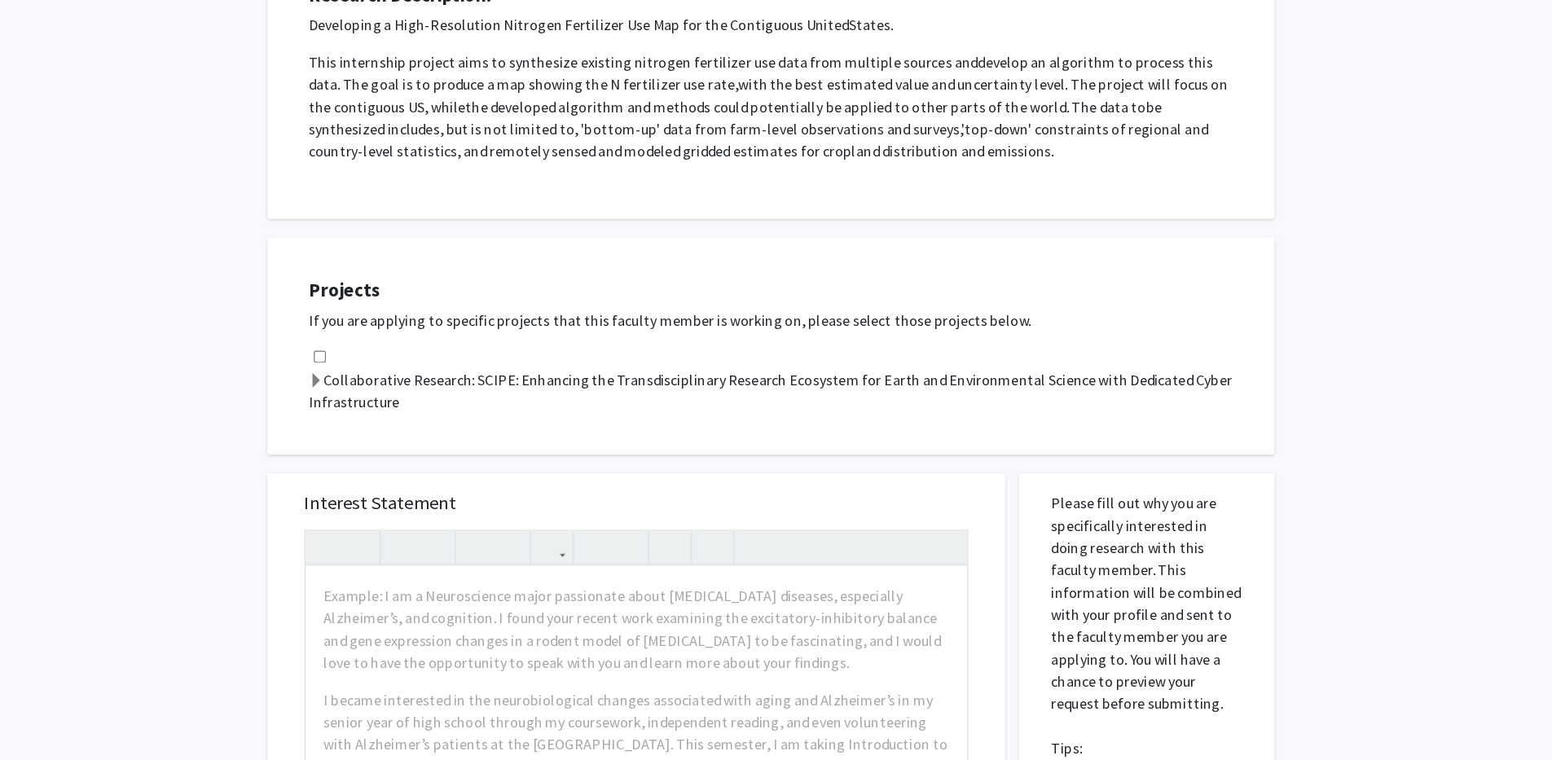
scroll to position [226, 0]
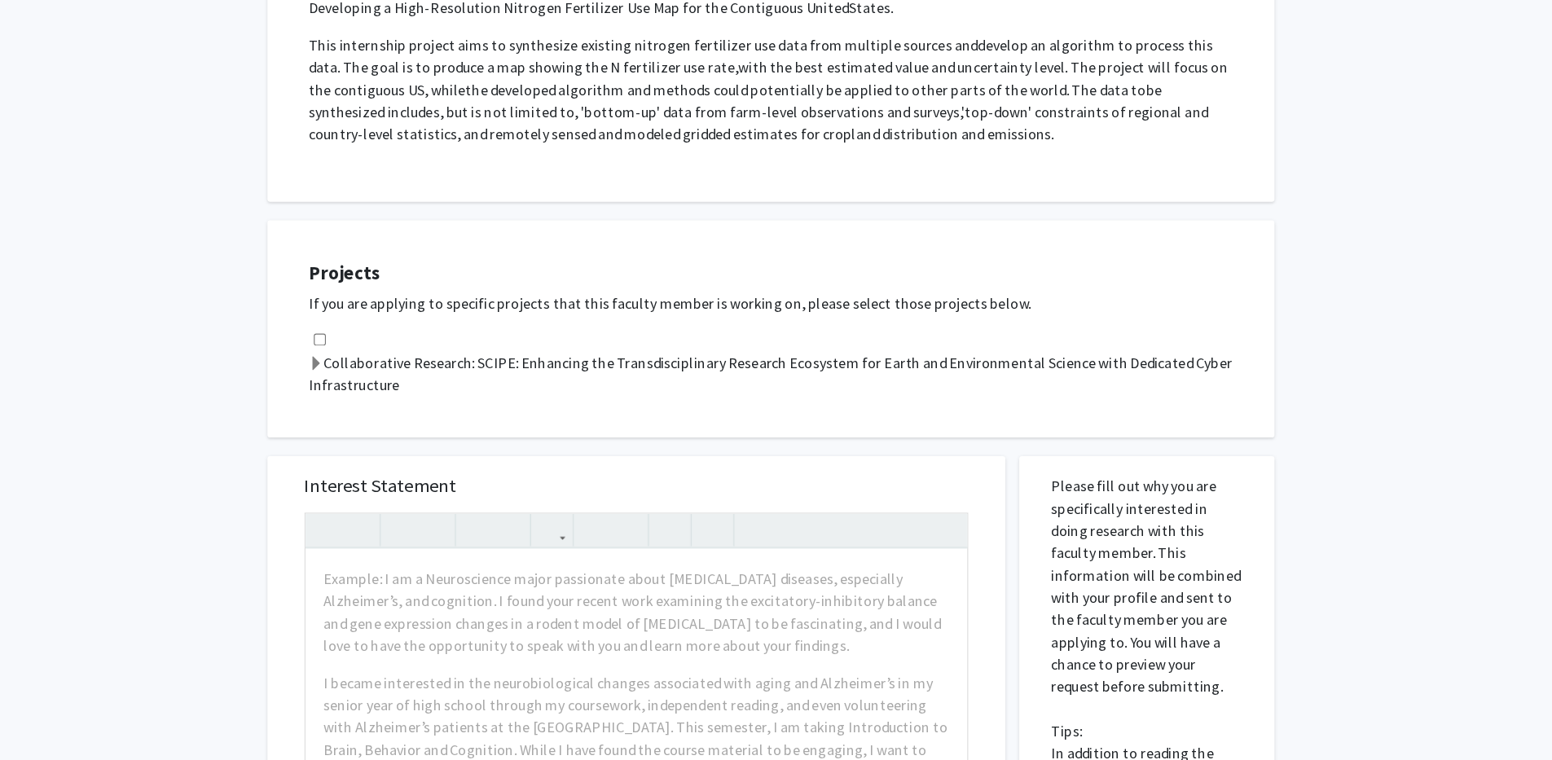
click at [386, 389] on input "checkbox" at bounding box center [386, 389] width 11 height 11
checkbox input "true"
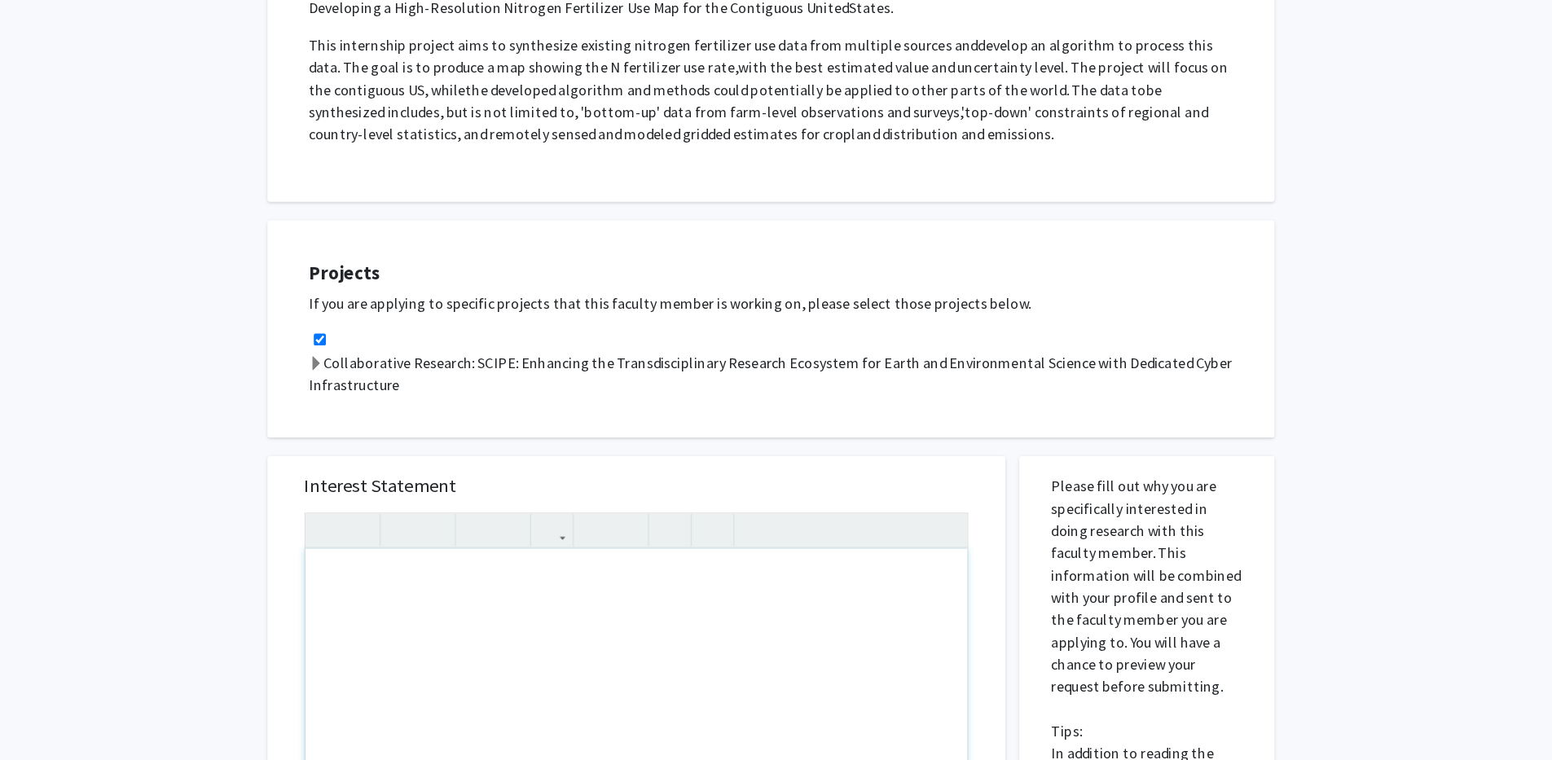
click at [521, 672] on div "Note to users with screen readers: Please press Alt+0 or Option+0 to deactivate…" at bounding box center [664, 759] width 581 height 373
paste div "Note to users with screen readers: Please press Alt+0 or Option+0 to deactivate…"
type textarea "<p>Dear Professor Liang,</p><br><p>I am Mohammed Emad, a Master of Engineering …"
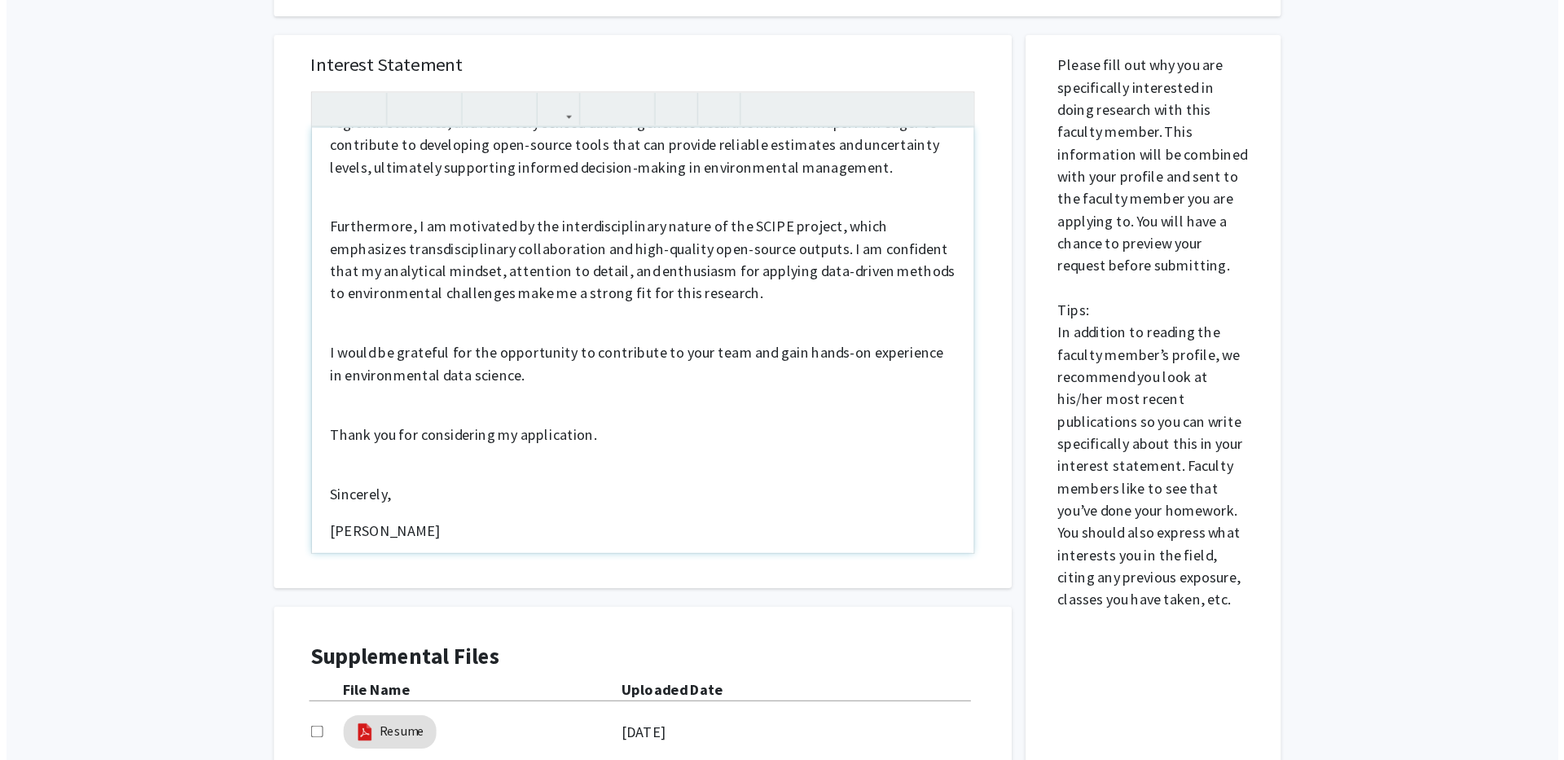
scroll to position [791, 0]
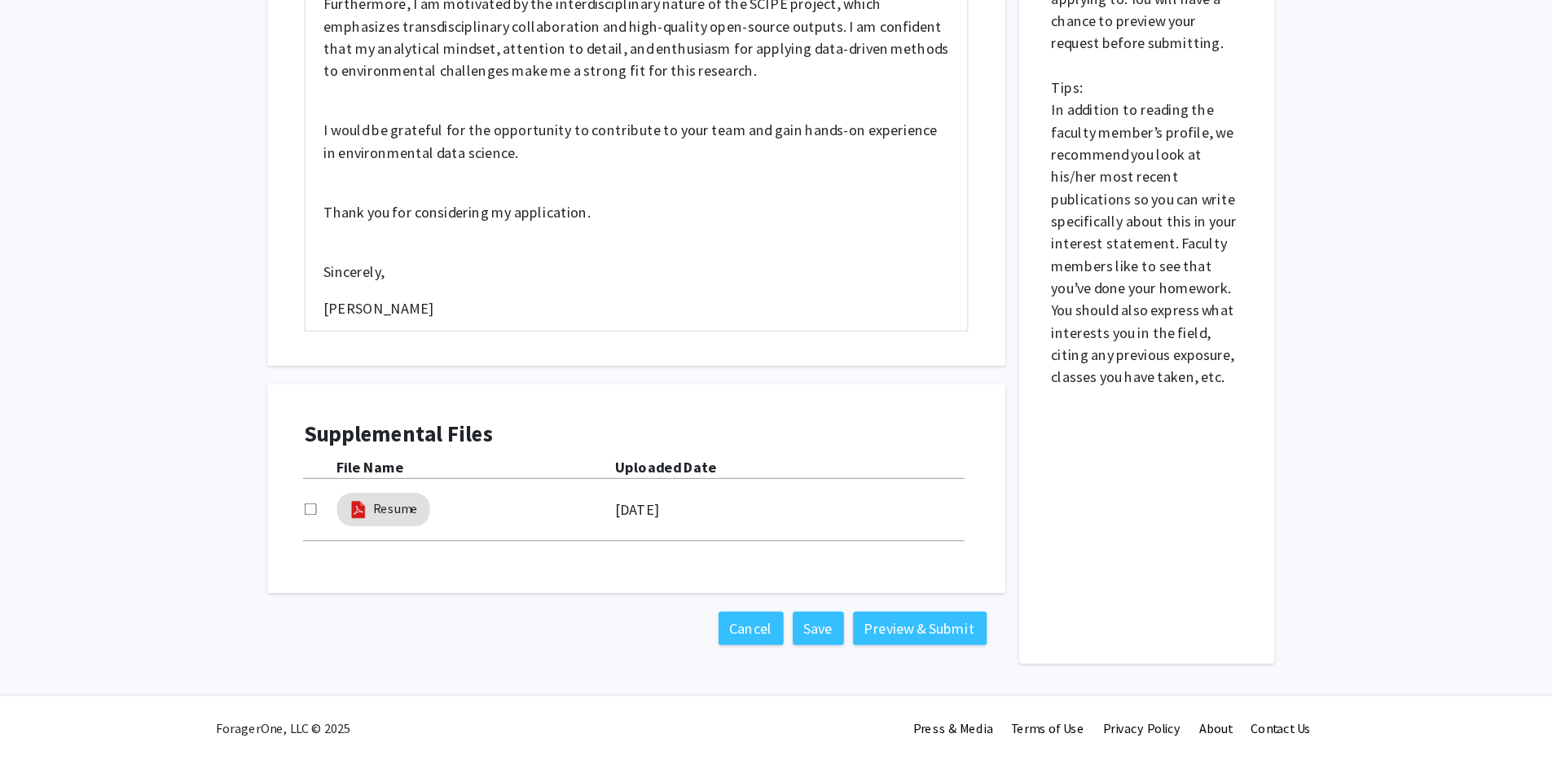
click at [373, 543] on input "checkbox" at bounding box center [378, 539] width 11 height 11
checkbox input "true"
click at [921, 639] on button "Preview & Submit" at bounding box center [912, 643] width 117 height 29
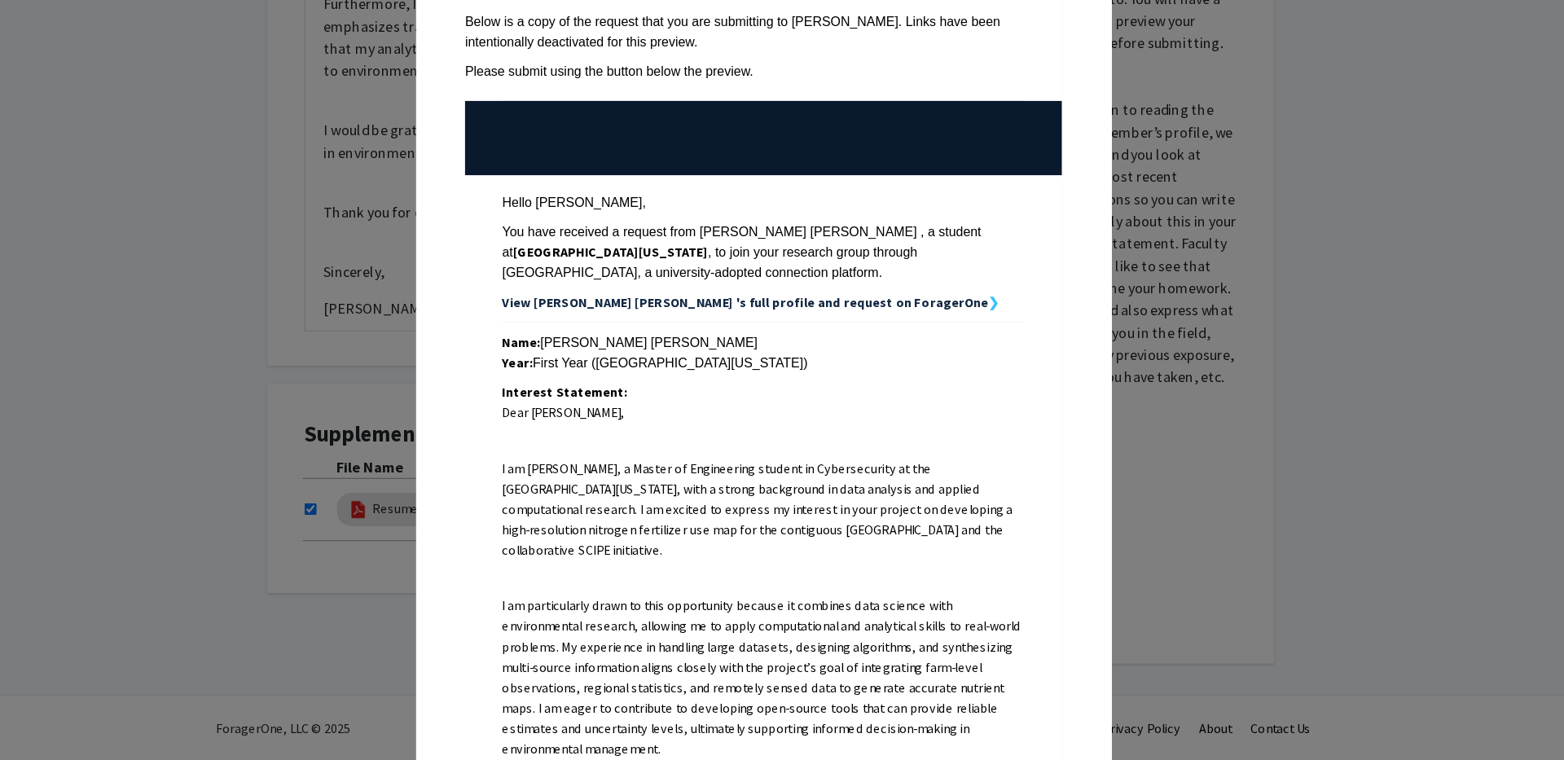
scroll to position [554, 0]
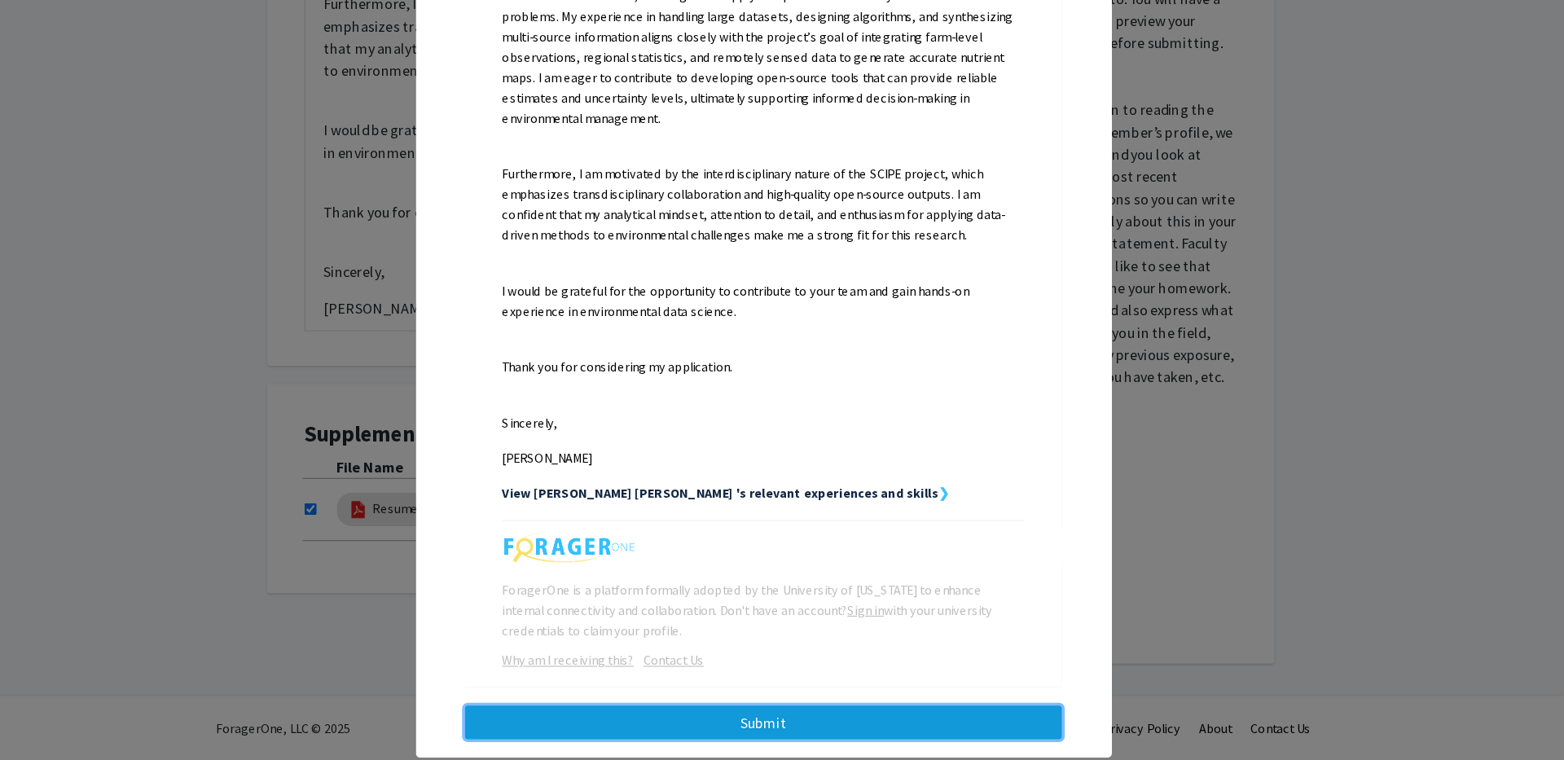
click at [830, 711] on button "Submit" at bounding box center [776, 725] width 524 height 29
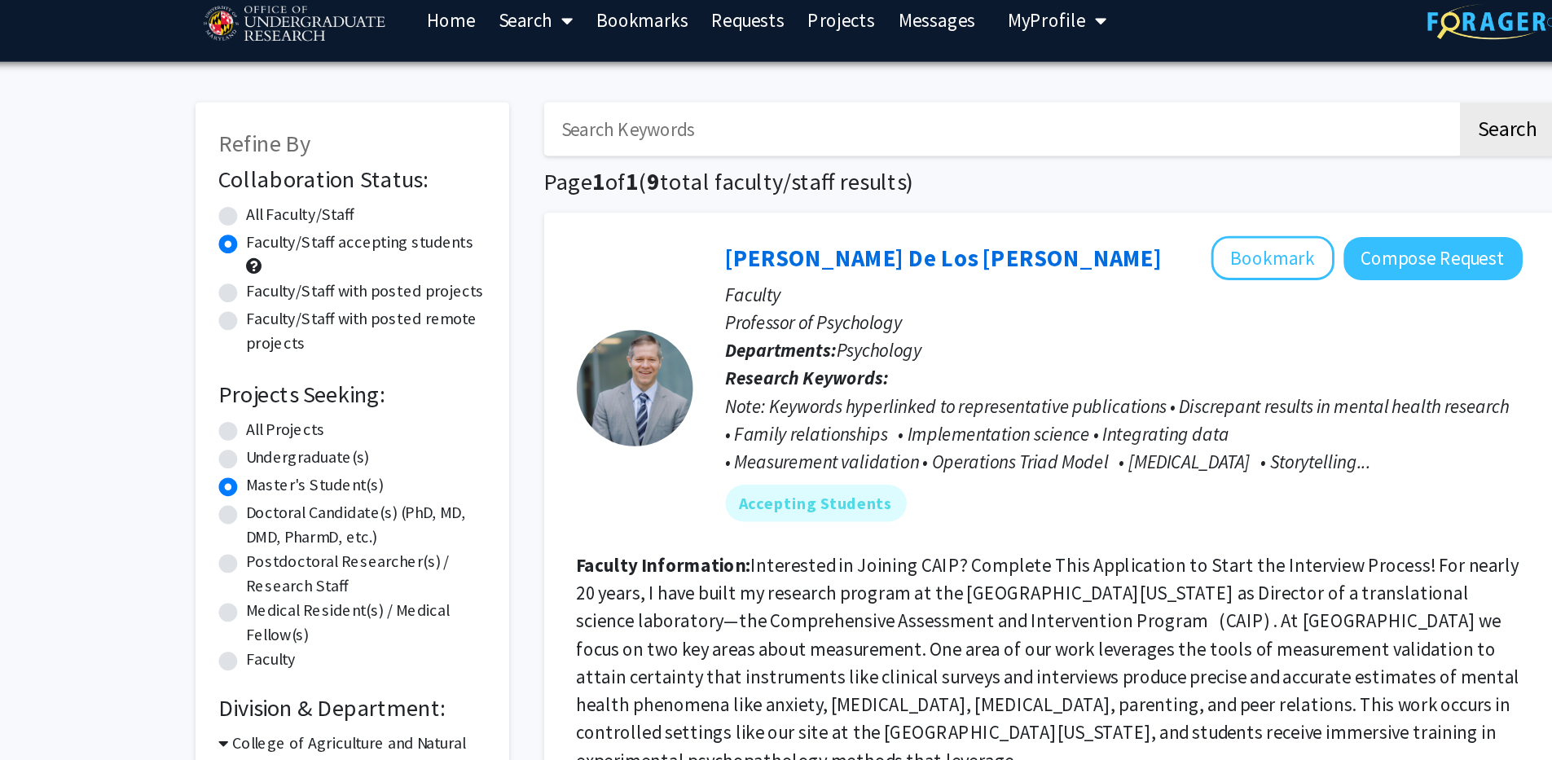
click at [336, 479] on label "Faculty" at bounding box center [353, 477] width 35 height 17
click at [336, 479] on input "Faculty" at bounding box center [341, 474] width 11 height 11
radio input "true"
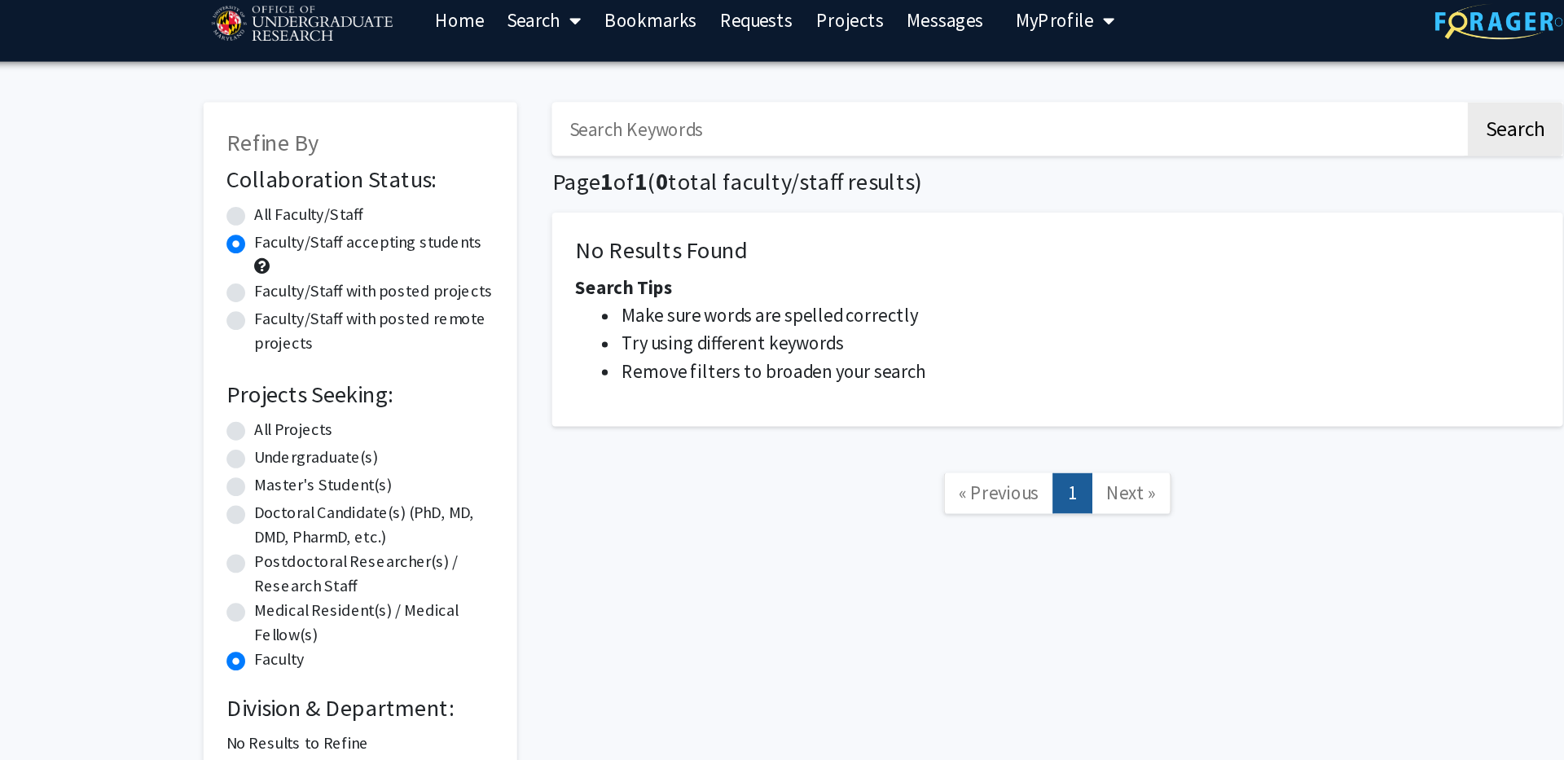
click at [341, 168] on label "All Faculty/Staff" at bounding box center [379, 165] width 76 height 17
click at [341, 168] on input "All Faculty/Staff" at bounding box center [346, 162] width 11 height 11
radio input "true"
click at [341, 319] on label "All Projects" at bounding box center [368, 316] width 55 height 17
click at [341, 319] on input "All Projects" at bounding box center [346, 313] width 11 height 11
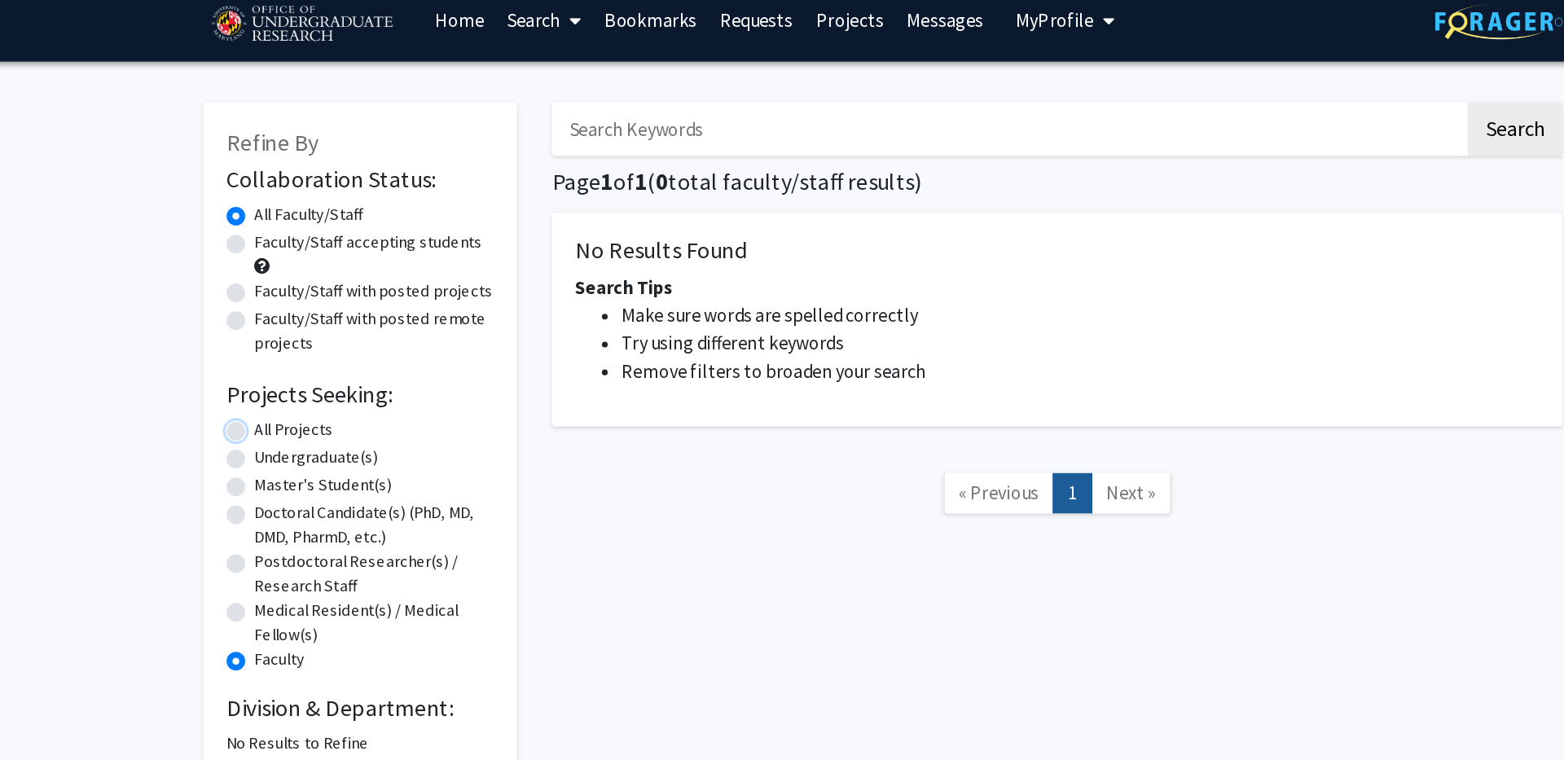
radio input "true"
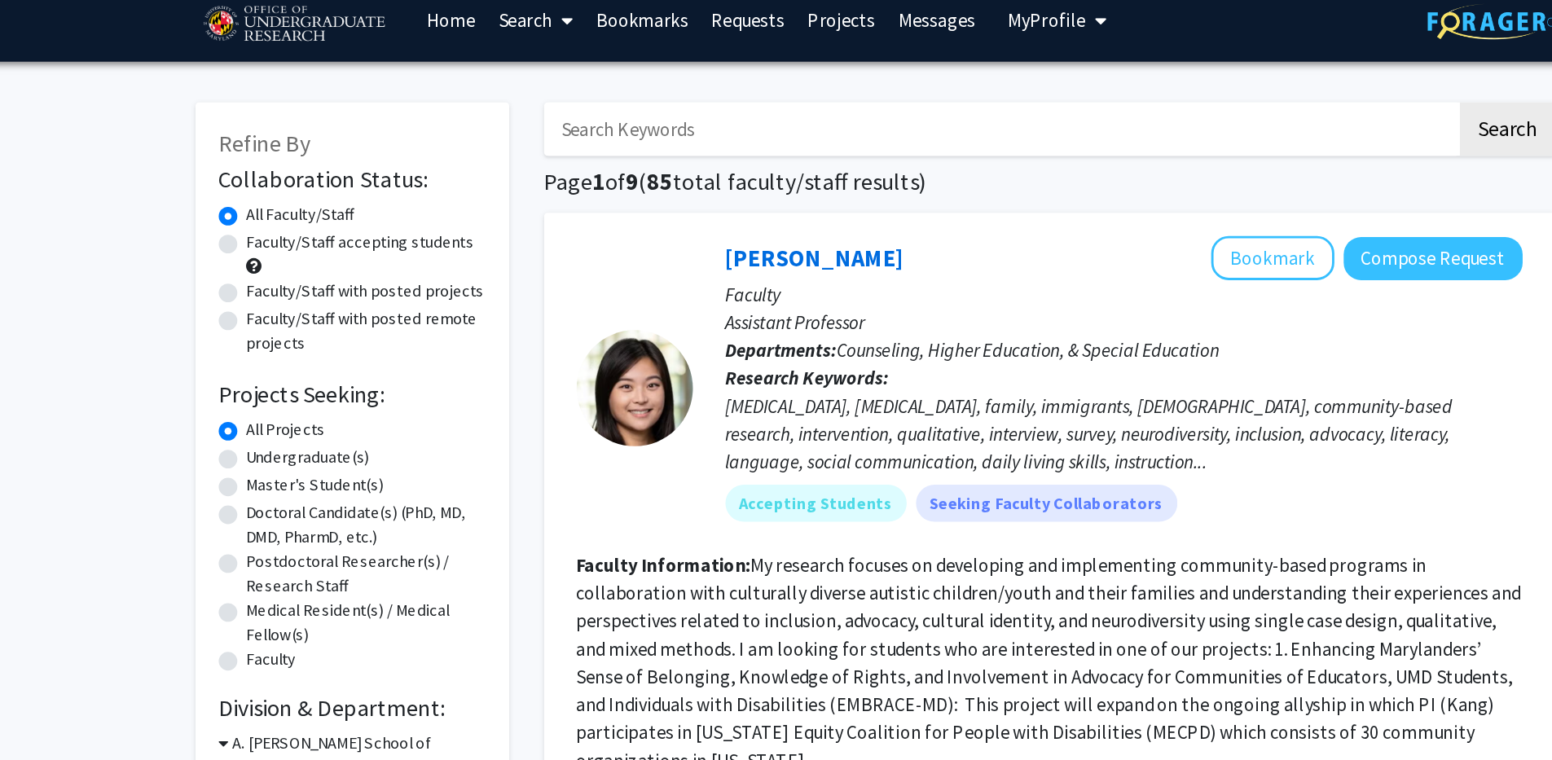
click at [336, 221] on label "Faculty/Staff with posted projects" at bounding box center [419, 219] width 167 height 17
click at [336, 221] on input "Faculty/Staff with posted projects" at bounding box center [341, 216] width 11 height 11
radio input "true"
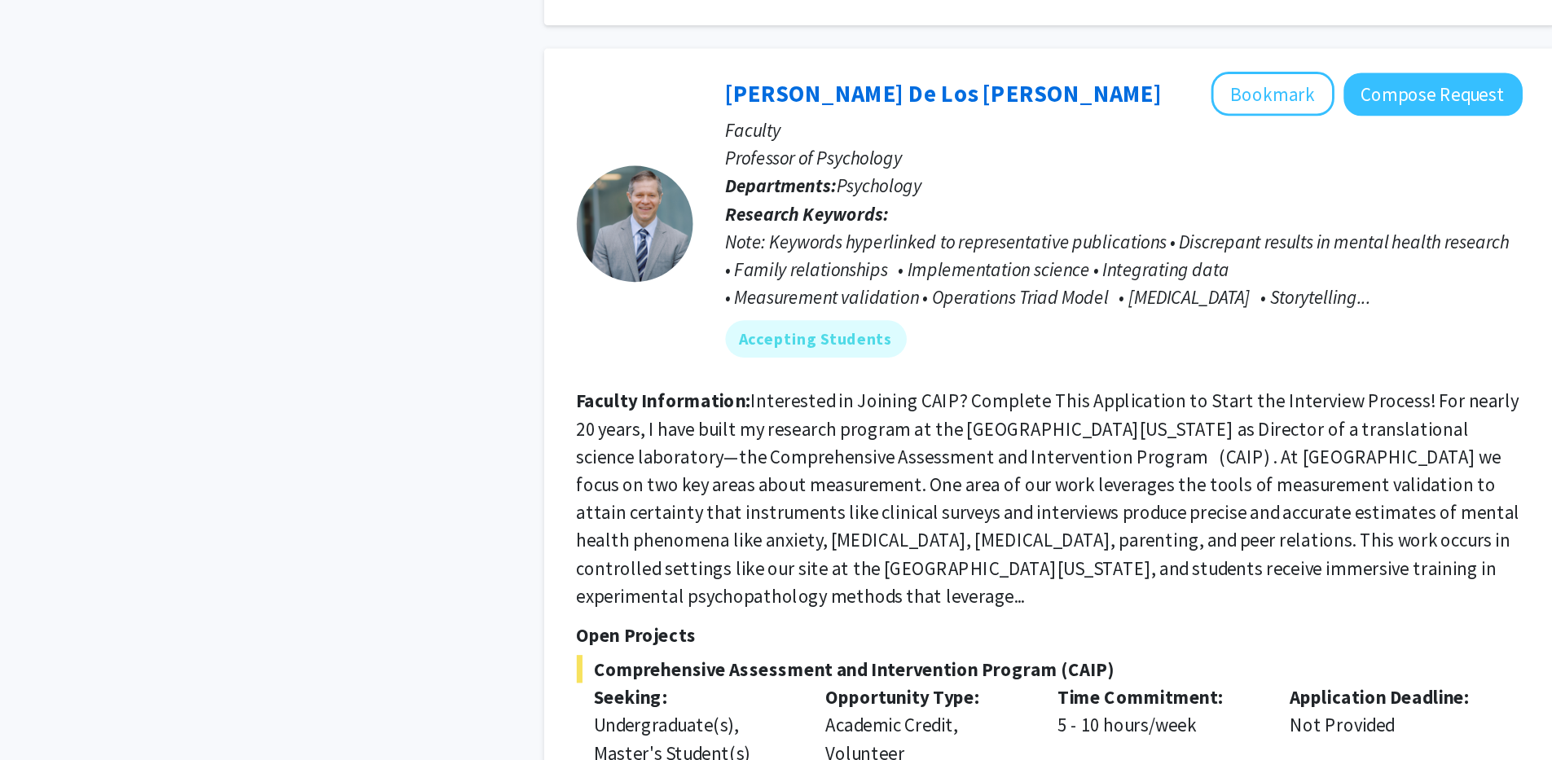
scroll to position [3922, 0]
